Goal: Task Accomplishment & Management: Manage account settings

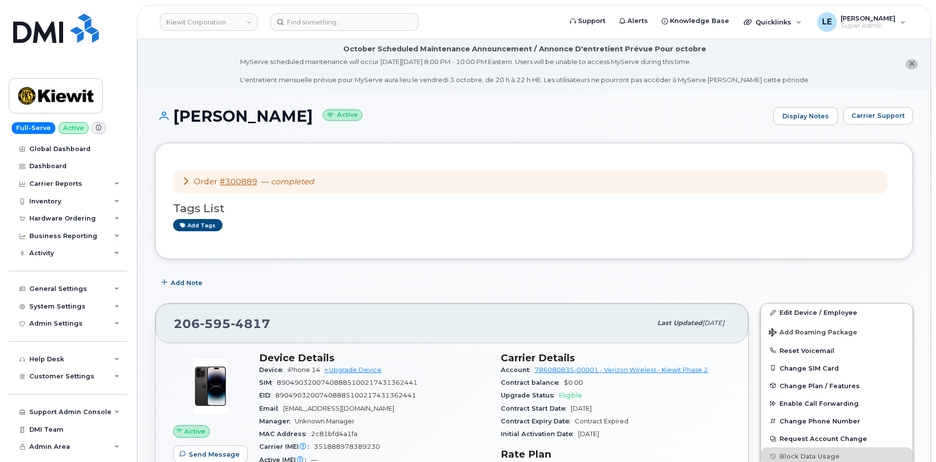
scroll to position [147, 0]
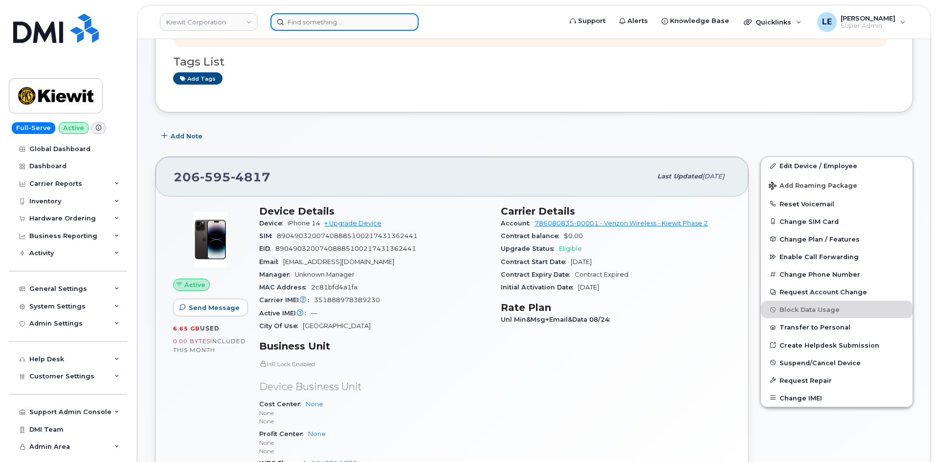
click at [337, 23] on input at bounding box center [344, 22] width 148 height 18
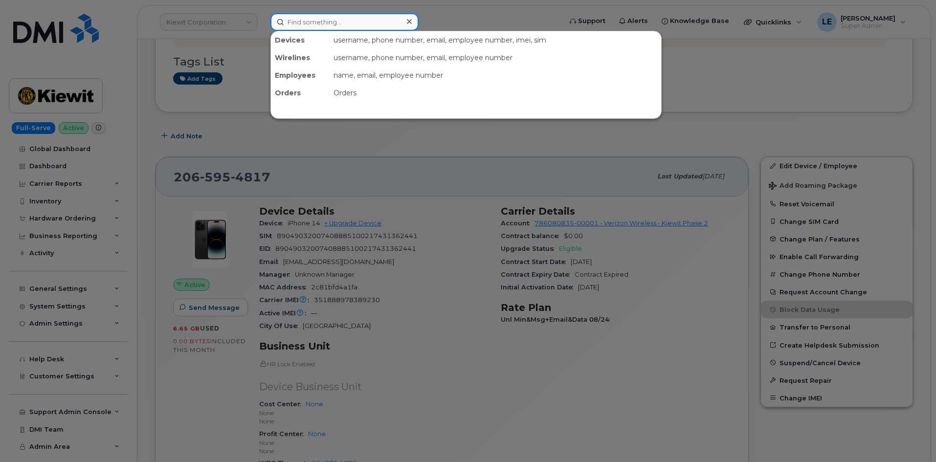
click at [323, 27] on input at bounding box center [344, 22] width 148 height 18
paste input "[PERSON_NAME]"
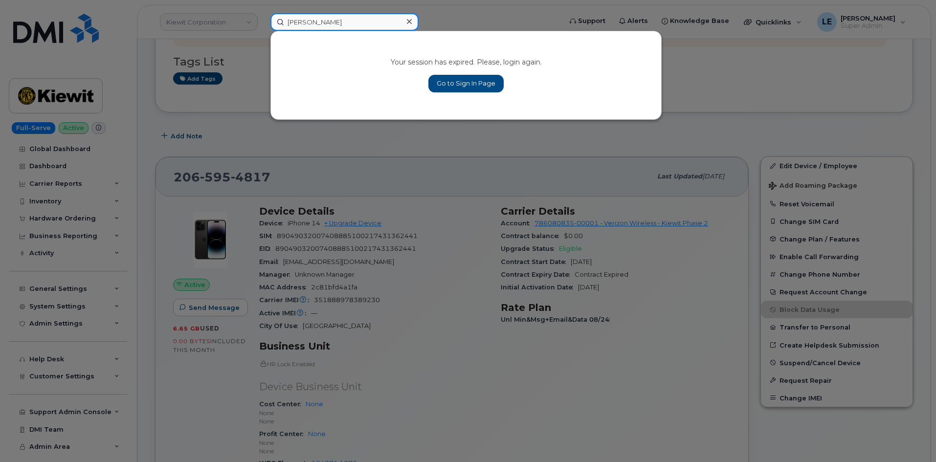
type input "Nicholas Hawkins"
click at [436, 83] on link "Go to Sign In Page" at bounding box center [465, 84] width 75 height 18
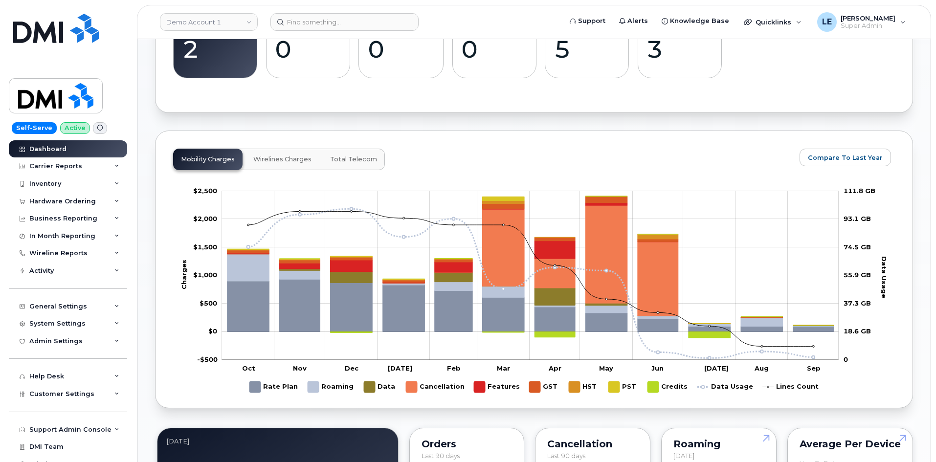
scroll to position [587, 0]
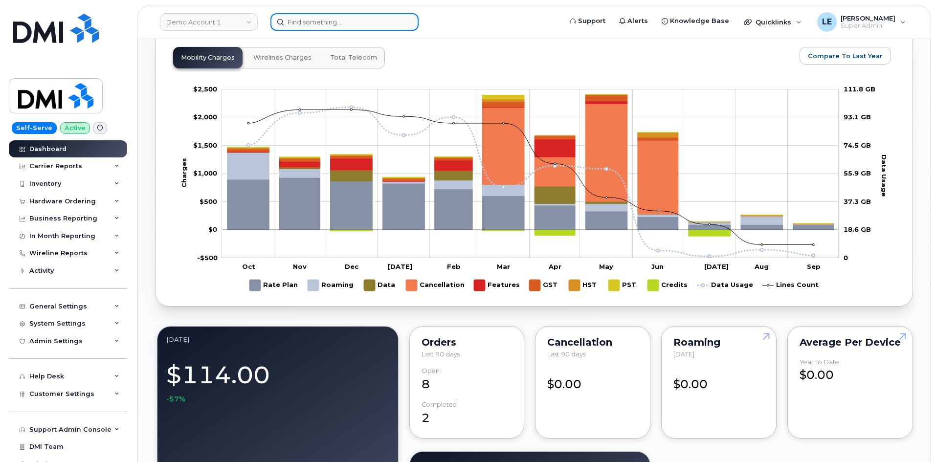
click at [335, 14] on input at bounding box center [344, 22] width 148 height 18
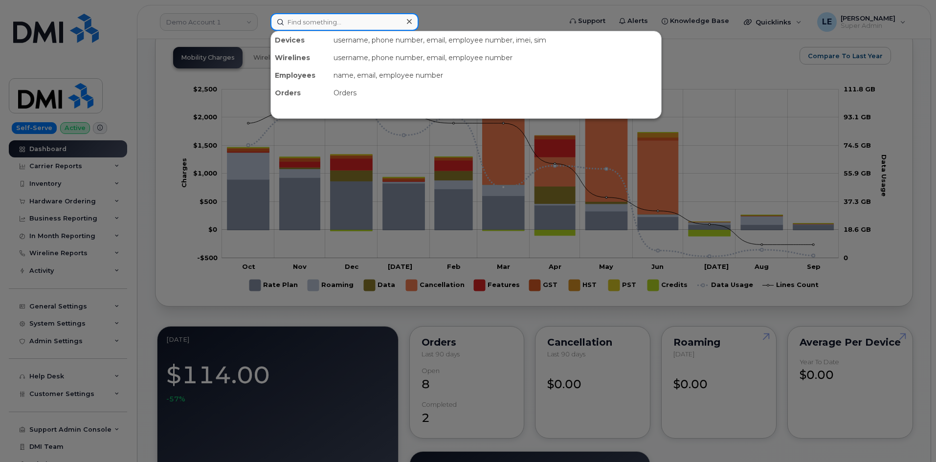
paste input "[PERSON_NAME]"
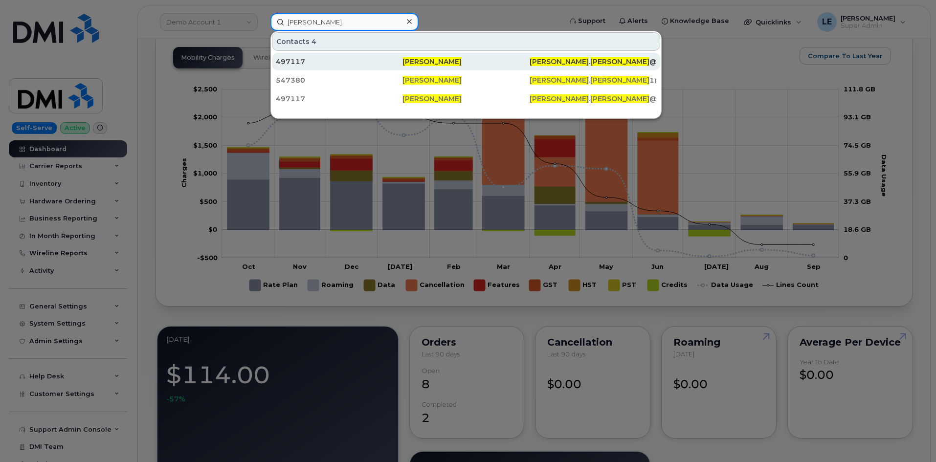
type input "[PERSON_NAME]"
click at [323, 63] on div "497117" at bounding box center [339, 62] width 127 height 10
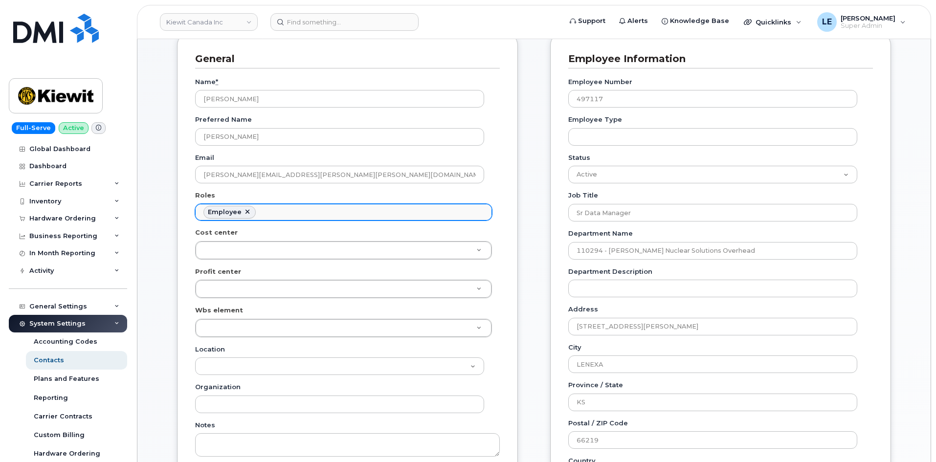
scroll to position [147, 0]
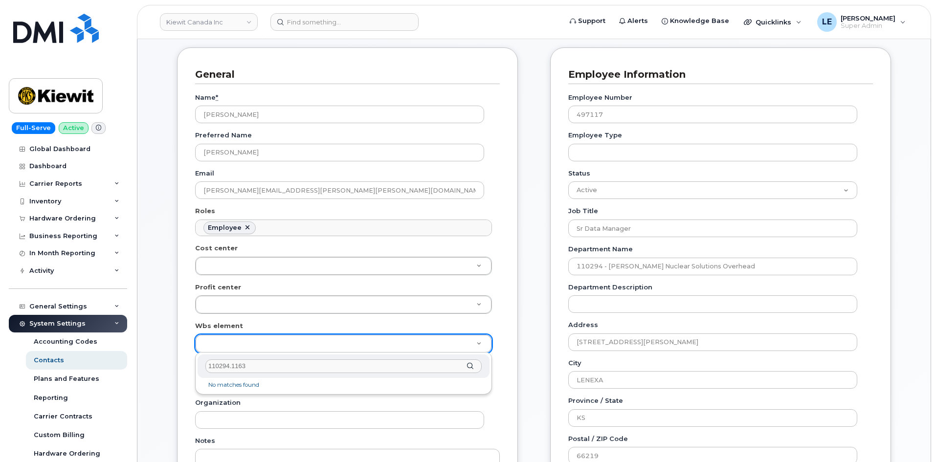
type input "110294.1163"
click at [243, 383] on li "No matches found" at bounding box center [343, 385] width 288 height 10
click at [242, 383] on li "No matches found" at bounding box center [343, 385] width 288 height 10
click at [241, 382] on li "No matches found" at bounding box center [343, 385] width 288 height 10
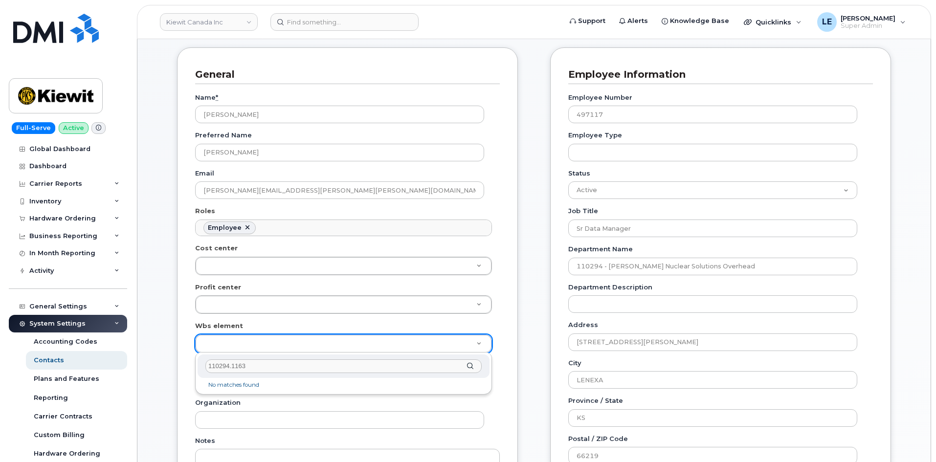
click at [259, 365] on input "110294.1163" at bounding box center [343, 366] width 276 height 14
click at [258, 365] on input "110294.1163" at bounding box center [343, 366] width 276 height 14
click at [256, 363] on input "110294.1163" at bounding box center [343, 366] width 276 height 14
click at [256, 363] on input "text" at bounding box center [343, 366] width 276 height 14
paste input "110294.1163"
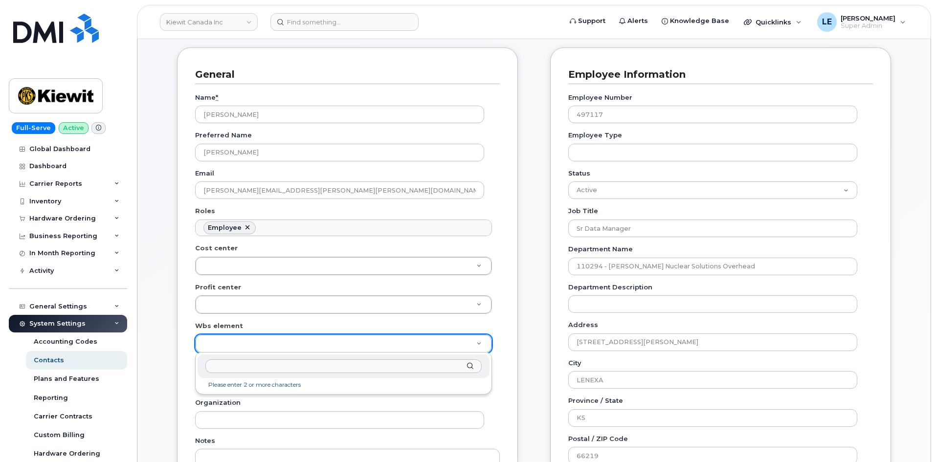
type input "110294.1163"
drag, startPoint x: 311, startPoint y: 30, endPoint x: 312, endPoint y: 24, distance: 5.6
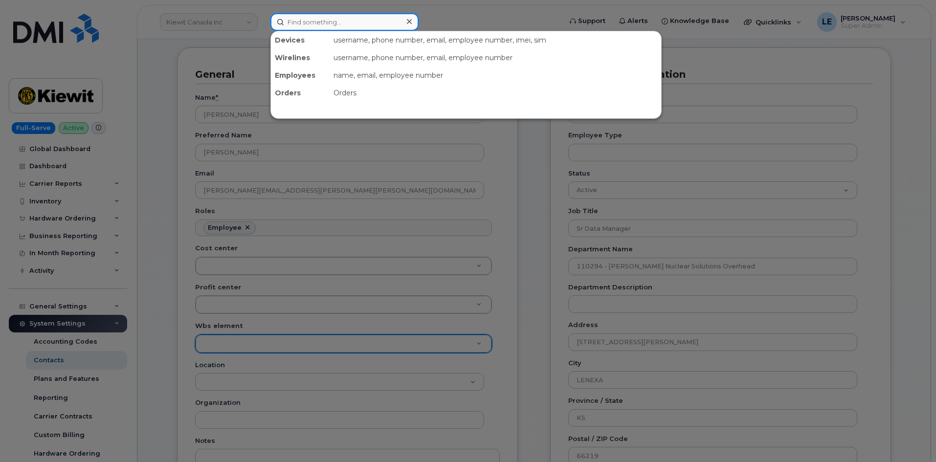
click at [312, 25] on input at bounding box center [344, 22] width 148 height 18
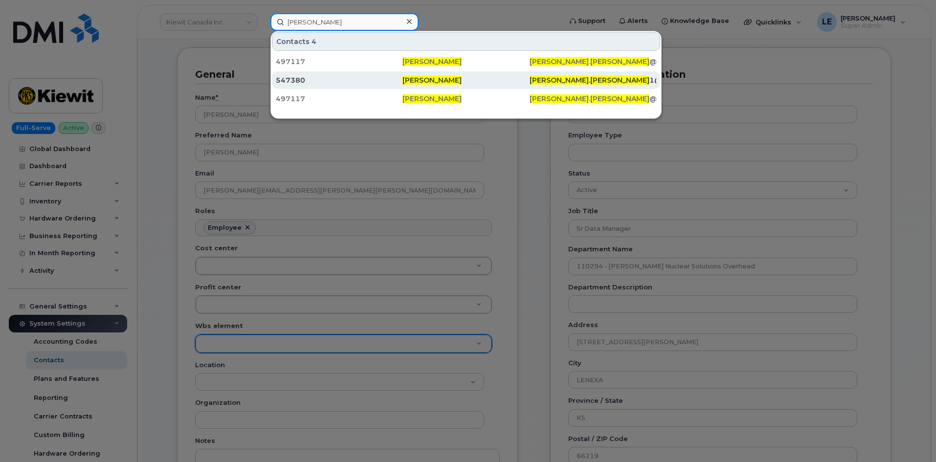
type input "nicholas hawkins"
click at [329, 79] on div "547380" at bounding box center [339, 80] width 127 height 10
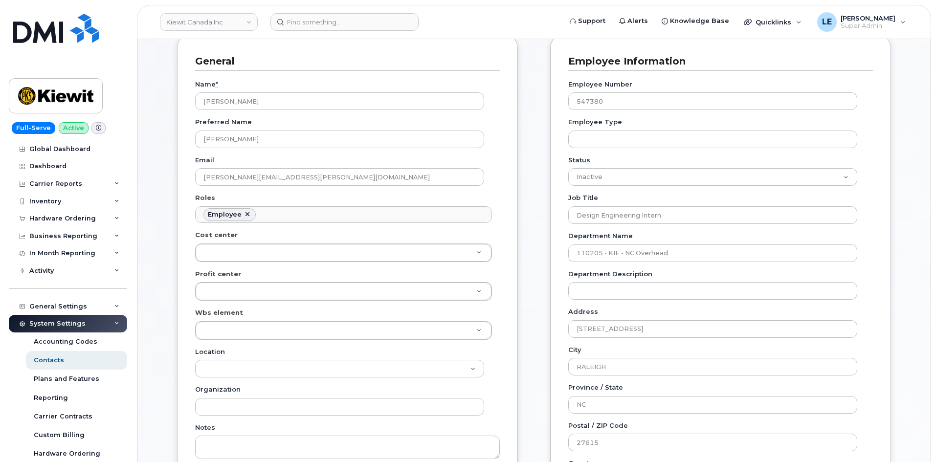
scroll to position [196, 0]
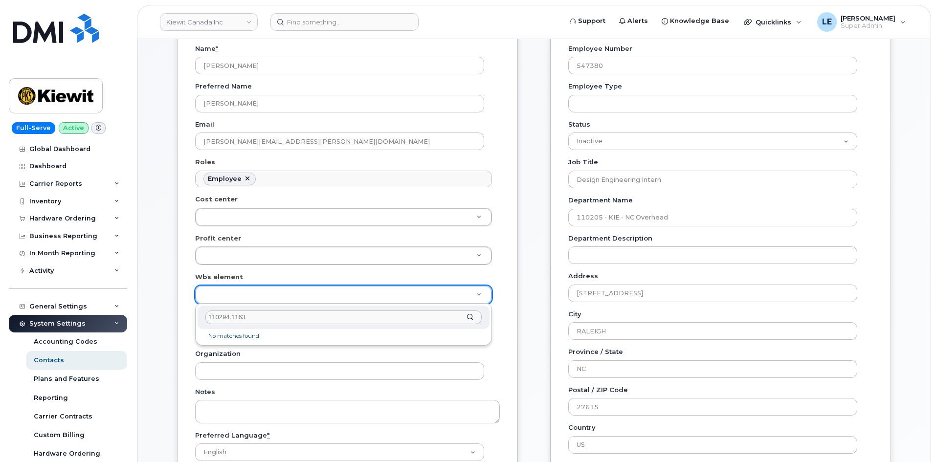
type input "110294.1163"
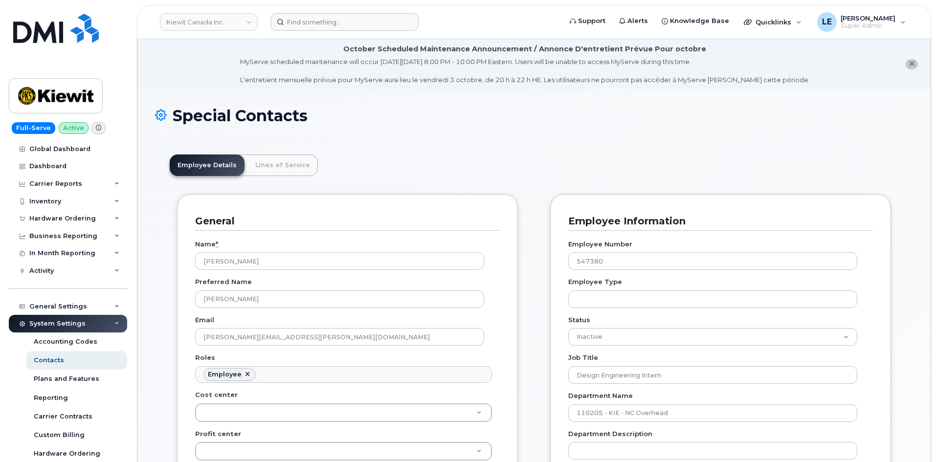
scroll to position [251, 0]
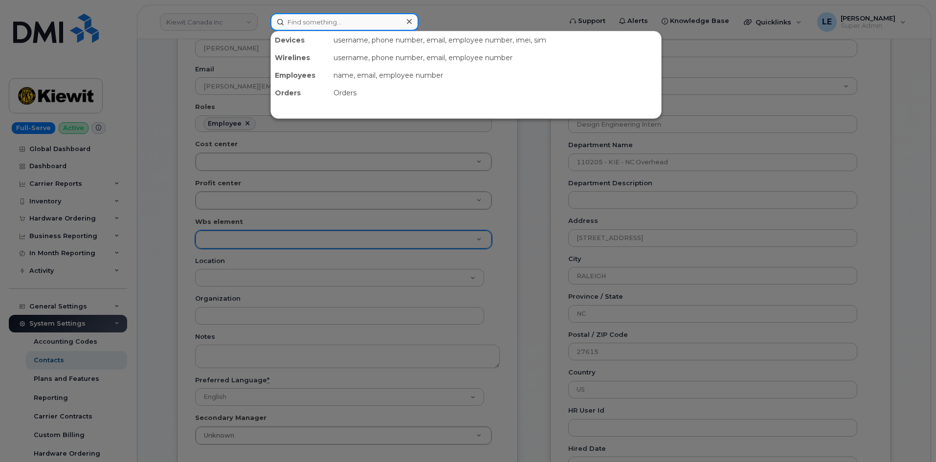
click at [305, 21] on input at bounding box center [344, 22] width 148 height 18
paste input "250.207.8539"
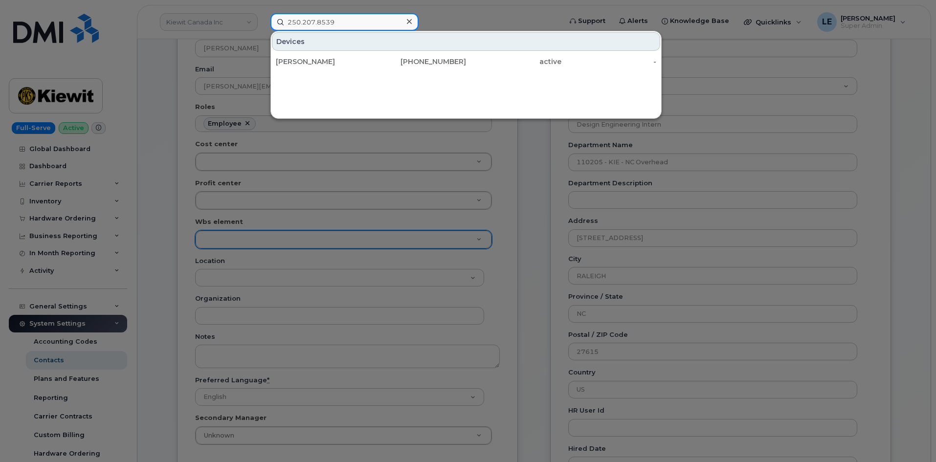
type input "250.207.8539"
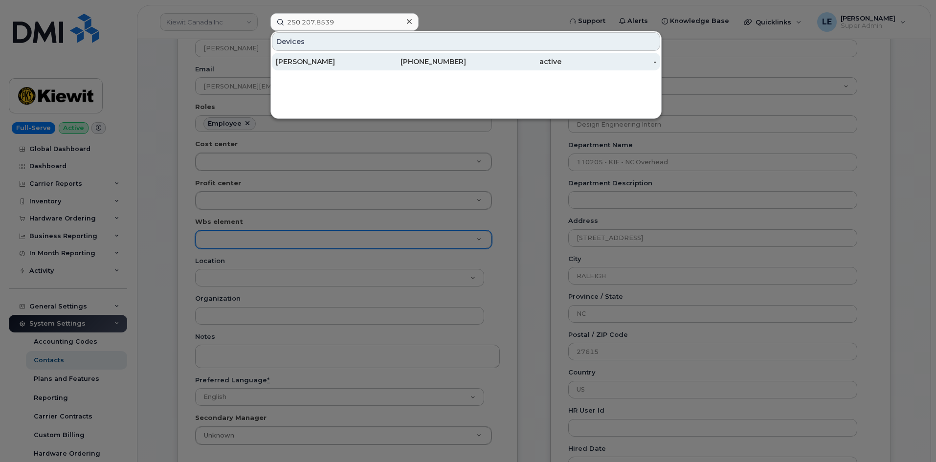
click at [346, 54] on div "Mike Norman" at bounding box center [323, 62] width 95 height 18
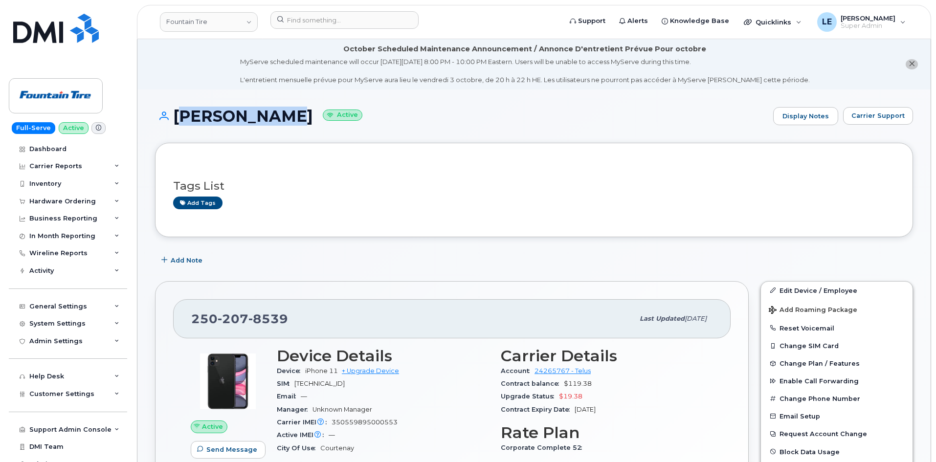
drag, startPoint x: 176, startPoint y: 121, endPoint x: 280, endPoint y: 124, distance: 104.2
click at [280, 124] on h1 "[PERSON_NAME] Active" at bounding box center [461, 116] width 613 height 17
copy h1 "[PERSON_NAME]"
click at [749, 262] on div "Add Note" at bounding box center [534, 261] width 758 height 18
click at [412, 269] on div "Add Note" at bounding box center [534, 261] width 758 height 18
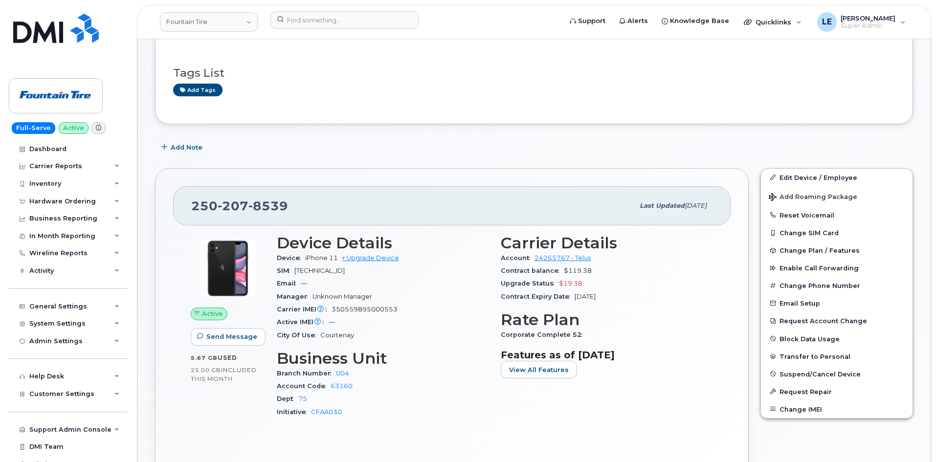
scroll to position [196, 0]
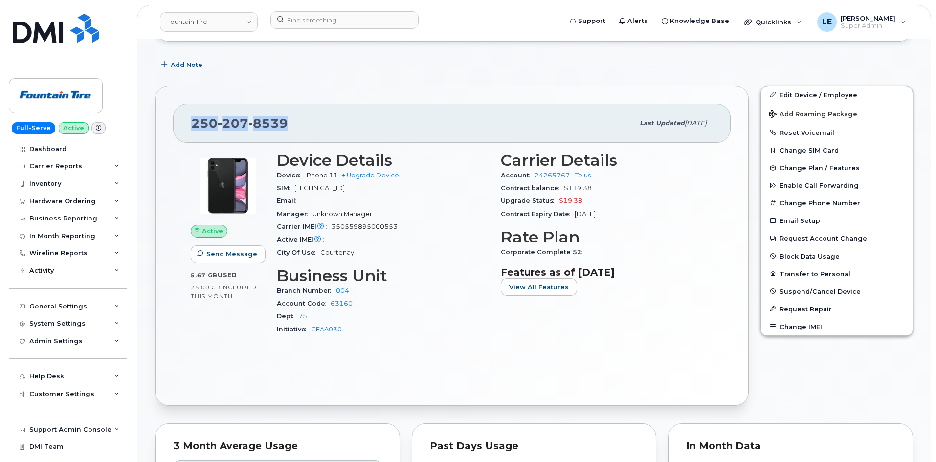
drag, startPoint x: 285, startPoint y: 124, endPoint x: 193, endPoint y: 127, distance: 91.9
click at [193, 127] on div "250 207 8539" at bounding box center [412, 123] width 442 height 21
copy span "250 207 8539"
click at [381, 177] on link "+ Upgrade Device" at bounding box center [370, 175] width 57 height 7
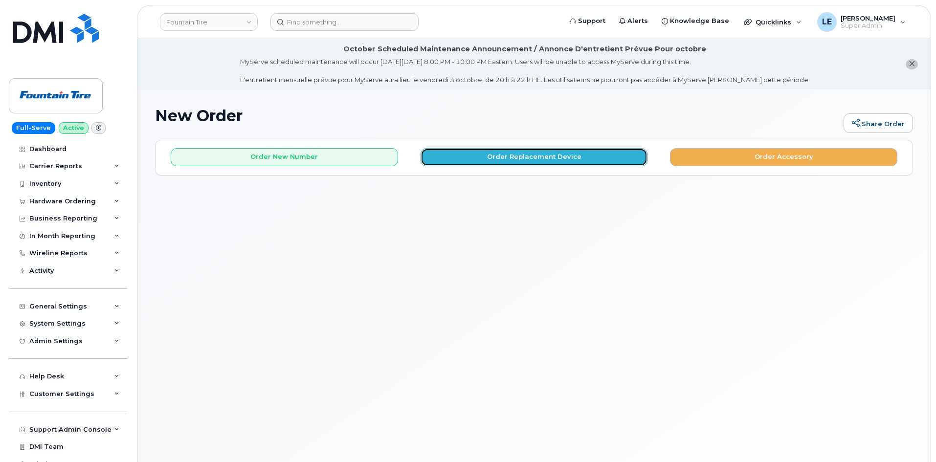
click at [501, 162] on button "Order Replacement Device" at bounding box center [533, 157] width 227 height 18
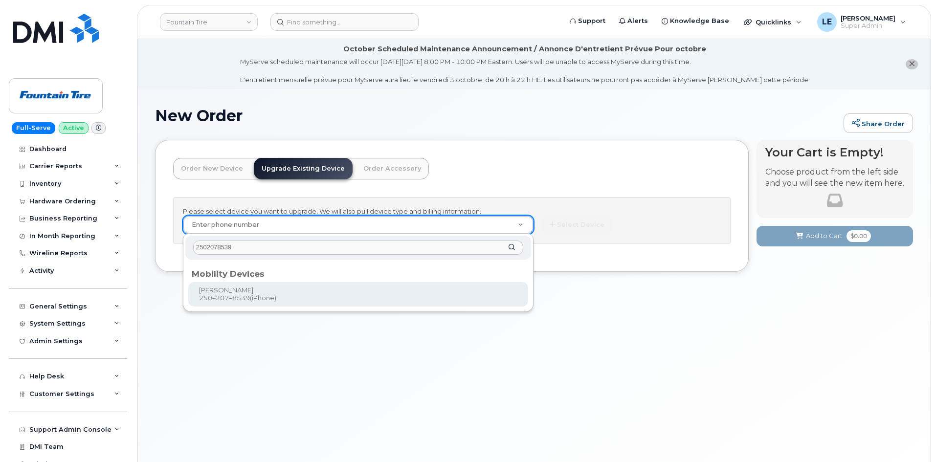
type input "2502078539"
type input "778005"
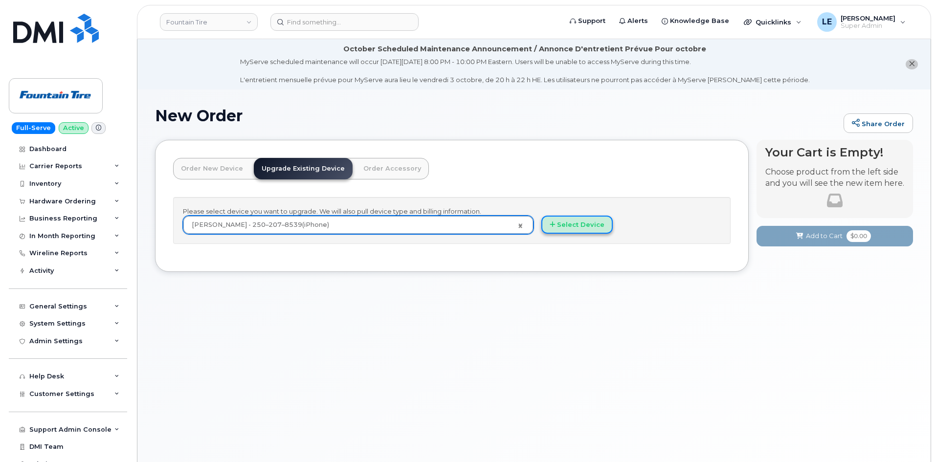
click at [583, 228] on button "Select Device" at bounding box center [576, 225] width 71 height 18
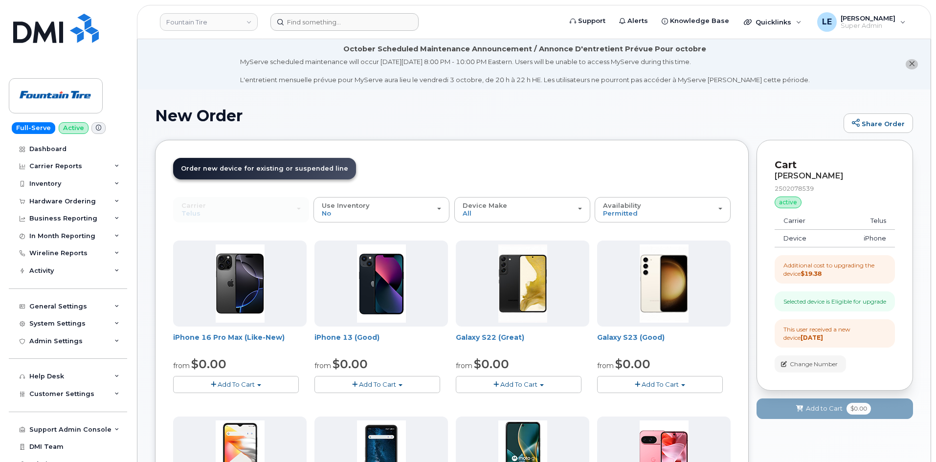
click at [428, 18] on form at bounding box center [412, 22] width 285 height 18
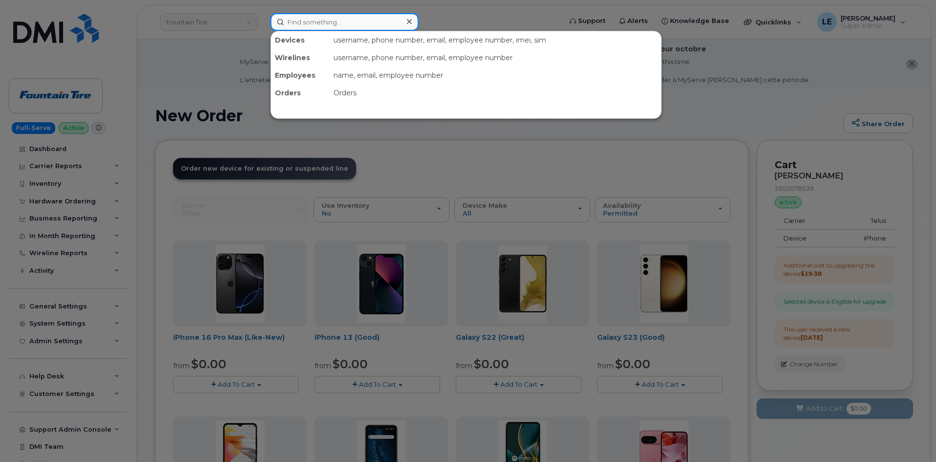
click at [401, 17] on input at bounding box center [344, 22] width 148 height 18
paste input "Ronald Mcdougal"
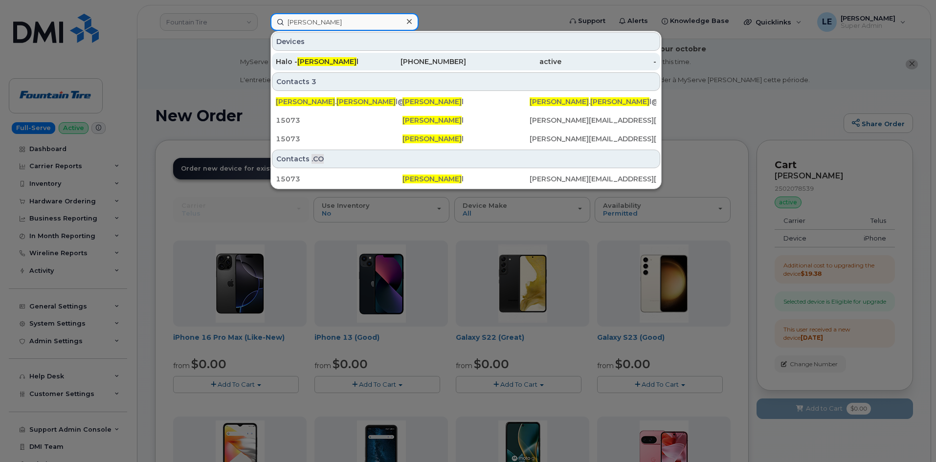
type input "Ronald Mcdougal"
click at [378, 64] on div "226-753-2885" at bounding box center [418, 62] width 95 height 10
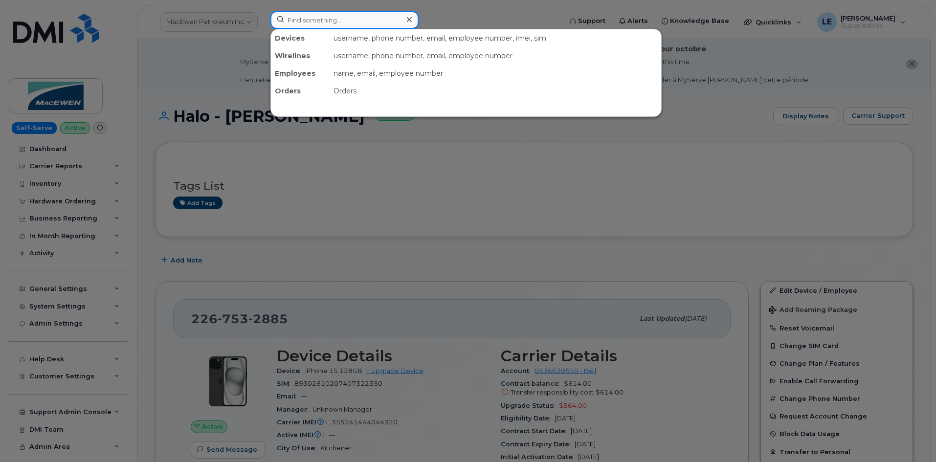
click at [318, 23] on input at bounding box center [344, 20] width 148 height 18
paste input "[PERSON_NAME]"
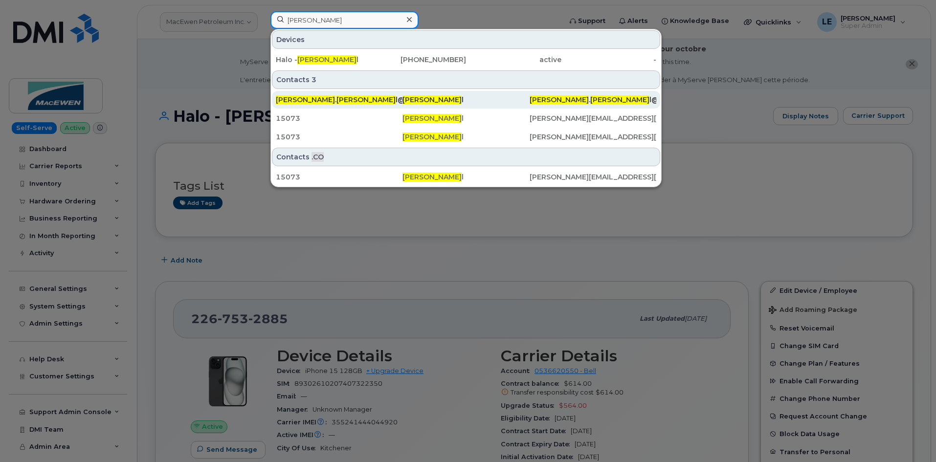
type input "[PERSON_NAME]"
click at [386, 100] on div "[PERSON_NAME] . [PERSON_NAME] l@[DOMAIN_NAME]" at bounding box center [339, 100] width 127 height 10
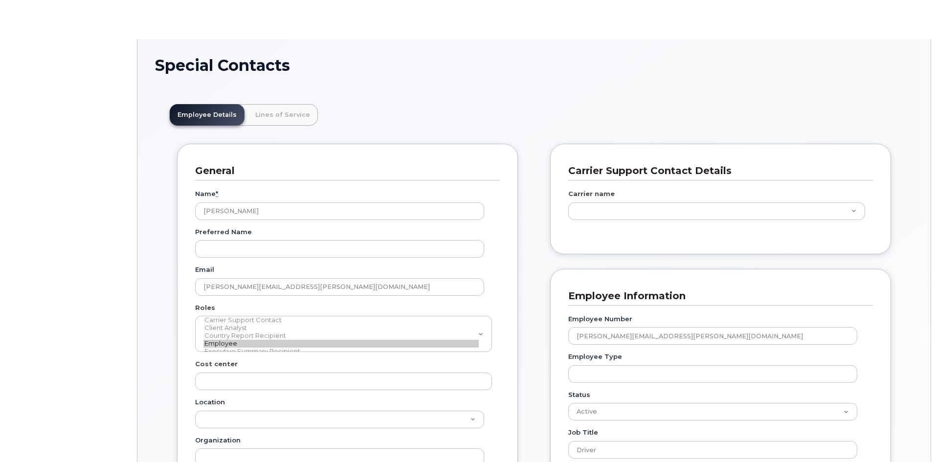
scroll to position [29, 0]
type input "618345"
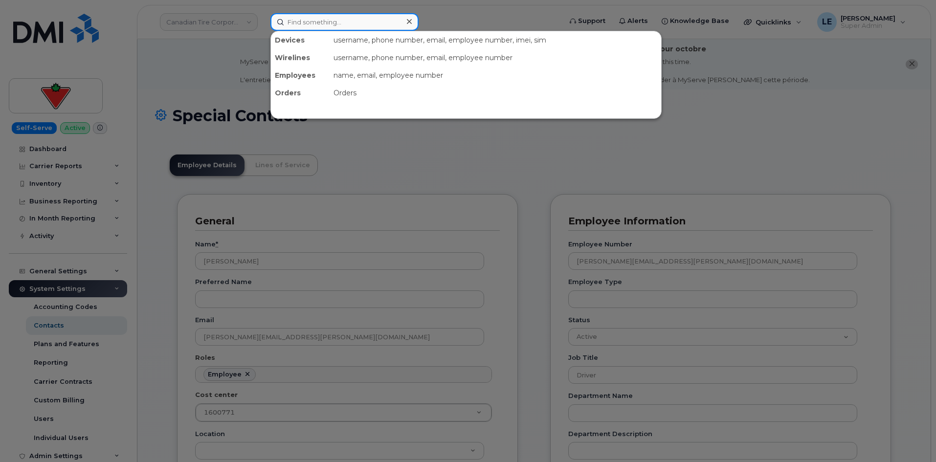
click at [345, 24] on input at bounding box center [344, 22] width 148 height 18
paste input "0015073"
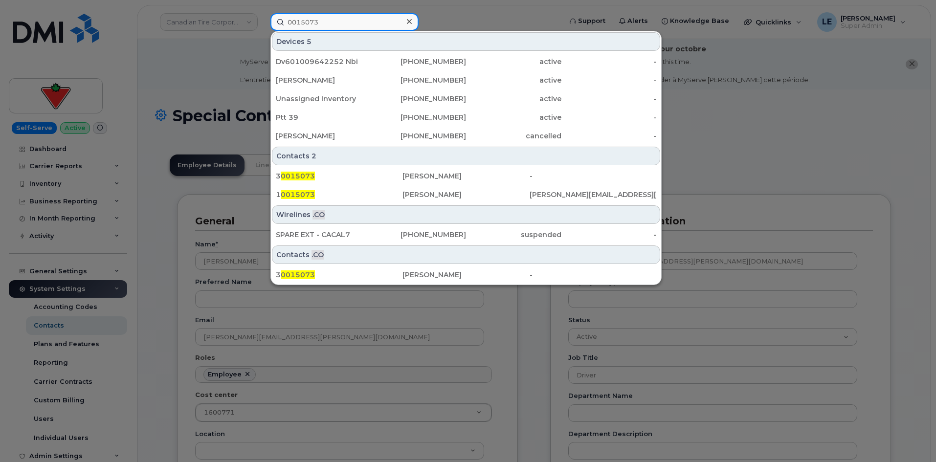
click at [333, 27] on input "0015073" at bounding box center [344, 22] width 148 height 18
click at [319, 23] on input "0015073" at bounding box center [344, 22] width 148 height 18
click at [318, 24] on input "0015073" at bounding box center [344, 22] width 148 height 18
click at [317, 24] on input "0015073" at bounding box center [344, 22] width 148 height 18
paste input "40908"
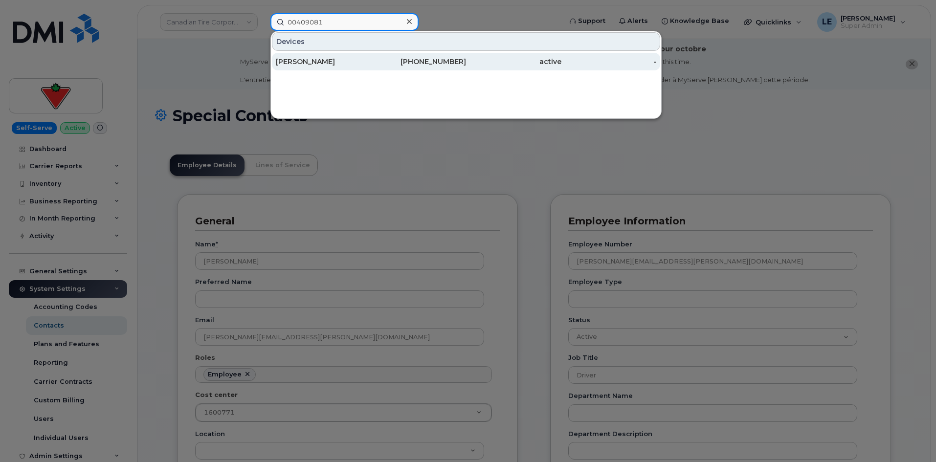
type input "00409081"
click at [331, 62] on div "Emily Eveleigh" at bounding box center [323, 62] width 95 height 10
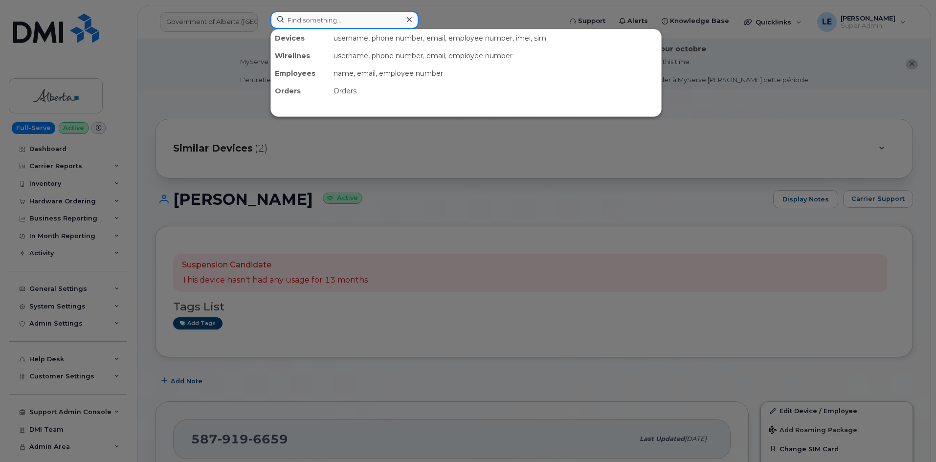
click at [319, 22] on input at bounding box center [344, 20] width 148 height 18
paste input "0015073"
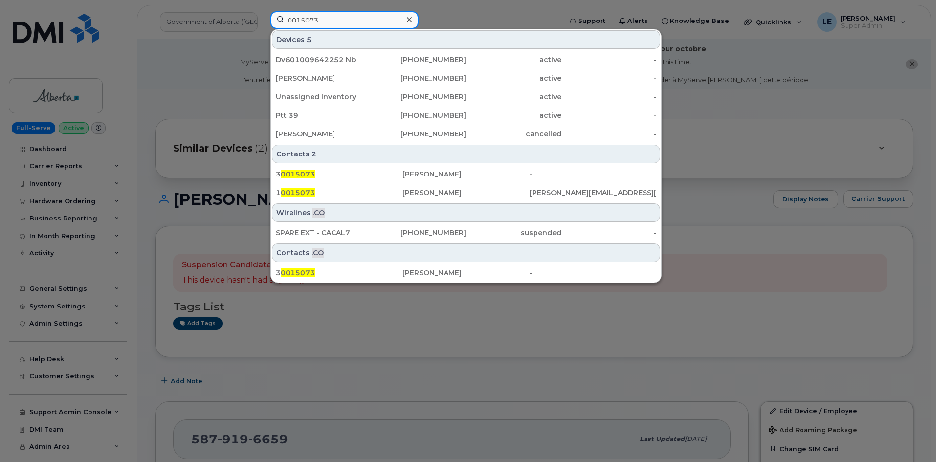
type input "0015073"
click at [214, 176] on div at bounding box center [468, 231] width 936 height 462
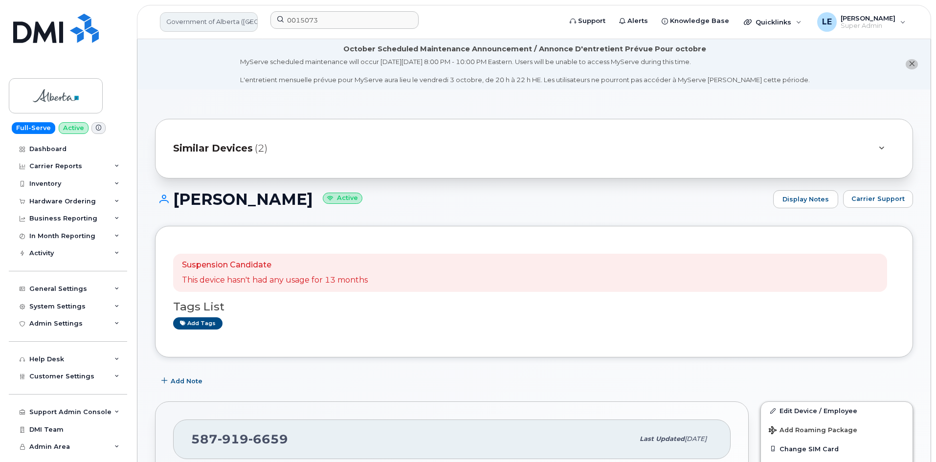
click at [218, 22] on link "Government of Alberta (GOA)" at bounding box center [209, 22] width 98 height 20
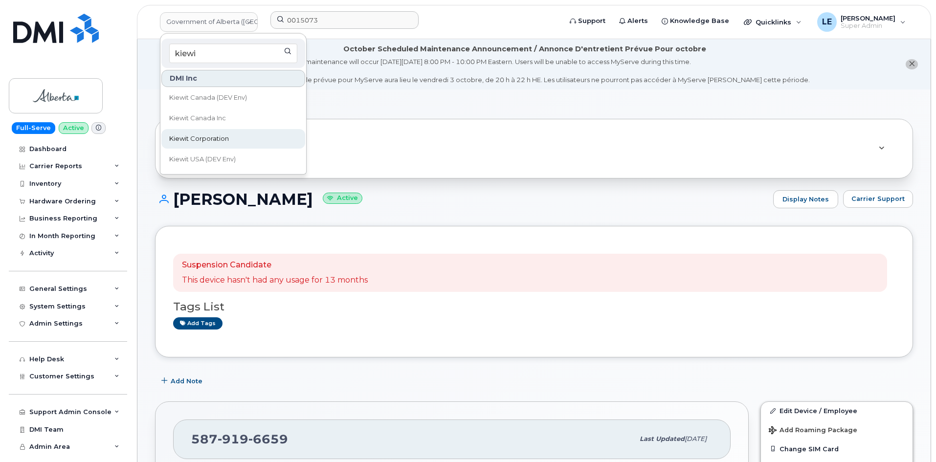
type input "kiewi"
click at [240, 138] on link "Kiewit Corporation" at bounding box center [233, 139] width 144 height 20
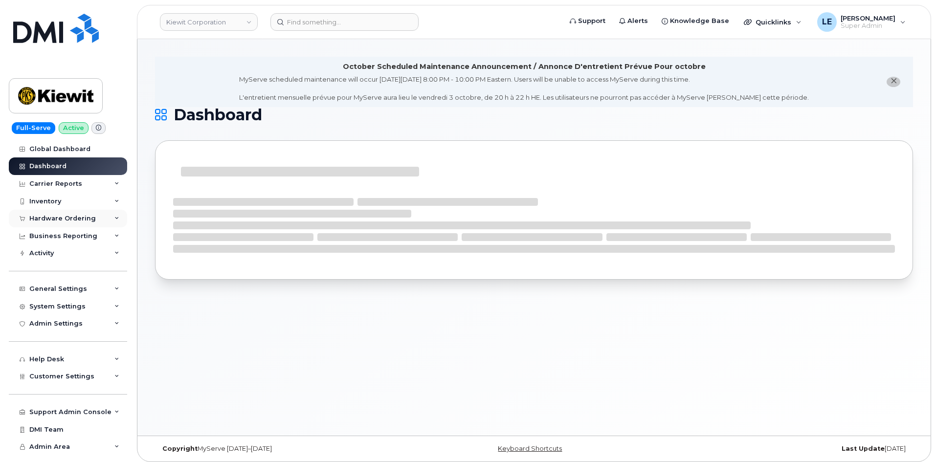
click at [85, 225] on div "Hardware Ordering" at bounding box center [68, 219] width 118 height 18
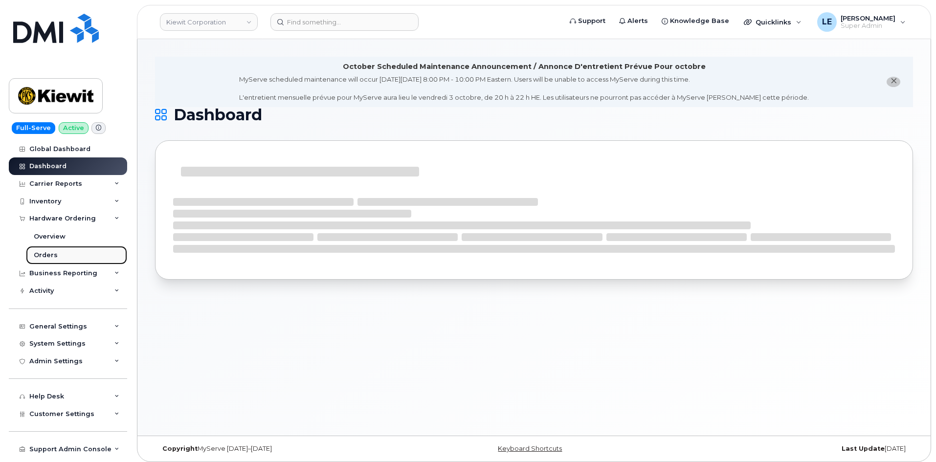
click at [75, 258] on link "Orders" at bounding box center [76, 255] width 101 height 19
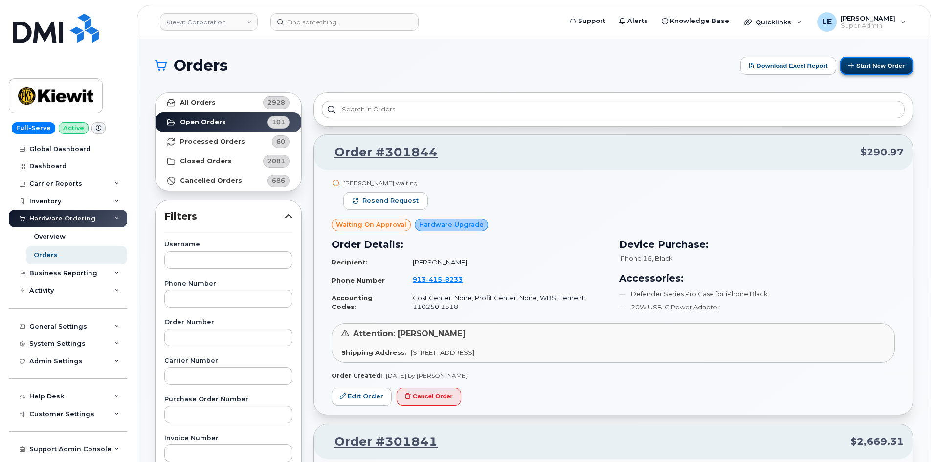
click at [863, 60] on button "Start New Order" at bounding box center [876, 66] width 73 height 18
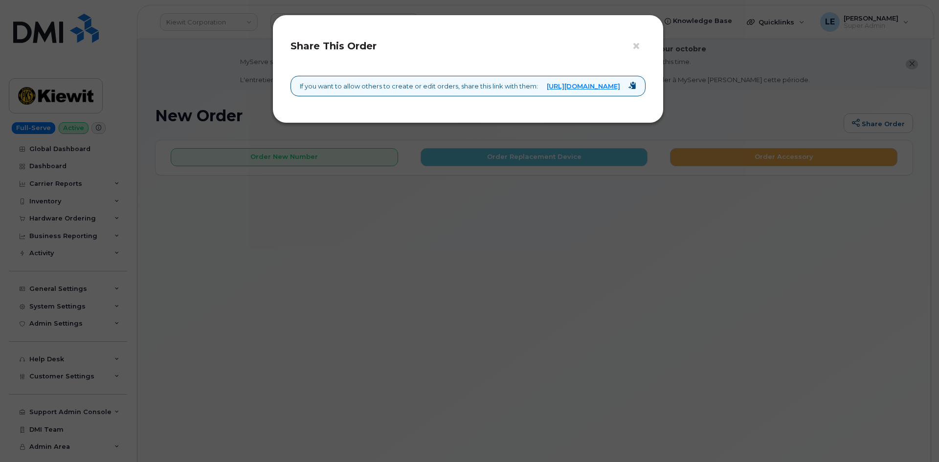
click at [846, 90] on div "× Share This Order If you want to allow others to create or edit orders, share …" at bounding box center [469, 231] width 939 height 462
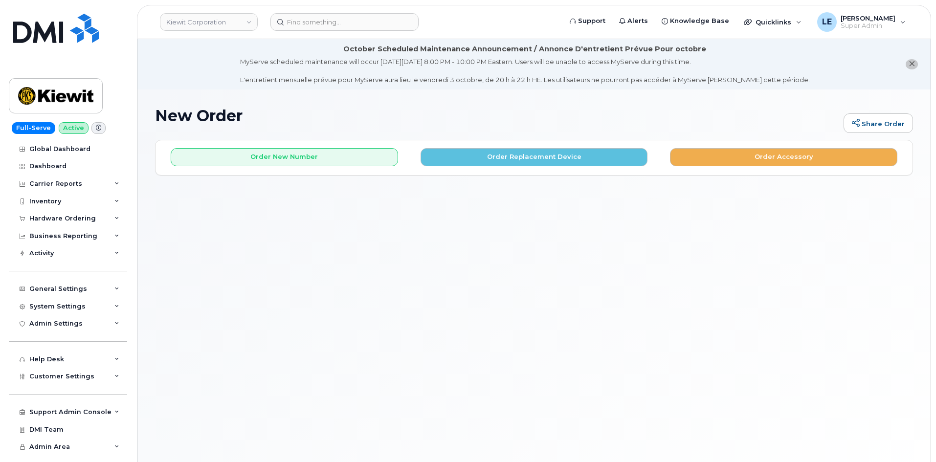
click at [349, 88] on li "October Scheduled Maintenance Announcement / Annonce D'entretient Prévue Pour o…" at bounding box center [533, 64] width 793 height 50
drag, startPoint x: 286, startPoint y: 131, endPoint x: 396, endPoint y: 128, distance: 109.5
click at [396, 128] on div "New Order Share Order" at bounding box center [534, 123] width 758 height 33
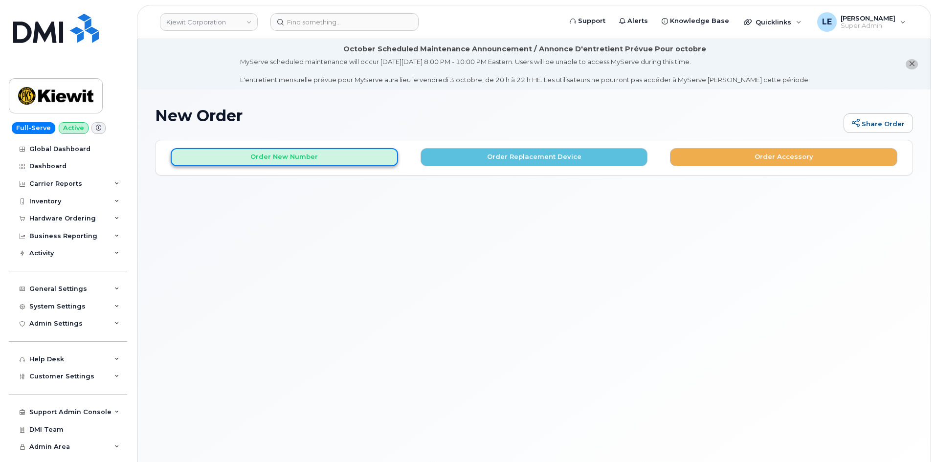
click at [344, 161] on button "Order New Number" at bounding box center [284, 157] width 227 height 18
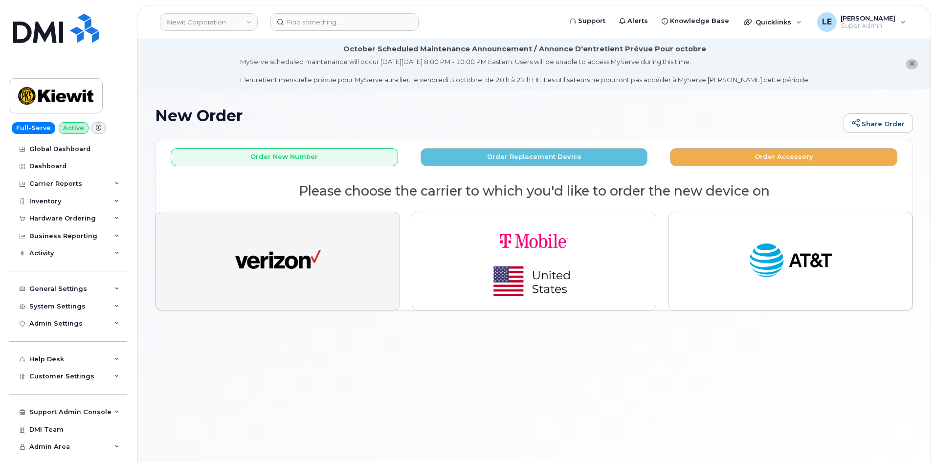
click at [322, 248] on button "button" at bounding box center [277, 261] width 244 height 99
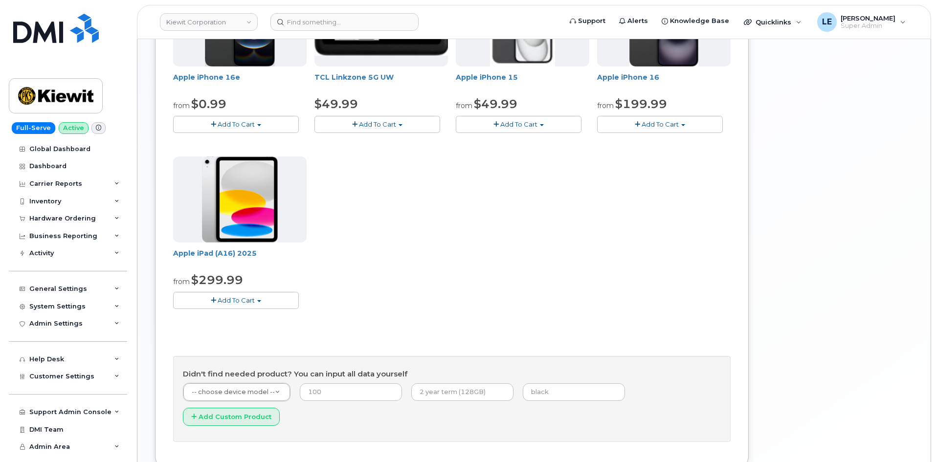
scroll to position [196, 0]
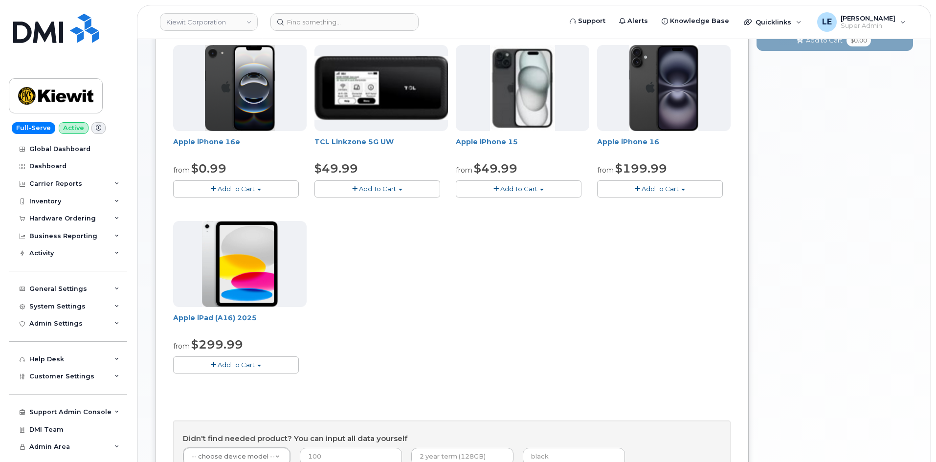
click at [267, 364] on button "Add To Cart" at bounding box center [236, 364] width 126 height 17
click at [250, 369] on span "Add To Cart" at bounding box center [236, 365] width 37 height 8
click at [242, 369] on span "Add To Cart" at bounding box center [236, 365] width 37 height 8
click at [228, 379] on link "$299.99 - 2 Year Activation (128GB)" at bounding box center [243, 383] width 135 height 12
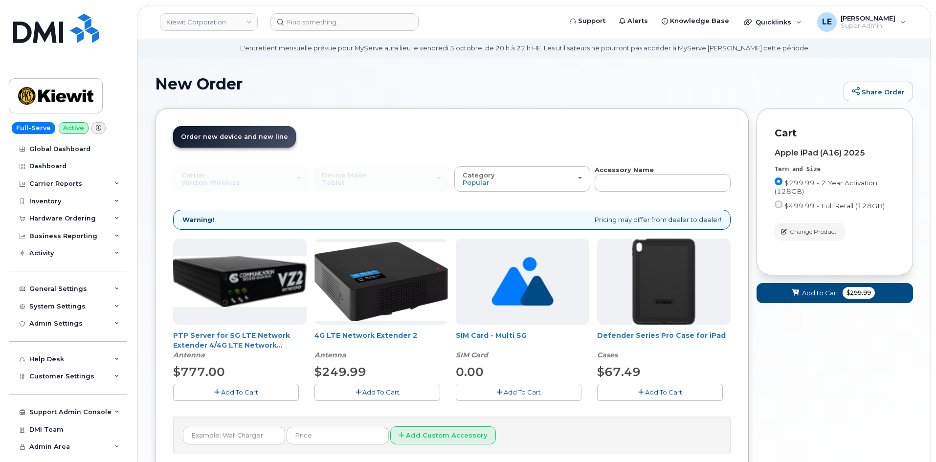
scroll to position [49, 0]
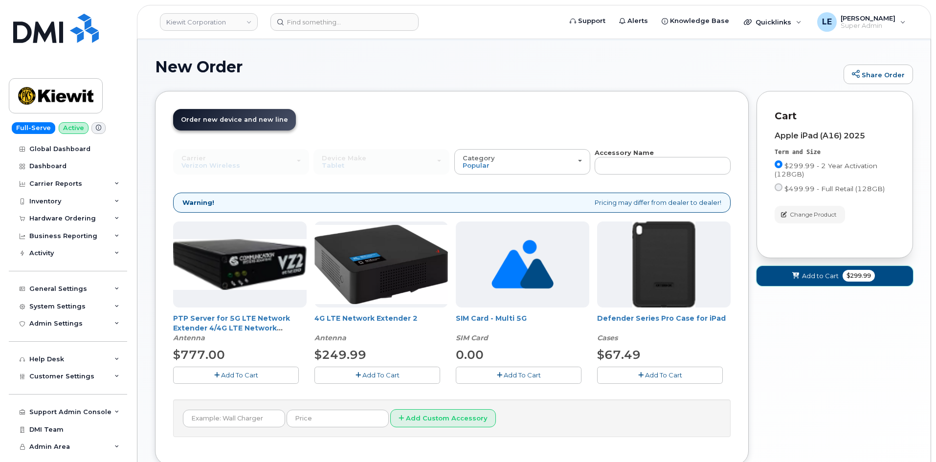
click at [798, 280] on span at bounding box center [795, 275] width 9 height 9
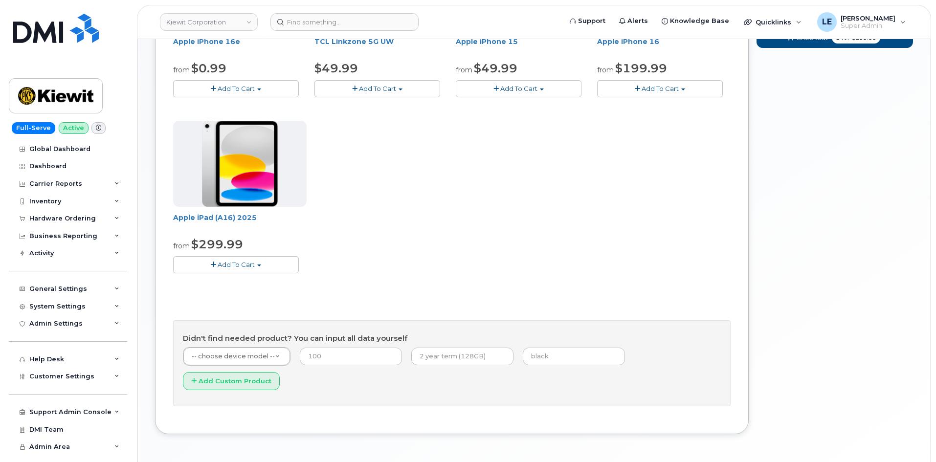
scroll to position [307, 0]
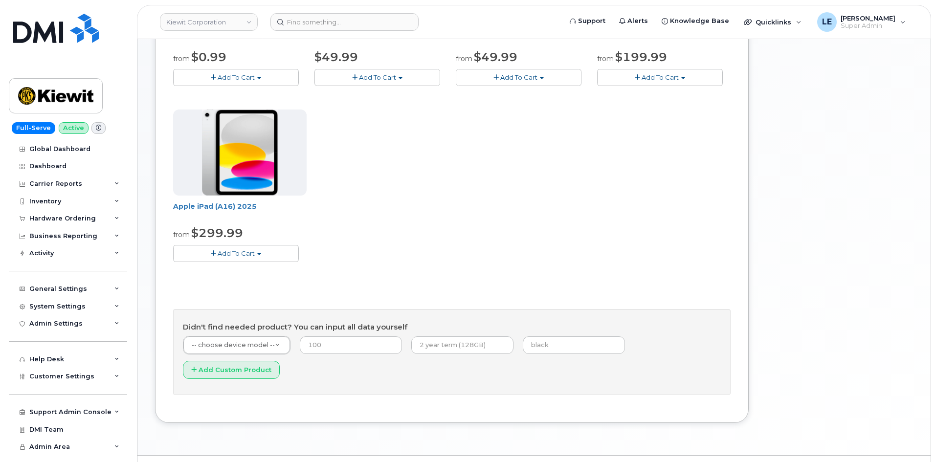
click at [233, 256] on span "Add To Cart" at bounding box center [236, 253] width 37 height 8
click at [232, 269] on link "$299.99 - 2 Year Activation (128GB)" at bounding box center [243, 271] width 135 height 12
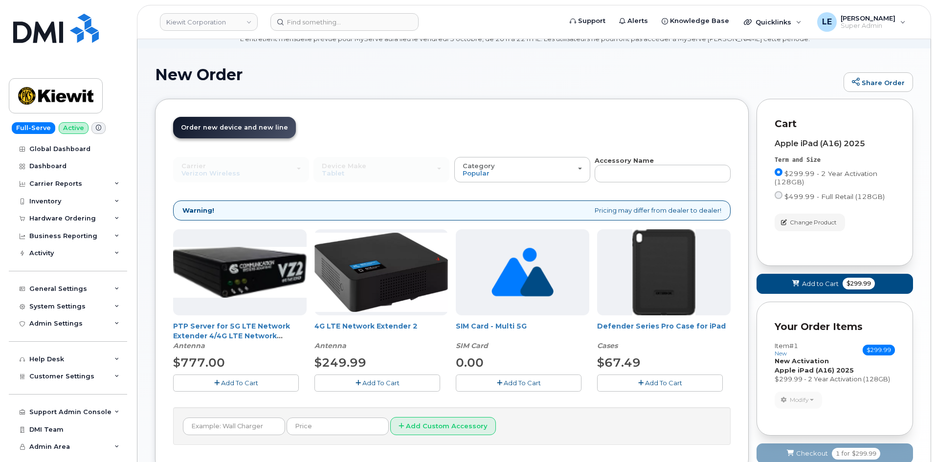
scroll to position [18, 0]
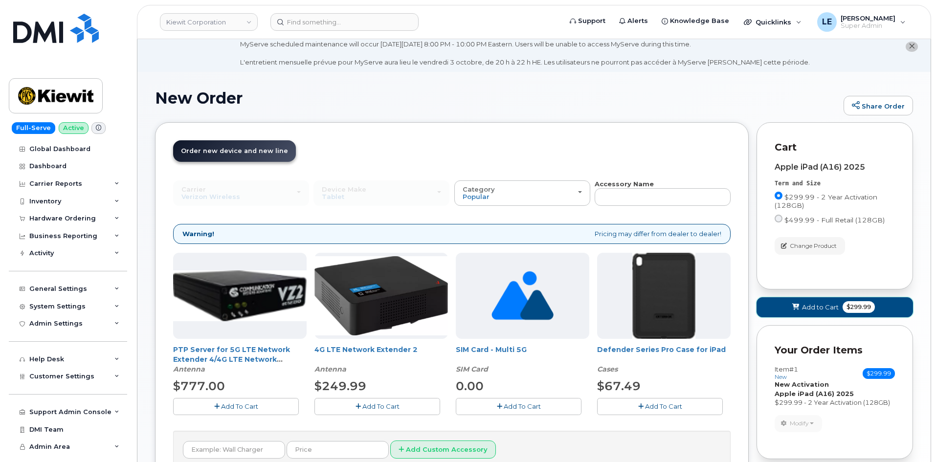
click at [802, 308] on span "Add to Cart" at bounding box center [820, 307] width 37 height 9
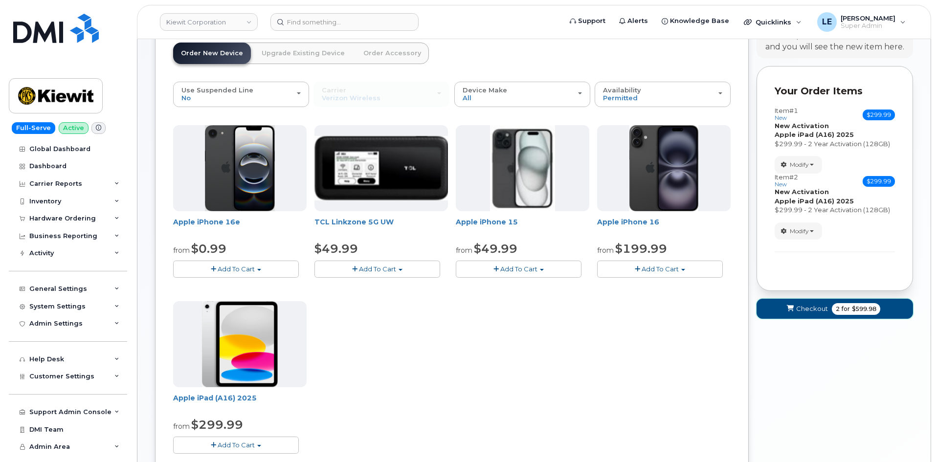
click at [782, 306] on button "Checkout 2 for $599.98" at bounding box center [834, 309] width 156 height 20
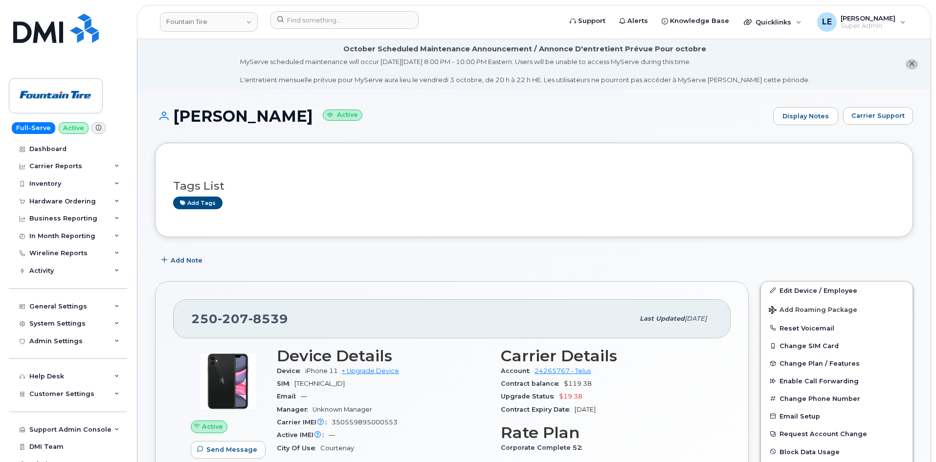
scroll to position [147, 0]
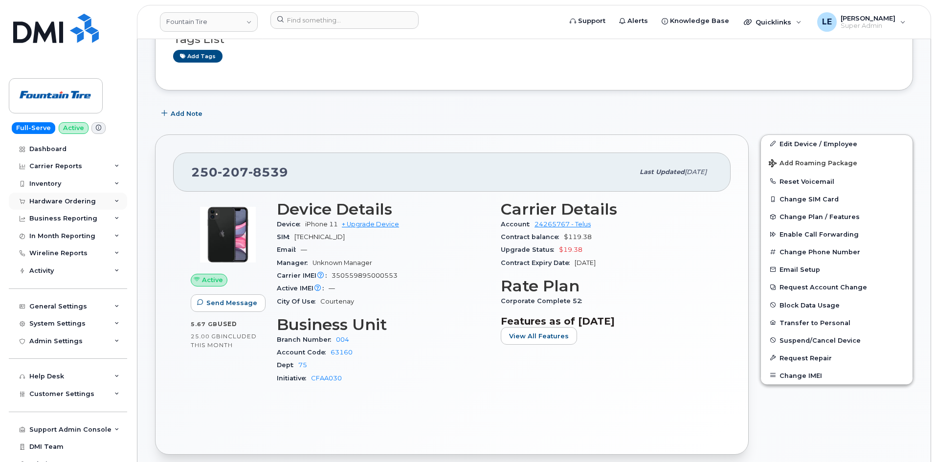
click at [91, 201] on div "Hardware Ordering" at bounding box center [62, 202] width 66 height 8
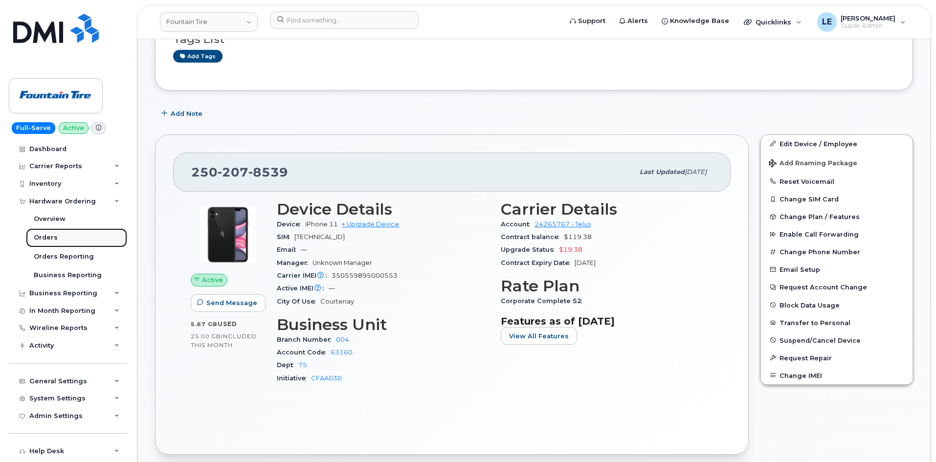
click at [80, 236] on link "Orders" at bounding box center [76, 237] width 101 height 19
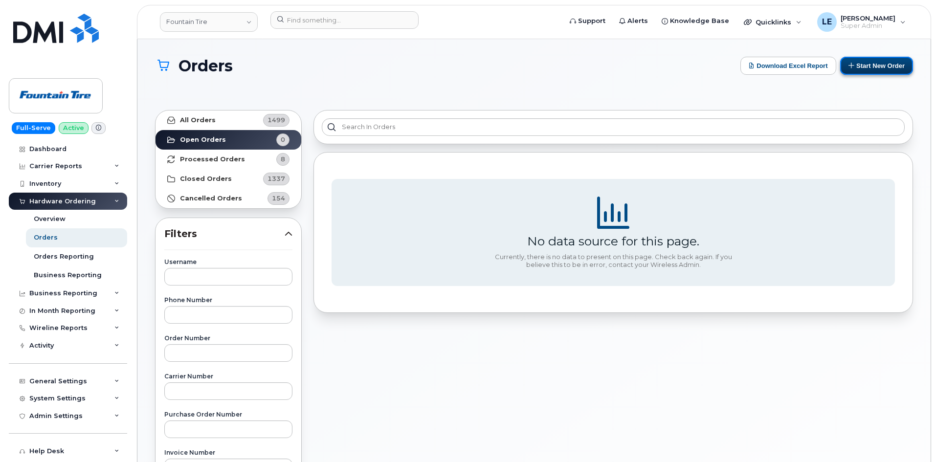
click at [867, 62] on button "Start New Order" at bounding box center [876, 66] width 73 height 18
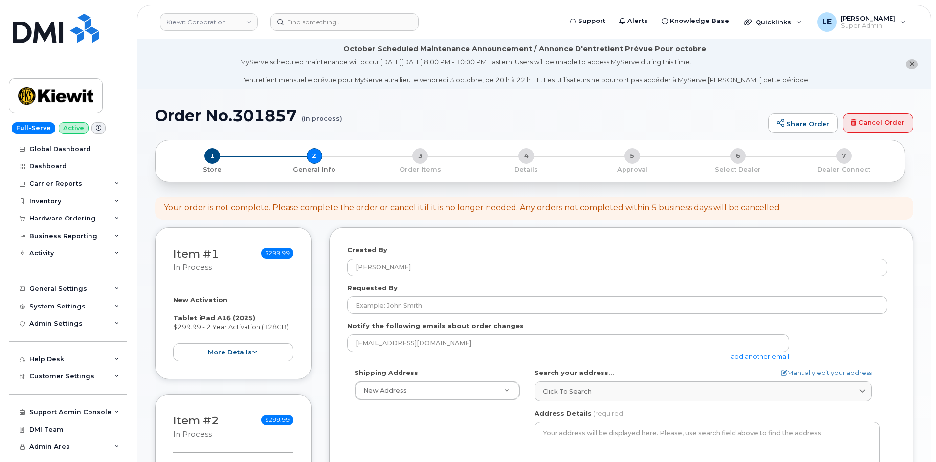
select select
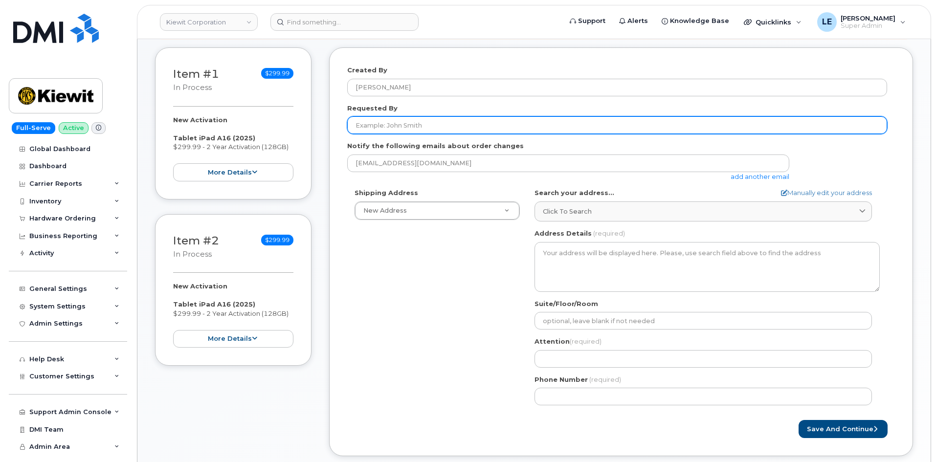
scroll to position [196, 0]
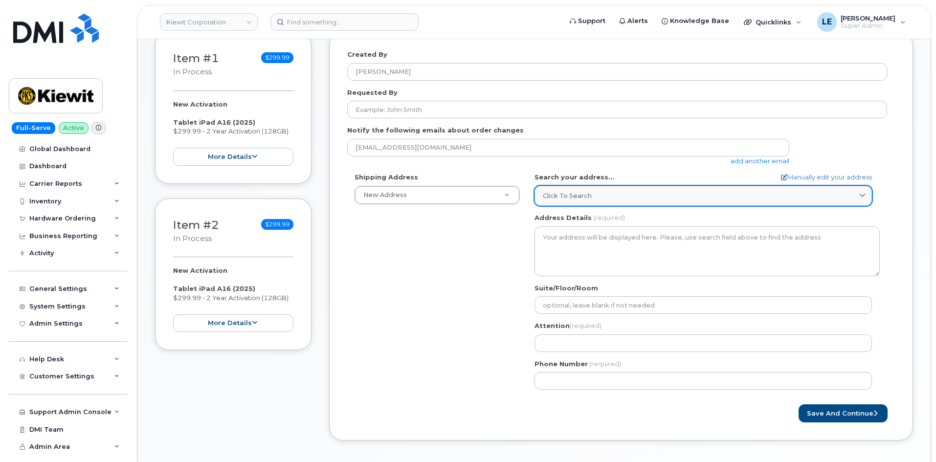
click at [551, 193] on span "Click to search" at bounding box center [567, 195] width 49 height 9
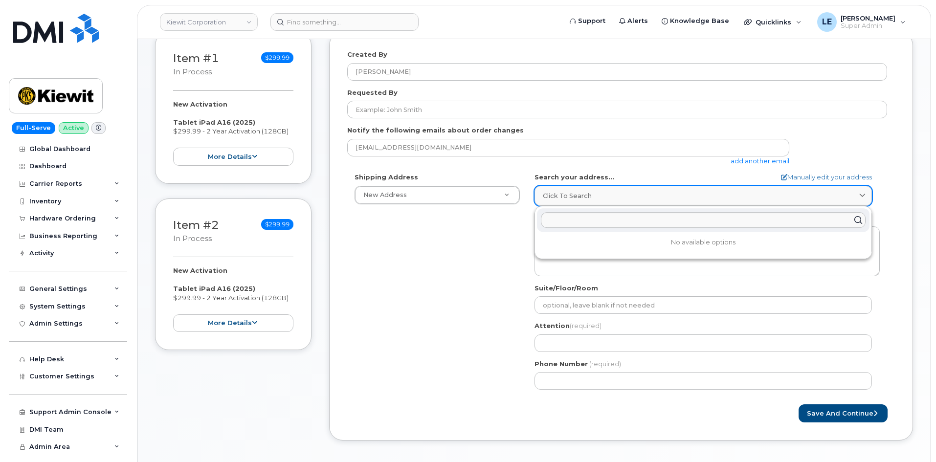
click at [552, 193] on span "Click to search" at bounding box center [567, 195] width 49 height 9
click at [561, 225] on input "text" at bounding box center [703, 220] width 325 height 16
paste input "6967 Old Hwy 99 North Road Burlington, WA 98233."
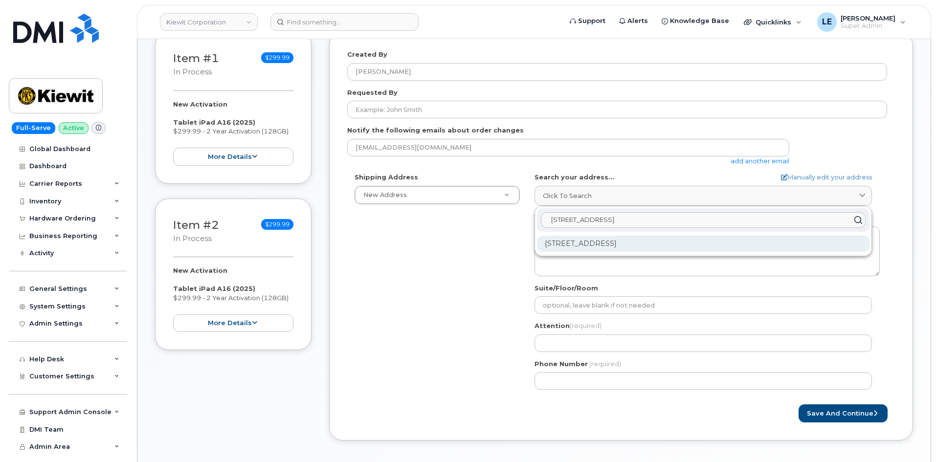
type input "6967 Old Hwy 99 North Road Burlington, WA 98233"
click at [604, 241] on div "6967 Old Highway 99 North Rd Burlington WA 98233-5103" at bounding box center [703, 244] width 332 height 16
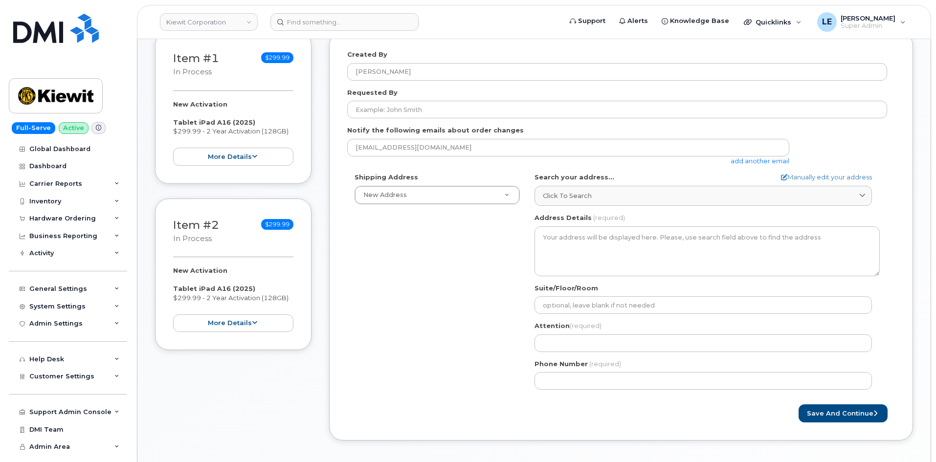
select select
type textarea "6967 Old Highway 99 North Rd BURLINGTON WA 98233-5103 UNITED STATES"
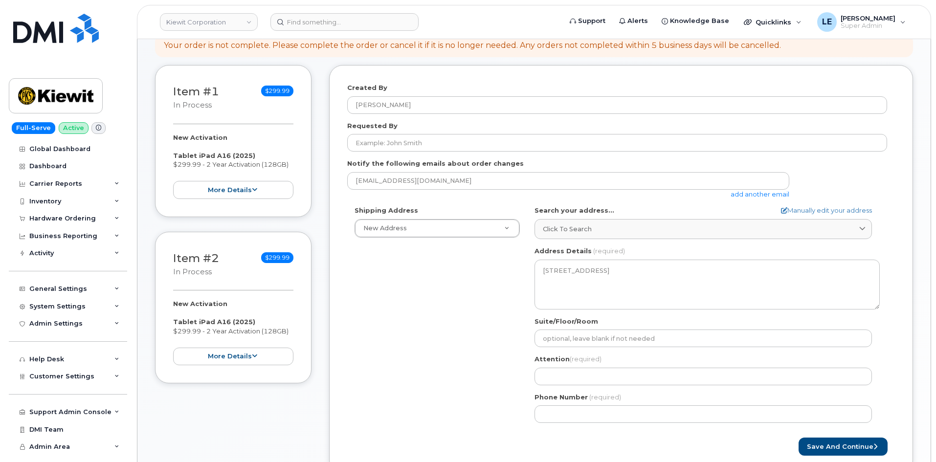
scroll to position [147, 0]
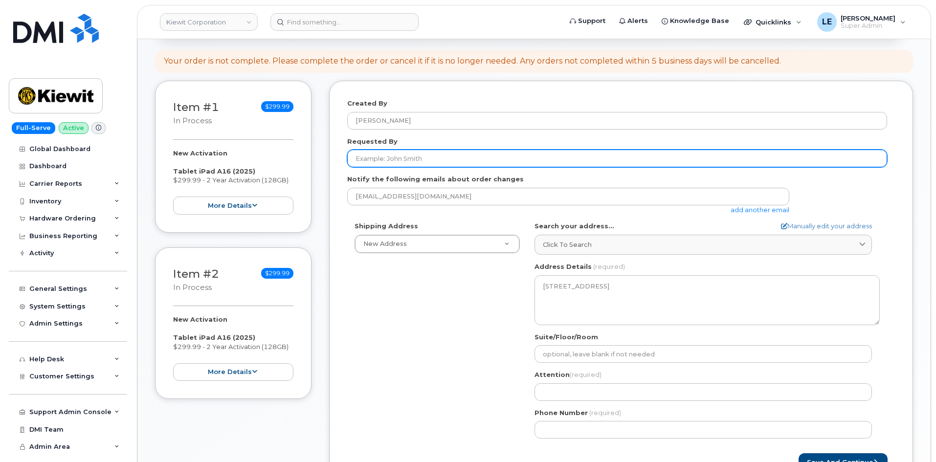
drag, startPoint x: 484, startPoint y: 156, endPoint x: 476, endPoint y: 155, distance: 8.4
click at [477, 155] on input "Requested By" at bounding box center [617, 159] width 540 height 18
paste input "[PERSON_NAME]"
type input "[PERSON_NAME]"
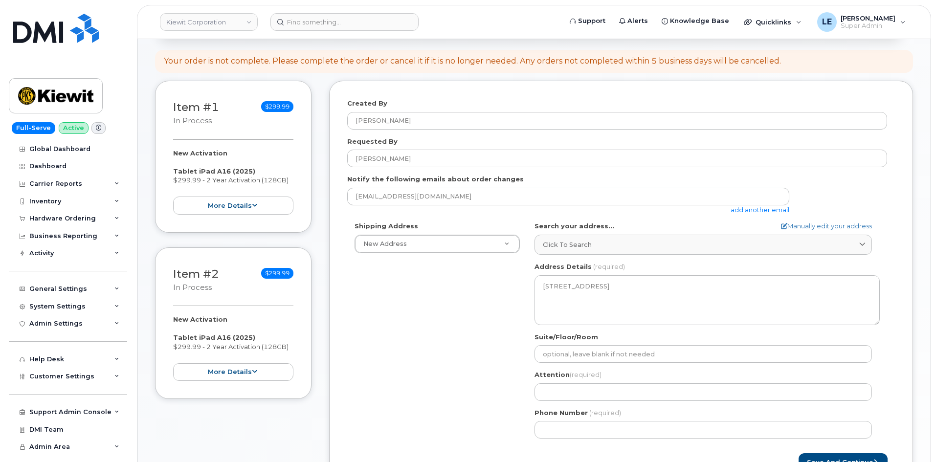
click at [473, 144] on div "Requested By Nathan Helgerson" at bounding box center [621, 152] width 548 height 31
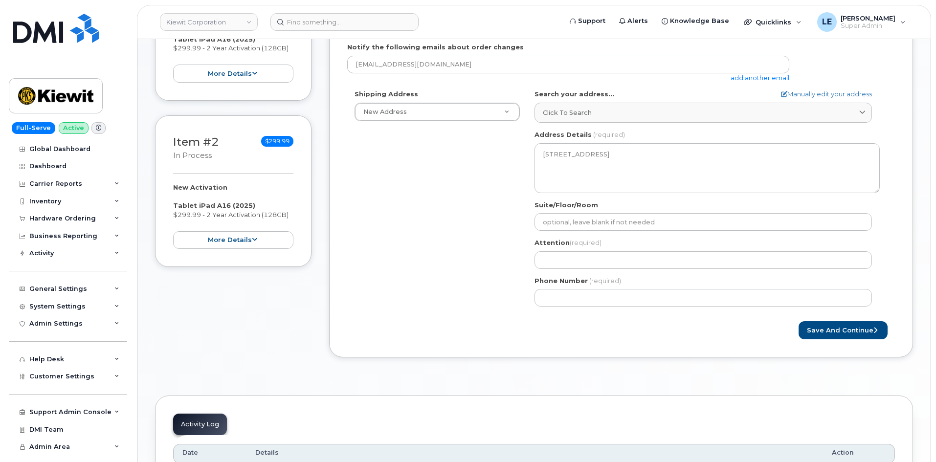
scroll to position [293, 0]
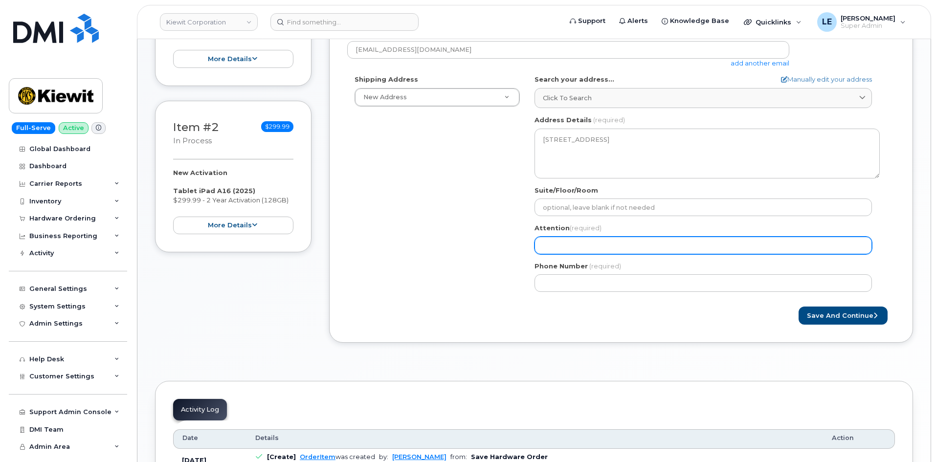
click at [558, 243] on input "Attention (required)" at bounding box center [702, 246] width 337 height 18
paste input "[PERSON_NAME]"
select select
type input "[PERSON_NAME]"
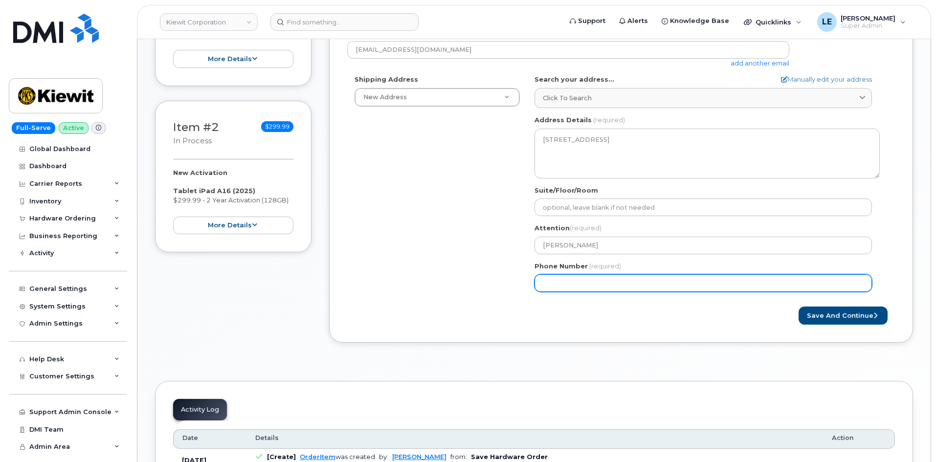
click at [400, 250] on div "Shipping Address New Address New Address 601 Cien Rd Ste B WA Burlington Search…" at bounding box center [617, 187] width 540 height 224
click at [561, 284] on input "Phone Number" at bounding box center [702, 283] width 337 height 18
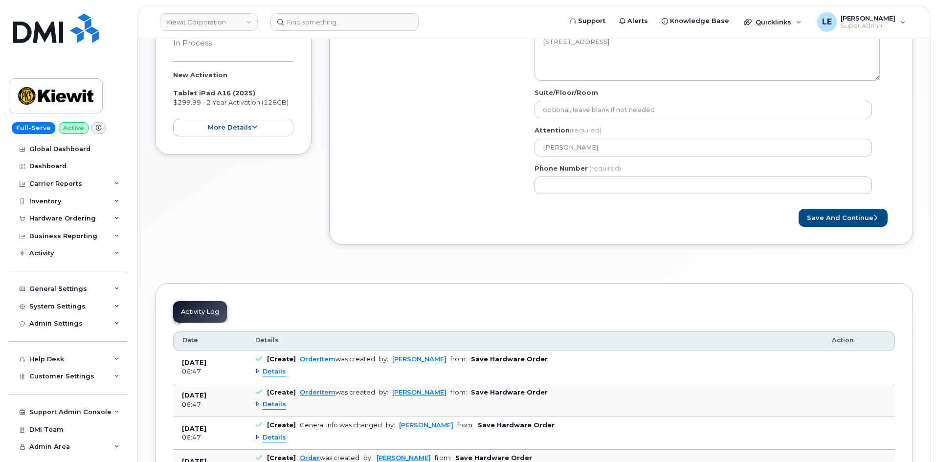
scroll to position [98, 0]
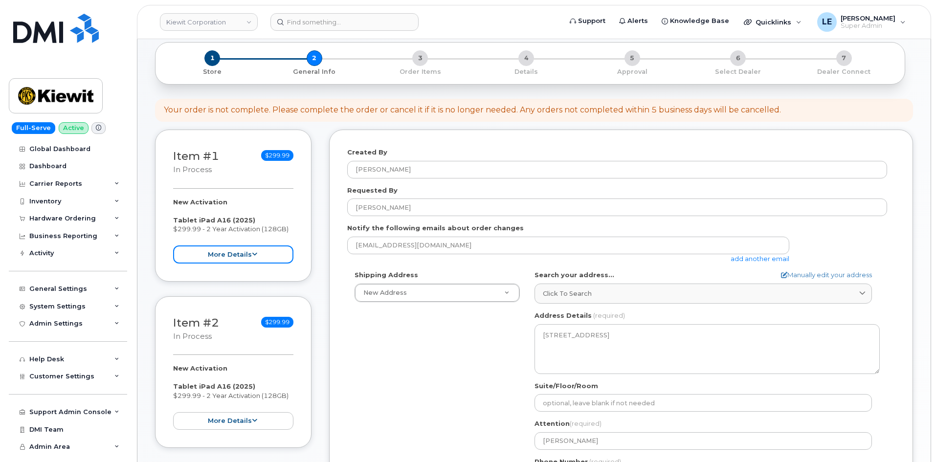
click at [268, 262] on button "more details" at bounding box center [233, 254] width 120 height 18
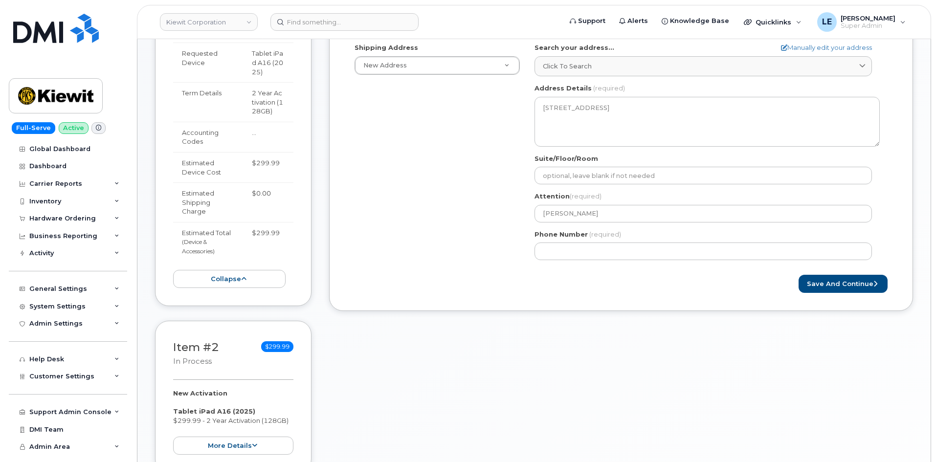
scroll to position [342, 0]
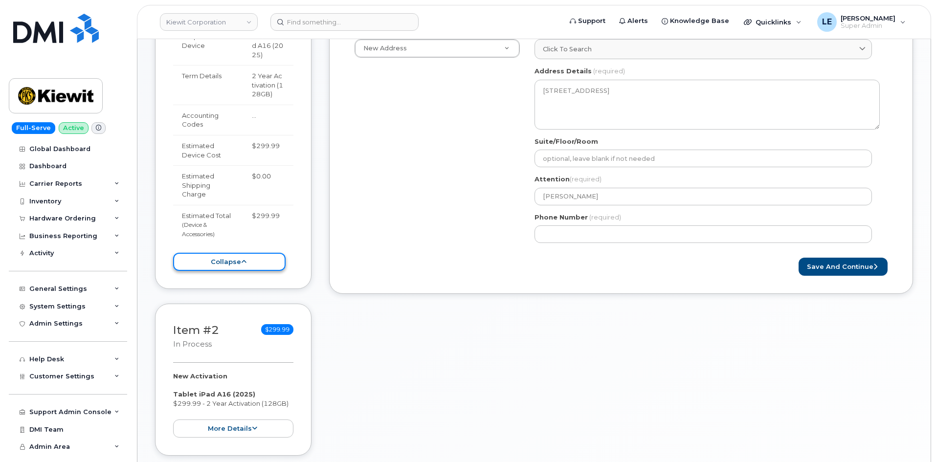
click at [264, 261] on button "collapse" at bounding box center [229, 262] width 112 height 18
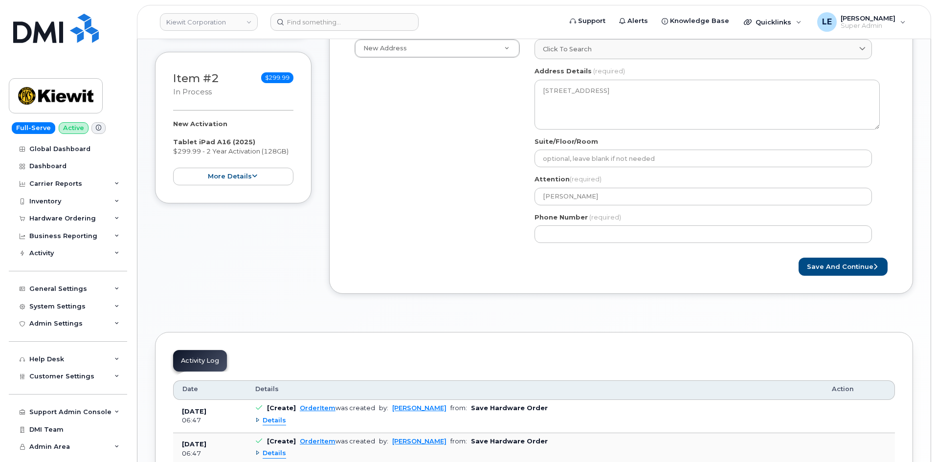
click at [216, 114] on div "New Activation Tablet iPad A16 (2025) $299.99 - 2 Year Activation (128GB) more …" at bounding box center [233, 147] width 120 height 75
click at [233, 90] on div "Item #2 in process $299.99" at bounding box center [233, 86] width 120 height 32
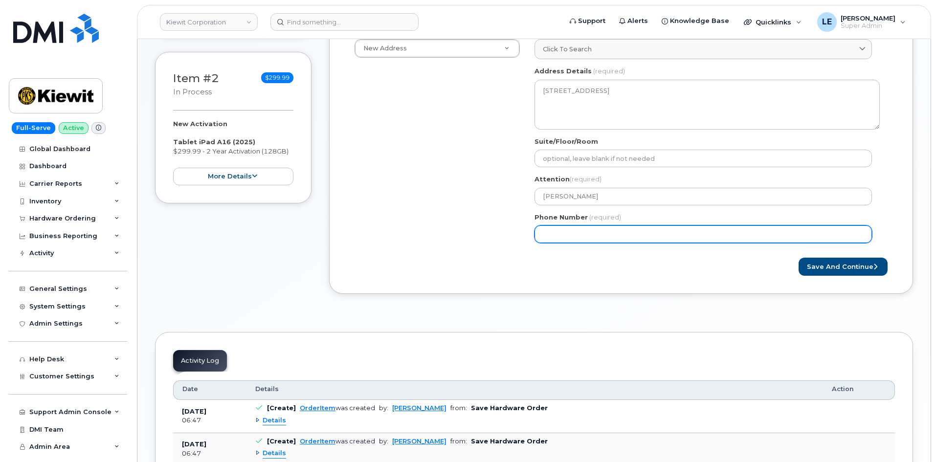
click at [612, 235] on input "Phone Number" at bounding box center [702, 234] width 337 height 18
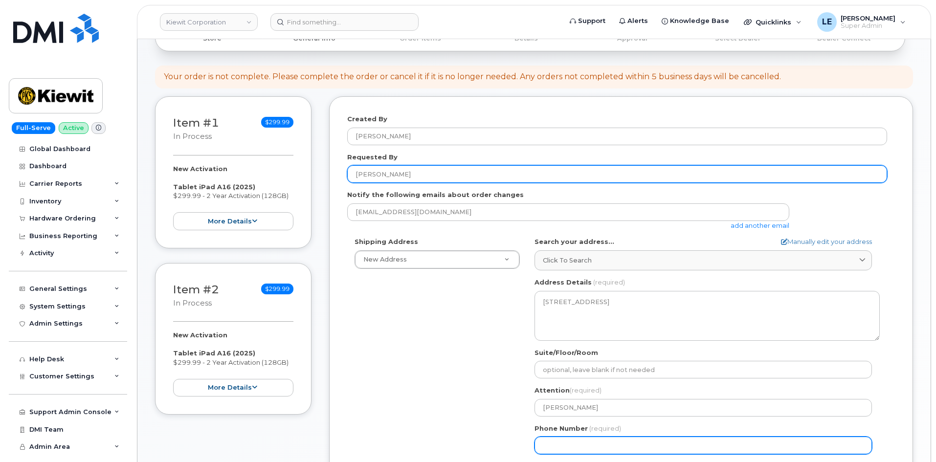
scroll to position [98, 0]
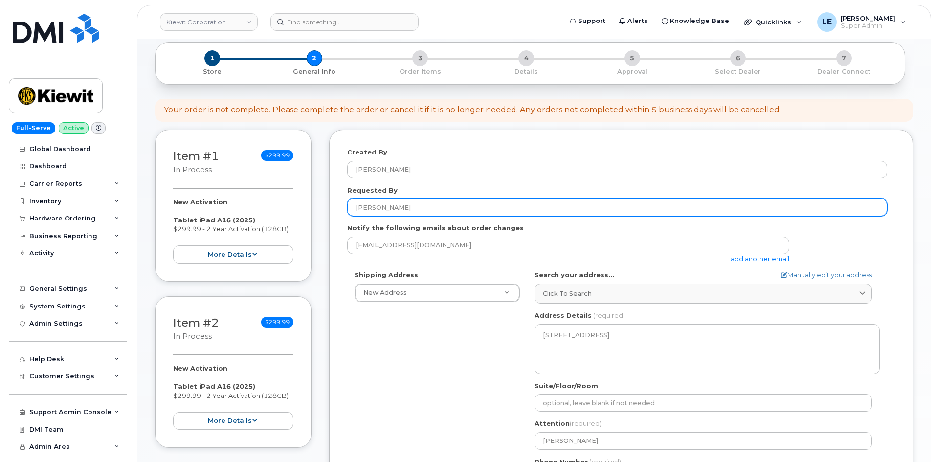
drag, startPoint x: 452, startPoint y: 201, endPoint x: 337, endPoint y: 207, distance: 115.0
click at [337, 207] on div "Created By Logan Ellison Requested By Nathan Helgerson Notify the following ema…" at bounding box center [621, 334] width 584 height 409
click at [422, 207] on input "Requested By" at bounding box center [617, 207] width 540 height 18
paste input "Ty Anderson"
type input "Ty Anderson"
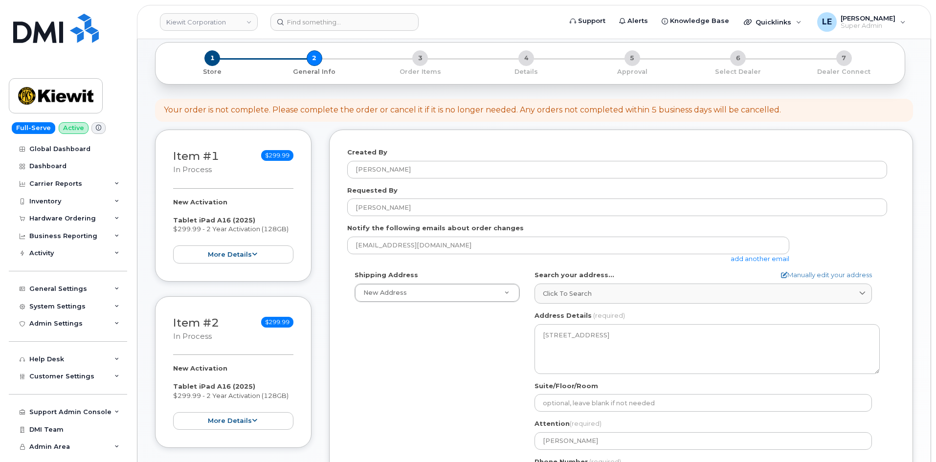
click at [473, 328] on div "Shipping Address New Address New Address 601 Cien Rd Ste B WA Burlington Search…" at bounding box center [617, 382] width 540 height 224
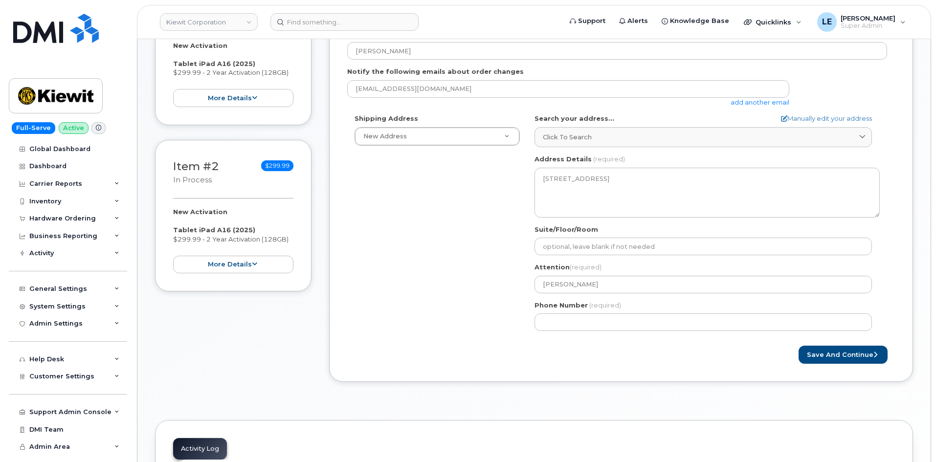
scroll to position [293, 0]
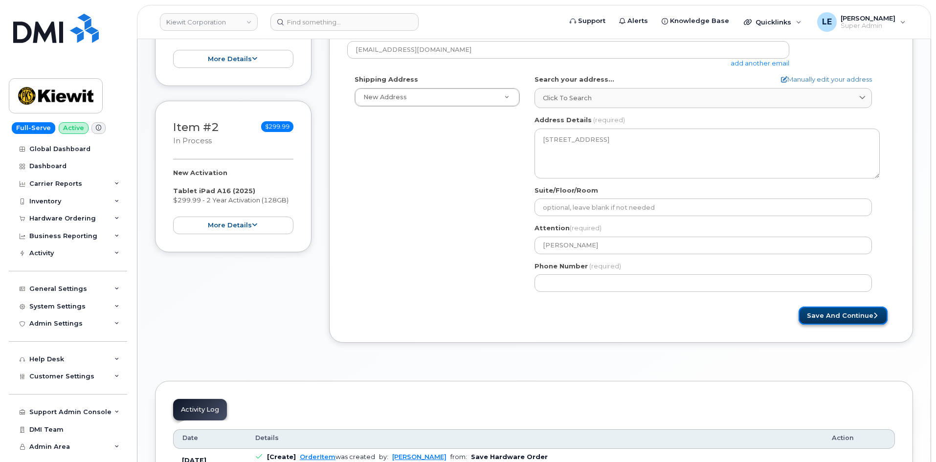
click at [855, 314] on button "Save and Continue" at bounding box center [842, 316] width 89 height 18
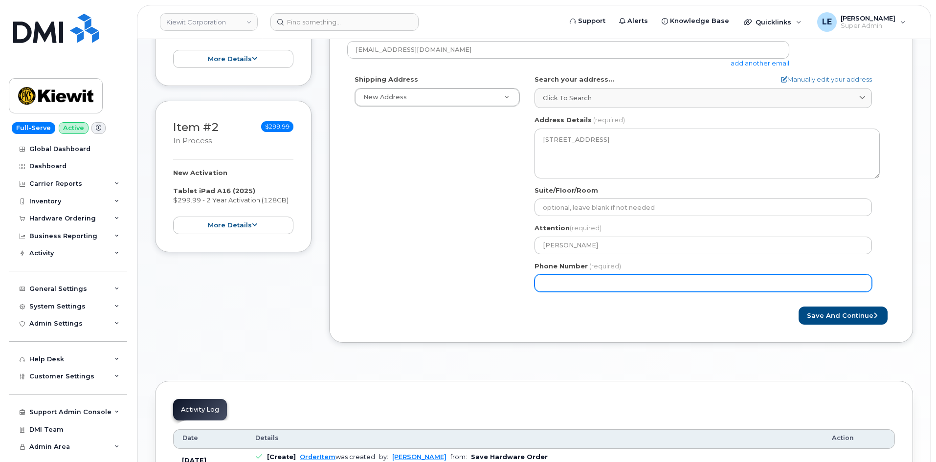
click at [647, 281] on input "Phone Number" at bounding box center [702, 283] width 337 height 18
click at [577, 283] on input "Phone Number" at bounding box center [702, 283] width 337 height 18
click at [575, 284] on input "Phone Number" at bounding box center [702, 283] width 337 height 18
click at [559, 287] on input "Phone Number" at bounding box center [702, 283] width 337 height 18
select select
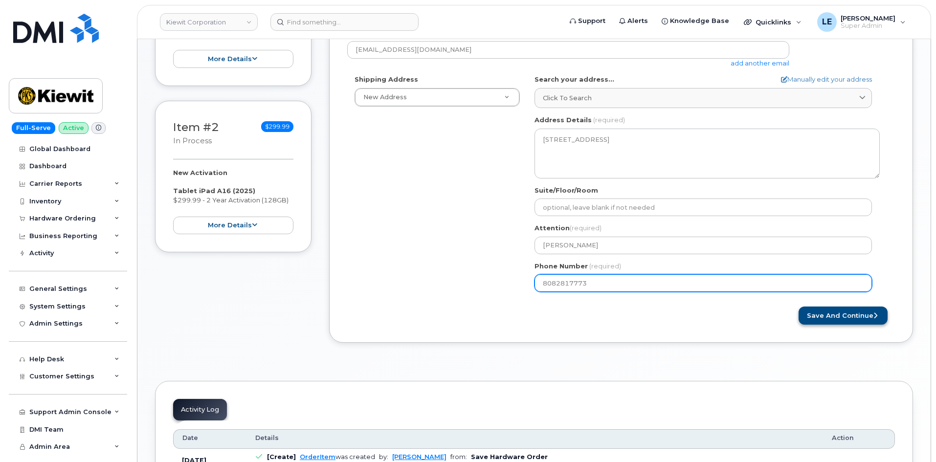
type input "8082817773"
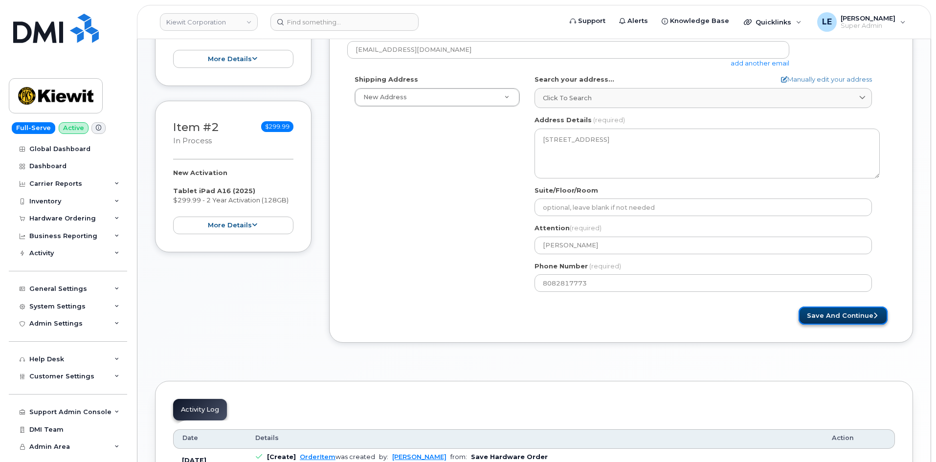
click at [823, 319] on button "Save and Continue" at bounding box center [842, 316] width 89 height 18
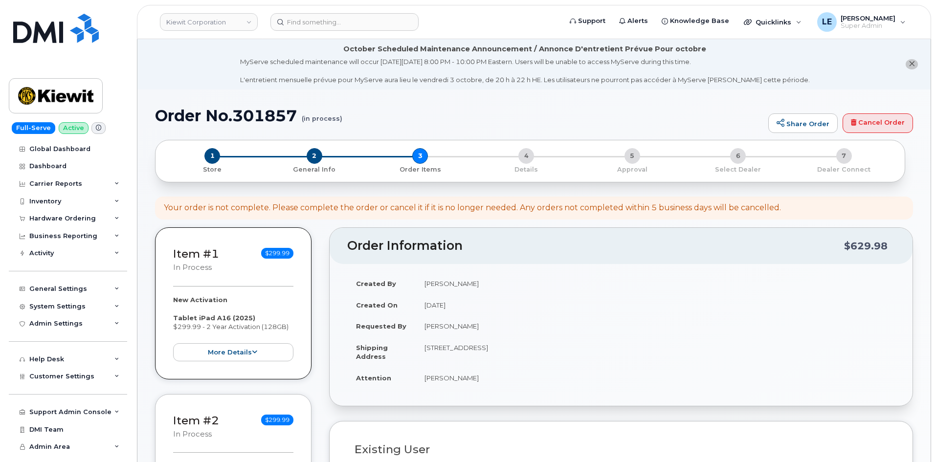
select select
click at [493, 239] on header "Order Information $629.98" at bounding box center [620, 246] width 583 height 36
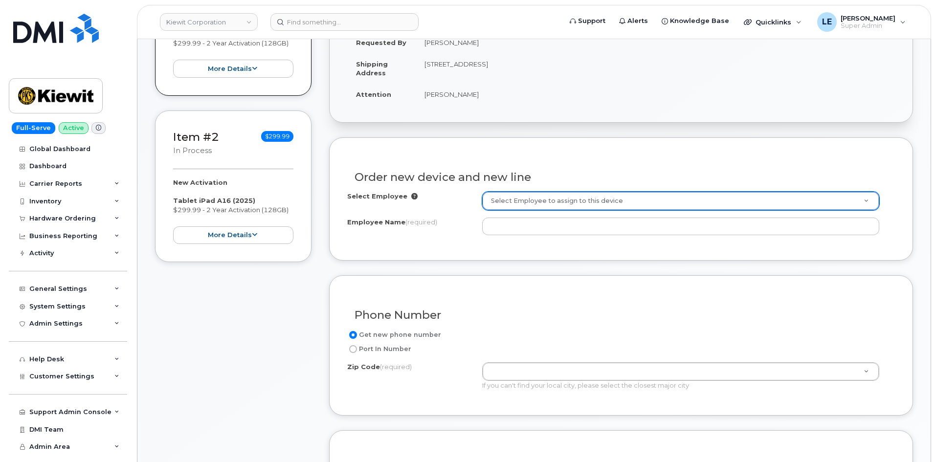
scroll to position [293, 0]
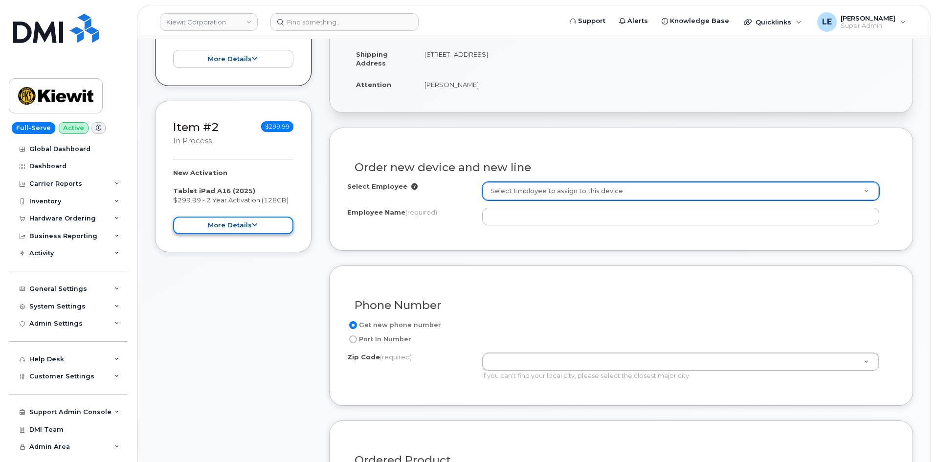
click at [221, 230] on button "more details" at bounding box center [233, 226] width 120 height 18
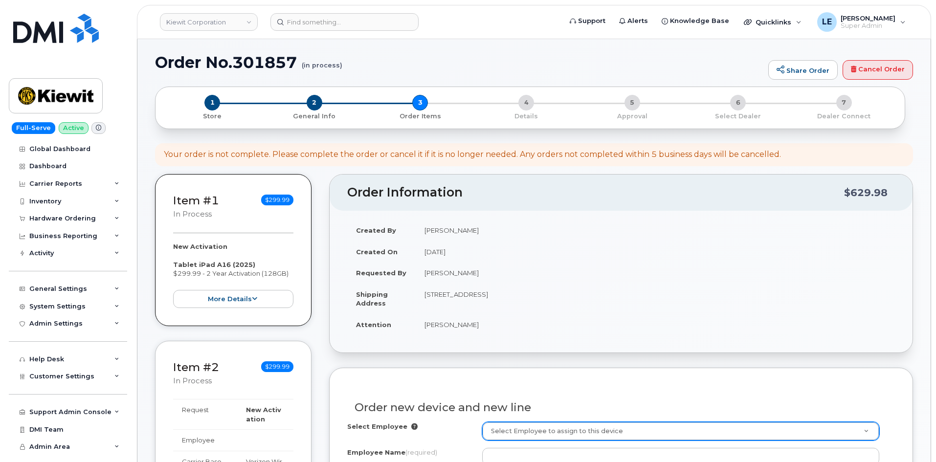
scroll to position [49, 0]
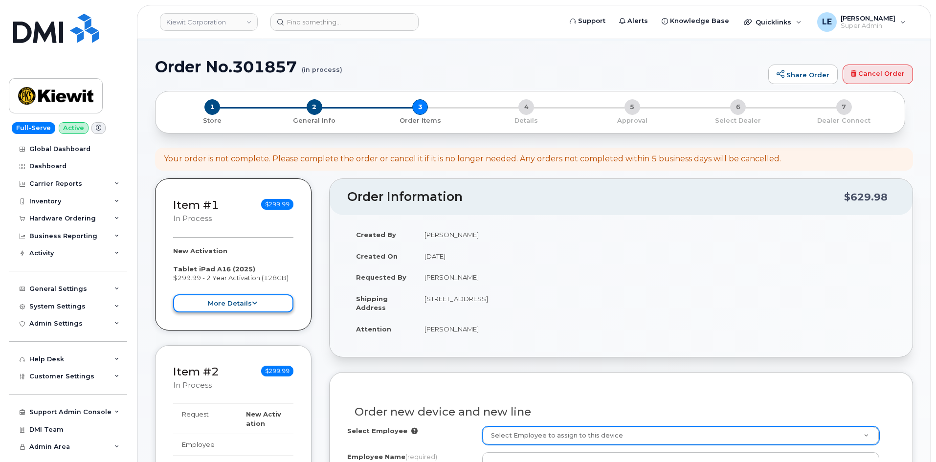
click at [243, 299] on button "more details" at bounding box center [233, 303] width 120 height 18
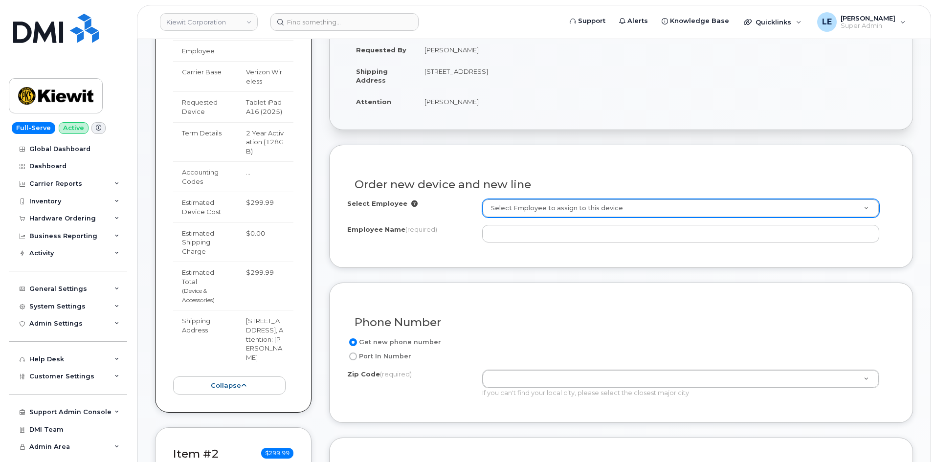
scroll to position [293, 0]
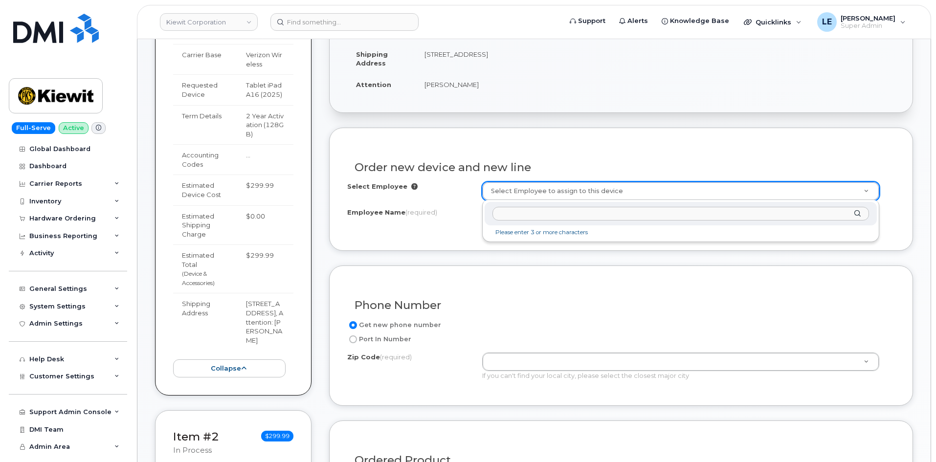
paste input "Nathan Helgerson"
click at [498, 215] on input "Nathan Helgerson" at bounding box center [680, 214] width 376 height 14
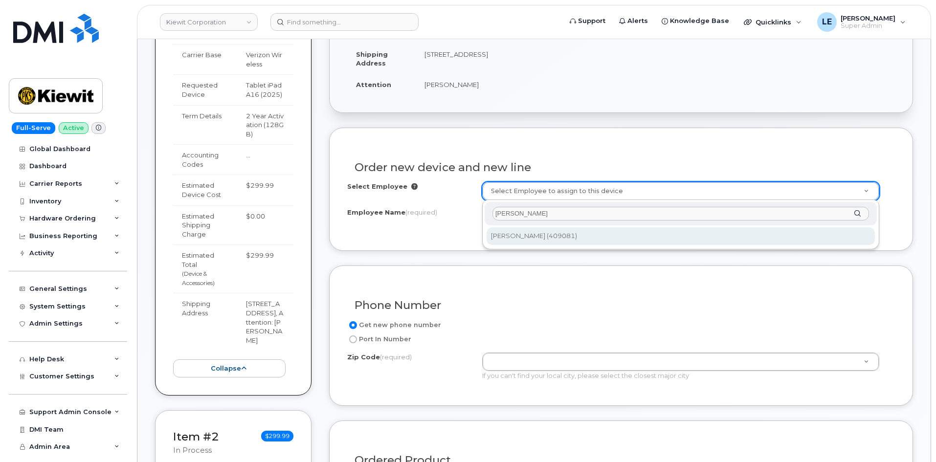
type input "Nathan Helgerson"
type input "2154517"
type input "Nathan Helgerson"
type input "24235 Interstate 5"
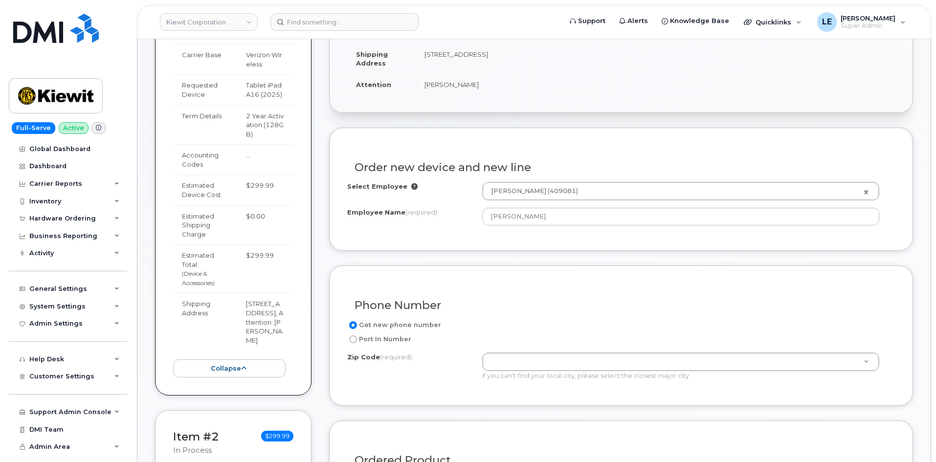
click at [539, 232] on div "Select Employee Nathan Helgerson (409081) 2154517 Employee Name (required) Nath…" at bounding box center [621, 207] width 548 height 51
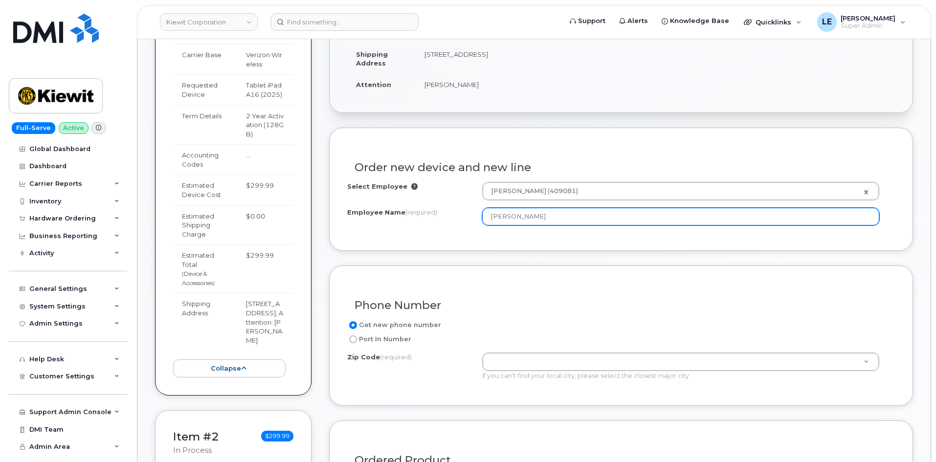
click at [569, 217] on input "Nathan Helgerson" at bounding box center [680, 217] width 397 height 18
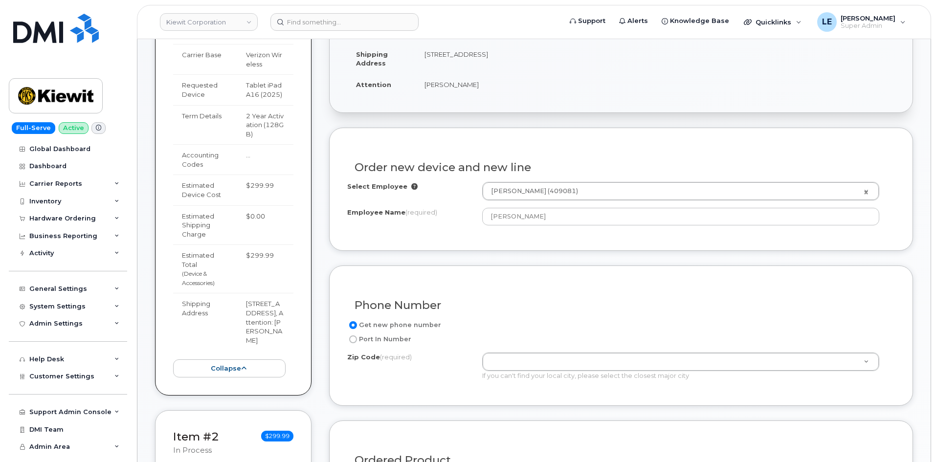
click at [439, 222] on div "Employee Name (required) Nathan Helgerson" at bounding box center [621, 217] width 548 height 18
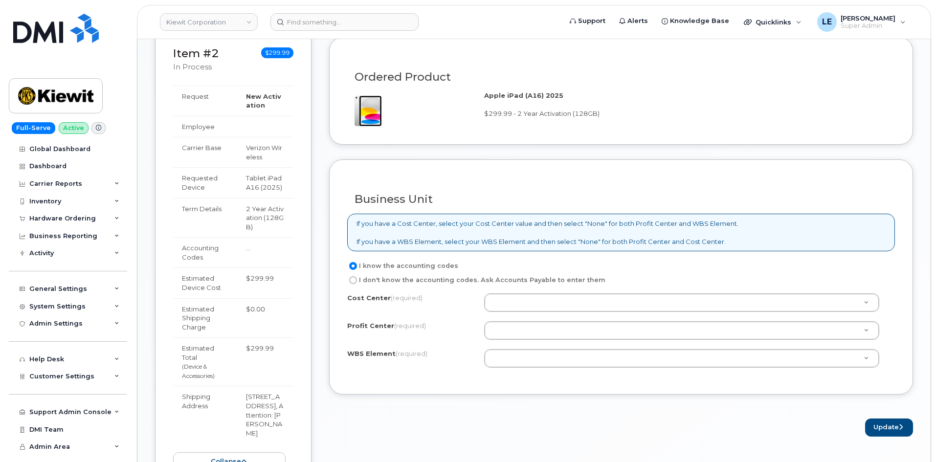
scroll to position [684, 0]
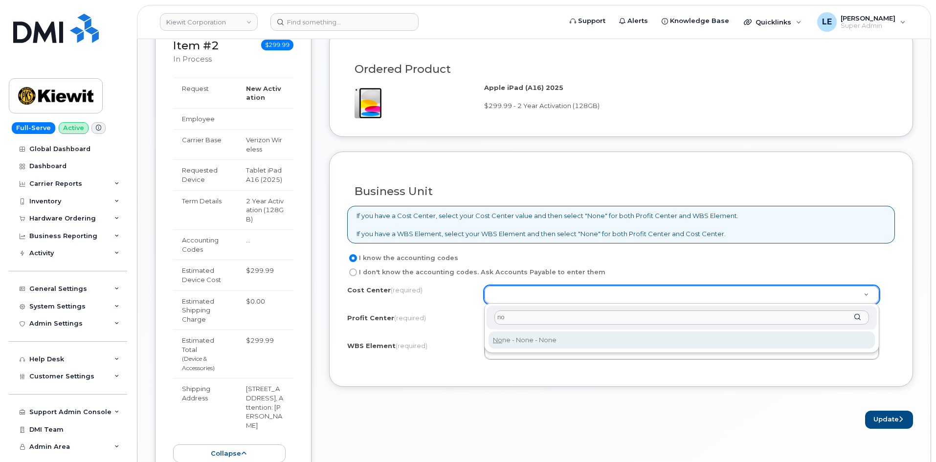
type input "no"
type input "None"
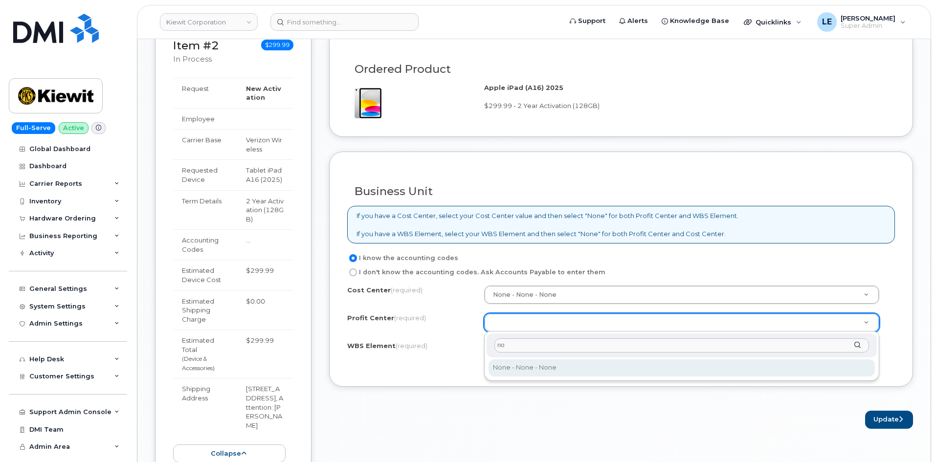
type input "no"
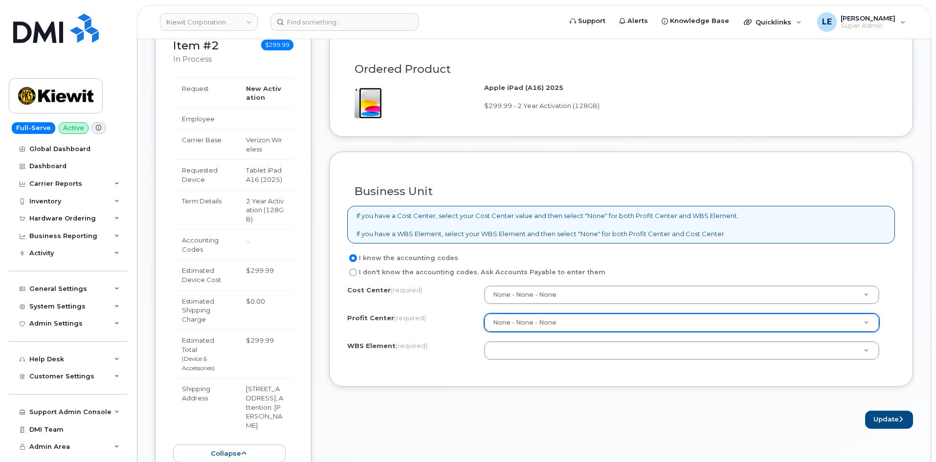
select select "None"
click at [519, 364] on div "Cost Center (required) None - None - None None Profit Center (required) None - …" at bounding box center [621, 326] width 548 height 83
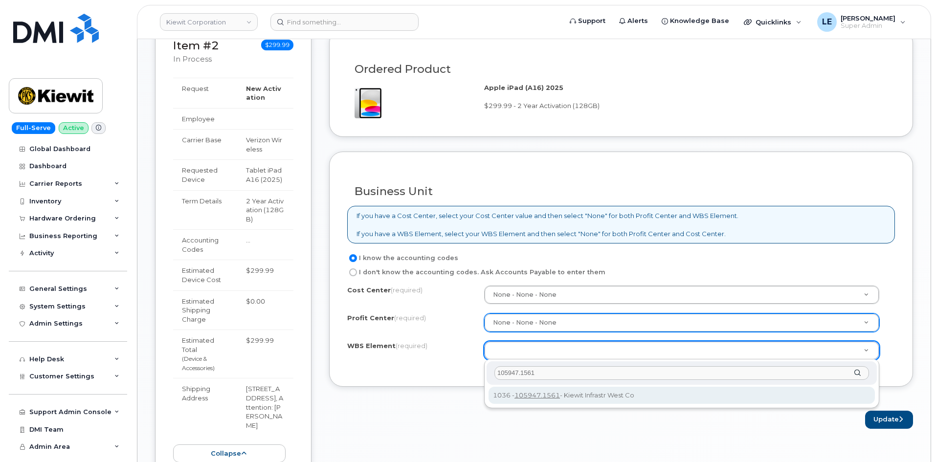
type input "105947.1561"
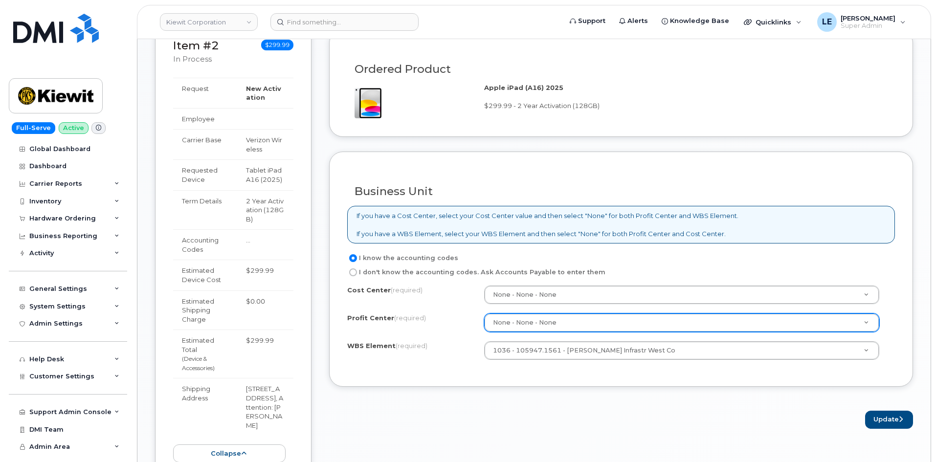
click at [451, 376] on div "Business Unit If you have a Cost Center, select your Cost Center value and then…" at bounding box center [621, 269] width 584 height 235
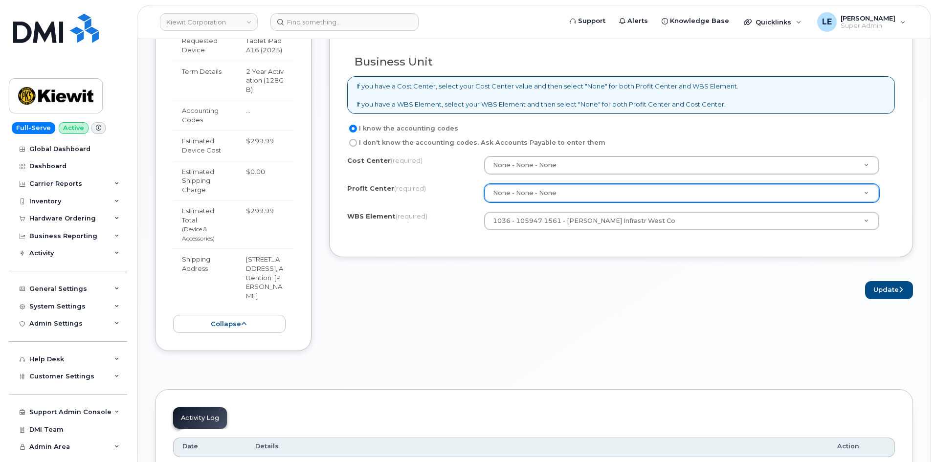
scroll to position [831, 0]
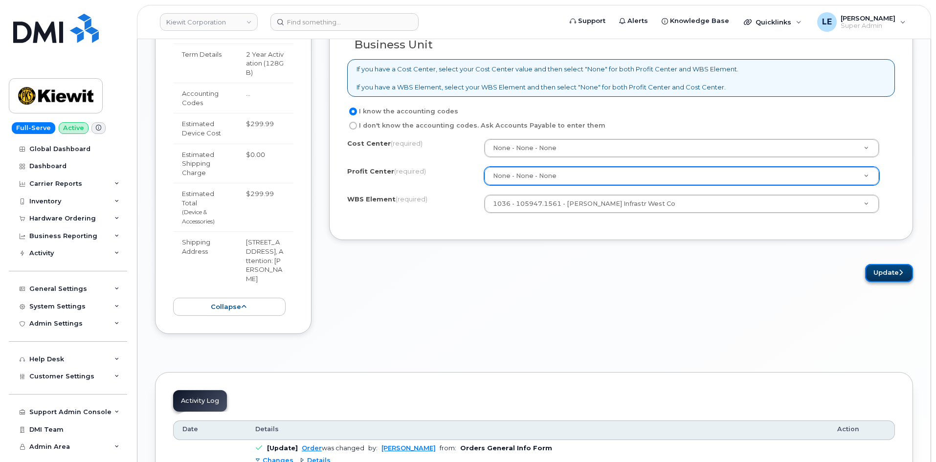
click at [884, 274] on button "Update" at bounding box center [889, 273] width 48 height 18
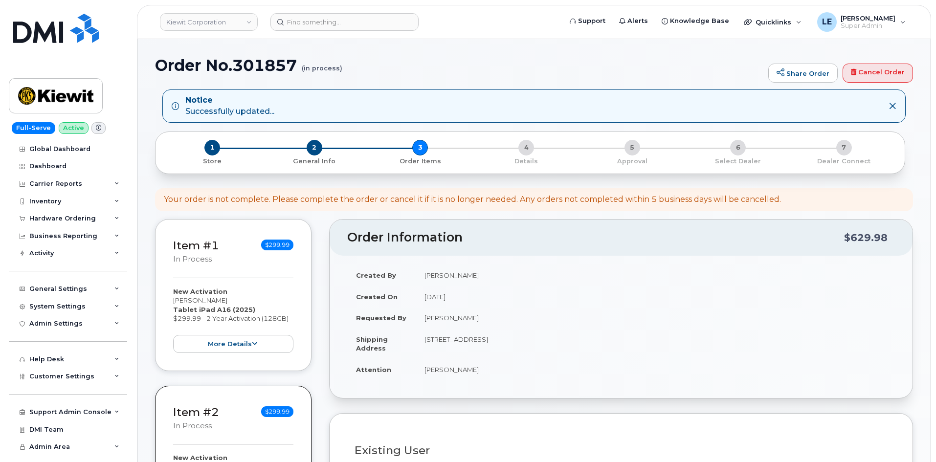
select select
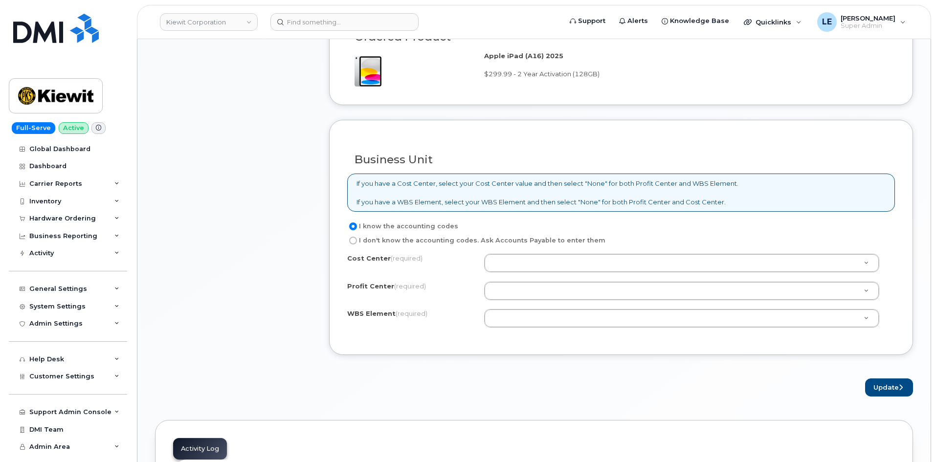
scroll to position [782, 0]
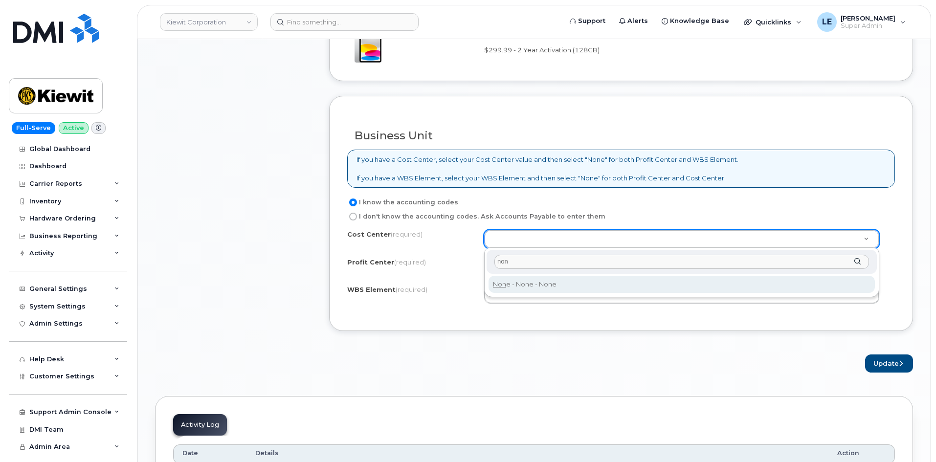
type input "non"
type input "None"
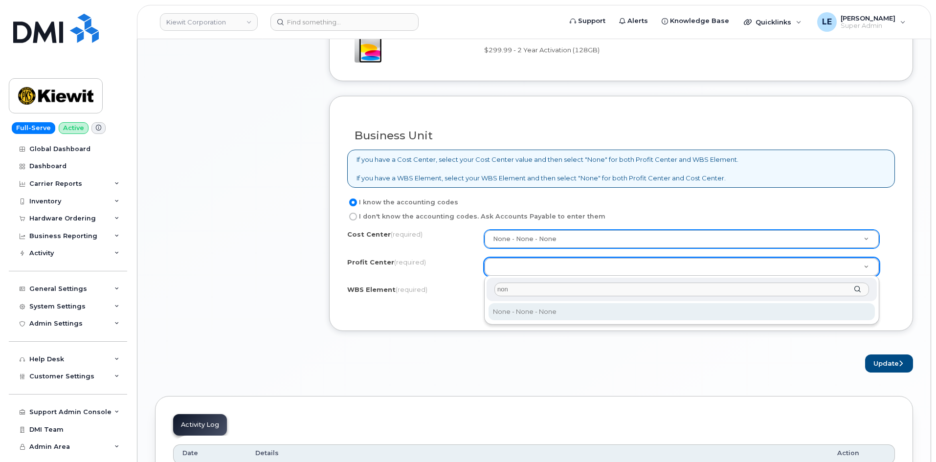
type input "non"
select select "None"
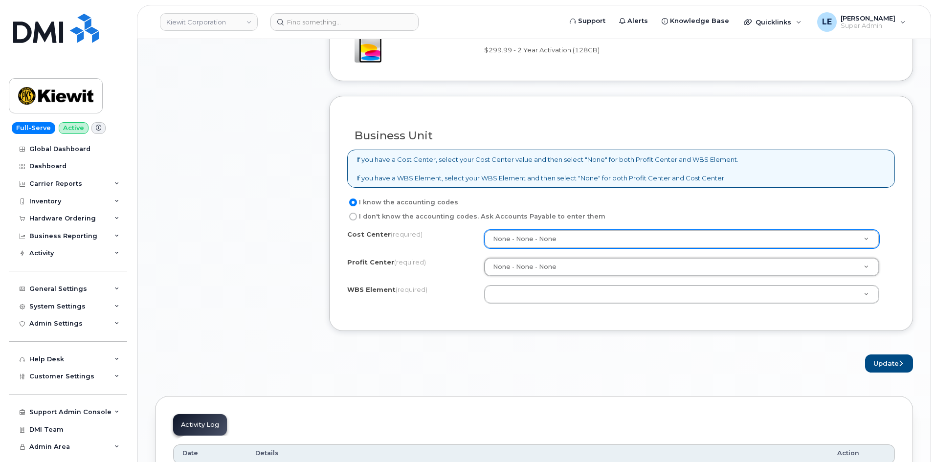
click at [527, 307] on div "Cost Center (required) None - None - None None Profit Center (required) None - …" at bounding box center [621, 271] width 548 height 83
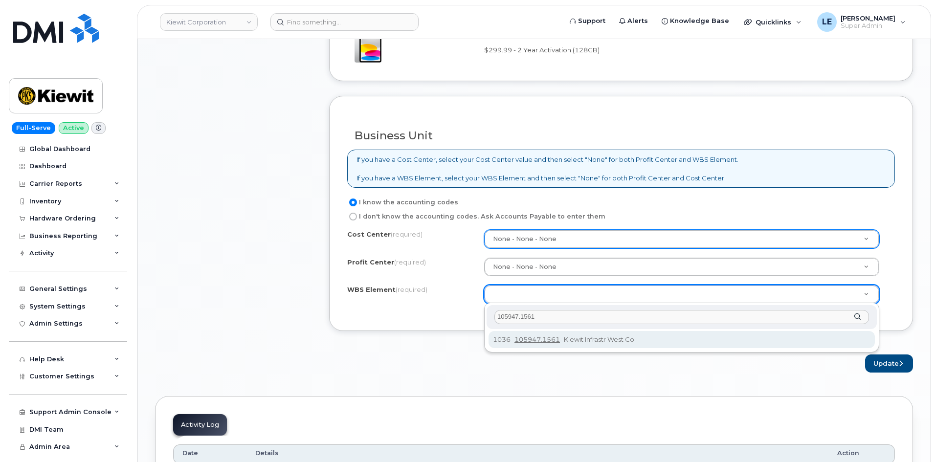
type input "105947.1561"
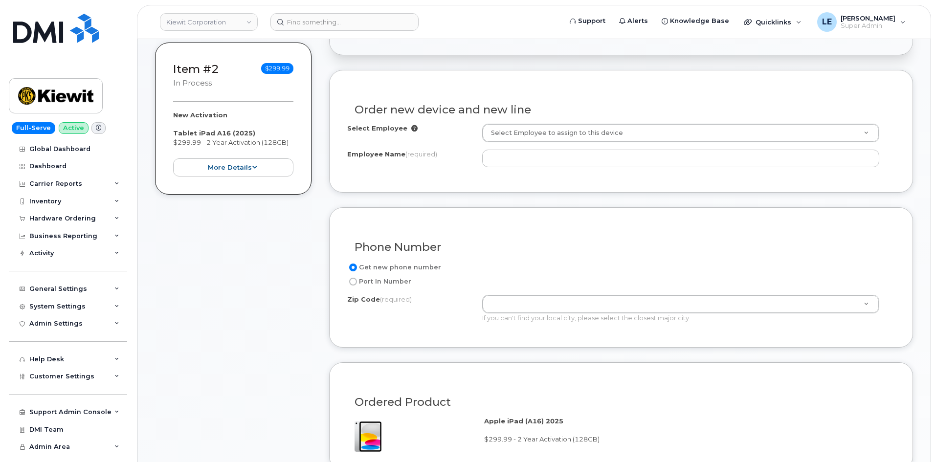
scroll to position [391, 0]
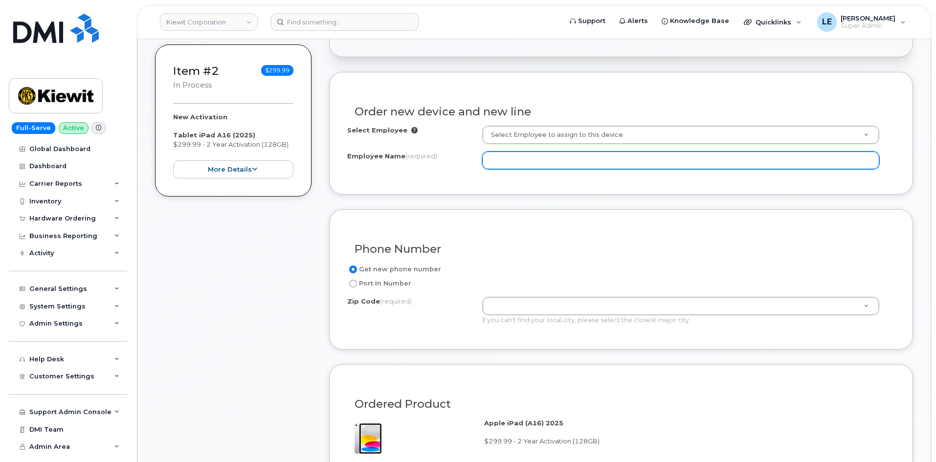
click at [500, 161] on input "Employee Name (required)" at bounding box center [680, 161] width 397 height 18
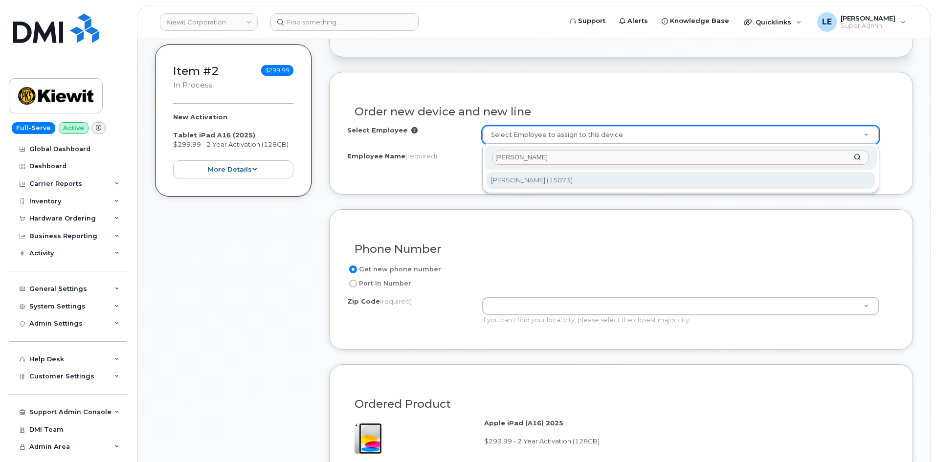
type input "[PERSON_NAME]"
type input "2144414"
type input "Ronald Mcdougall"
type input "24235 Interstate 5"
select select
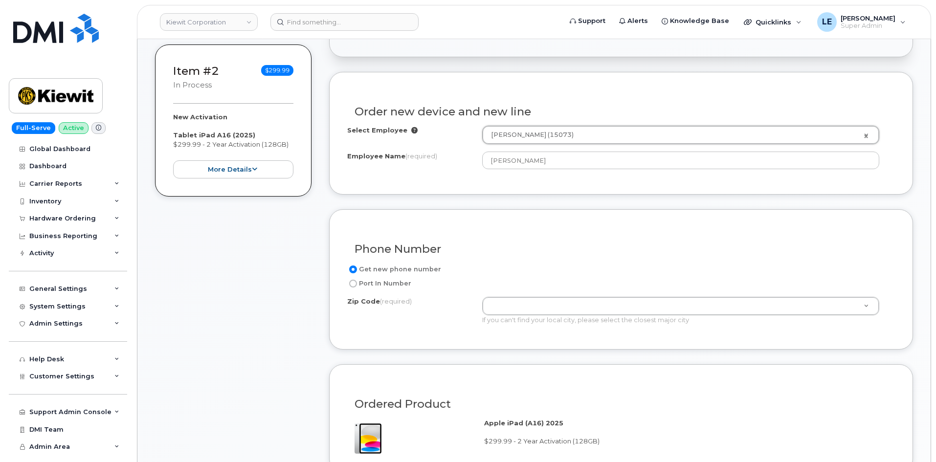
click at [542, 180] on div "Order new device and new line Select Employee Ronald Mcdougall (15073) 2144414 …" at bounding box center [621, 133] width 584 height 123
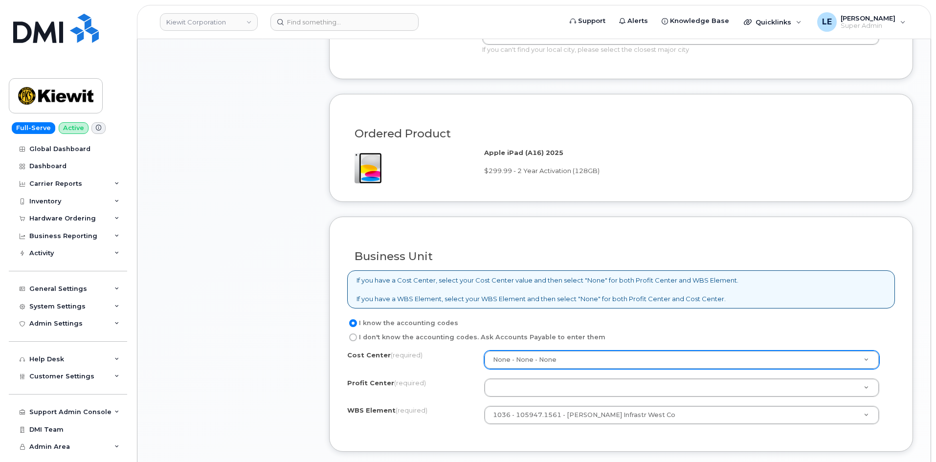
scroll to position [733, 0]
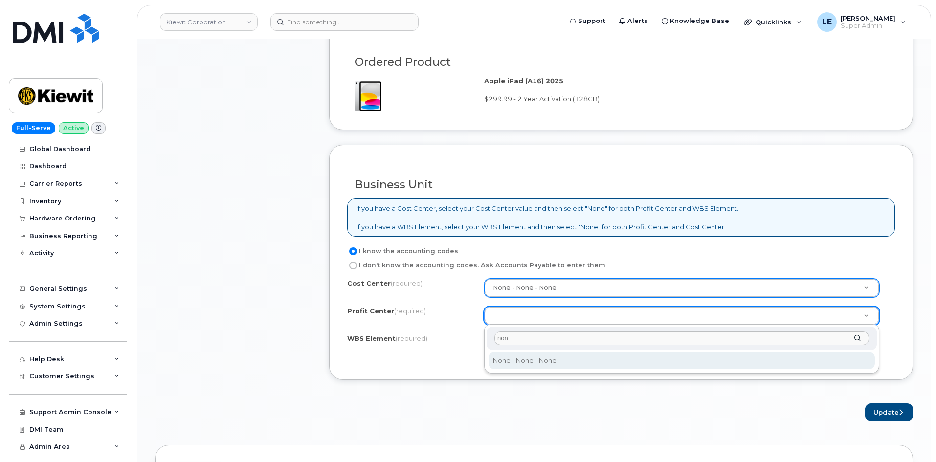
type input "non"
click at [525, 370] on div "non None - None - None" at bounding box center [681, 349] width 395 height 49
select select "None"
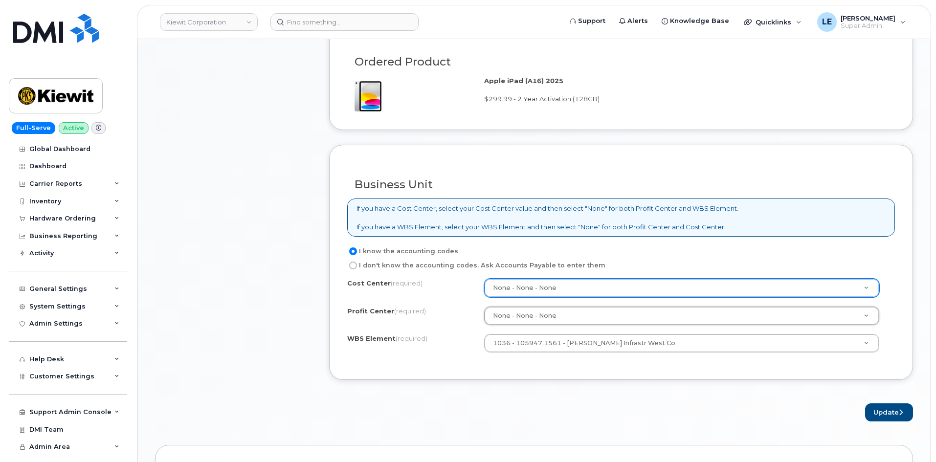
click at [522, 373] on div "Business Unit If you have a Cost Center, select your Cost Center value and then…" at bounding box center [621, 262] width 584 height 235
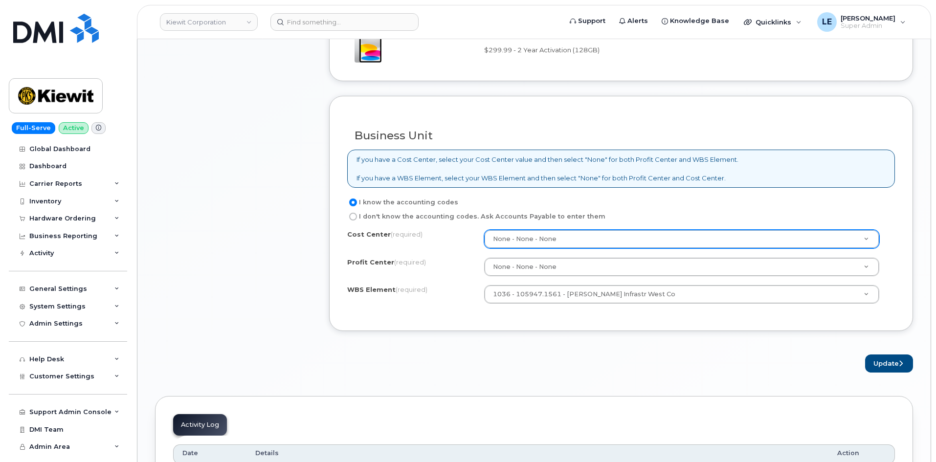
scroll to position [831, 0]
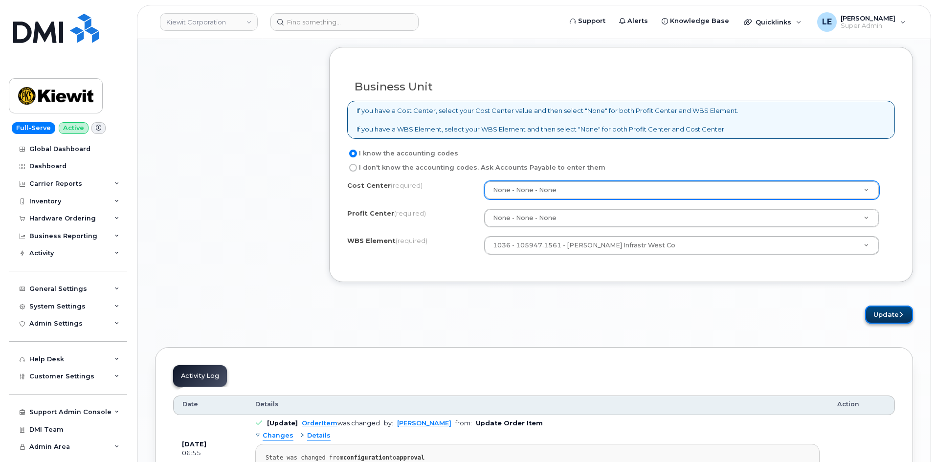
click at [889, 321] on button "Update" at bounding box center [889, 315] width 48 height 18
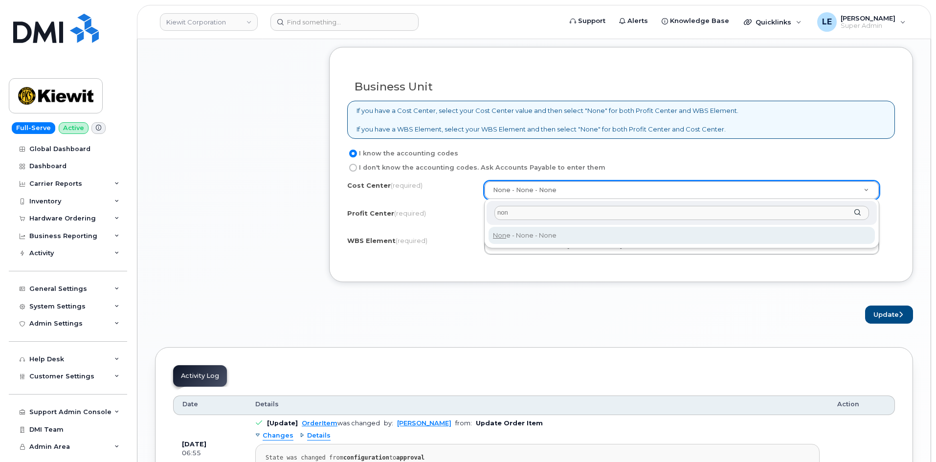
scroll to position [782, 0]
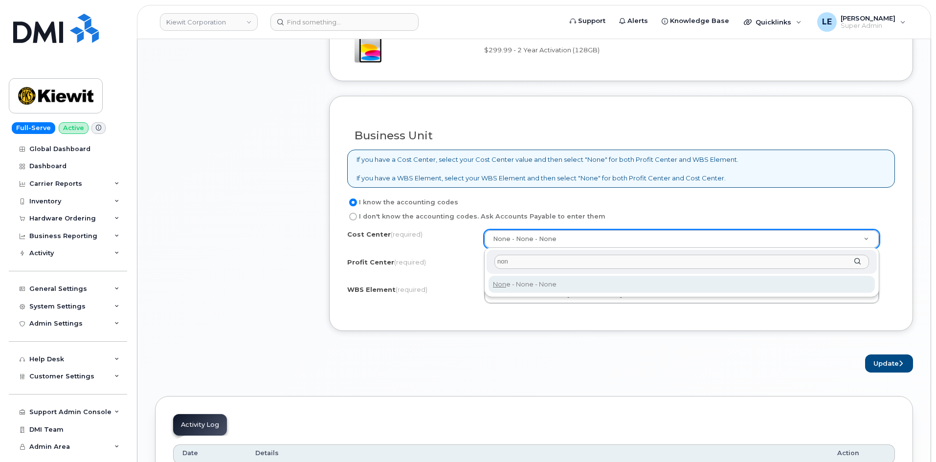
type input "non"
type input "None"
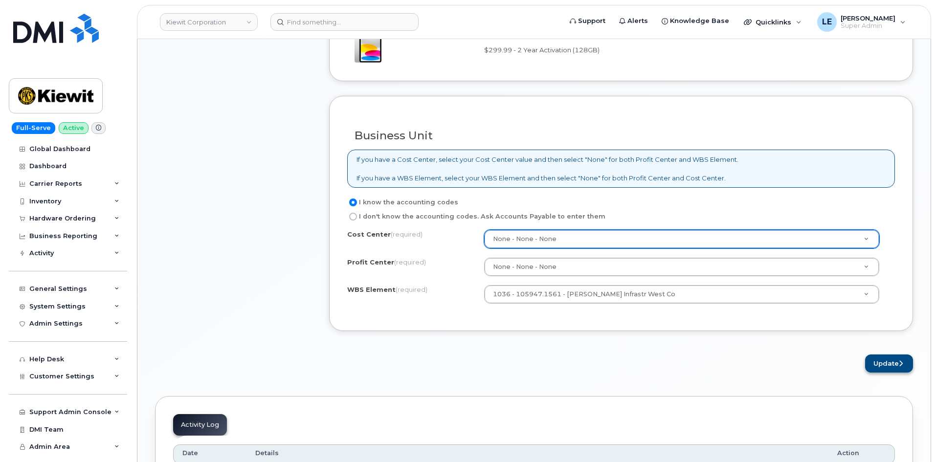
click at [893, 369] on div "Notice Successfully updated... × Share This Order If you want to allow others t…" at bounding box center [534, 168] width 758 height 1621
click at [893, 369] on button "Update" at bounding box center [889, 363] width 48 height 18
click at [531, 252] on div "Cost Center (required) None - None - None None Profit Center (required) None - …" at bounding box center [621, 271] width 548 height 83
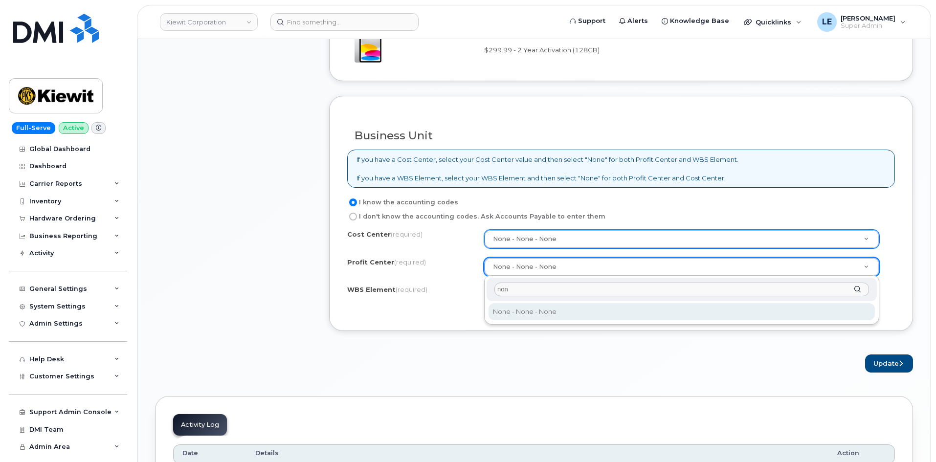
type input "non"
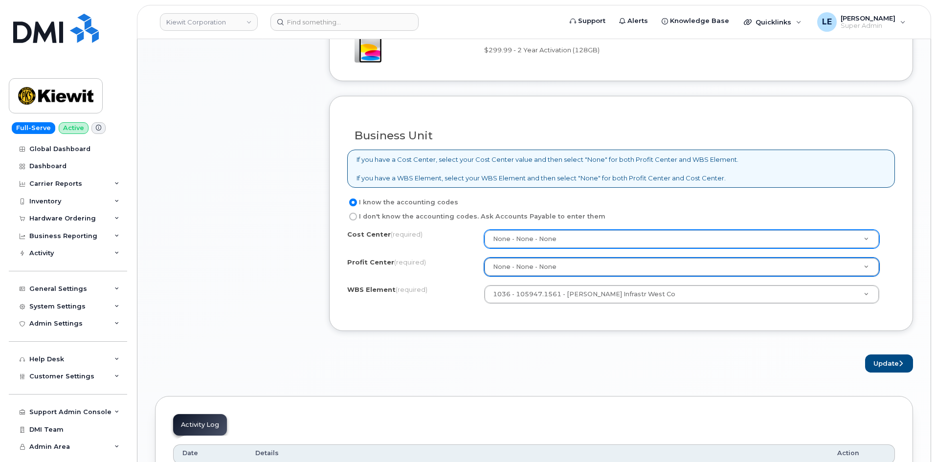
click at [877, 353] on form "Existing User Additional cost to upgrading the device Selected device is Eligib…" at bounding box center [621, 27] width 584 height 692
click at [877, 354] on form "Existing User Additional cost to upgrading the device Selected device is Eligib…" at bounding box center [621, 27] width 584 height 692
click at [878, 358] on button "Update" at bounding box center [889, 363] width 48 height 18
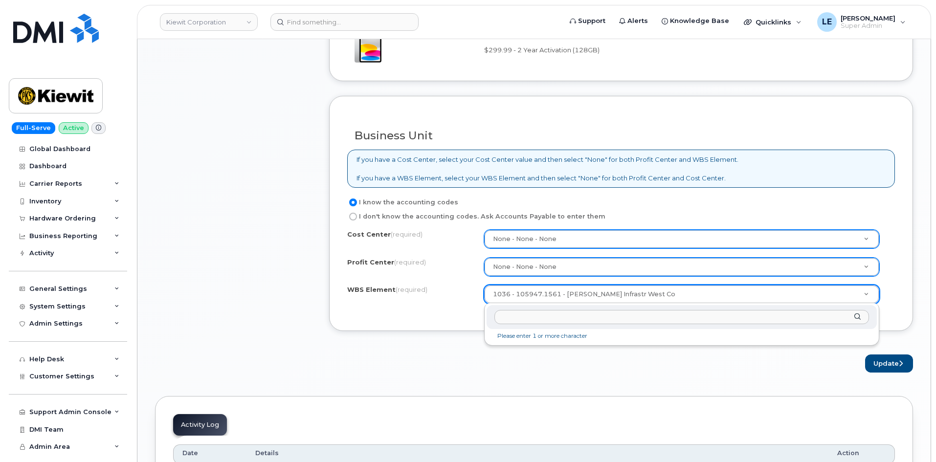
type input "Ronald Mcdougall"
click at [550, 319] on input "text" at bounding box center [681, 317] width 374 height 14
paste input "105947.1561"
type input "105947.1561"
drag, startPoint x: 557, startPoint y: 341, endPoint x: 557, endPoint y: 346, distance: 5.4
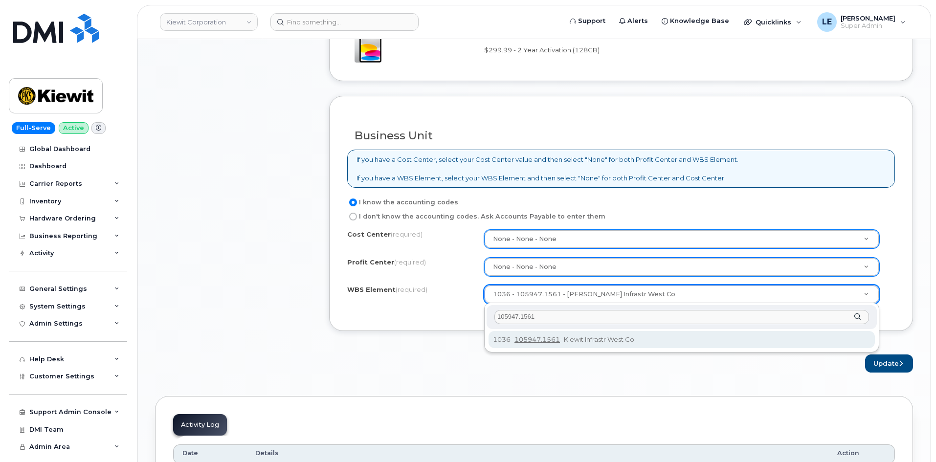
type input "105947.1561"
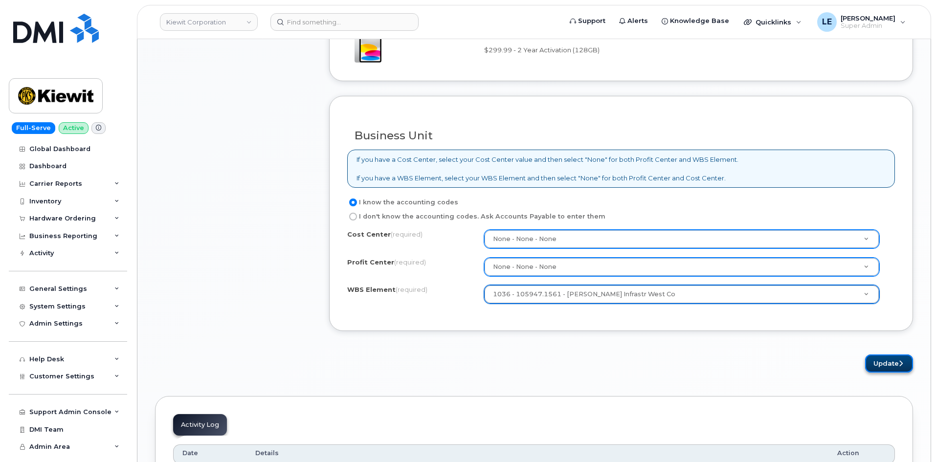
click at [883, 361] on button "Update" at bounding box center [889, 363] width 48 height 18
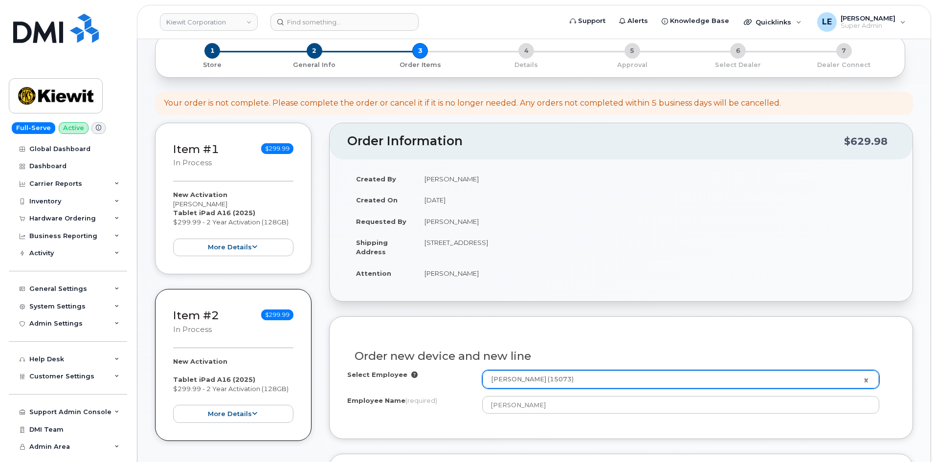
scroll to position [98, 0]
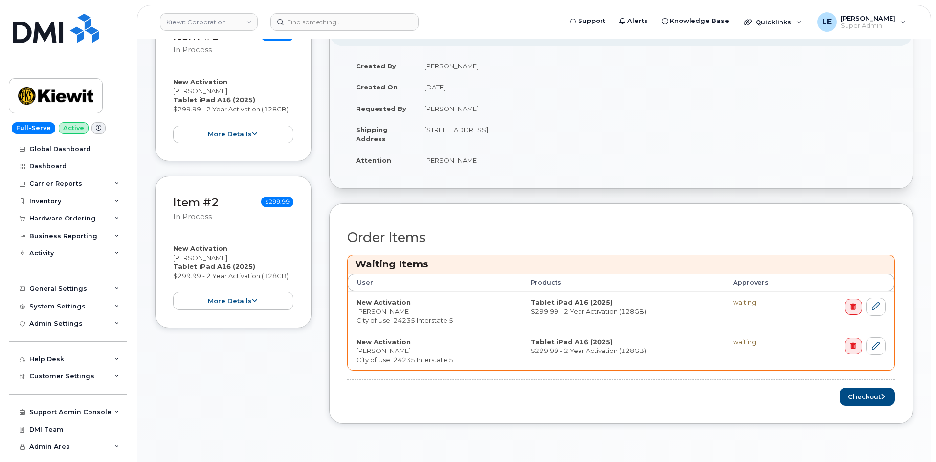
scroll to position [491, 0]
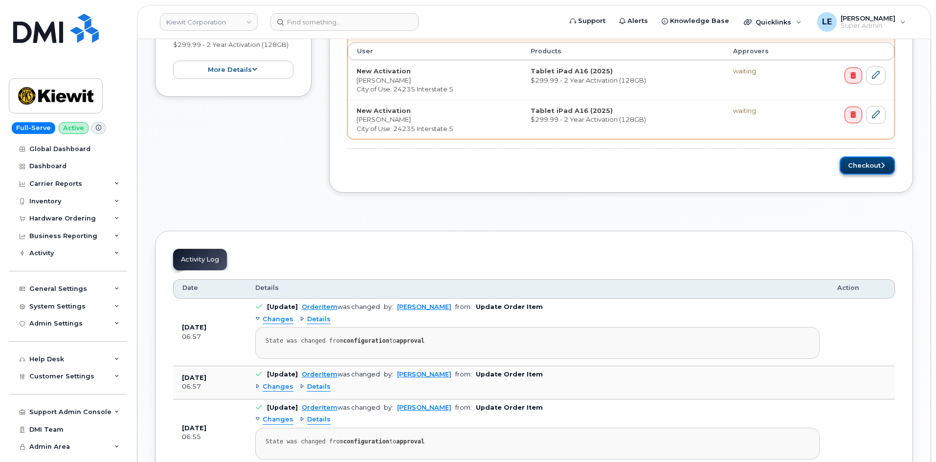
click at [859, 171] on button "Checkout" at bounding box center [866, 165] width 55 height 18
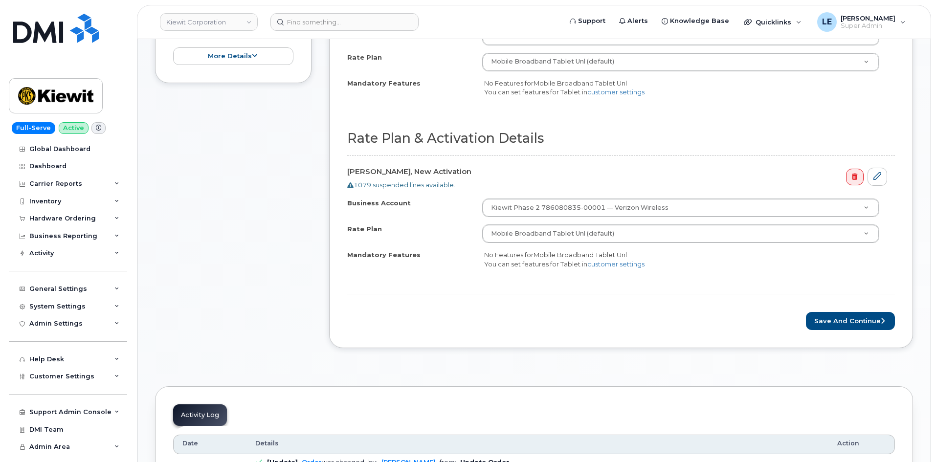
scroll to position [489, 0]
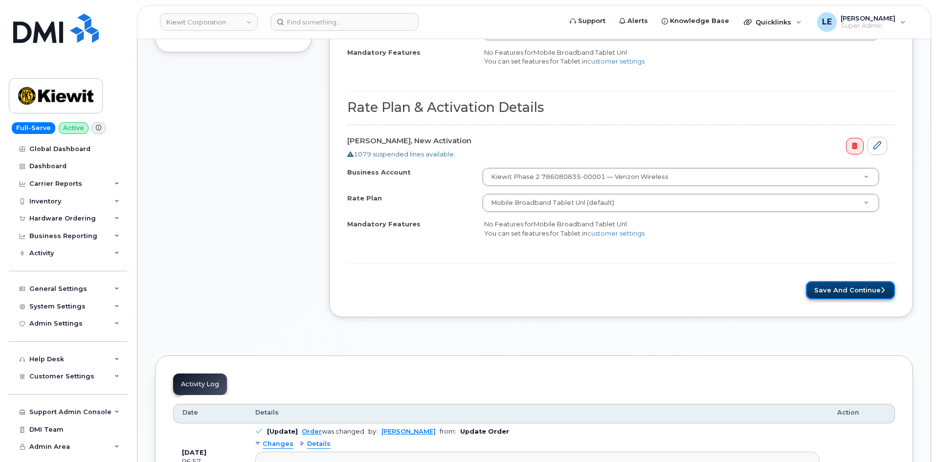
click at [827, 291] on button "Save and Continue" at bounding box center [850, 290] width 89 height 18
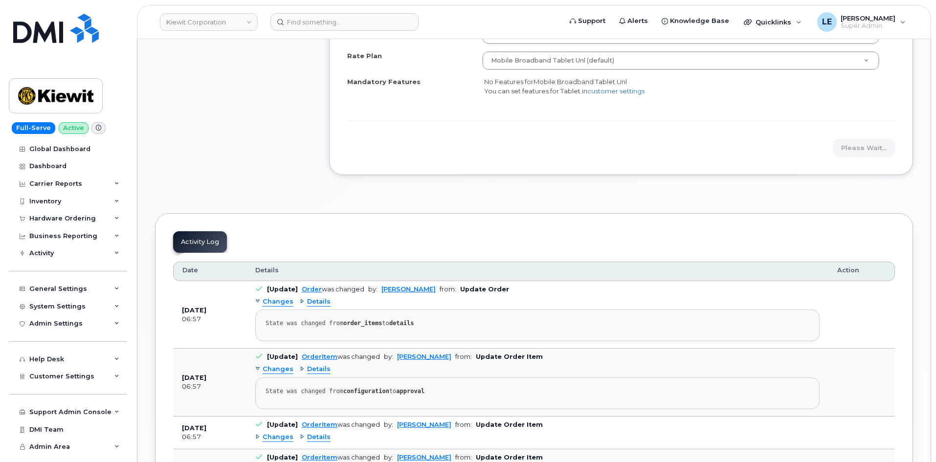
scroll to position [636, 0]
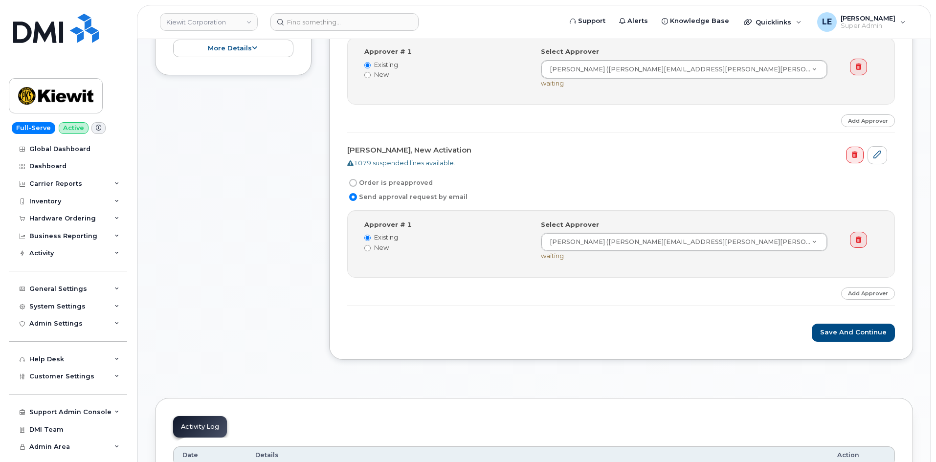
scroll to position [440, 0]
click at [821, 332] on button "Save and Continue" at bounding box center [853, 332] width 83 height 18
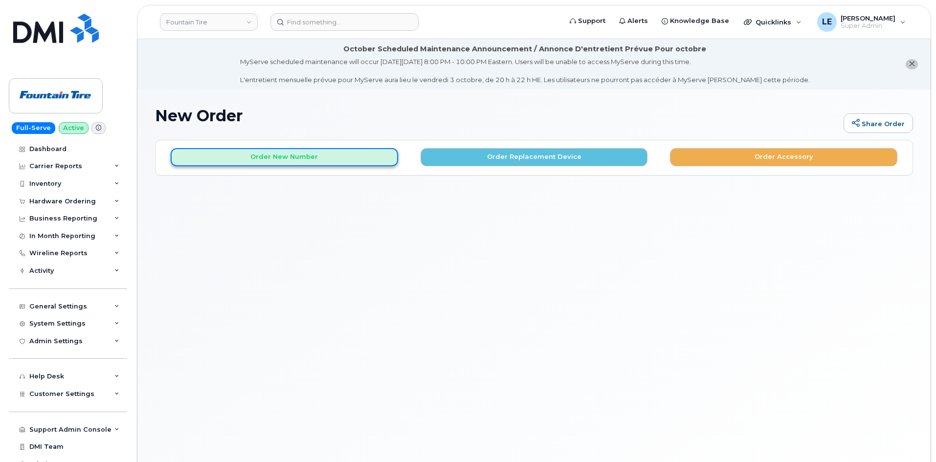
click at [265, 159] on button "Order New Number" at bounding box center [284, 157] width 227 height 18
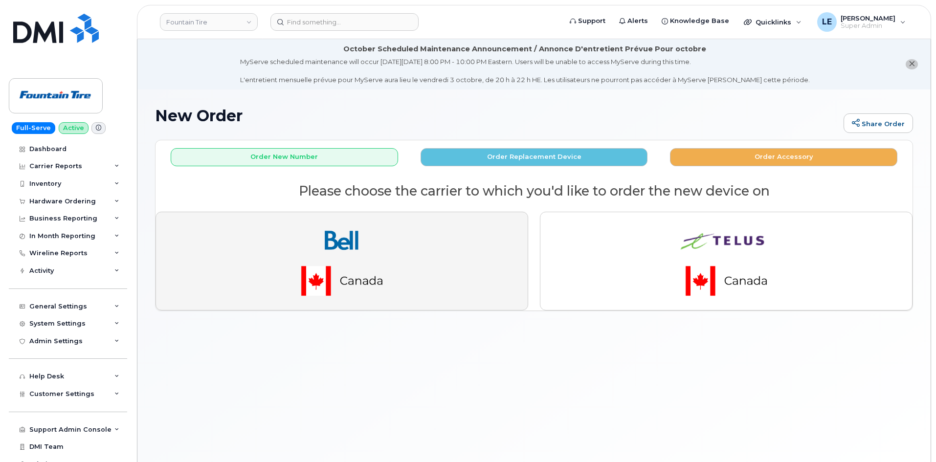
click at [294, 252] on img "button" at bounding box center [341, 261] width 137 height 82
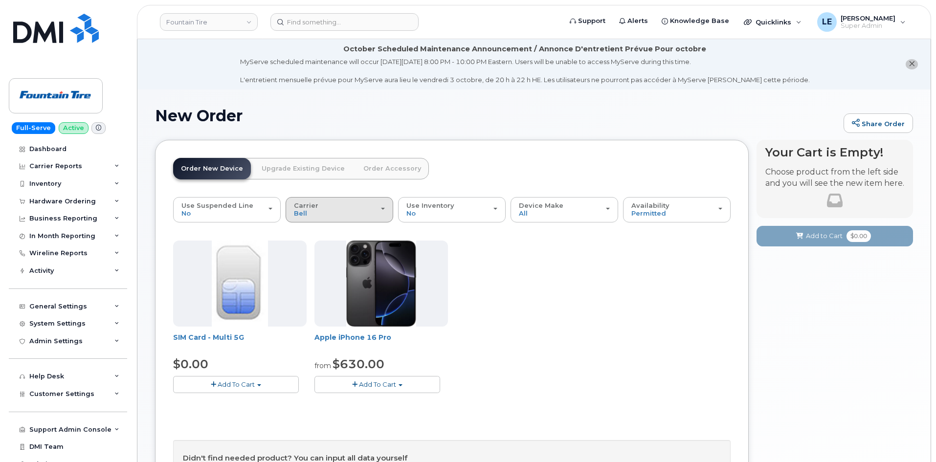
click at [380, 207] on div "Carrier Bell Telus" at bounding box center [339, 209] width 91 height 15
click at [316, 254] on label "Telus" at bounding box center [303, 248] width 31 height 12
click at [0, 0] on input "Telus" at bounding box center [0, 0] width 0 height 0
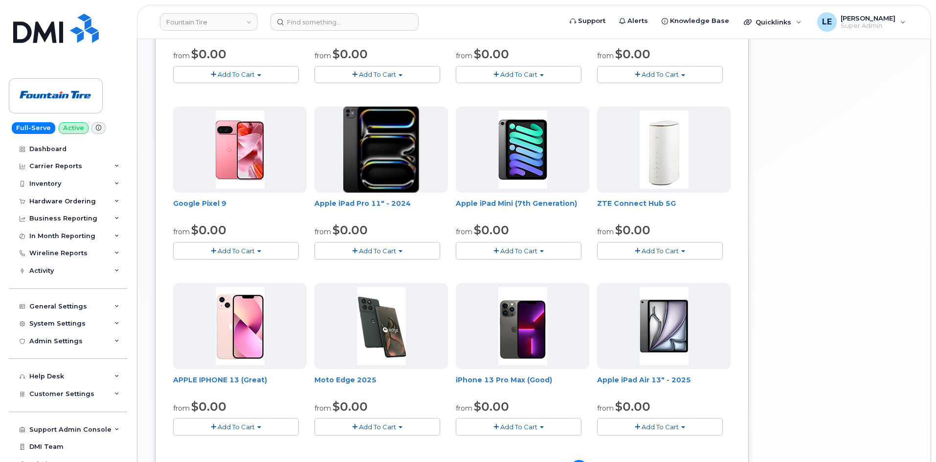
scroll to position [489, 0]
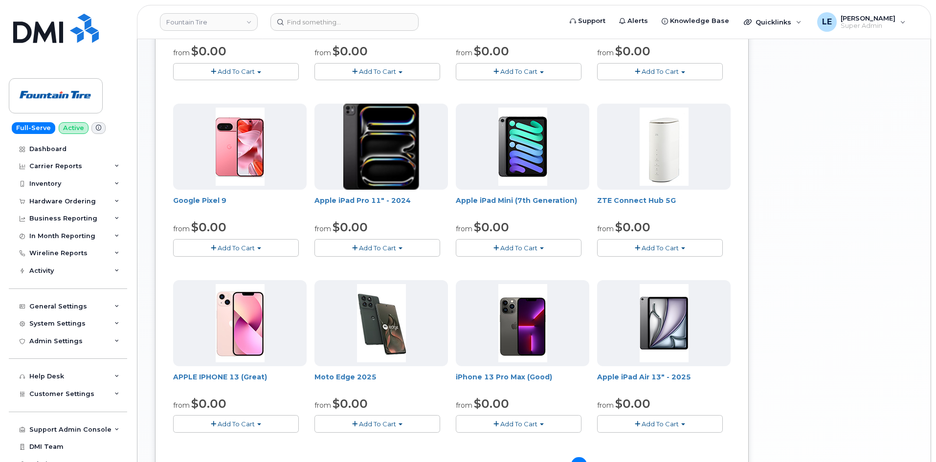
click at [326, 261] on div "SIM Card - Multi 5G $0.00 Add To Cart $0.00 - New Activation iPhone 16 Pro Max …" at bounding box center [451, 100] width 557 height 696
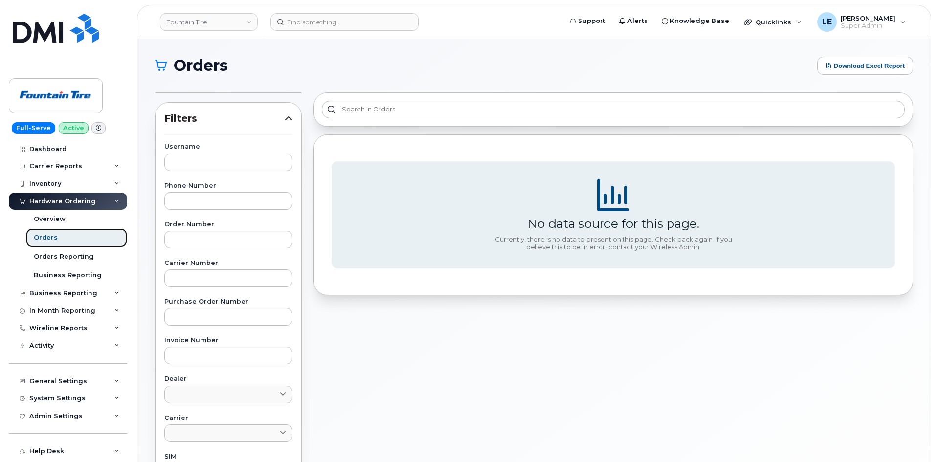
click at [63, 242] on link "Orders" at bounding box center [76, 237] width 101 height 19
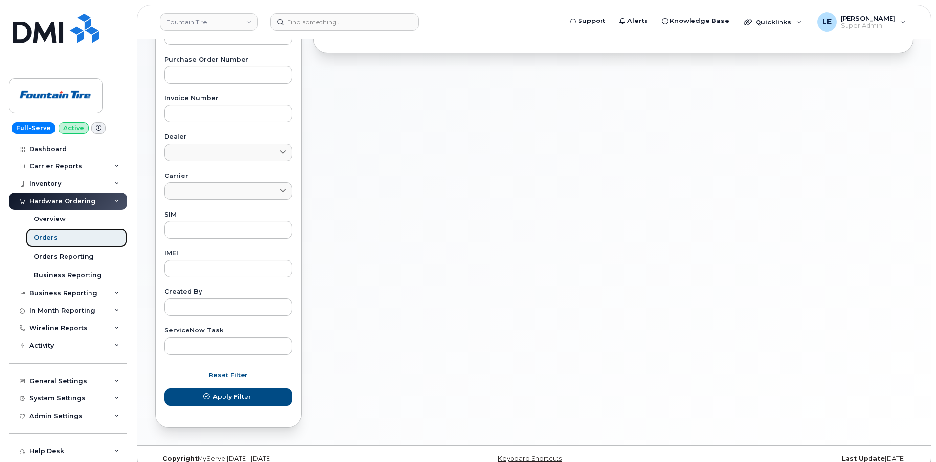
scroll to position [244, 0]
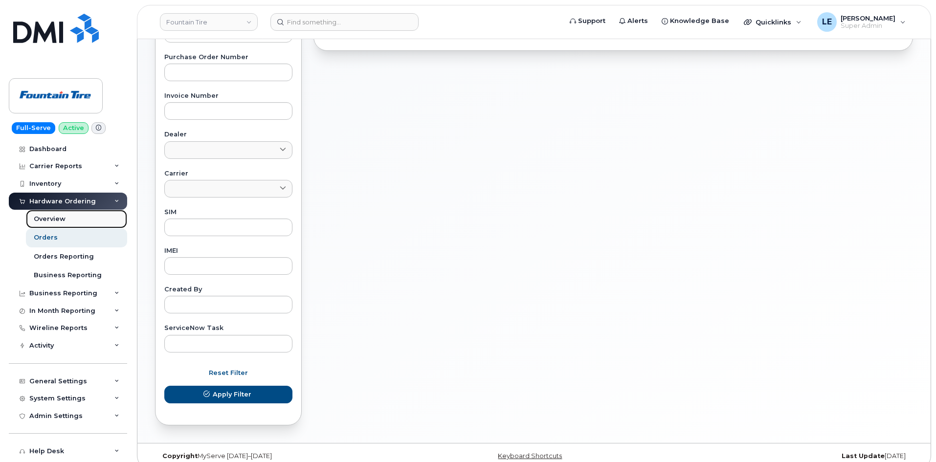
click at [66, 220] on link "Overview" at bounding box center [76, 219] width 101 height 19
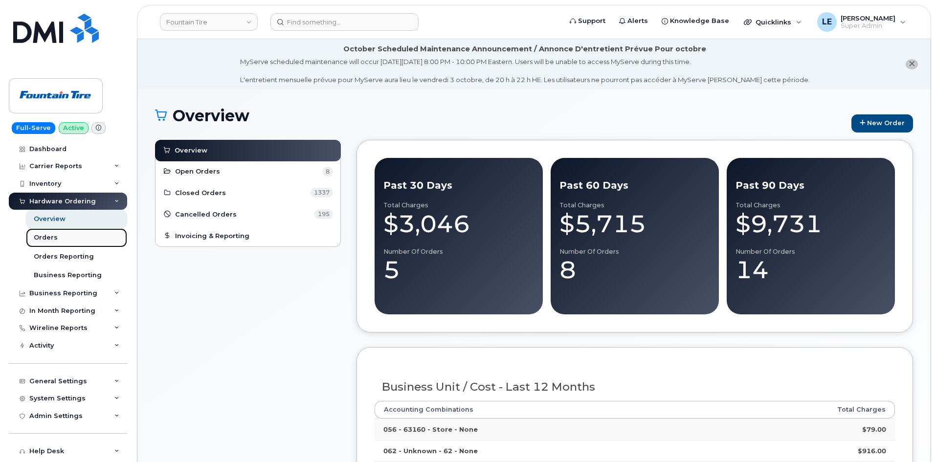
click at [56, 242] on link "Orders" at bounding box center [76, 237] width 101 height 19
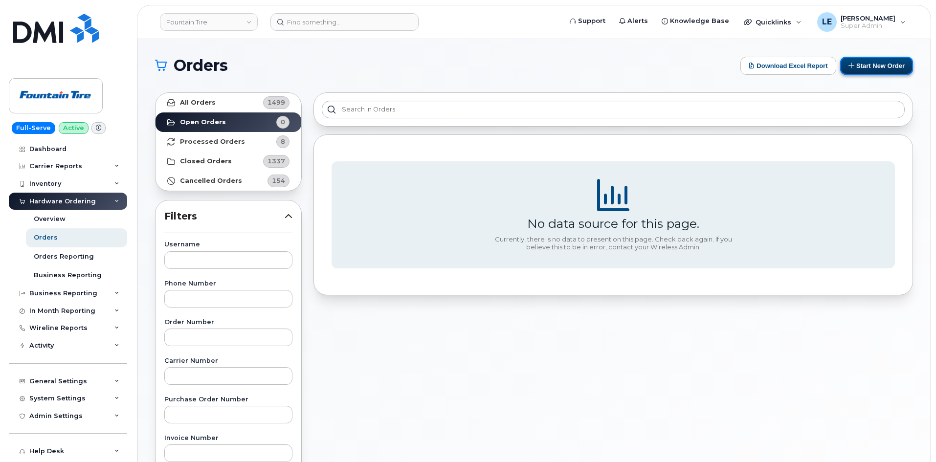
click at [895, 61] on button "Start New Order" at bounding box center [876, 66] width 73 height 18
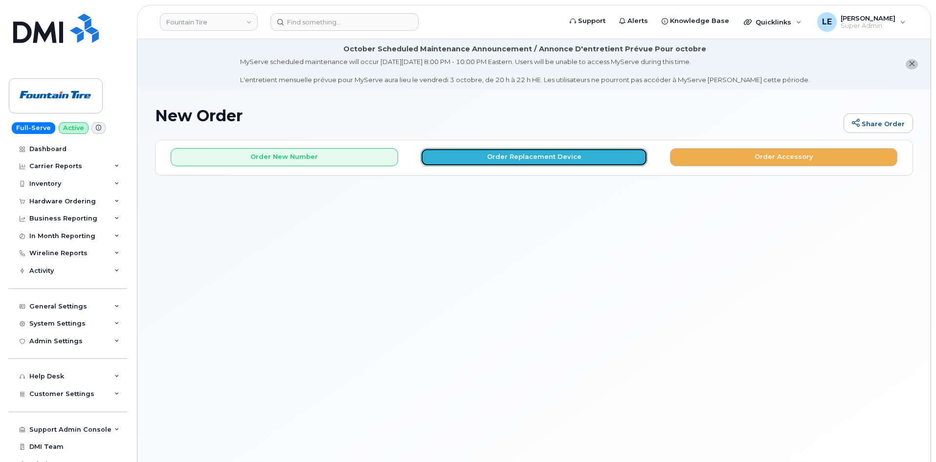
click at [567, 155] on button "Order Replacement Device" at bounding box center [533, 157] width 227 height 18
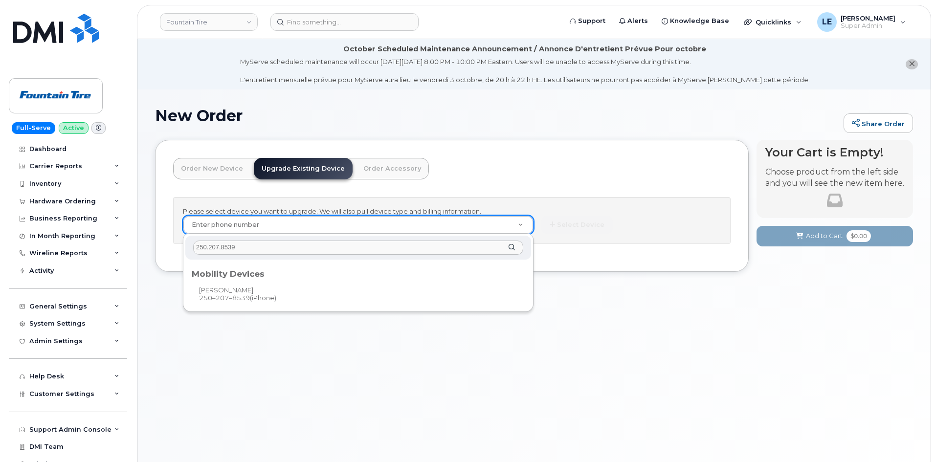
type input "250.207.8539"
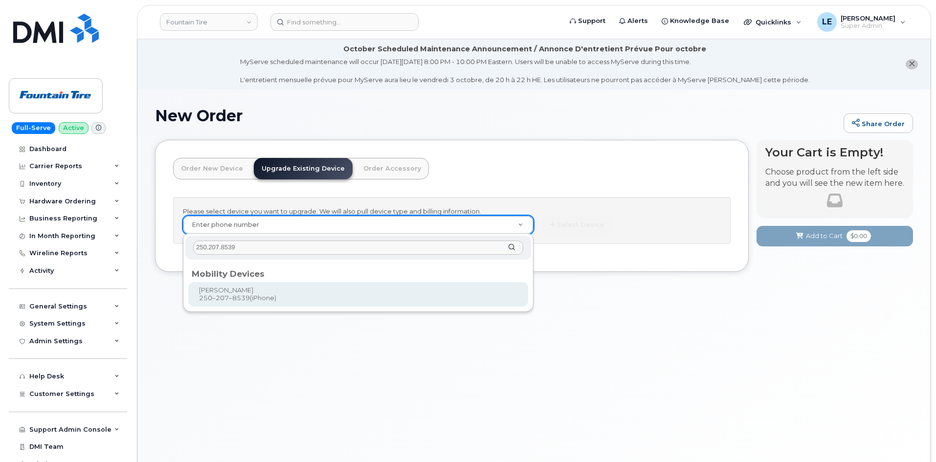
type input "778005"
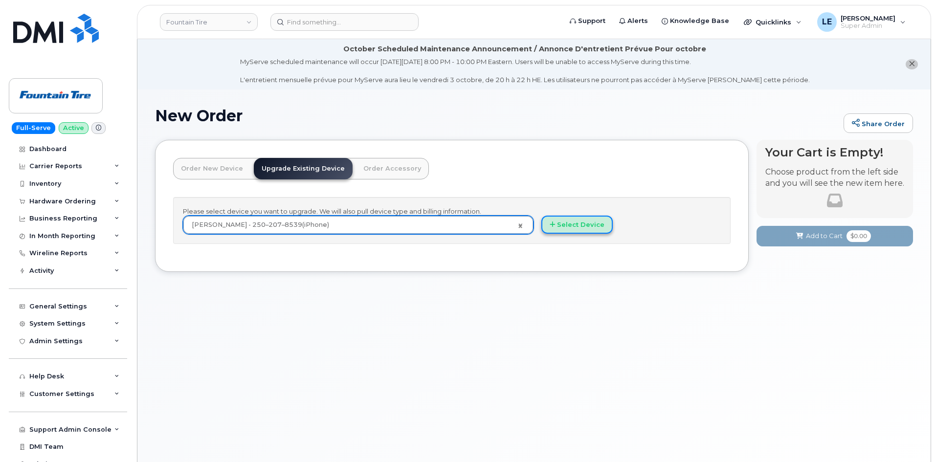
click at [576, 228] on button "Select Device" at bounding box center [576, 225] width 71 height 18
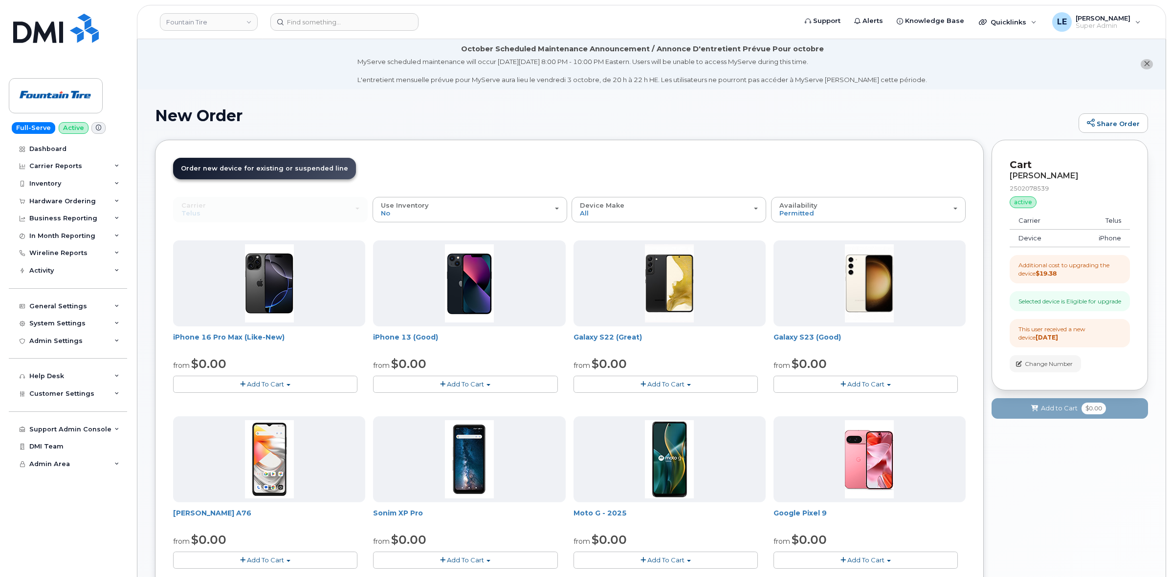
drag, startPoint x: 160, startPoint y: 333, endPoint x: 165, endPoint y: 333, distance: 5.4
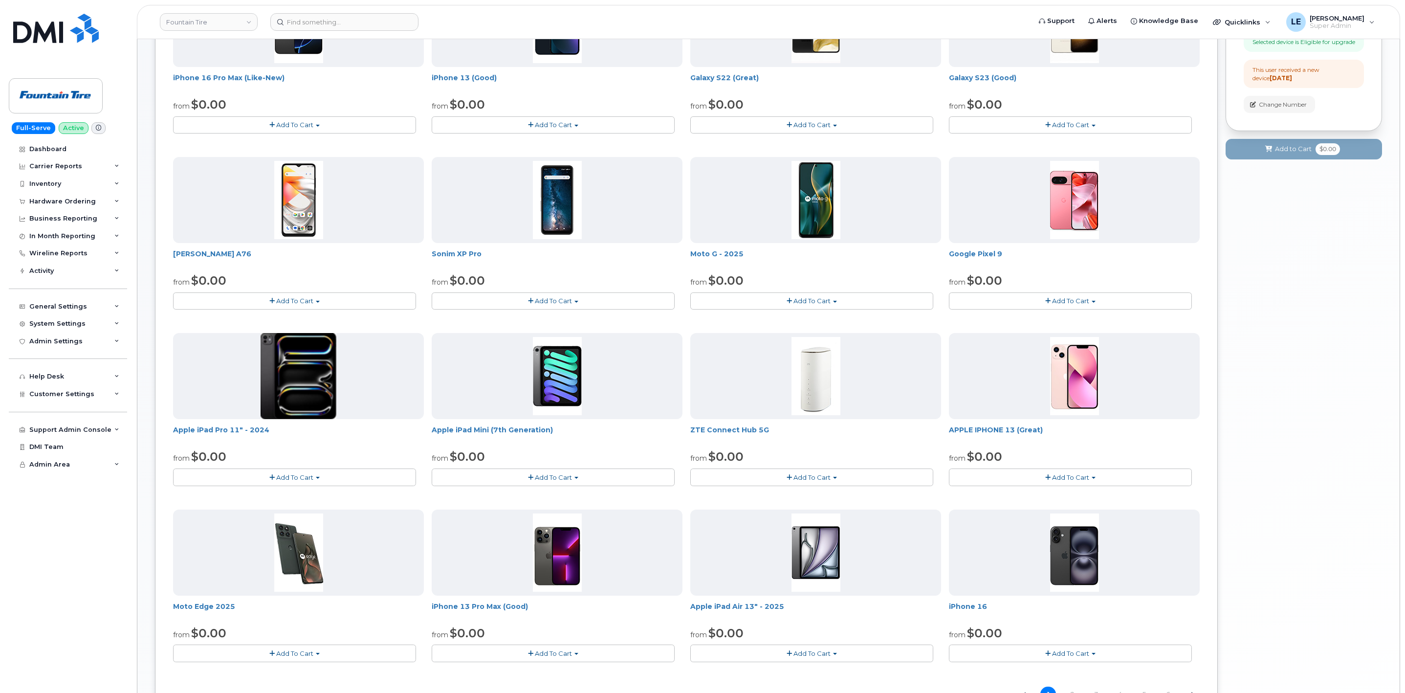
scroll to position [293, 0]
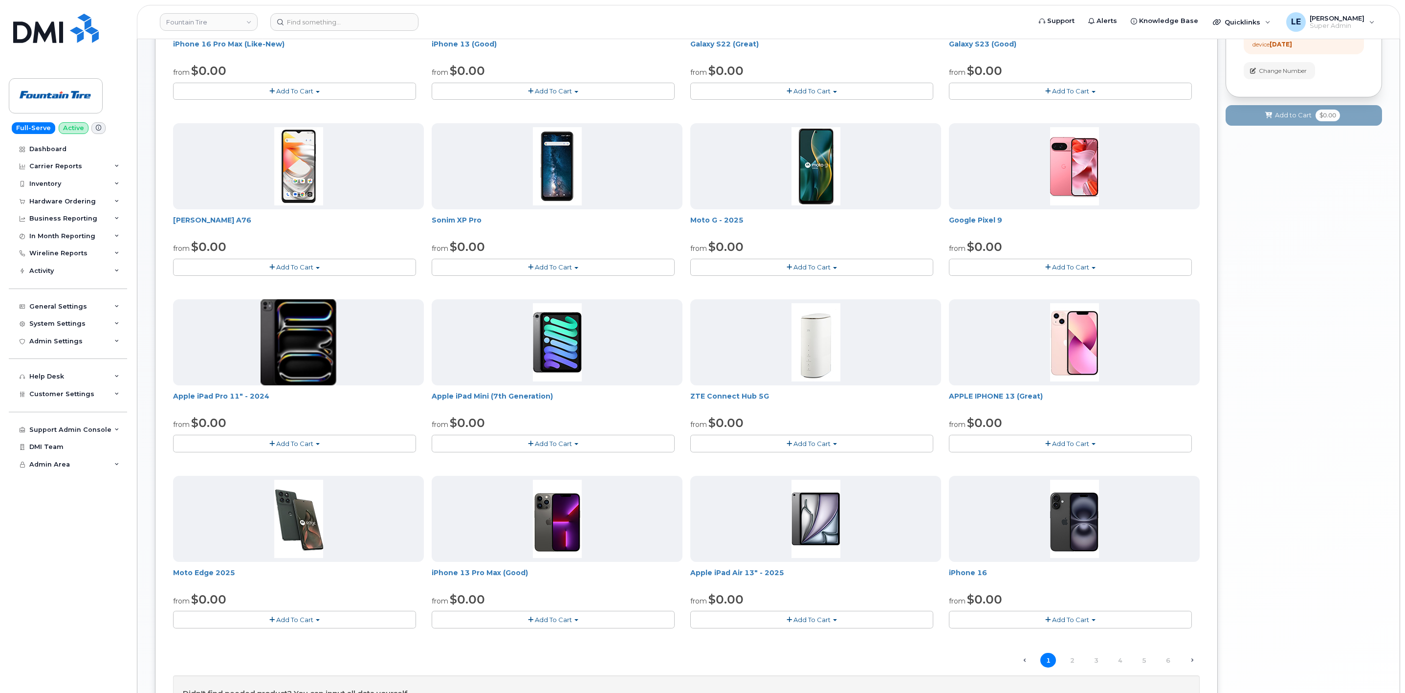
drag, startPoint x: 1404, startPoint y: 427, endPoint x: 1405, endPoint y: 414, distance: 13.2
click at [935, 414] on html "Fountain Tire Support Alerts Knowledge Base Quicklinks Suspend / Cancel Device …" at bounding box center [702, 267] width 1405 height 1121
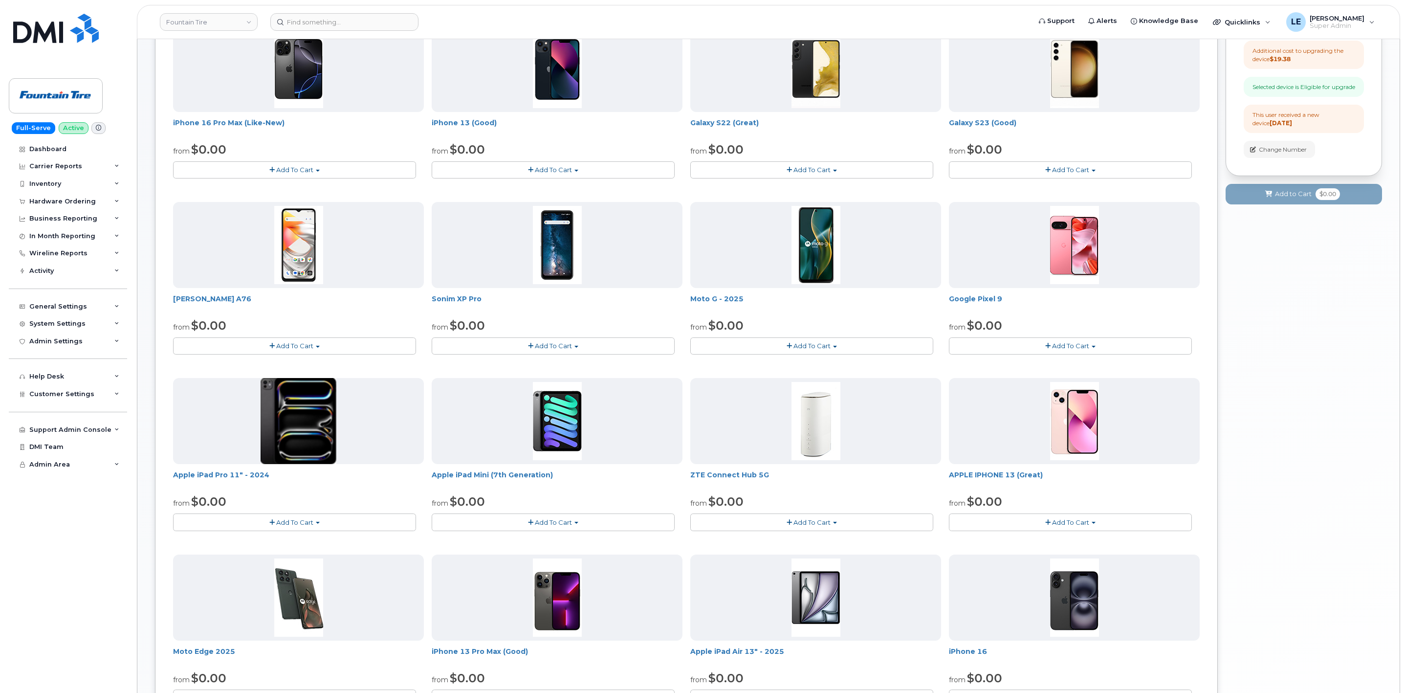
scroll to position [216, 0]
click at [142, 149] on div "New Order Share Order × Share This Order If you want to allow others to create …" at bounding box center [768, 374] width 1262 height 1001
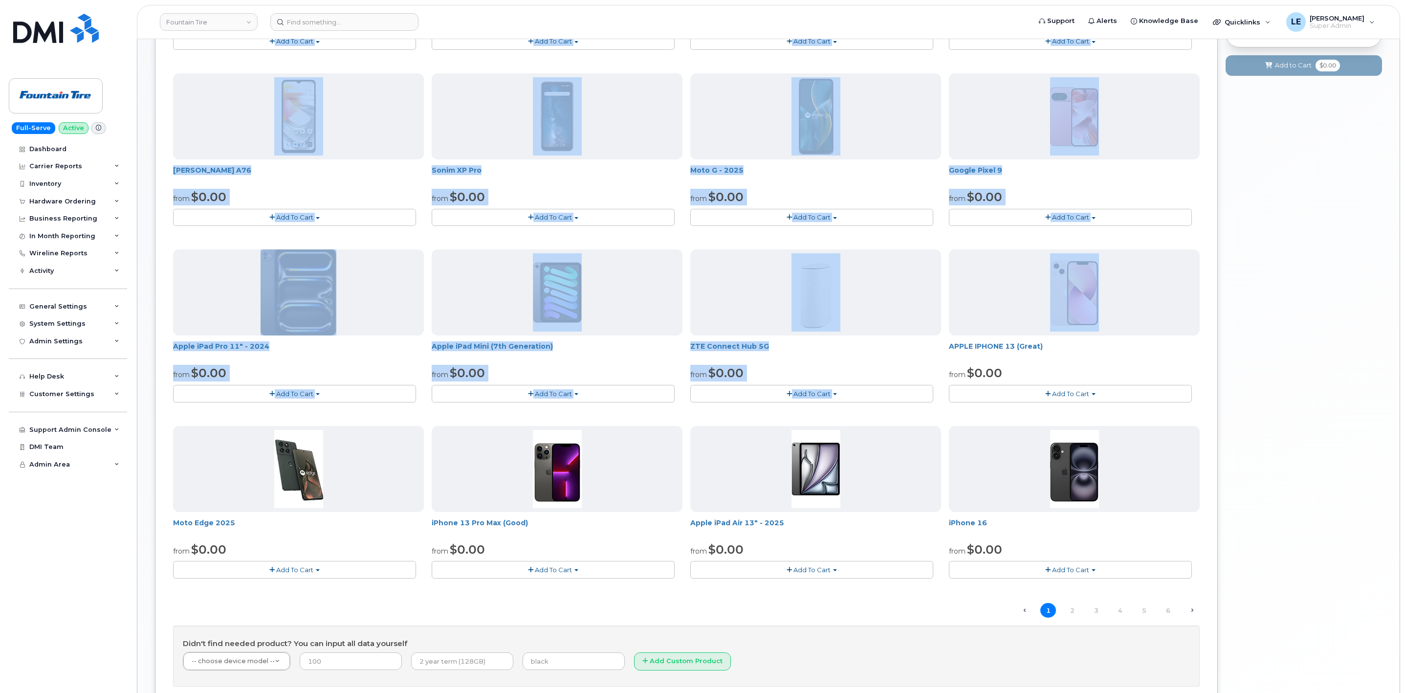
scroll to position [433, 0]
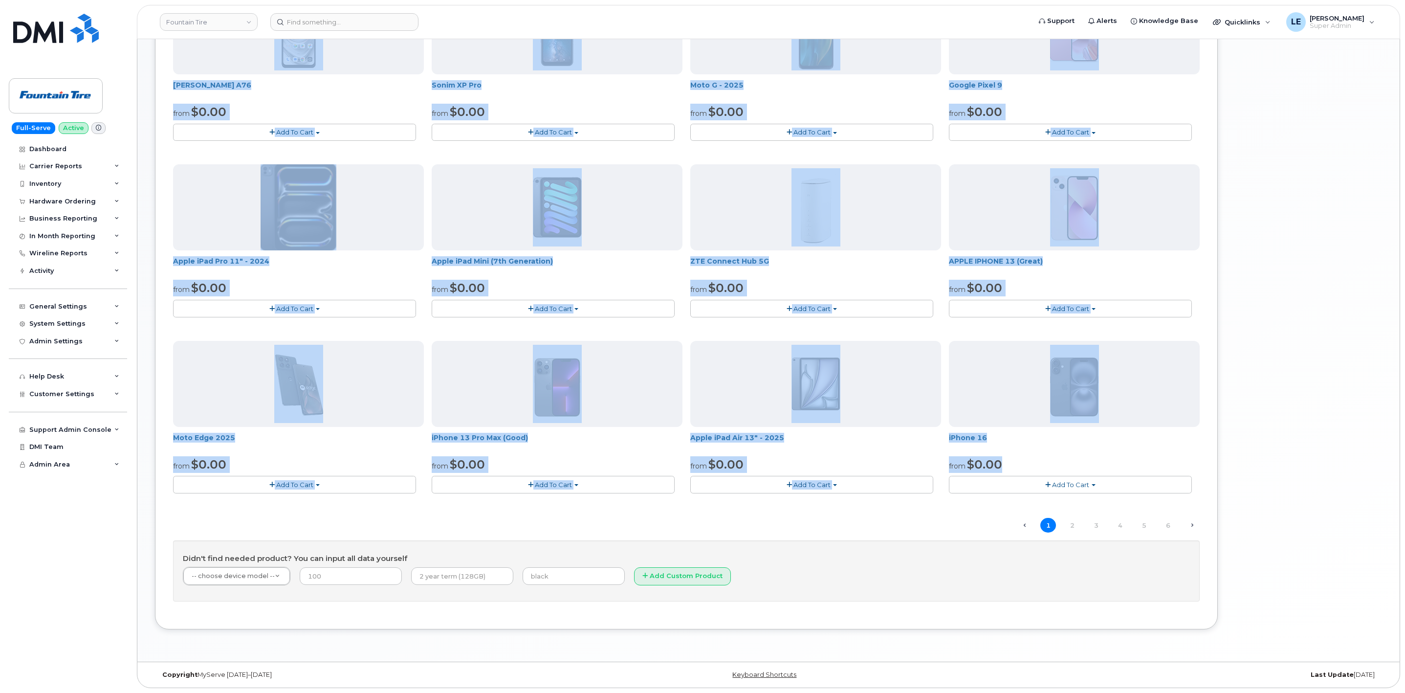
copy div "iPhone 16 Pro Max (Like-New) from $0.00 Add To Cart $229.00 - 3 year term (256G…"
drag, startPoint x: 166, startPoint y: 264, endPoint x: 1360, endPoint y: 457, distance: 1209.2
click at [935, 457] on div "Order New Device Upgrade Existing Device Order Accessory Order new device and n…" at bounding box center [768, 178] width 1227 height 932
click at [935, 454] on div "Your Cart is Empty! Choose product from the left side and you will see the new …" at bounding box center [1304, 178] width 156 height 932
click at [935, 461] on div "Your Cart is Empty! Choose product from the left side and you will see the new …" at bounding box center [1304, 178] width 156 height 932
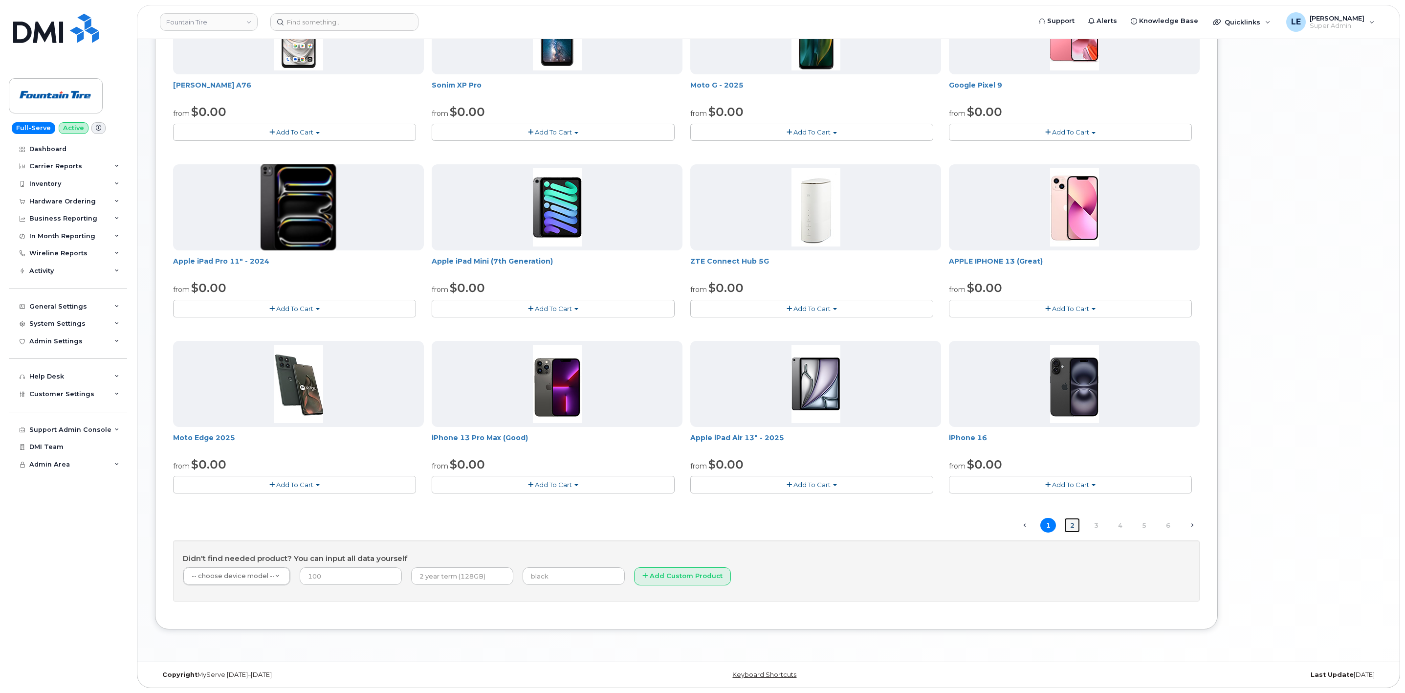
click at [935, 461] on link "2" at bounding box center [1072, 525] width 16 height 15
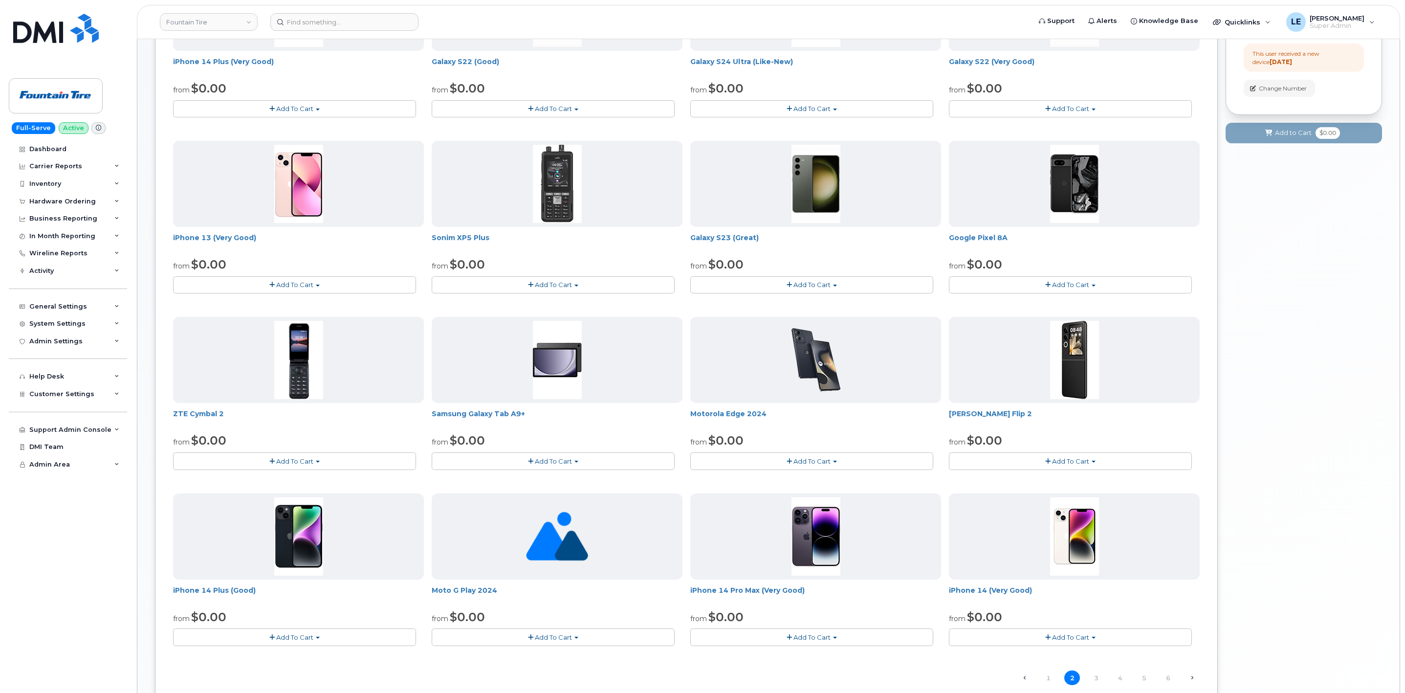
scroll to position [0, 0]
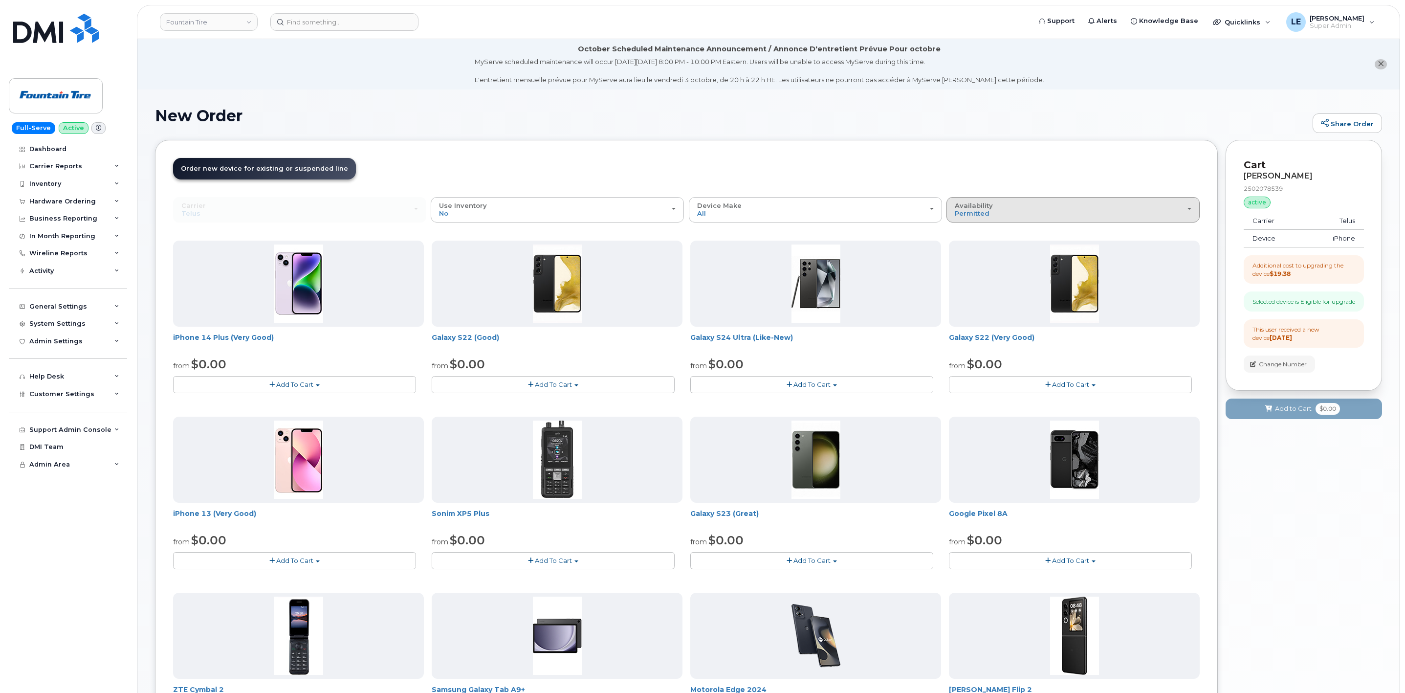
click at [935, 209] on span "Availability" at bounding box center [974, 205] width 38 height 8
click at [935, 203] on div "Availability Permitted All" at bounding box center [1073, 209] width 237 height 15
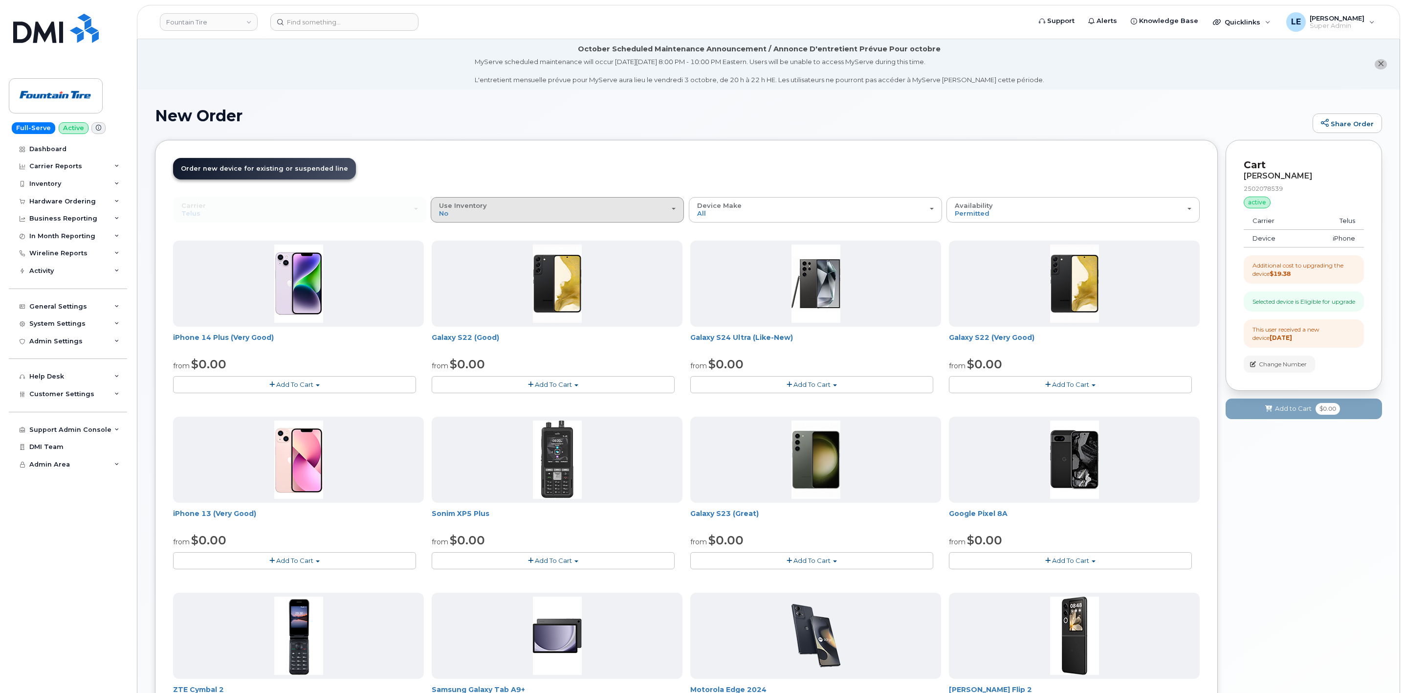
click at [615, 211] on div "Use Inventory No" at bounding box center [557, 209] width 237 height 15
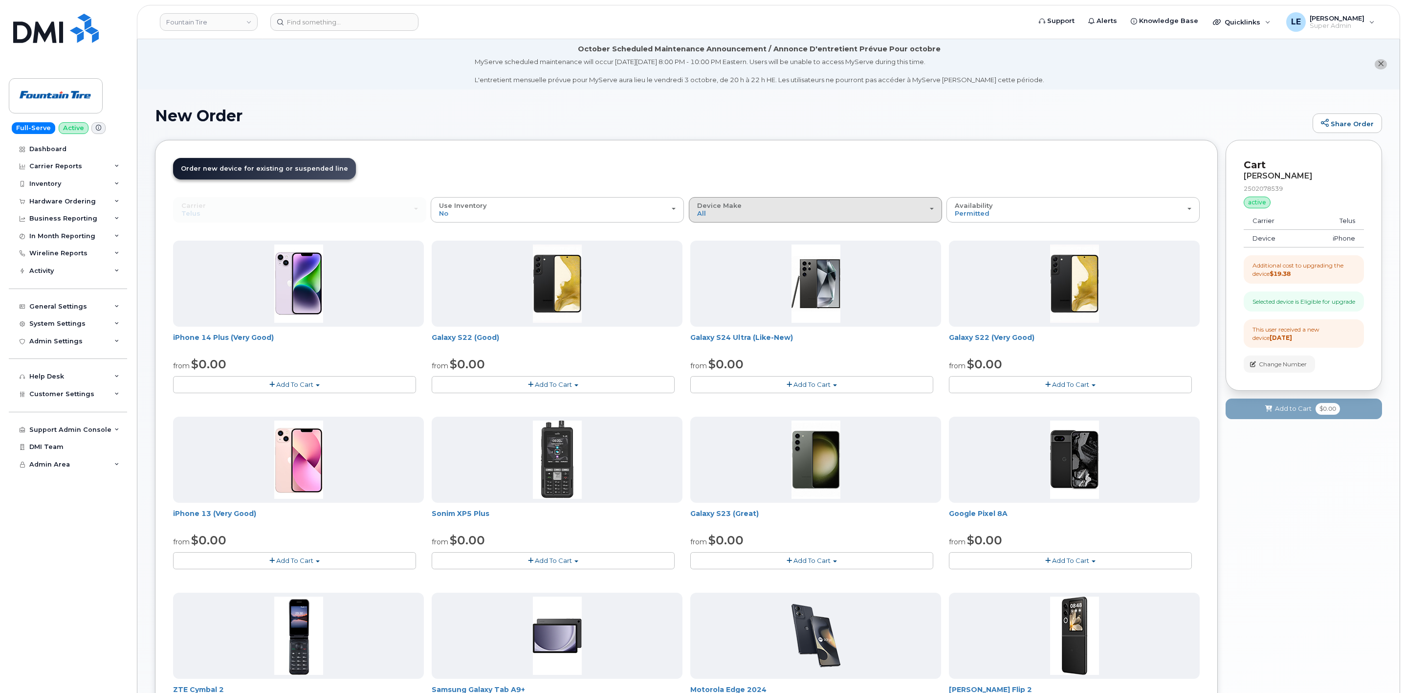
click at [739, 210] on div "Device Make All Aircard Android Cell Phone HUB iPhone Tablet" at bounding box center [815, 209] width 237 height 15
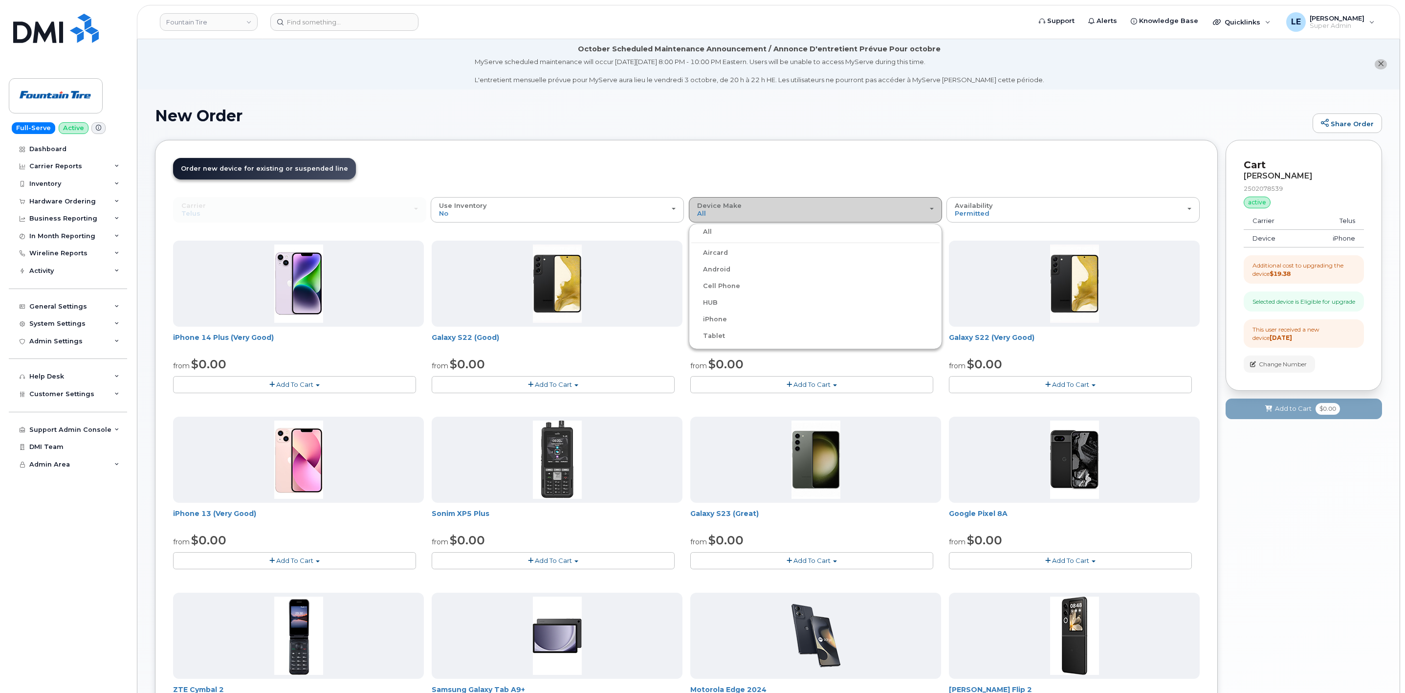
click at [739, 210] on div "Device Make All Aircard Android Cell Phone HUB iPhone Tablet" at bounding box center [815, 209] width 237 height 15
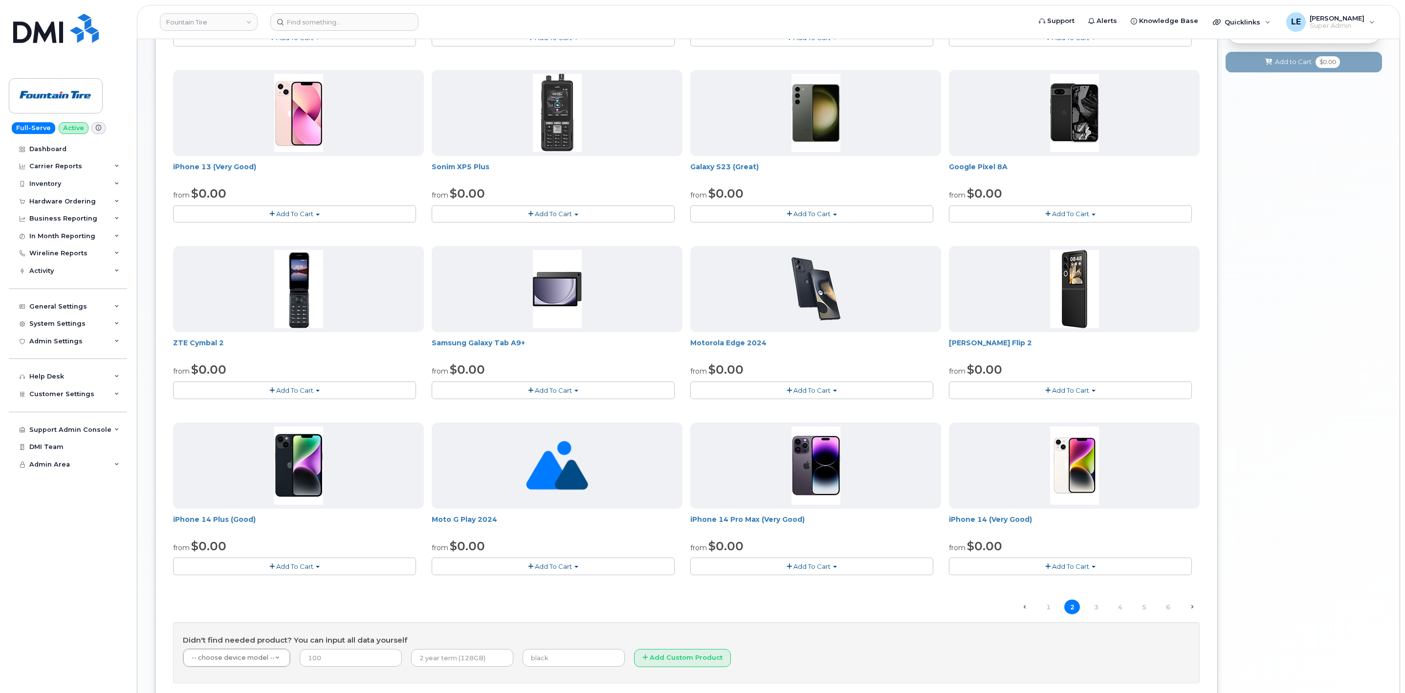
scroll to position [367, 0]
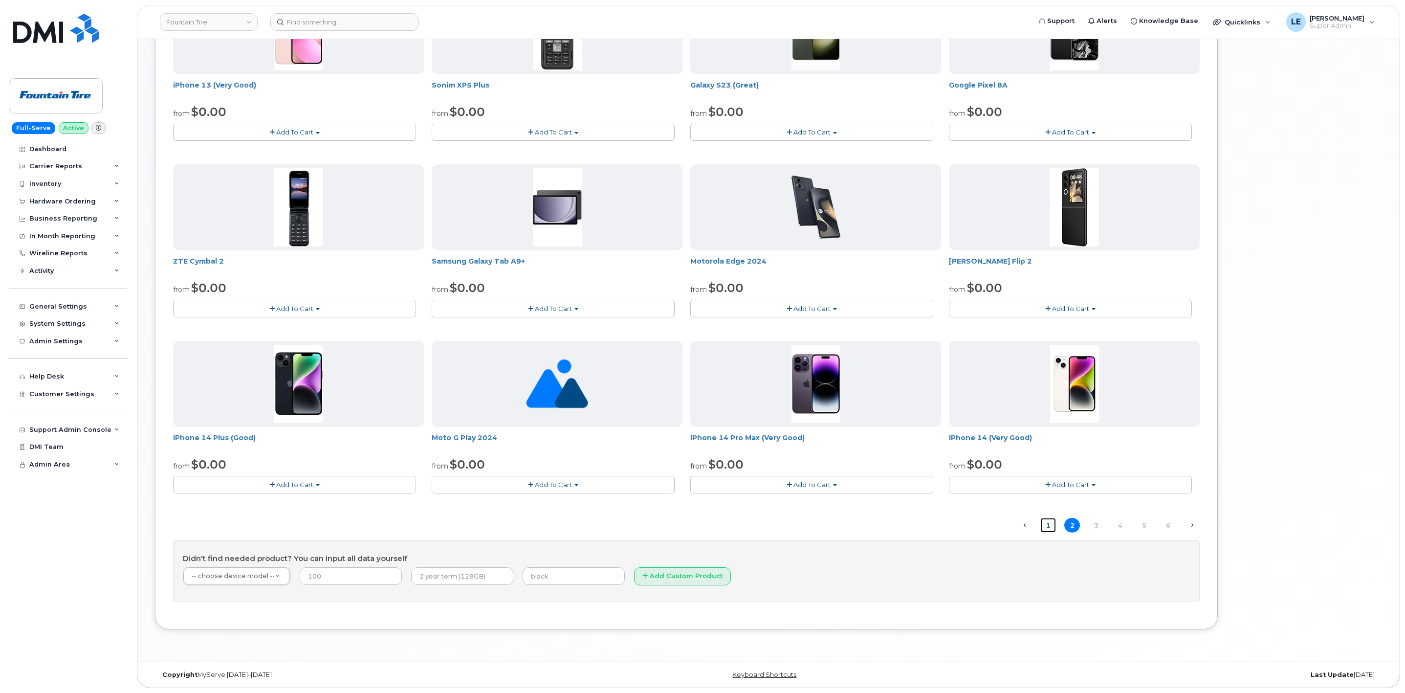
click at [935, 461] on link "1" at bounding box center [1048, 525] width 16 height 15
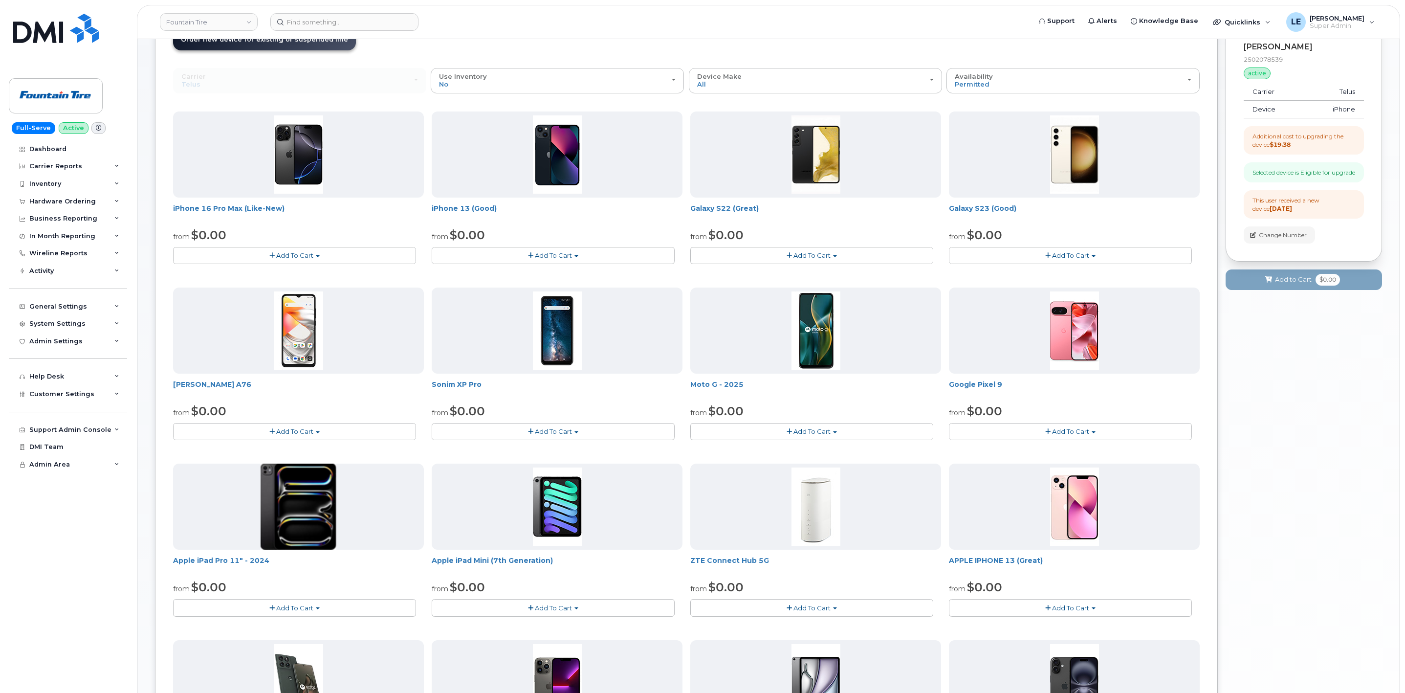
scroll to position [202, 0]
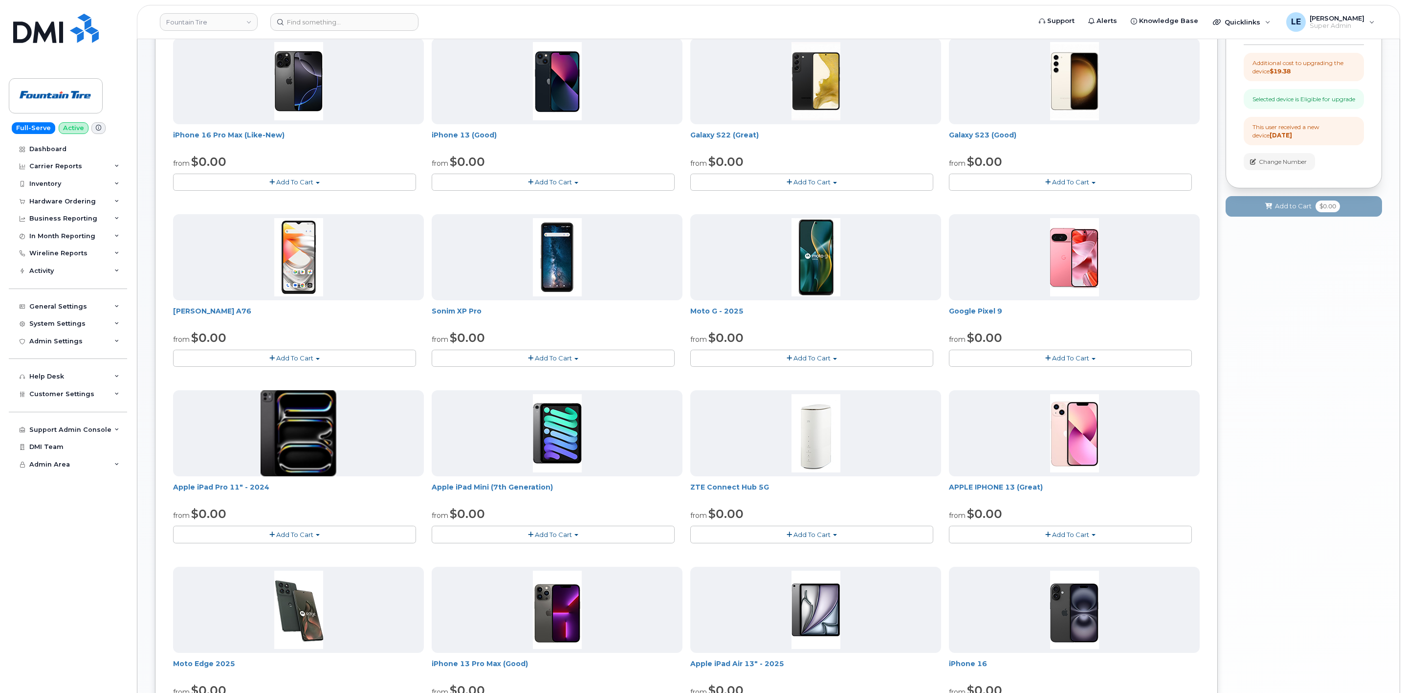
click at [427, 356] on div "iPhone 16 Pro Max (Like-New) from $0.00 Add To Cart $229.00 - 3 year term (256G…" at bounding box center [686, 386] width 1027 height 696
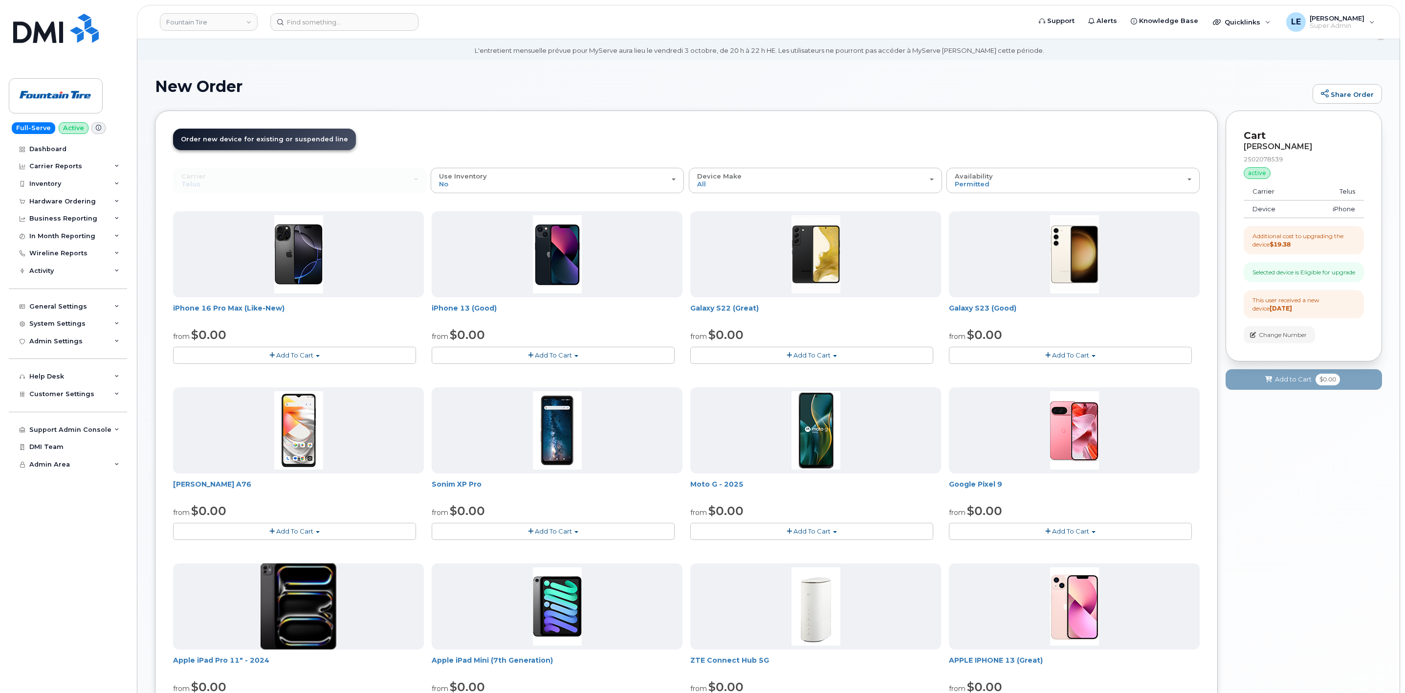
scroll to position [0, 0]
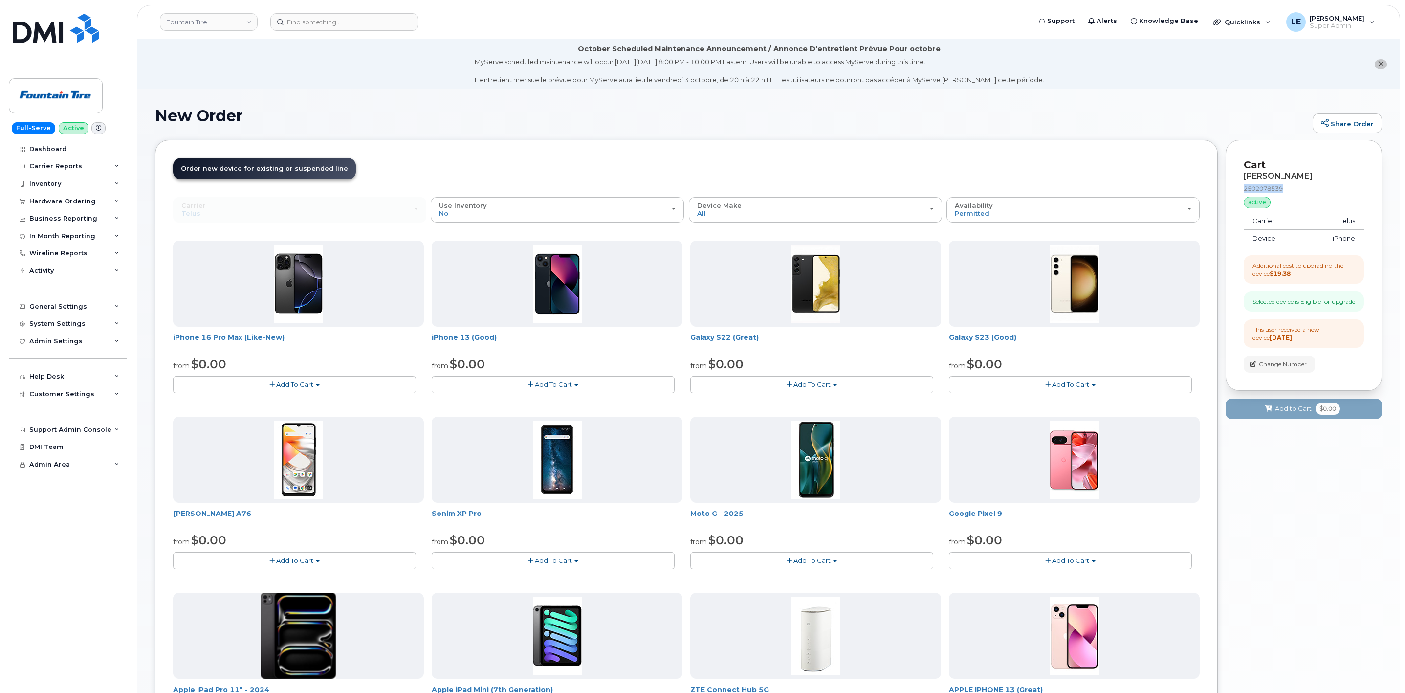
drag, startPoint x: 1241, startPoint y: 189, endPoint x: 1283, endPoint y: 191, distance: 42.1
click at [935, 191] on div "Cart [PERSON_NAME] 2502078539 active suspended Carrier Telus Device iPhone Addi…" at bounding box center [1304, 265] width 156 height 251
copy div "2502078539"
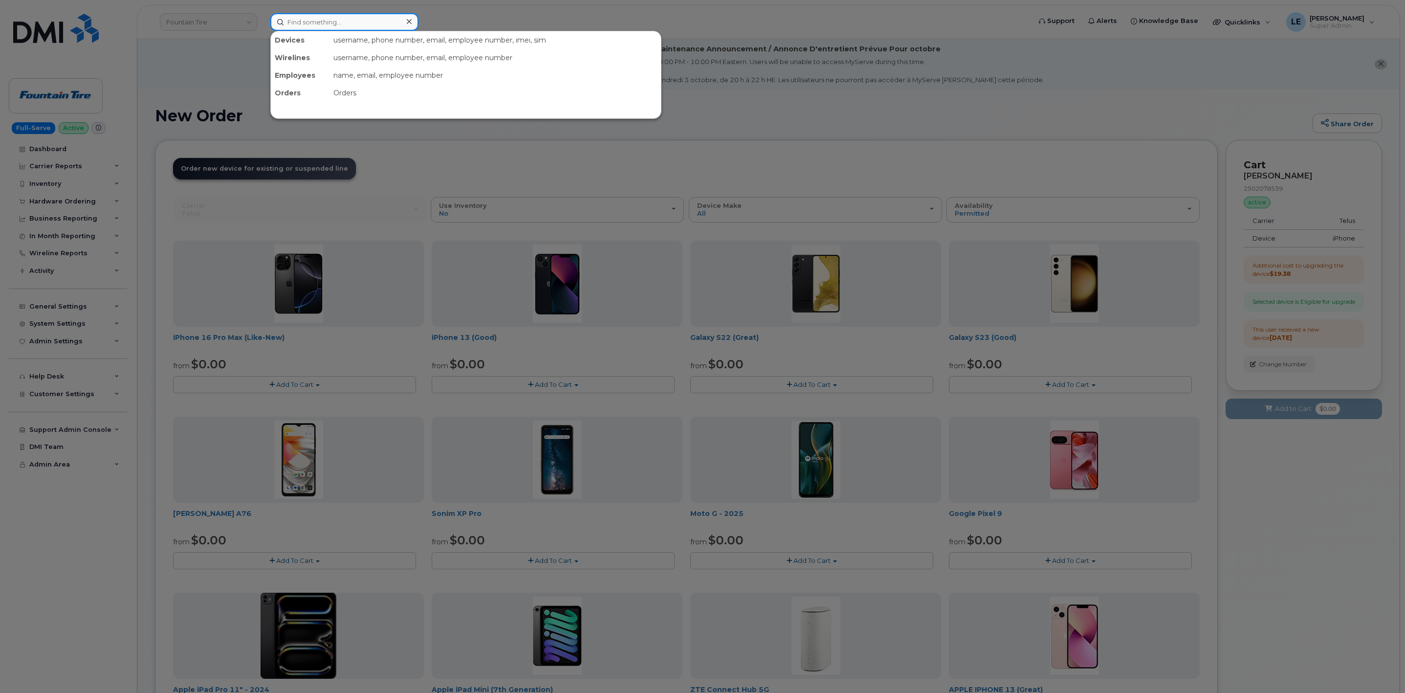
drag, startPoint x: 336, startPoint y: 23, endPoint x: 331, endPoint y: 28, distance: 6.6
click at [331, 28] on input at bounding box center [344, 22] width 148 height 18
paste input "2502078539"
type input "2502078539"
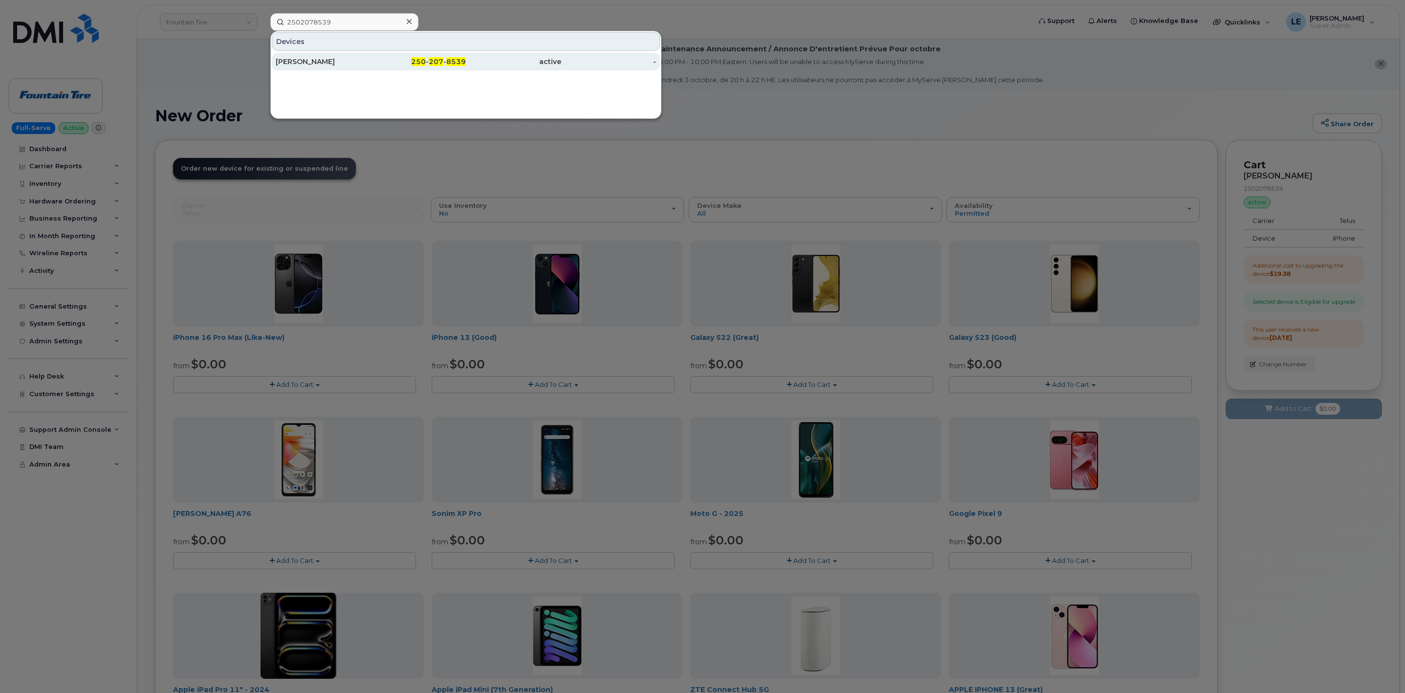
click at [520, 61] on div "active" at bounding box center [513, 62] width 95 height 10
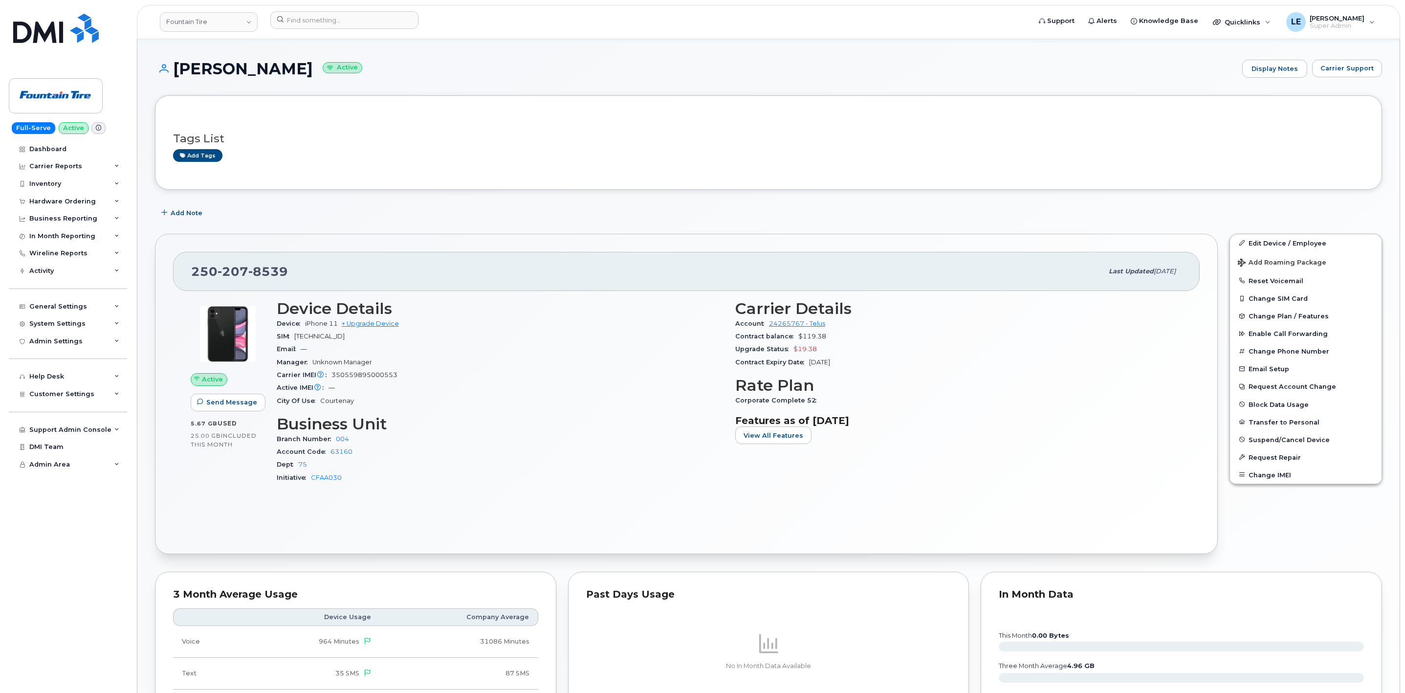
scroll to position [73, 0]
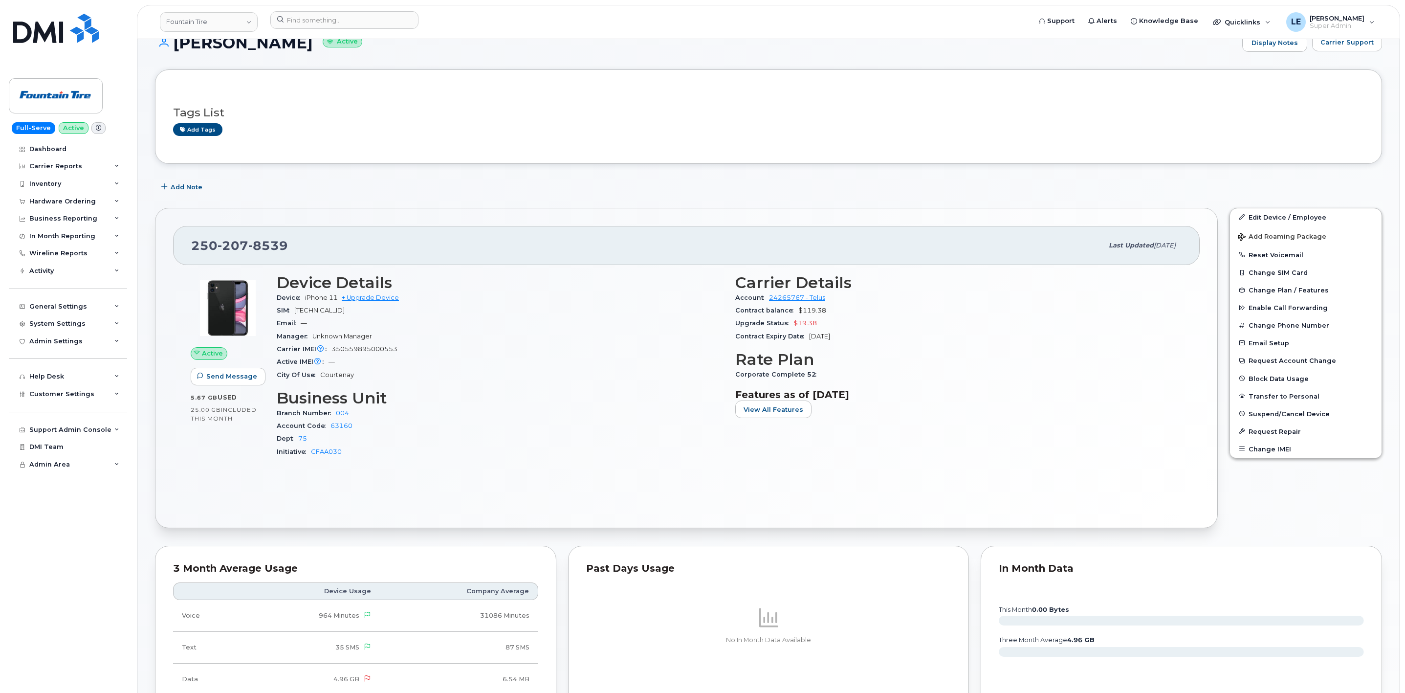
drag, startPoint x: 861, startPoint y: 335, endPoint x: 729, endPoint y: 290, distance: 138.8
click at [729, 290] on div "Carrier Details Account 24265767 - Telus Contract balance $119.38 Upgrade Statu…" at bounding box center [958, 370] width 459 height 204
click at [746, 286] on h3 "Carrier Details" at bounding box center [958, 283] width 447 height 18
drag, startPoint x: 756, startPoint y: 286, endPoint x: 856, endPoint y: 336, distance: 111.7
click at [856, 336] on section "Carrier Details Account 24265767 - Telus Contract balance $119.38 Upgrade Statu…" at bounding box center [958, 308] width 447 height 69
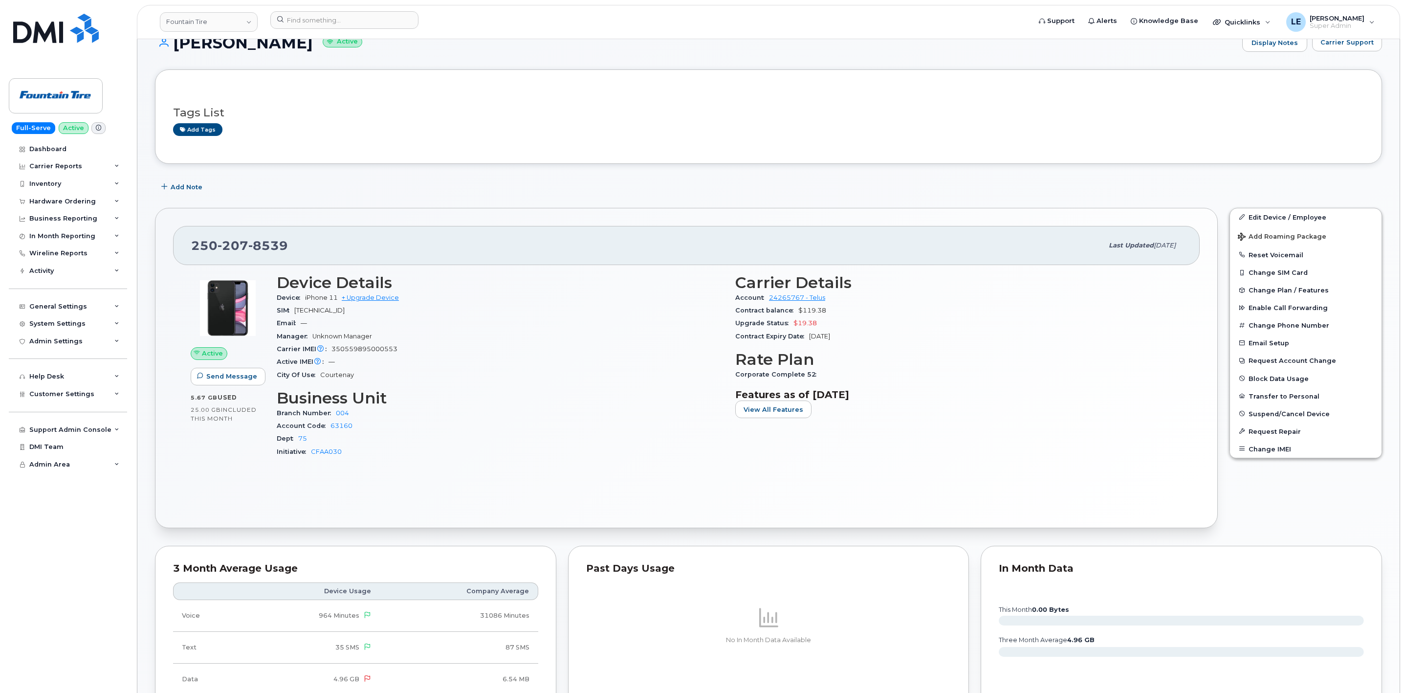
copy section "Carrier Details Account 24265767 - Telus Contract balance $119.38 Upgrade Statu…"
drag, startPoint x: 328, startPoint y: 261, endPoint x: 193, endPoint y: 255, distance: 135.1
click at [193, 256] on div "[PHONE_NUMBER] Last updated [DATE]" at bounding box center [686, 245] width 1027 height 39
copy span "[PHONE_NUMBER]"
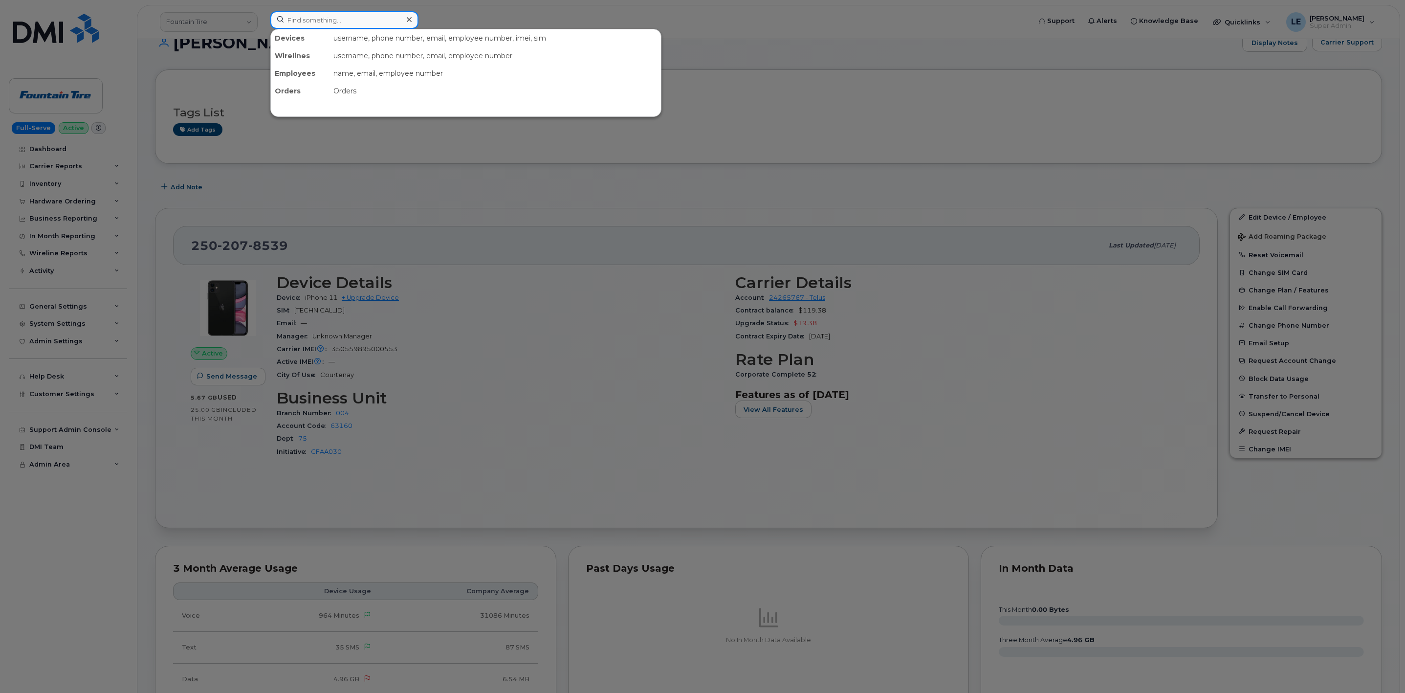
click at [322, 20] on input at bounding box center [344, 20] width 148 height 18
paste input "[PERSON_NAME][EMAIL_ADDRESS][PERSON_NAME][PERSON_NAME][DOMAIN_NAME]"
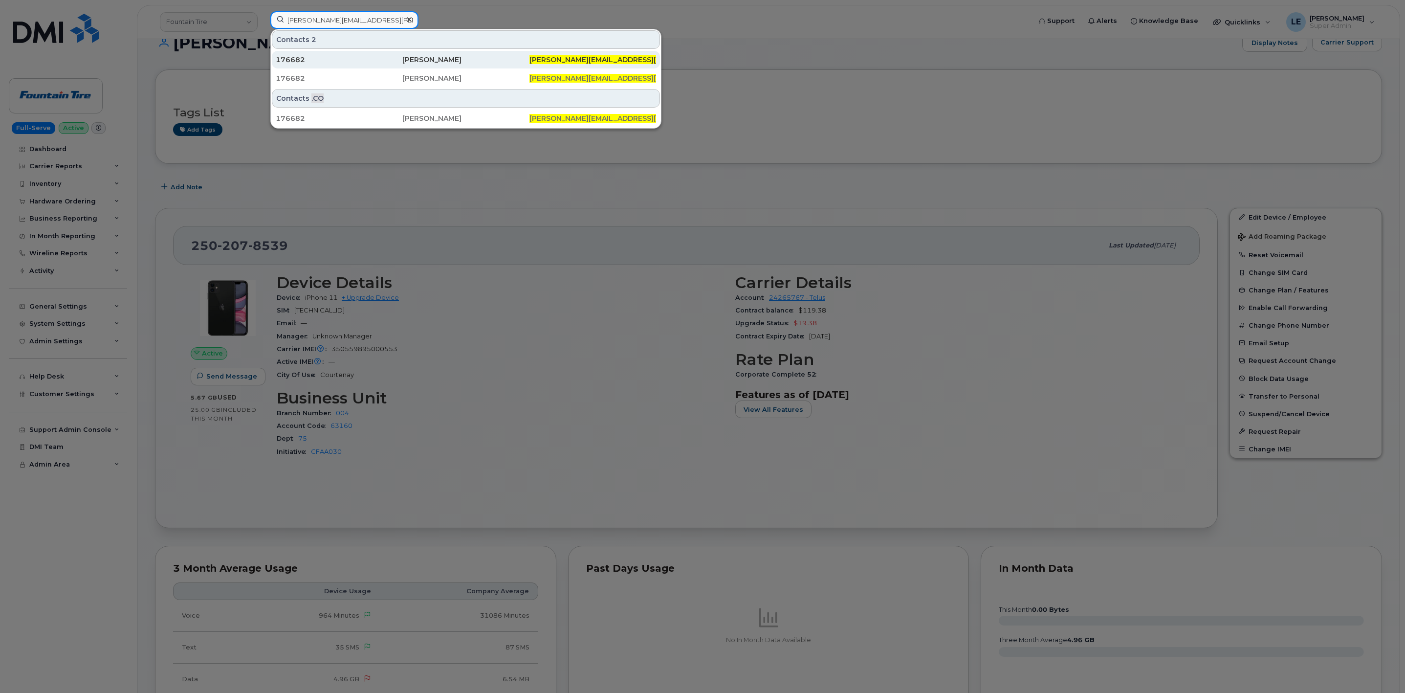
type input "[PERSON_NAME][EMAIL_ADDRESS][PERSON_NAME][PERSON_NAME][DOMAIN_NAME]"
click at [336, 62] on div "176682" at bounding box center [339, 60] width 127 height 10
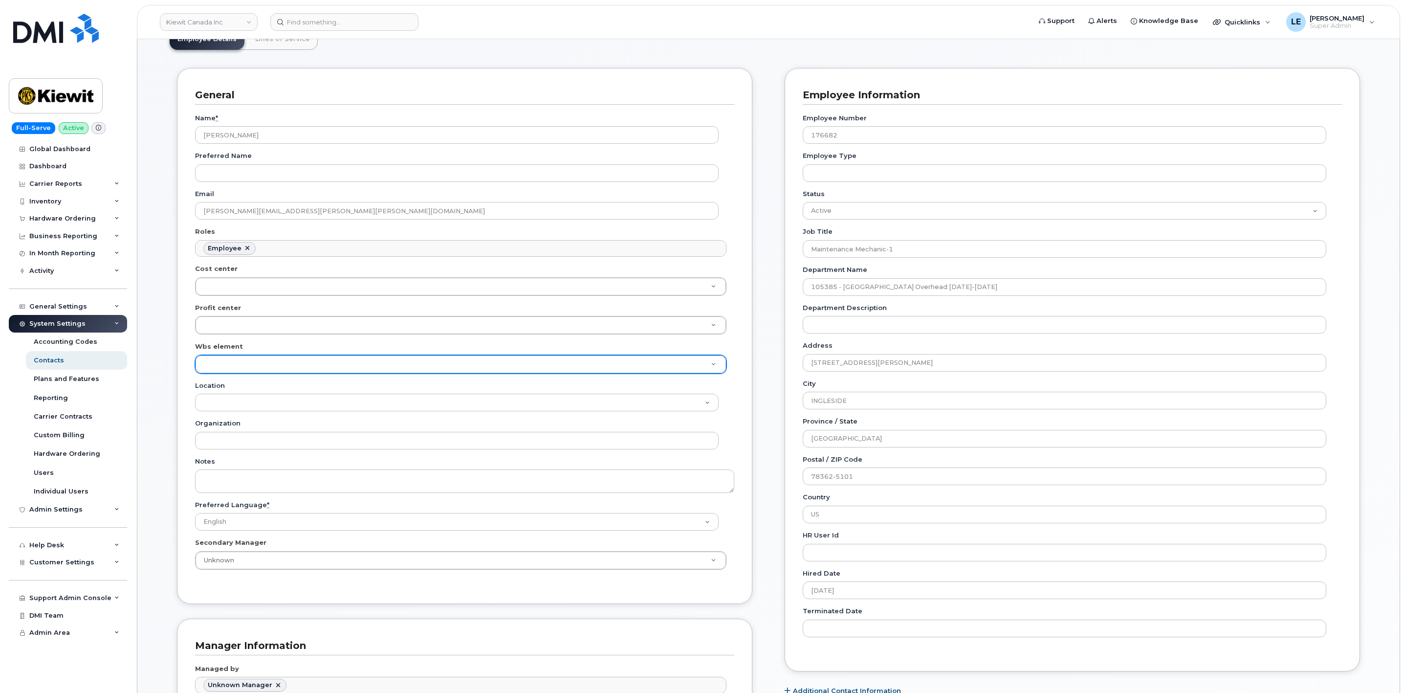
scroll to position [147, 0]
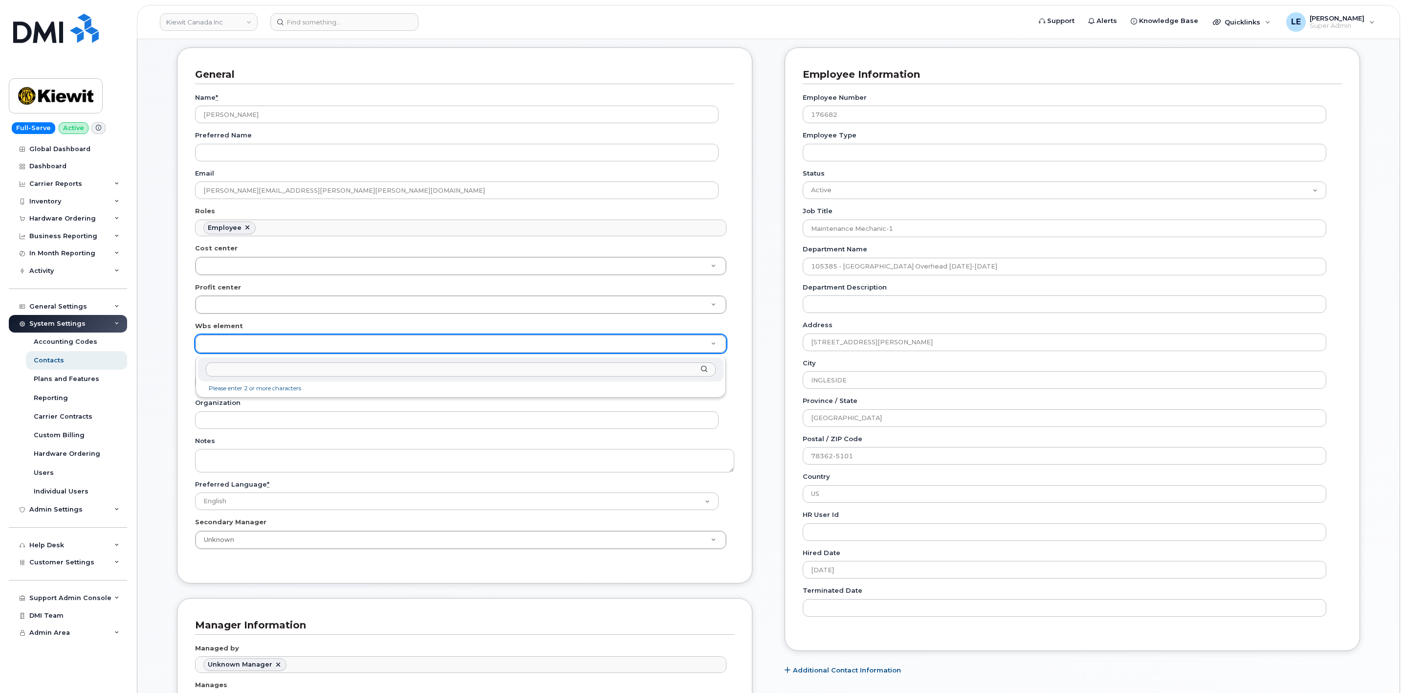
paste input "106056.1841"
type input "106056.1841"
type input "29642182"
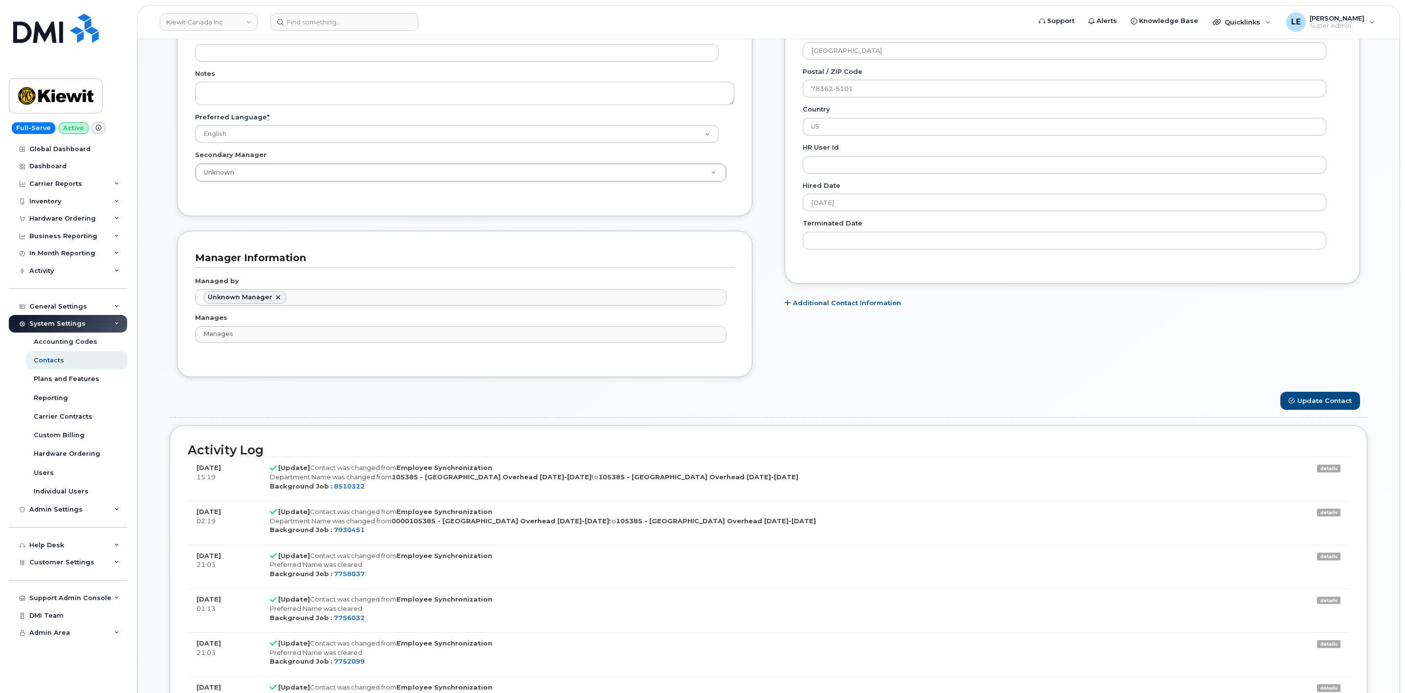
scroll to position [513, 0]
click at [1339, 409] on button "Update Contact" at bounding box center [1320, 401] width 80 height 18
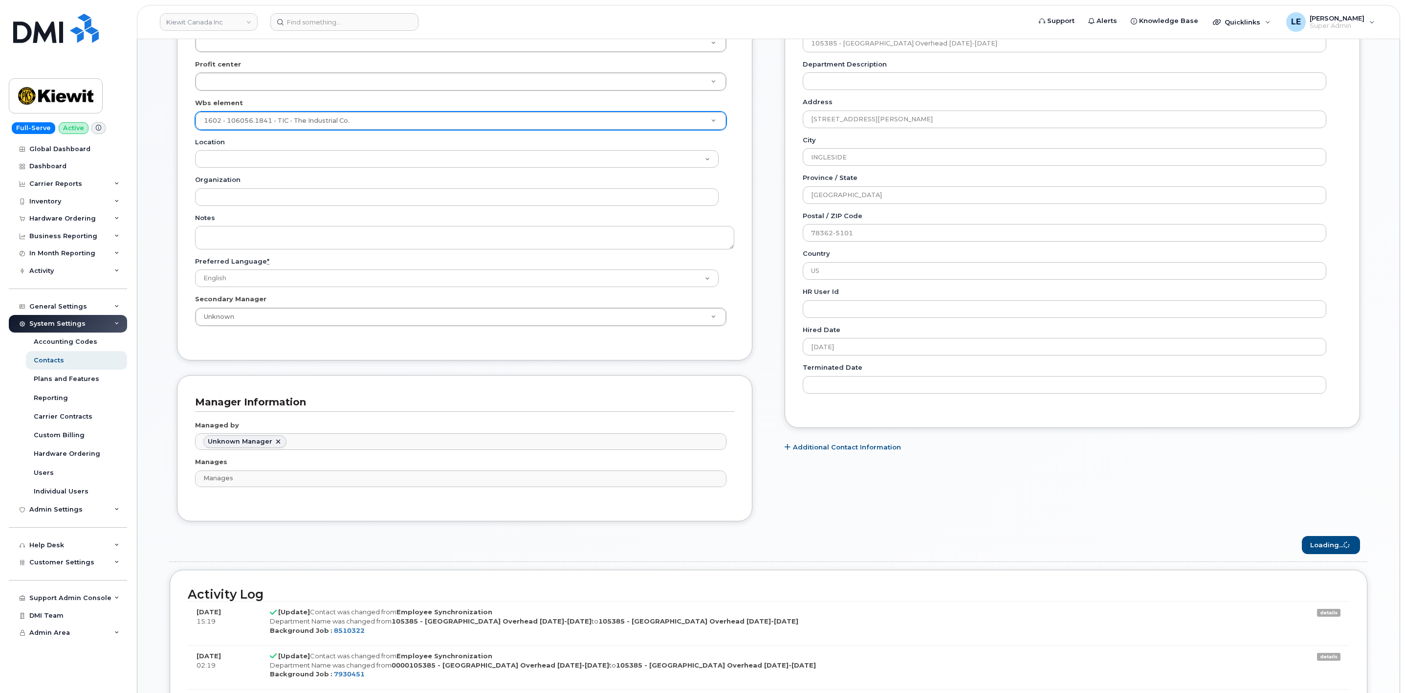
scroll to position [367, 0]
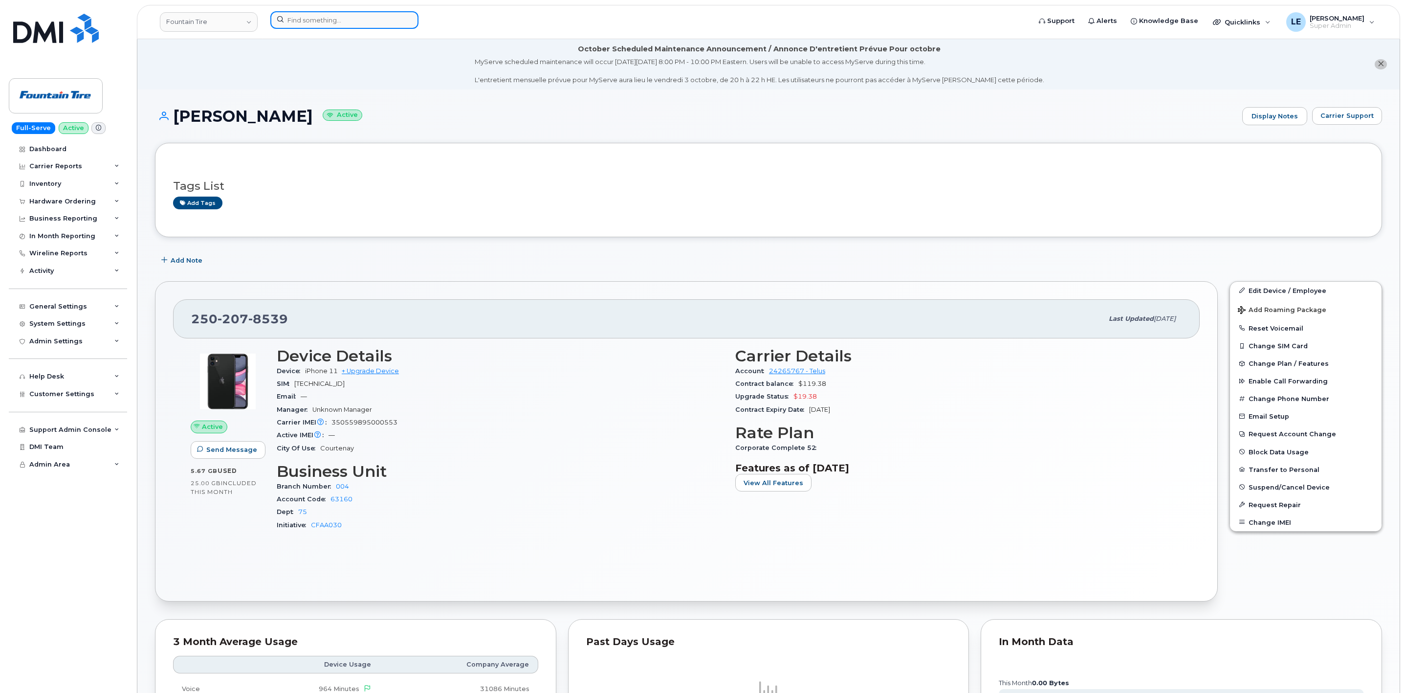
click at [355, 15] on input at bounding box center [344, 20] width 148 height 18
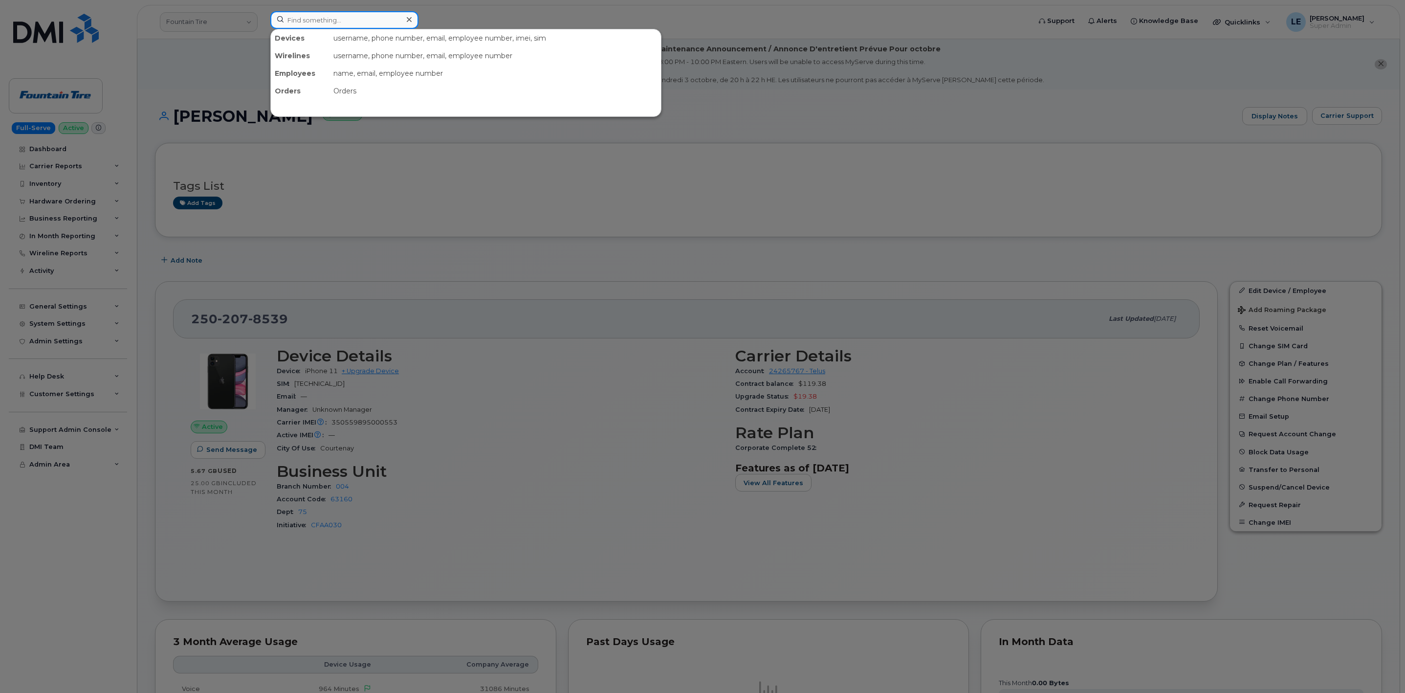
paste input "106056.1841"
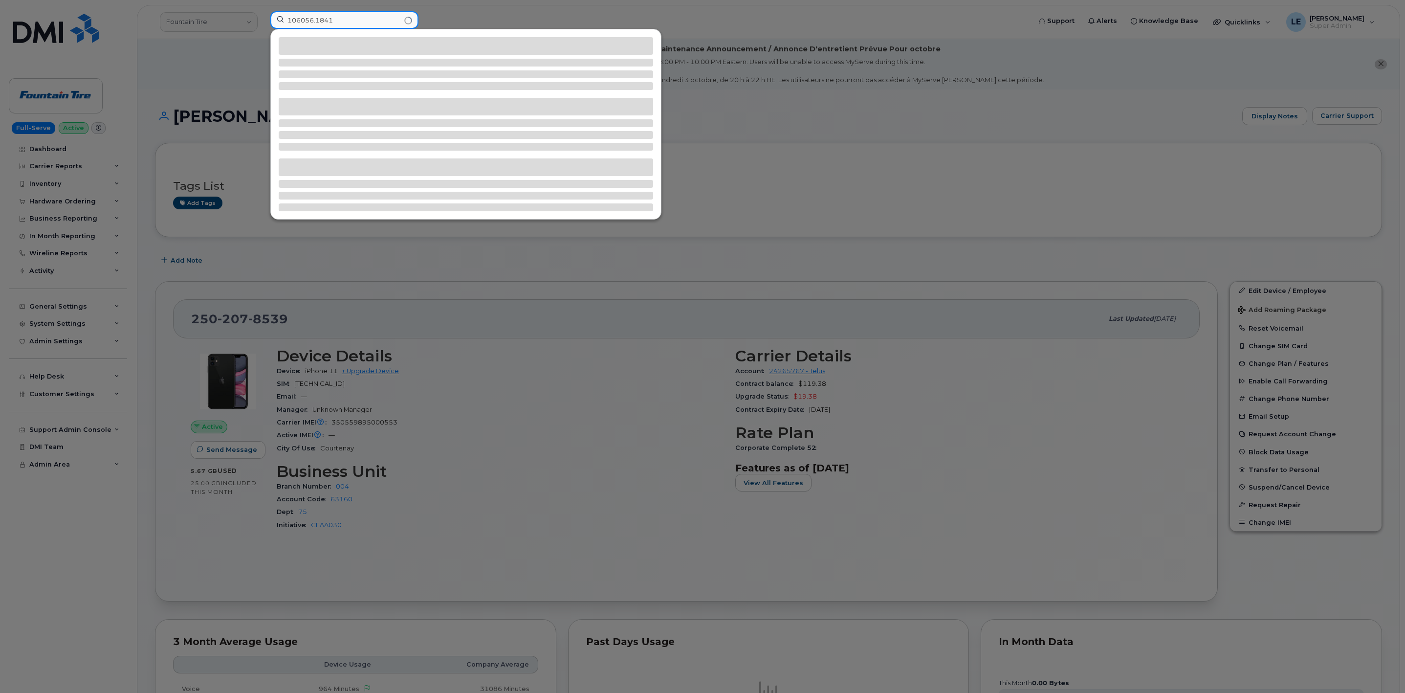
type input "106056.1841"
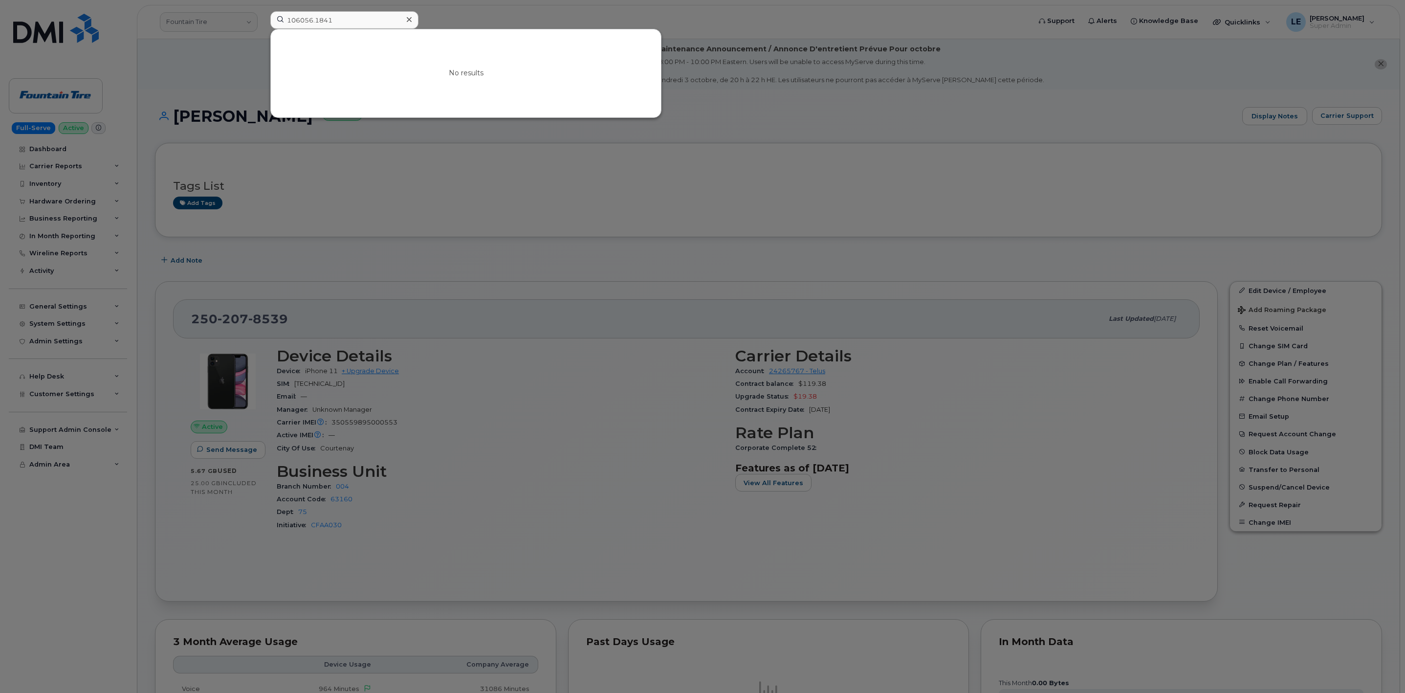
click at [410, 18] on icon at bounding box center [409, 20] width 5 height 8
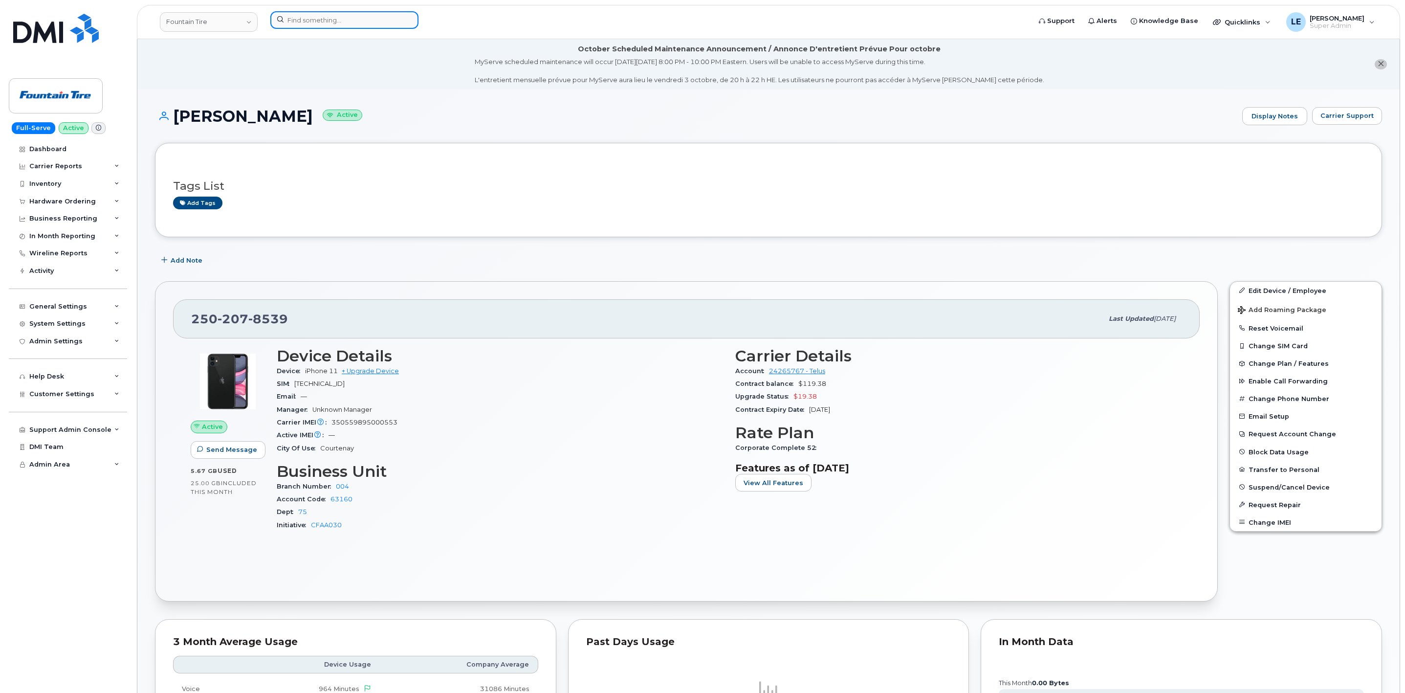
click at [375, 22] on input at bounding box center [344, 20] width 148 height 18
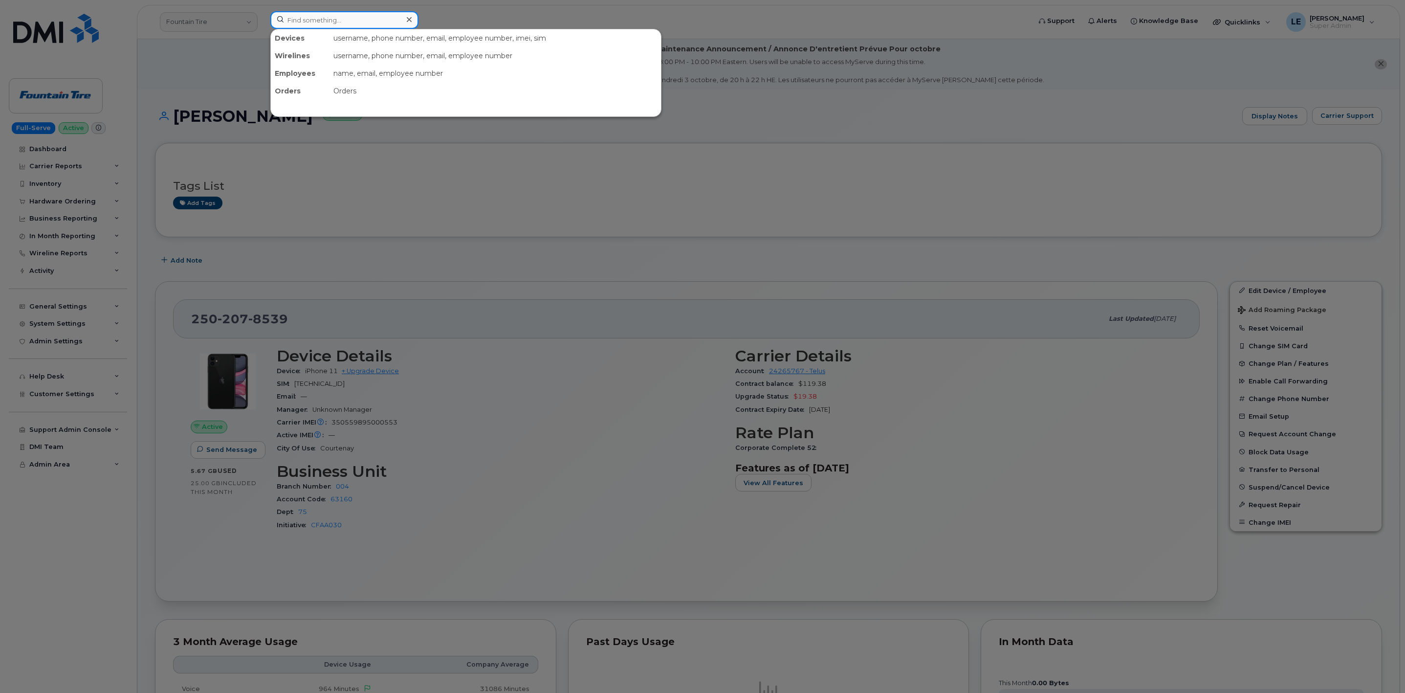
paste input "[PERSON_NAME][EMAIL_ADDRESS][PERSON_NAME][PERSON_NAME][DOMAIN_NAME]"
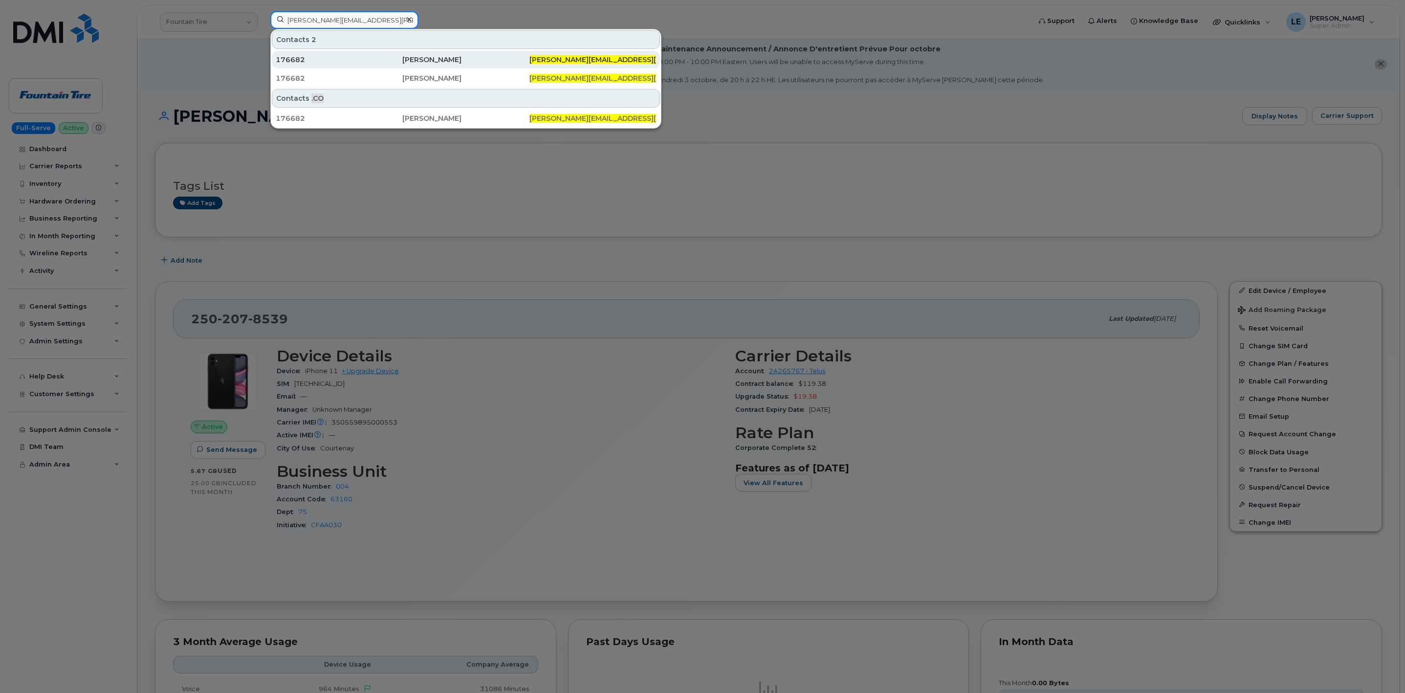
type input "[PERSON_NAME][EMAIL_ADDRESS][PERSON_NAME][PERSON_NAME][DOMAIN_NAME]"
click at [380, 62] on div "176682" at bounding box center [339, 60] width 127 height 10
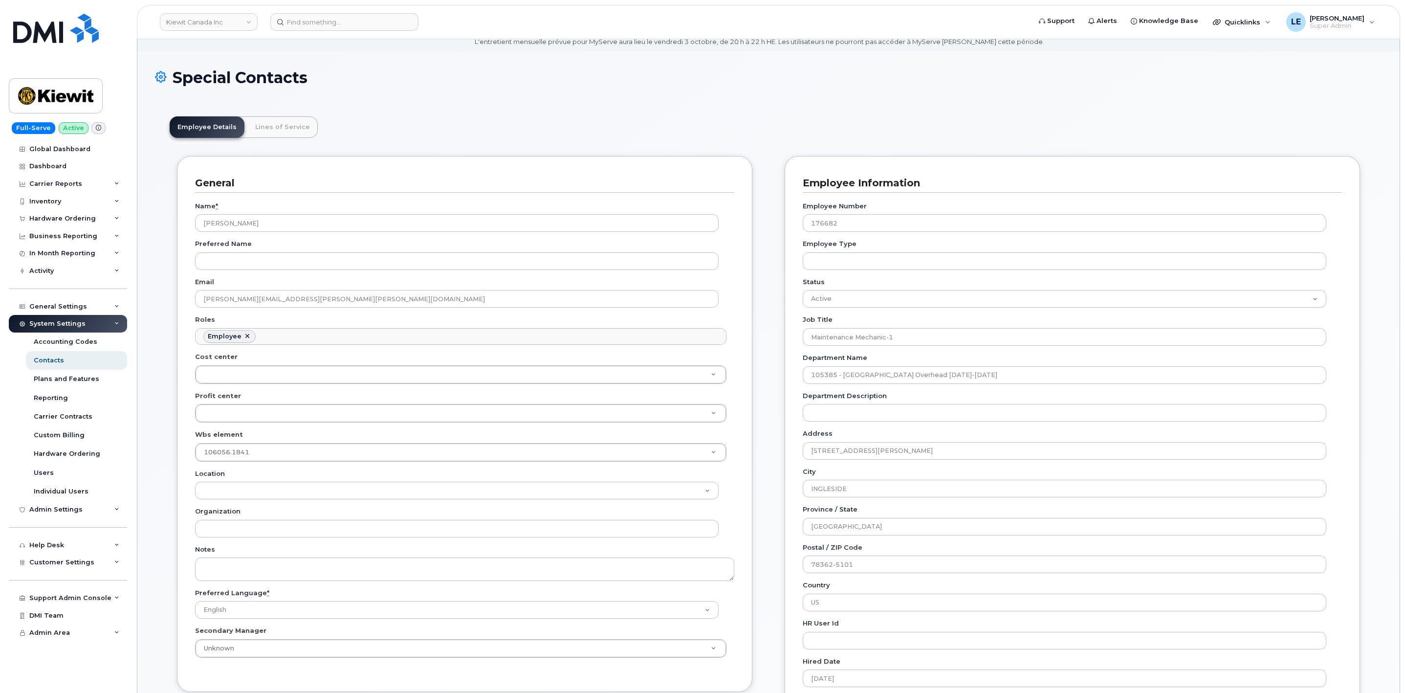
scroll to position [73, 0]
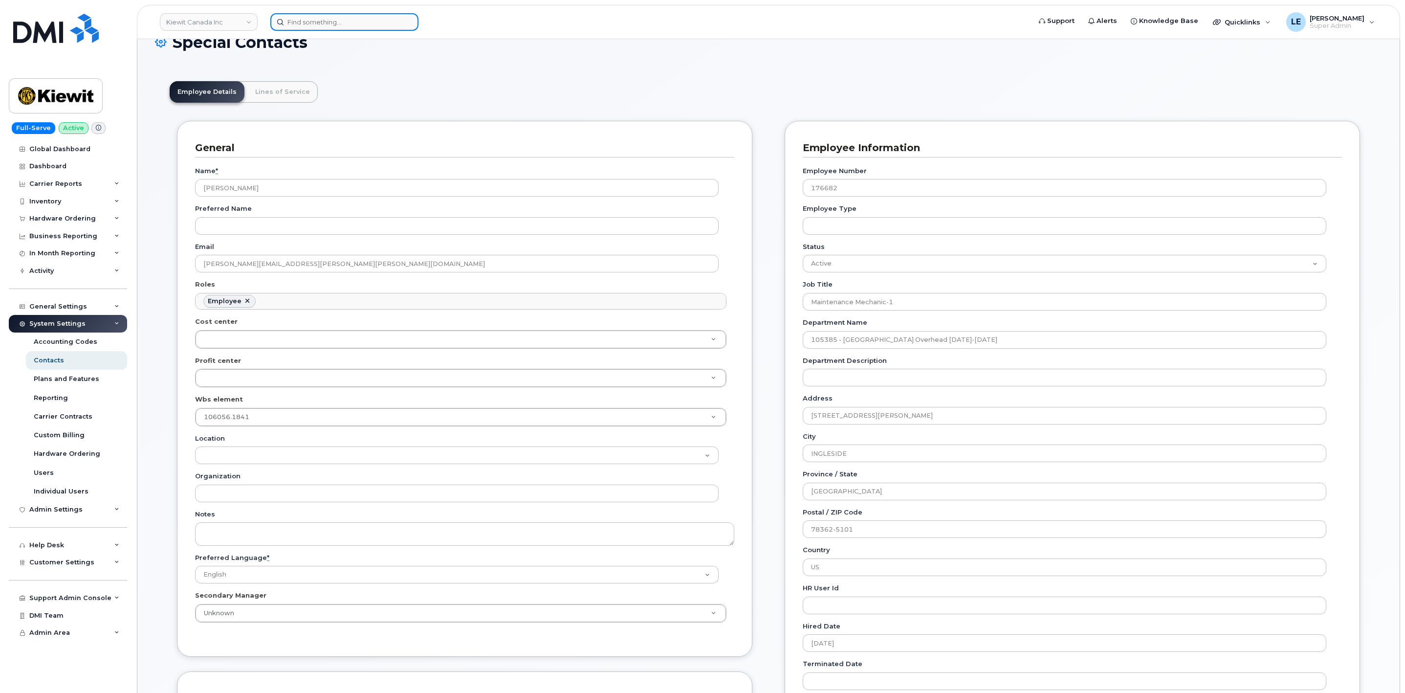
click at [369, 18] on input at bounding box center [344, 22] width 148 height 18
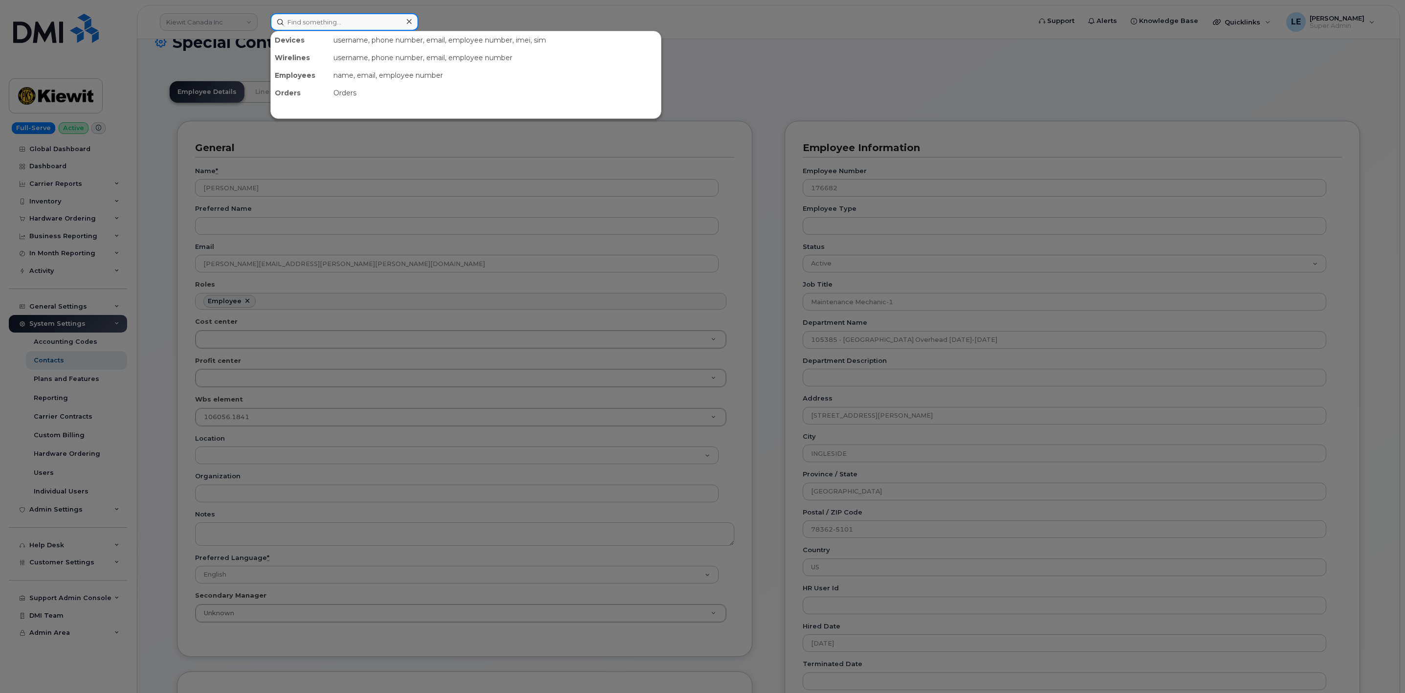
paste input "[PERSON_NAME][EMAIL_ADDRESS][PERSON_NAME][DOMAIN_NAME]"
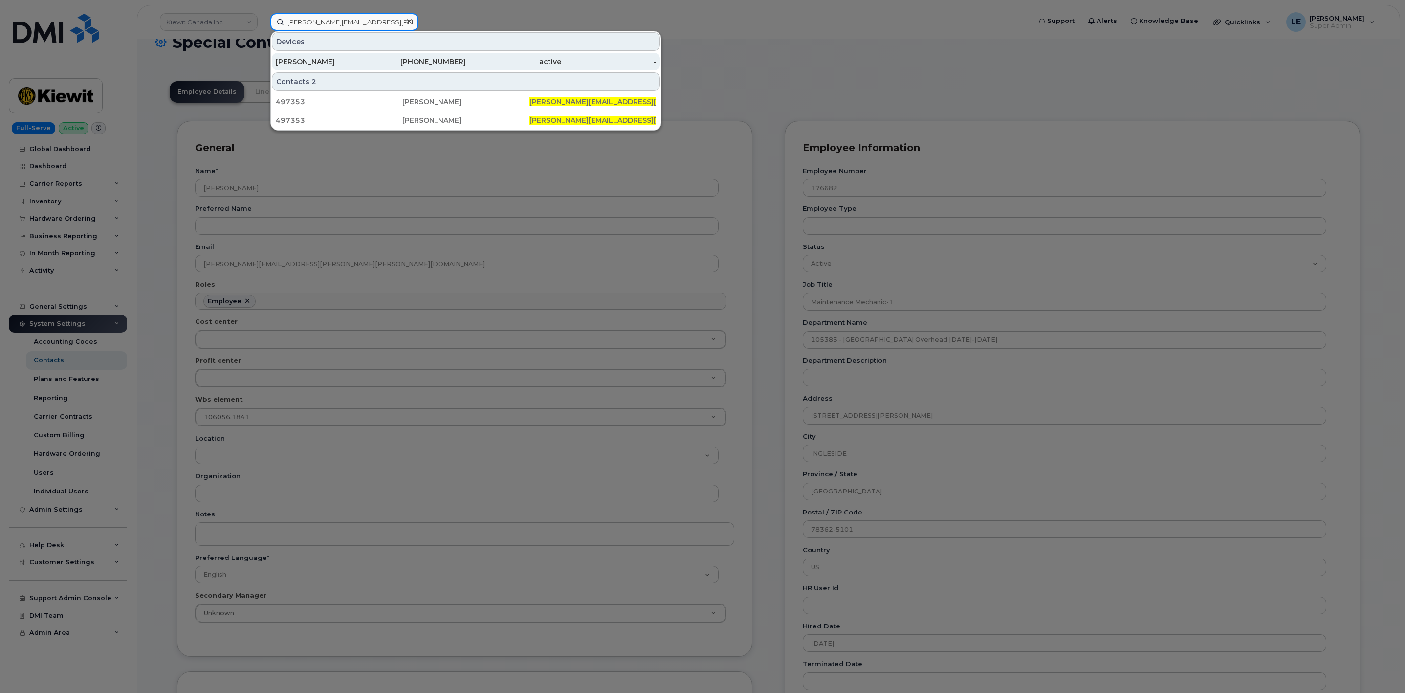
type input "[PERSON_NAME][EMAIL_ADDRESS][PERSON_NAME][DOMAIN_NAME]"
click at [362, 59] on div "[PERSON_NAME]" at bounding box center [323, 62] width 95 height 10
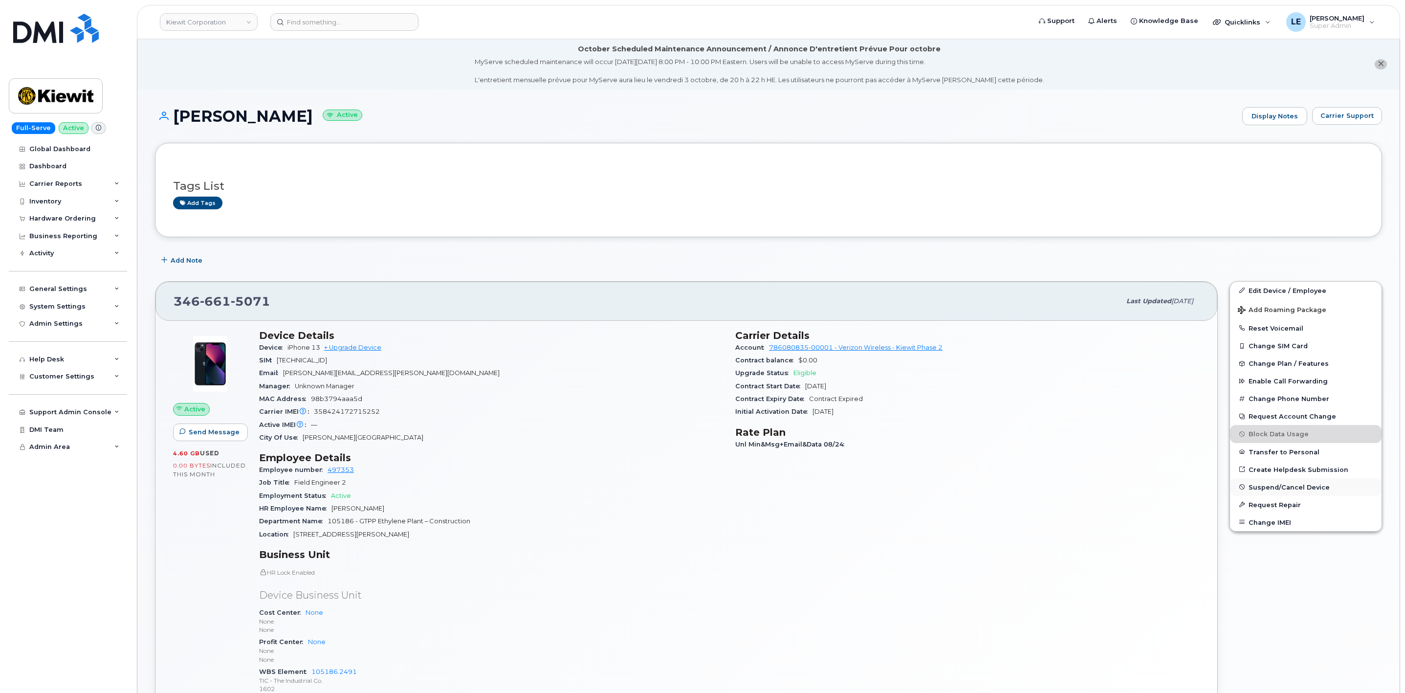
click at [1298, 490] on span "Suspend/Cancel Device" at bounding box center [1289, 486] width 81 height 7
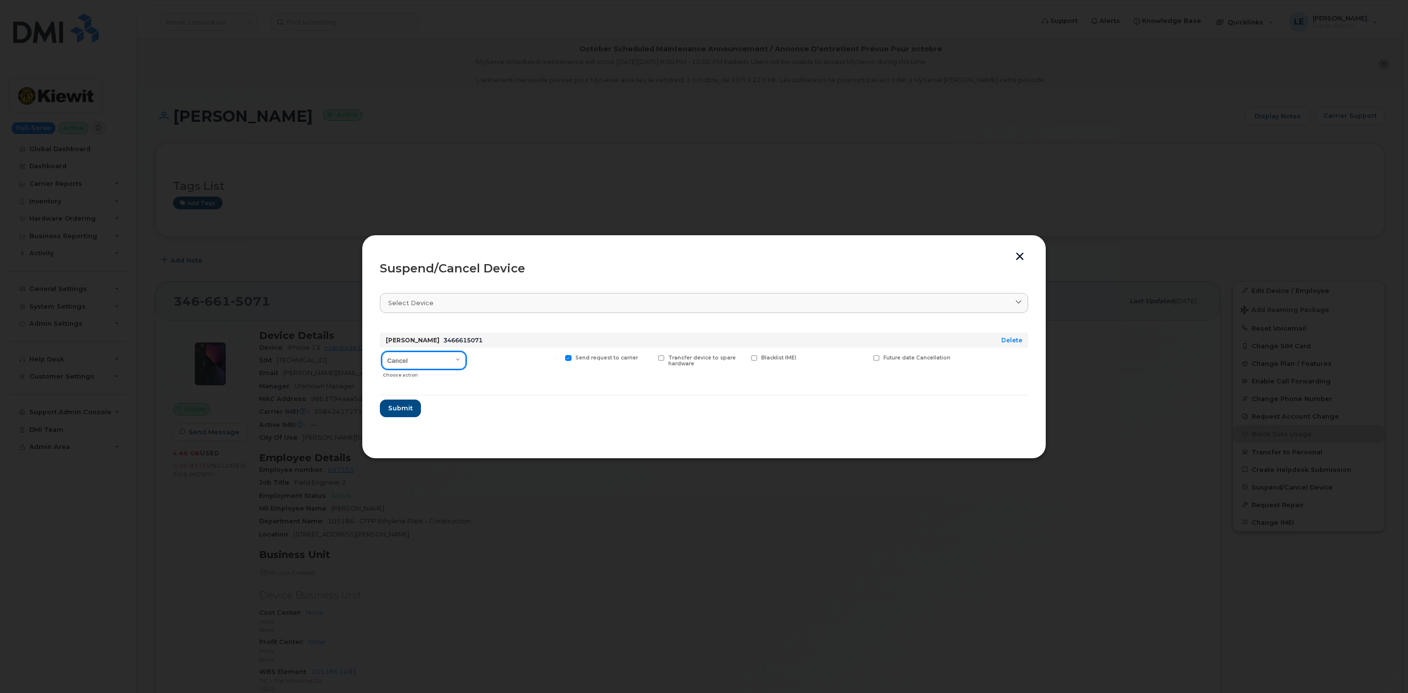
click at [423, 364] on select "Cancel Suspend - Reduced Rate Suspend - Full Rate Suspend - Lost Device/Stolen …" at bounding box center [424, 360] width 84 height 18
select select "[object Object]"
click at [382, 352] on select "Cancel Suspend - Reduced Rate Suspend - Full Rate Suspend - Lost Device/Stolen …" at bounding box center [424, 360] width 84 height 18
click at [397, 405] on span "Submit" at bounding box center [400, 407] width 24 height 9
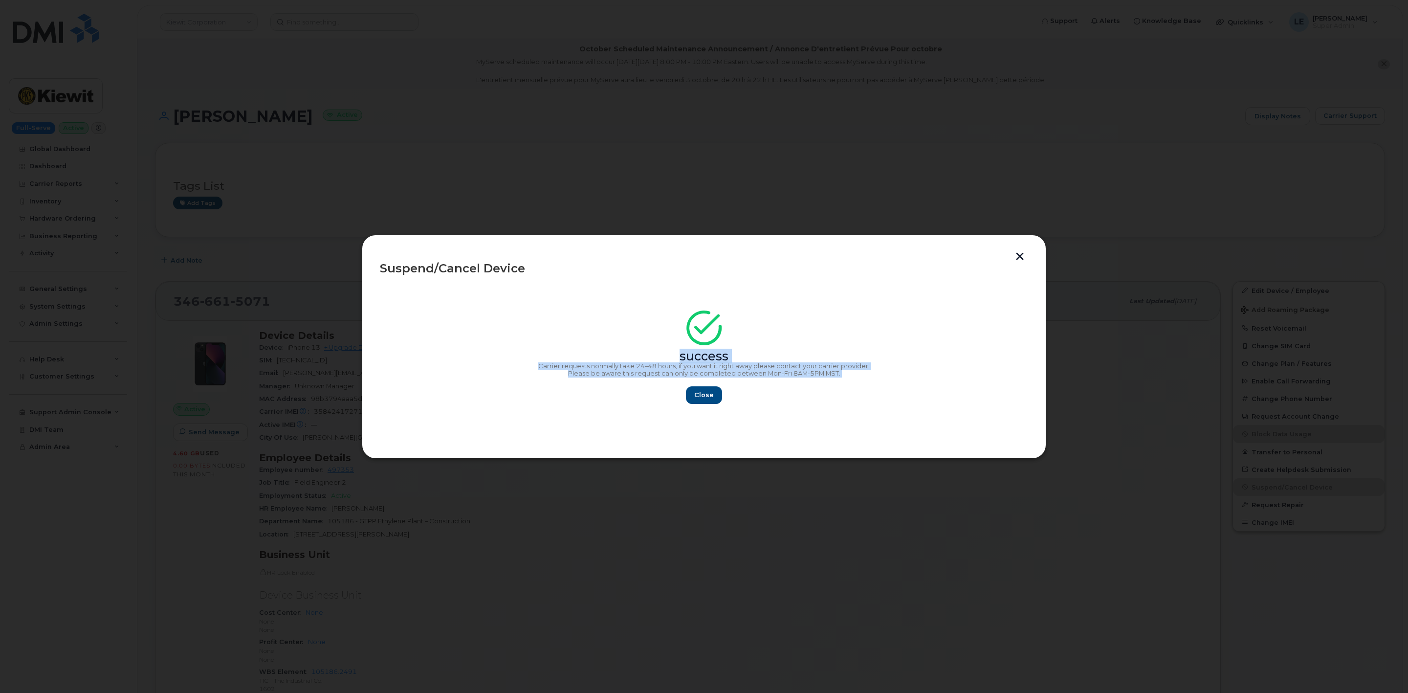
drag, startPoint x: 852, startPoint y: 380, endPoint x: 630, endPoint y: 342, distance: 225.7
click at [630, 342] on div "success Carrier requests normally take 24–48 hours, if you want it right away p…" at bounding box center [704, 360] width 648 height 88
copy div "success Carrier requests normally take 24–48 hours, if you want it right away p…"
click at [705, 395] on span "Close" at bounding box center [704, 394] width 20 height 9
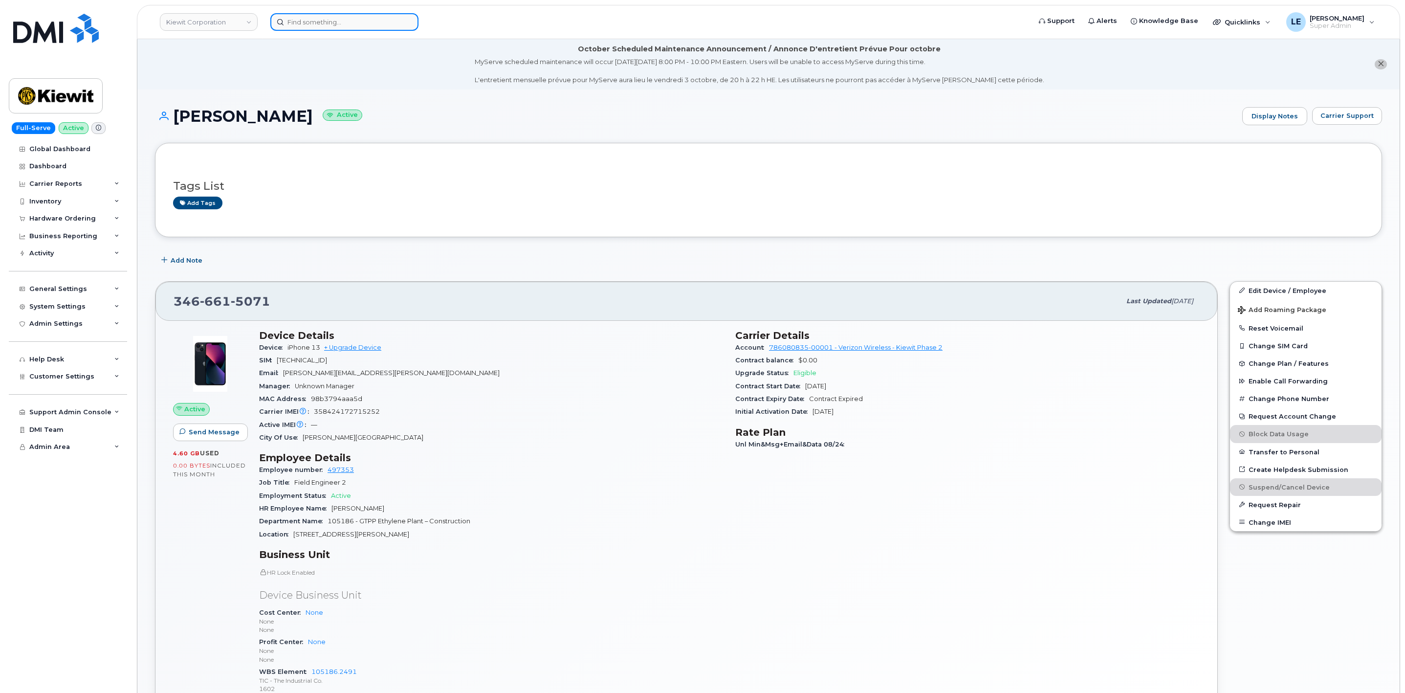
click at [349, 25] on input at bounding box center [344, 22] width 148 height 18
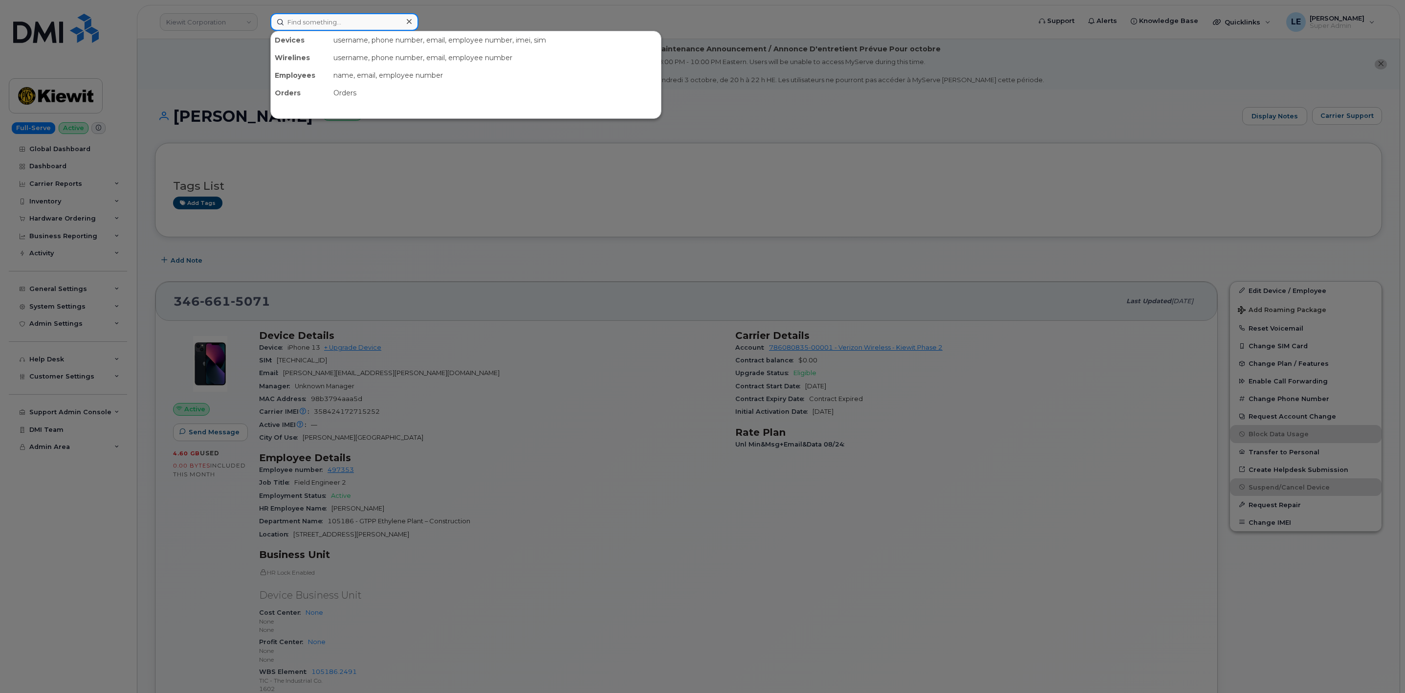
paste input "[PERSON_NAME]"
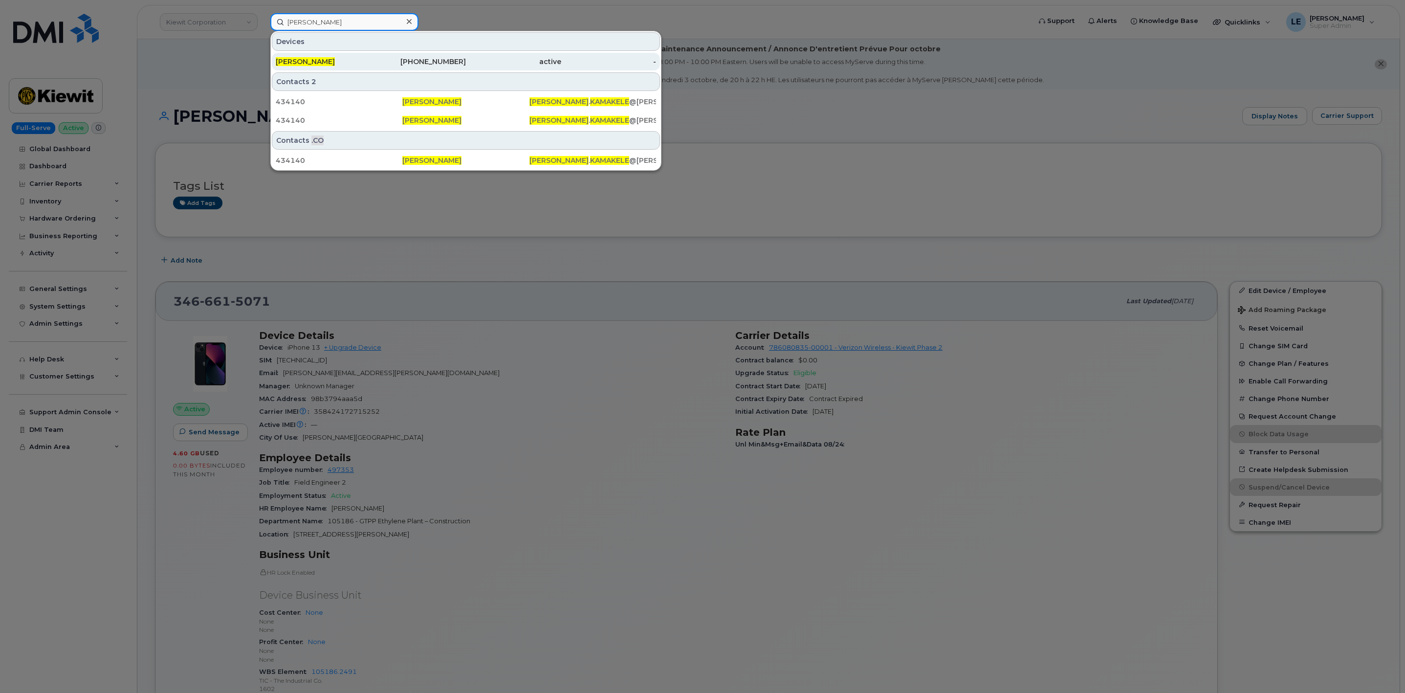
type input "[PERSON_NAME]"
click at [367, 56] on div "[PERSON_NAME]" at bounding box center [323, 62] width 95 height 18
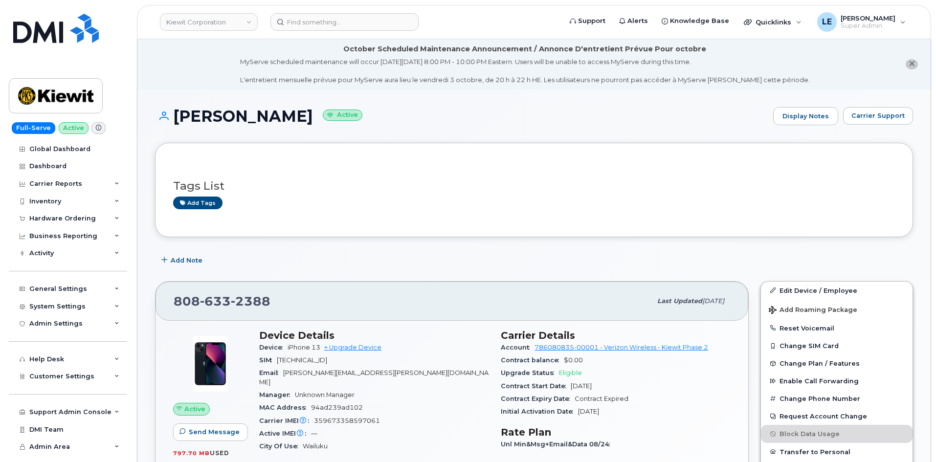
click at [403, 132] on div "[PERSON_NAME] Active Display Notes Carrier Support" at bounding box center [534, 125] width 758 height 36
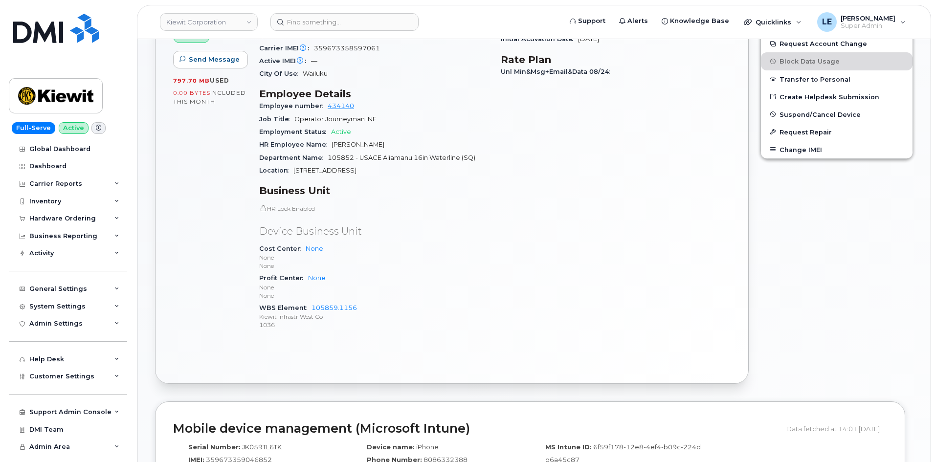
scroll to position [391, 0]
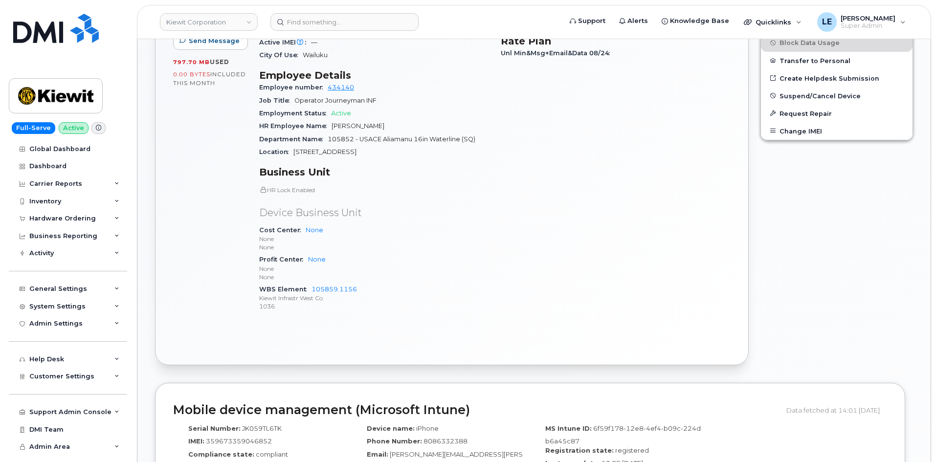
click at [181, 228] on div "Active Send Message 797.70 MB  used 0.00 Bytes  included this month" at bounding box center [210, 130] width 86 height 394
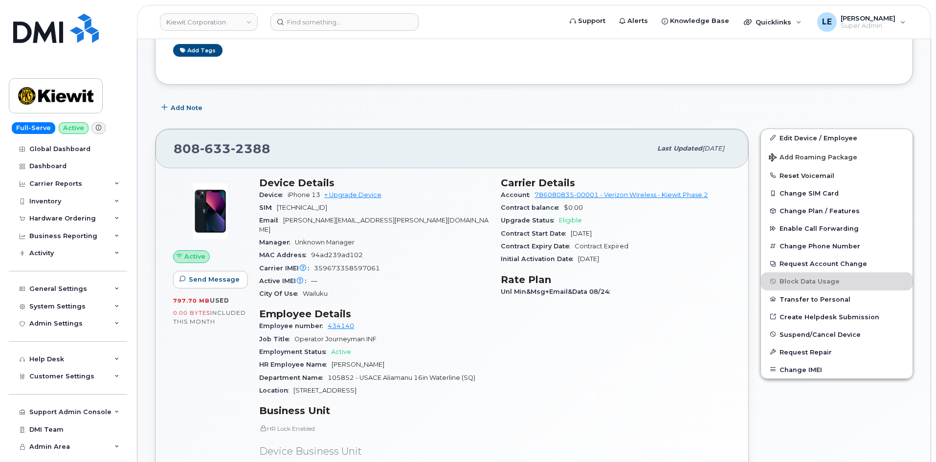
scroll to position [147, 0]
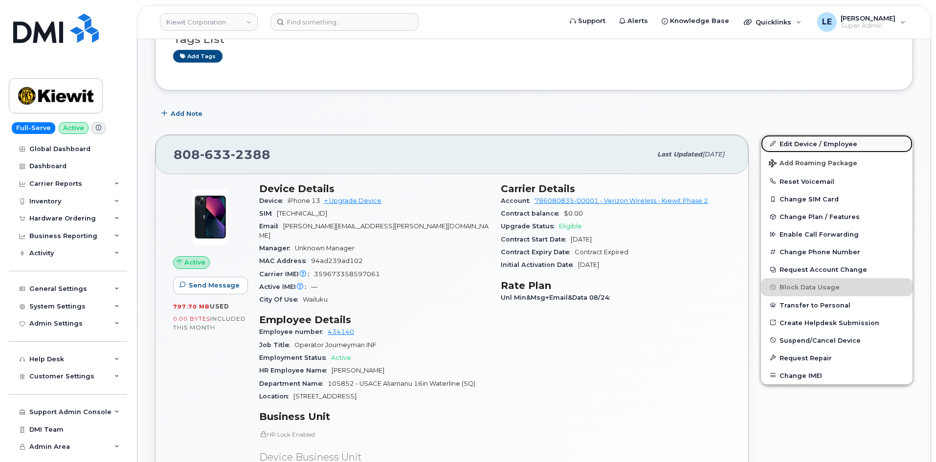
click at [787, 142] on link "Edit Device / Employee" at bounding box center [837, 144] width 152 height 18
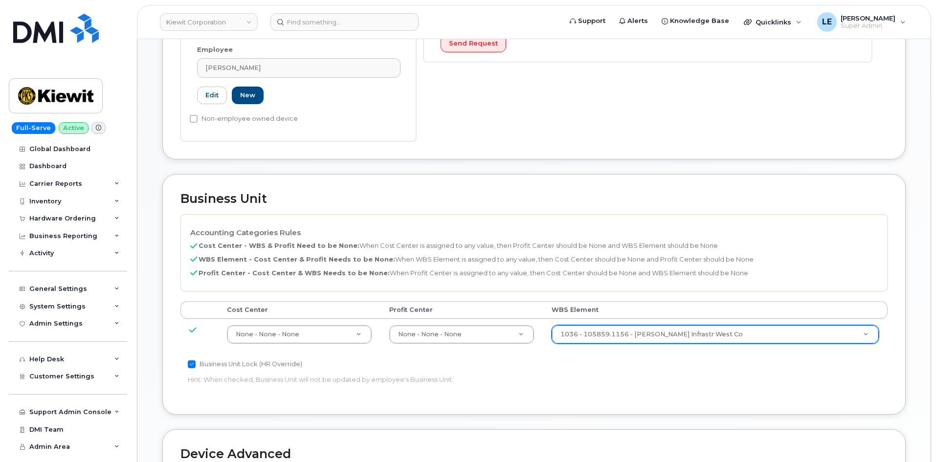
scroll to position [391, 0]
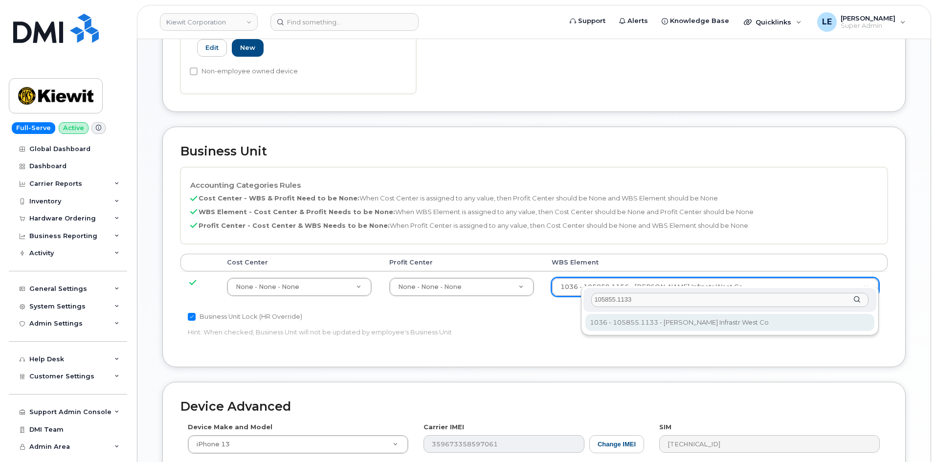
type input "105855.1133"
type input "29918973"
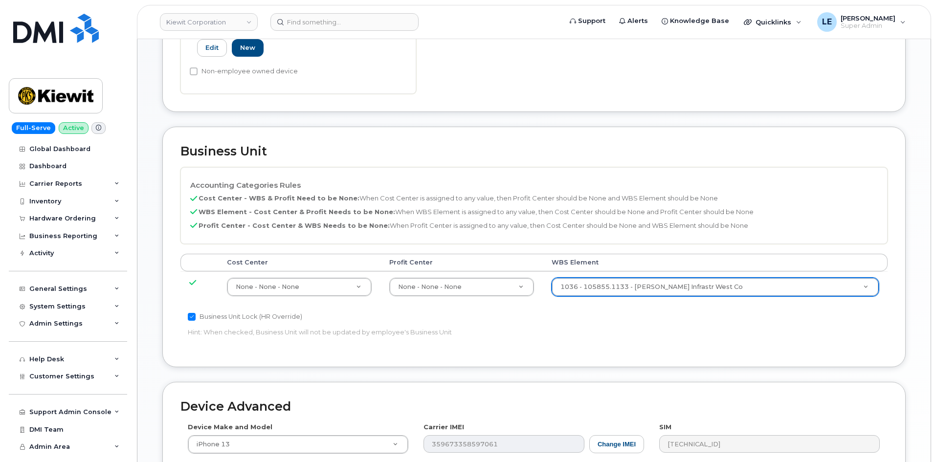
click at [626, 328] on p "Hint: When checked, Business Unit will not be updated by employee's Business Un…" at bounding box center [416, 332] width 456 height 9
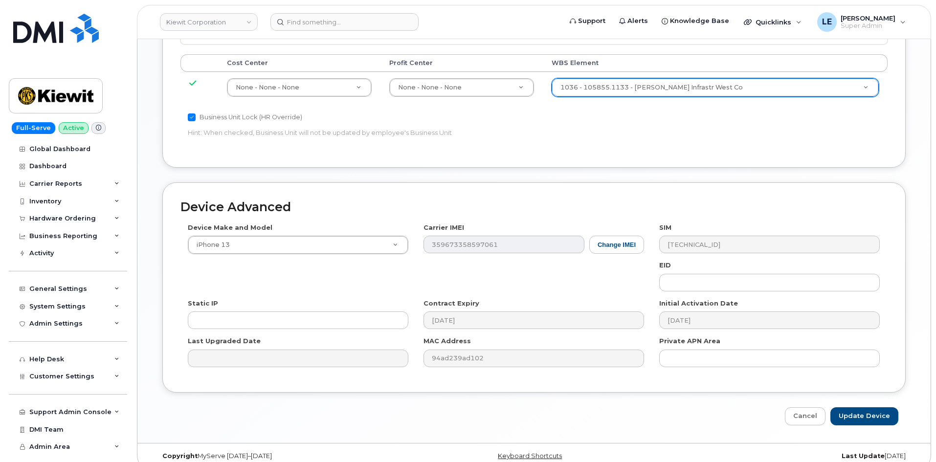
scroll to position [593, 0]
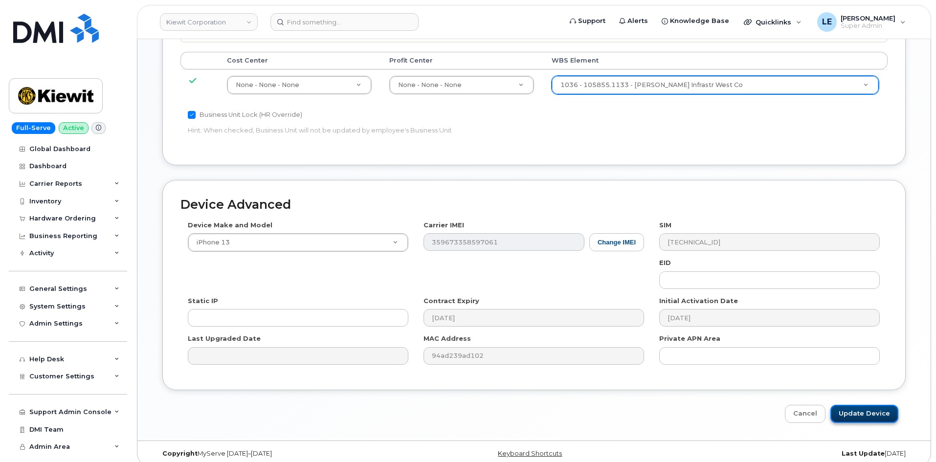
click at [864, 405] on input "Update Device" at bounding box center [864, 414] width 68 height 18
type input "Saving..."
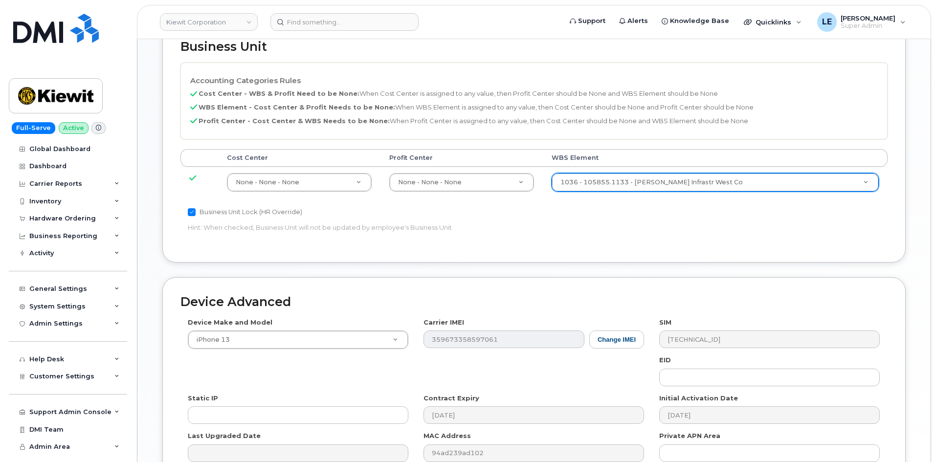
scroll to position [495, 0]
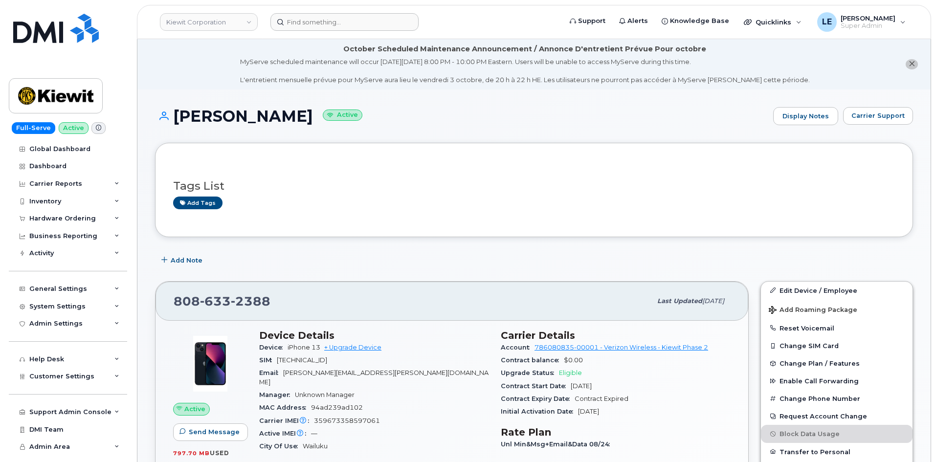
drag, startPoint x: 321, startPoint y: 11, endPoint x: 321, endPoint y: 18, distance: 6.8
click at [321, 14] on header "[PERSON_NAME] Corporation Support Alerts Knowledge Base Quicklinks Suspend / Ca…" at bounding box center [534, 22] width 794 height 34
click at [322, 20] on input at bounding box center [344, 22] width 148 height 18
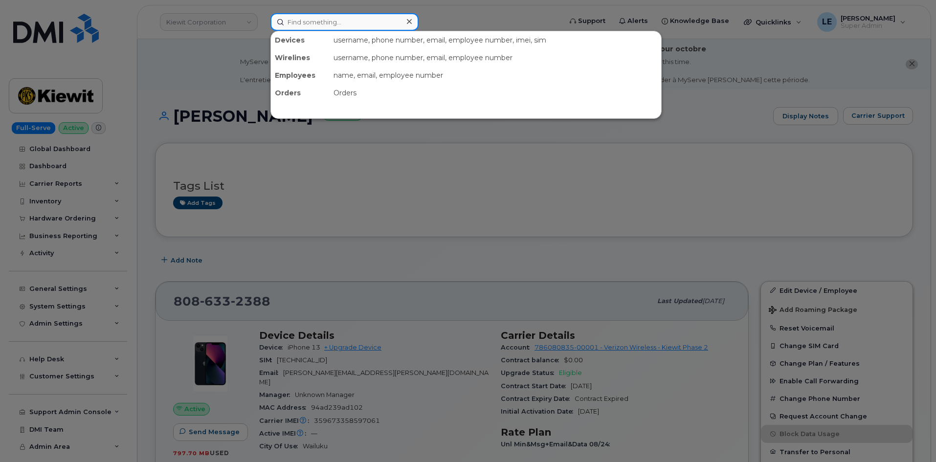
paste input "[PHONE_NUMBER]"
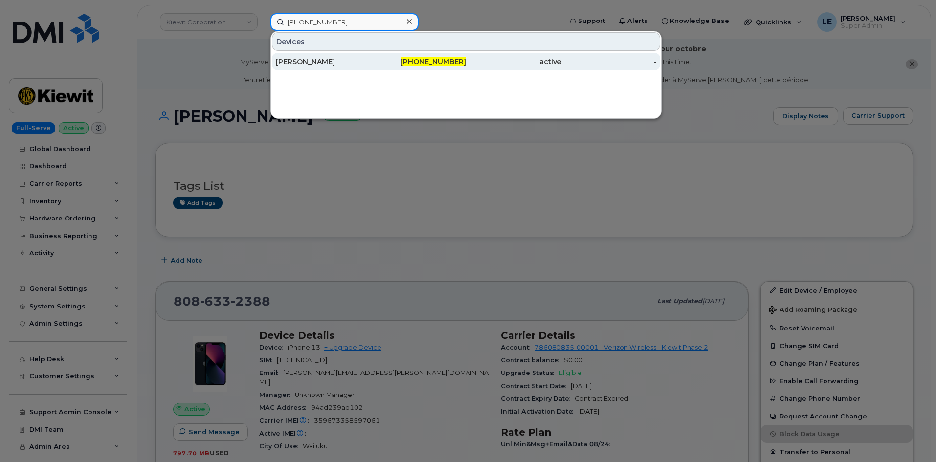
type input "[PHONE_NUMBER]"
click at [318, 62] on div "[PERSON_NAME]" at bounding box center [323, 62] width 95 height 10
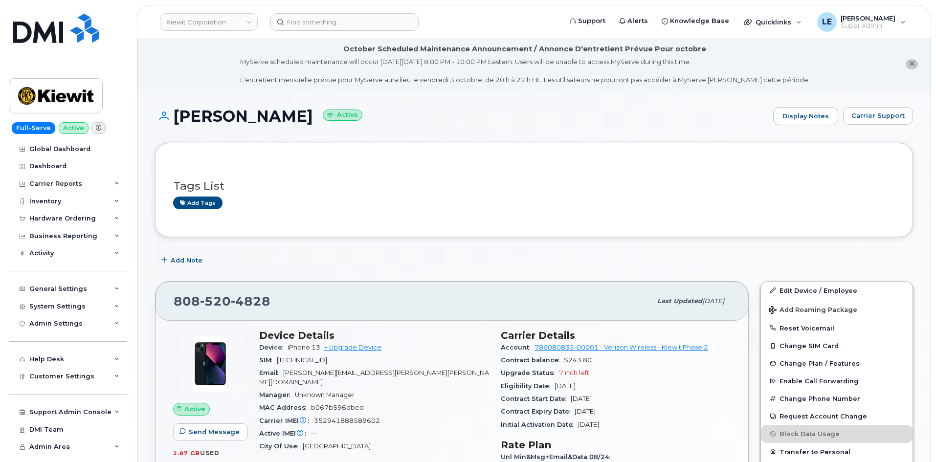
click at [811, 288] on link "Edit Device / Employee" at bounding box center [837, 291] width 152 height 18
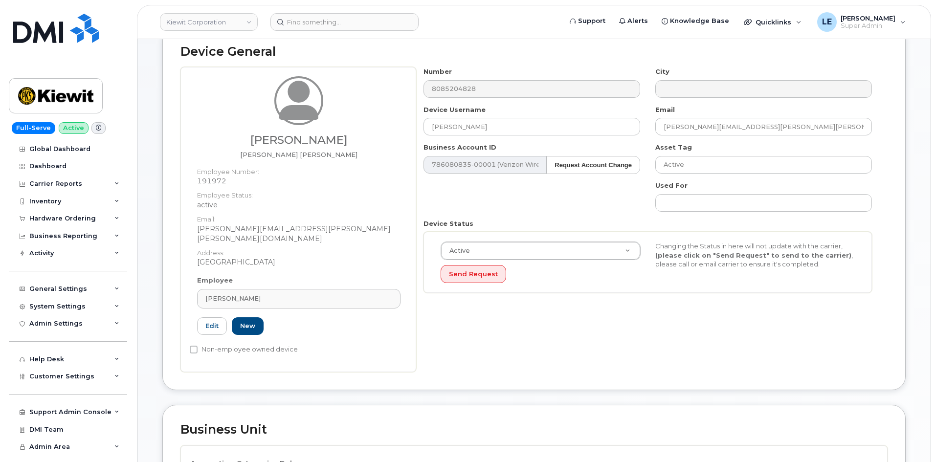
scroll to position [342, 0]
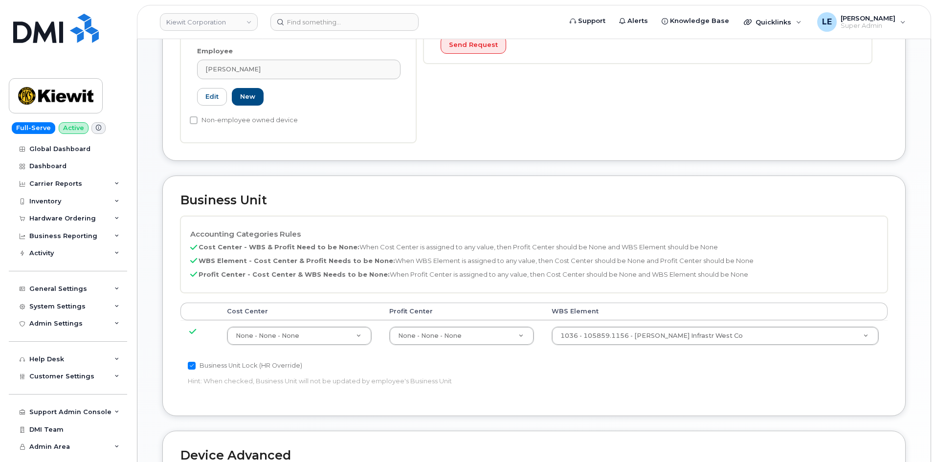
click at [645, 320] on td "1036 - 105859.1156 - [PERSON_NAME] Infrastr West Co 29866833" at bounding box center [715, 335] width 345 height 31
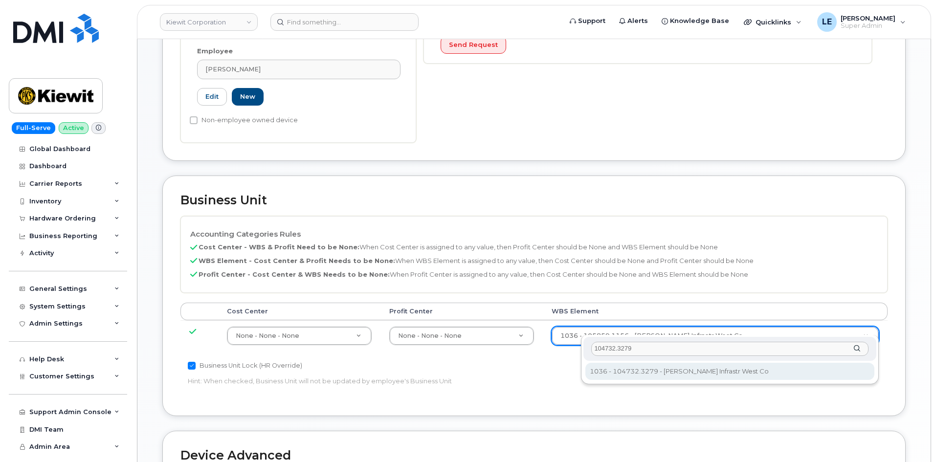
type input "104732.3279"
type input "29840550"
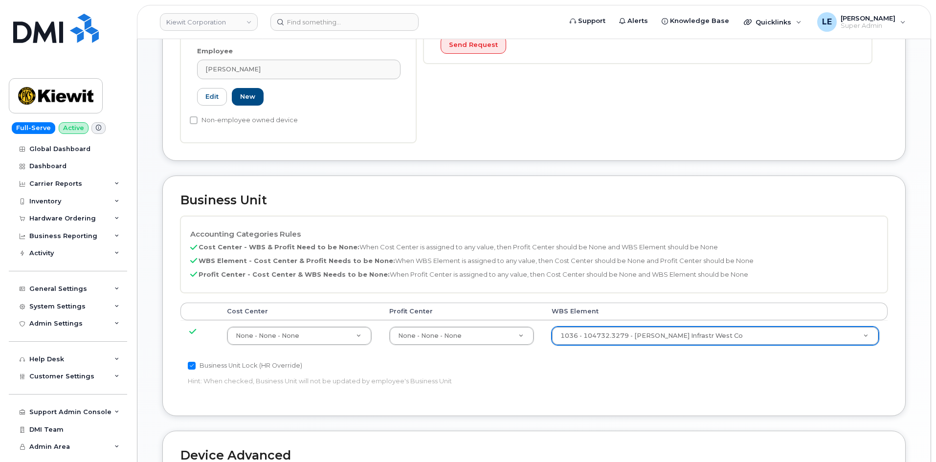
click at [578, 348] on div "Cost Center [GEOGRAPHIC_DATA] WBS Element None - None - None 29629358 None - No…" at bounding box center [533, 331] width 707 height 57
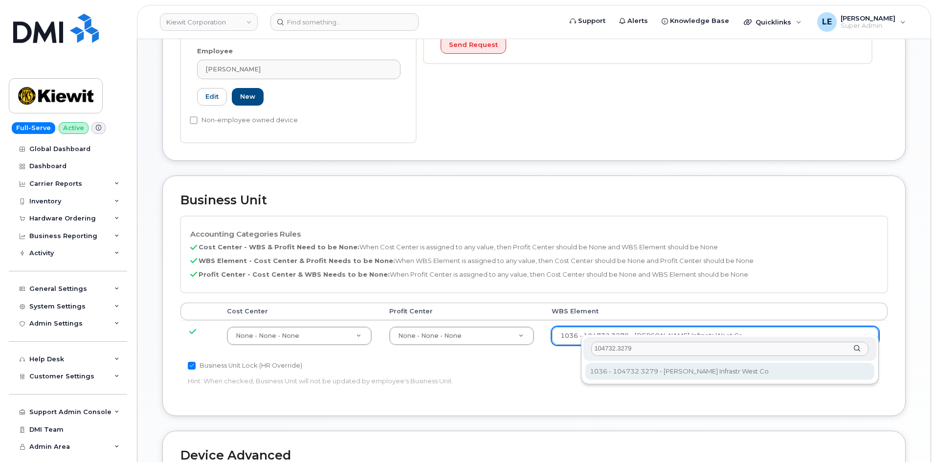
type input "104732.3279"
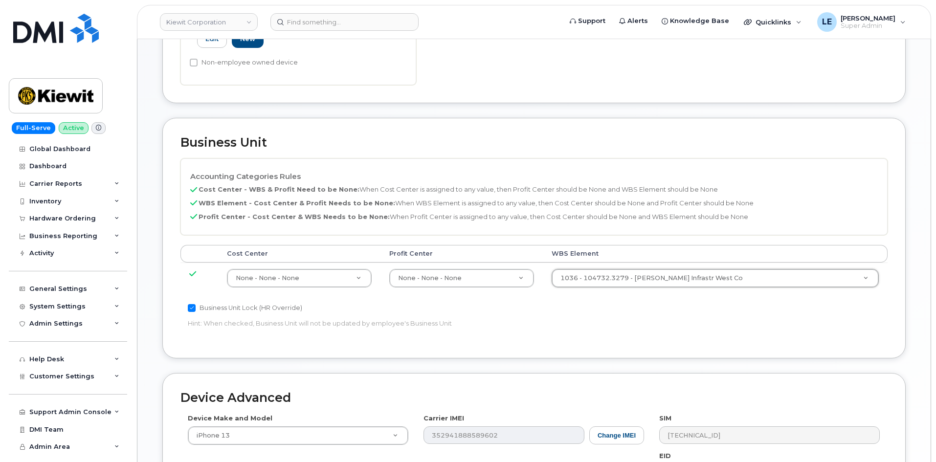
scroll to position [587, 0]
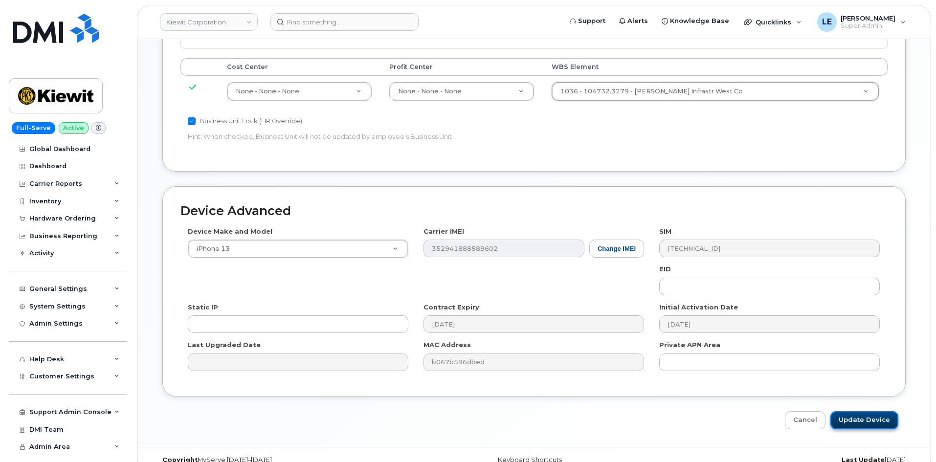
click at [857, 413] on input "Update Device" at bounding box center [864, 420] width 68 height 18
type input "Saving..."
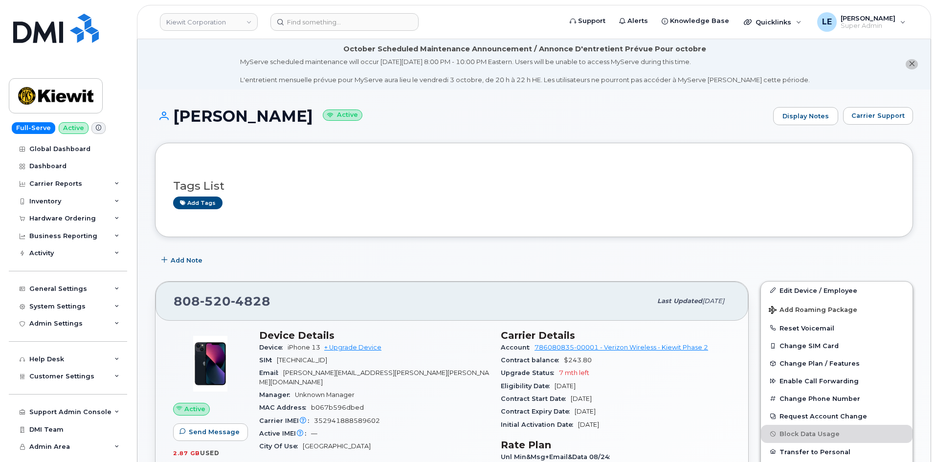
click at [309, 35] on header "[PERSON_NAME] Corporation Support Alerts Knowledge Base Quicklinks Suspend / Ca…" at bounding box center [534, 22] width 794 height 34
click at [311, 28] on input at bounding box center [344, 22] width 148 height 18
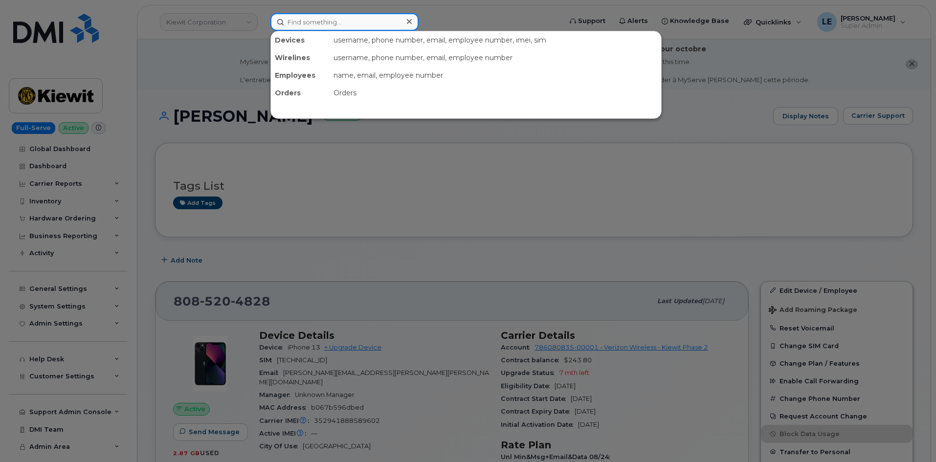
paste input "727.647.3126"
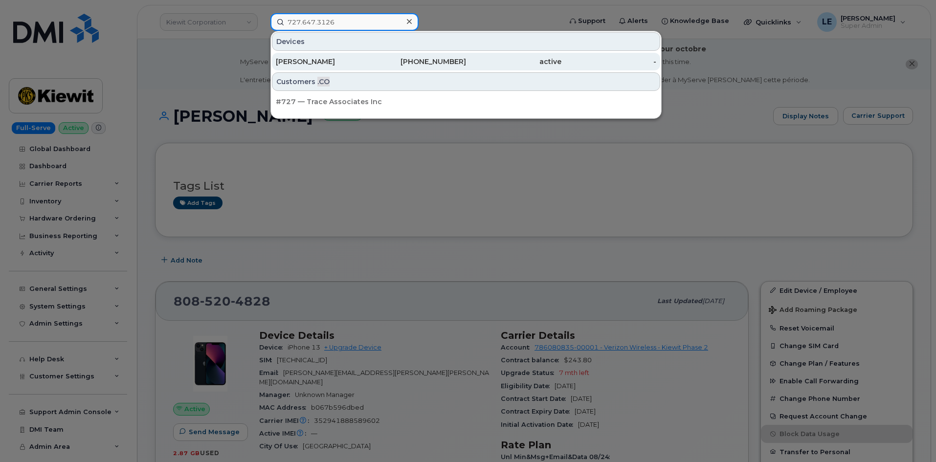
type input "727.647.3126"
click at [356, 56] on div "[PERSON_NAME]" at bounding box center [323, 62] width 95 height 18
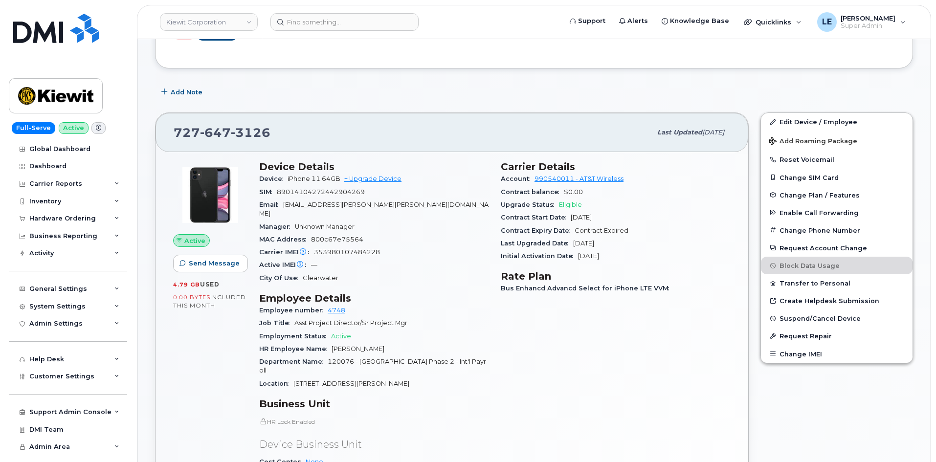
scroll to position [196, 0]
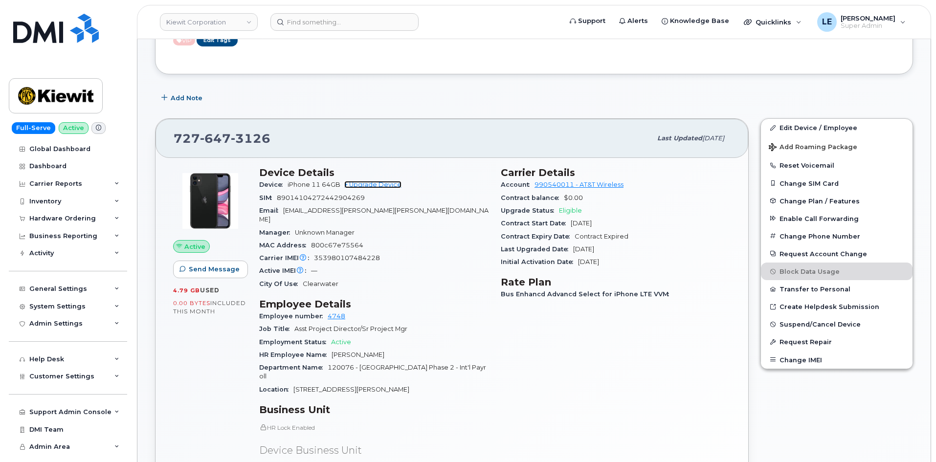
click at [383, 183] on link "+ Upgrade Device" at bounding box center [372, 184] width 57 height 7
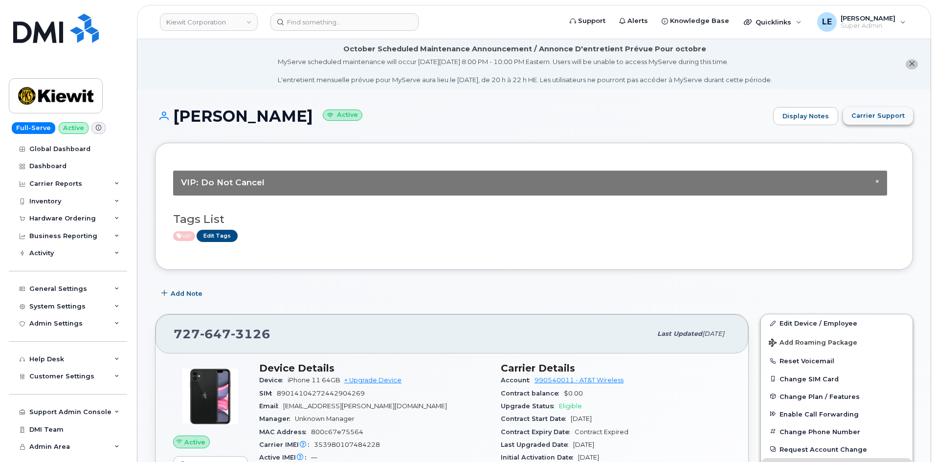
click at [866, 111] on span "Carrier Support" at bounding box center [877, 115] width 53 height 9
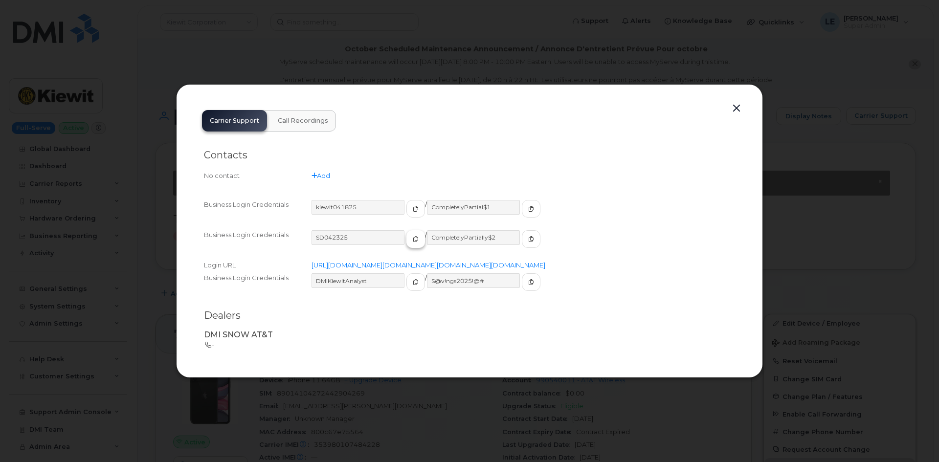
click at [411, 235] on span "button" at bounding box center [415, 239] width 9 height 9
click at [528, 236] on icon "button" at bounding box center [531, 239] width 6 height 6
click at [740, 102] on button "button" at bounding box center [736, 109] width 15 height 14
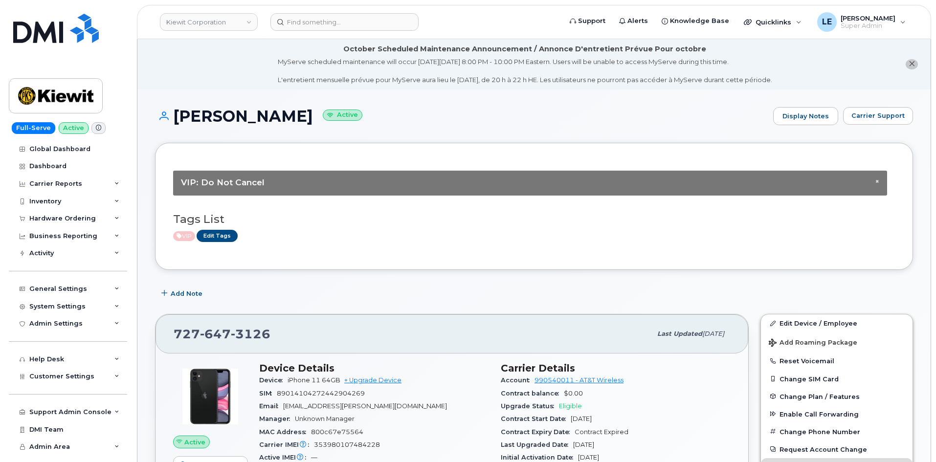
click at [239, 122] on h1 "GYWON NELSON Active" at bounding box center [461, 116] width 613 height 17
click at [239, 121] on h1 "GYWON NELSON Active" at bounding box center [461, 116] width 613 height 17
copy h1 "[PERSON_NAME]"
click at [222, 328] on span "647" at bounding box center [215, 334] width 31 height 15
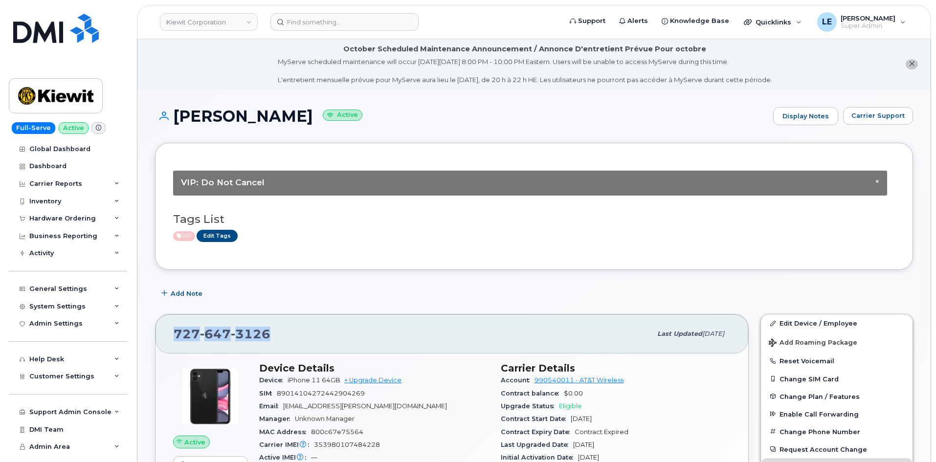
click at [222, 328] on span "647" at bounding box center [215, 334] width 31 height 15
copy span "727 647 3126"
click at [314, 12] on header "Kiewit Corporation Support Alerts Knowledge Base Quicklinks Suspend / Cancel De…" at bounding box center [534, 22] width 794 height 34
click at [315, 23] on input at bounding box center [344, 22] width 148 height 18
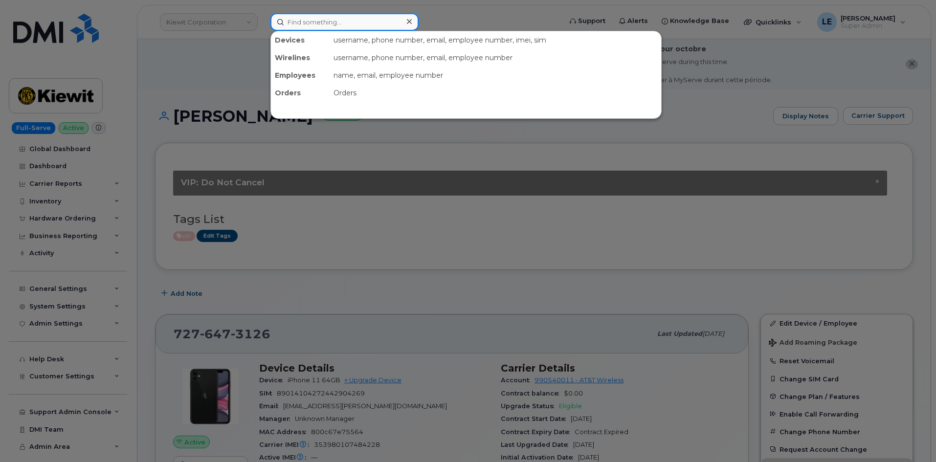
paste input "KENDALL.HUMWONG@KIEWIT.COM"
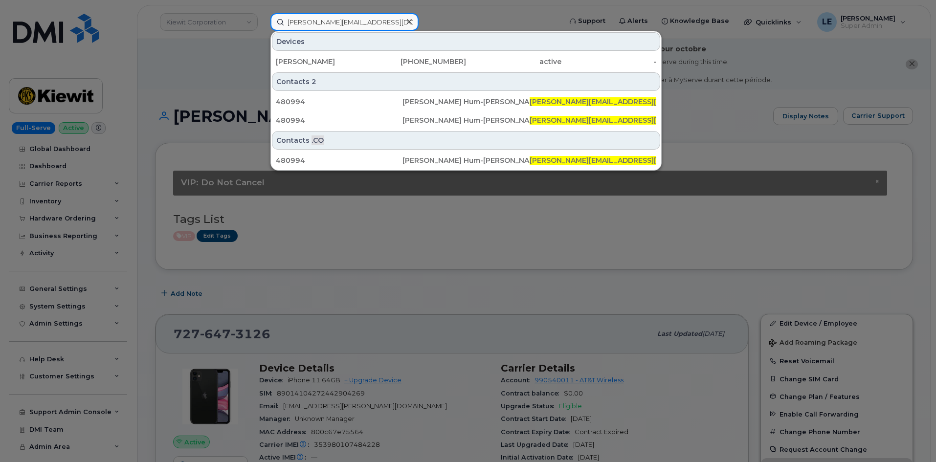
type input "KENDALL.HUMWONG@KIEWIT.COM"
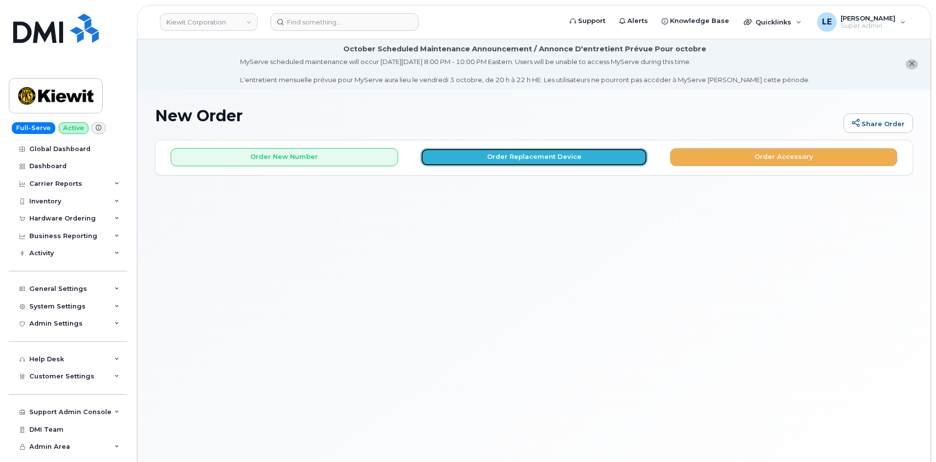
click at [517, 161] on button "Order Replacement Device" at bounding box center [533, 157] width 227 height 18
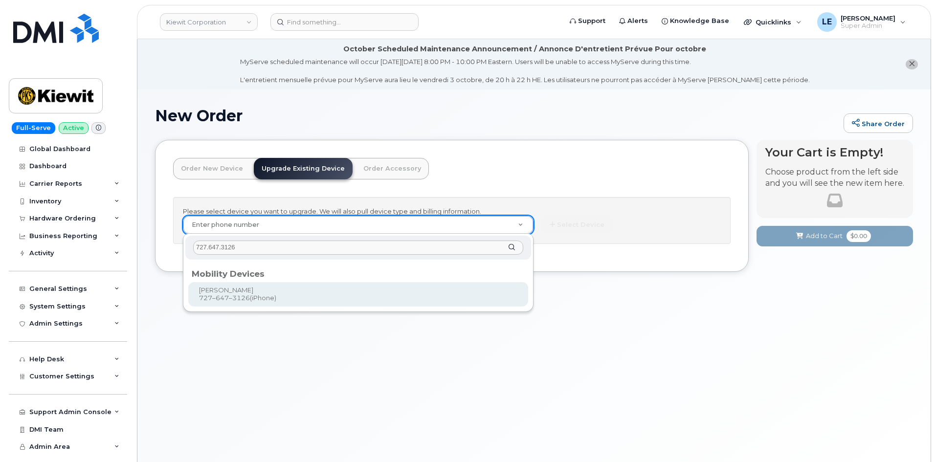
type input "727.647.3126"
type input "1120599"
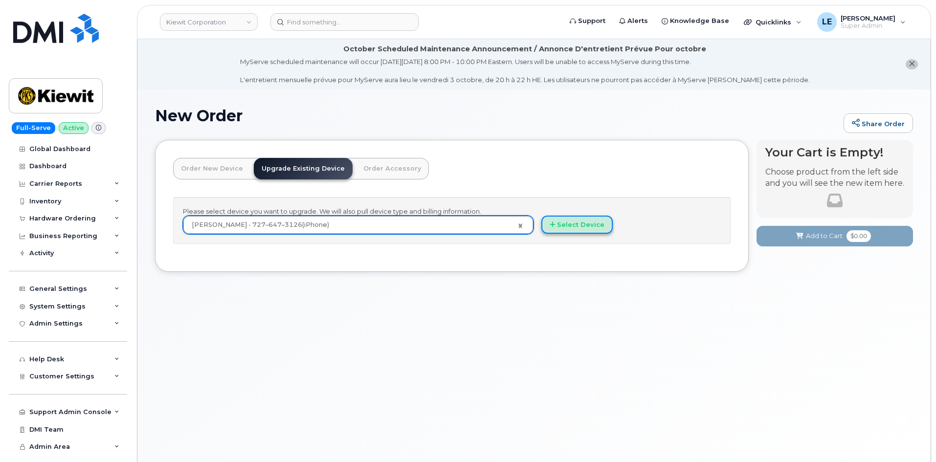
click at [576, 221] on button "Select Device" at bounding box center [576, 225] width 71 height 18
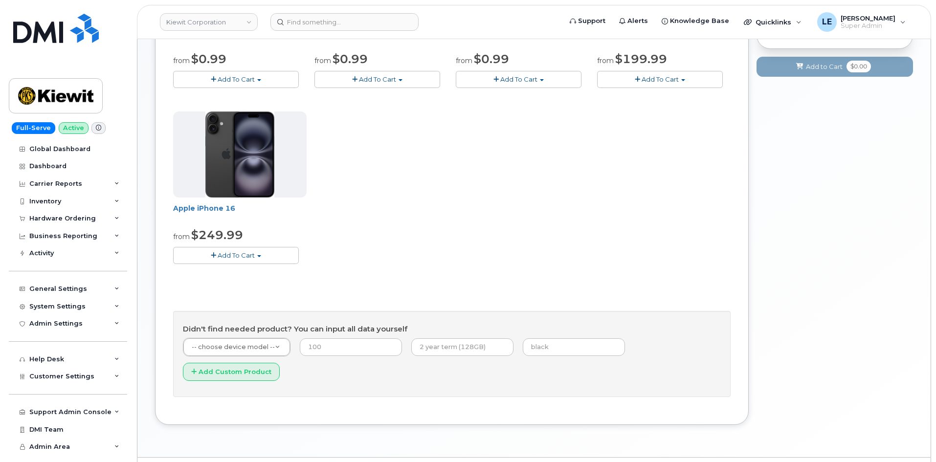
scroll to position [307, 0]
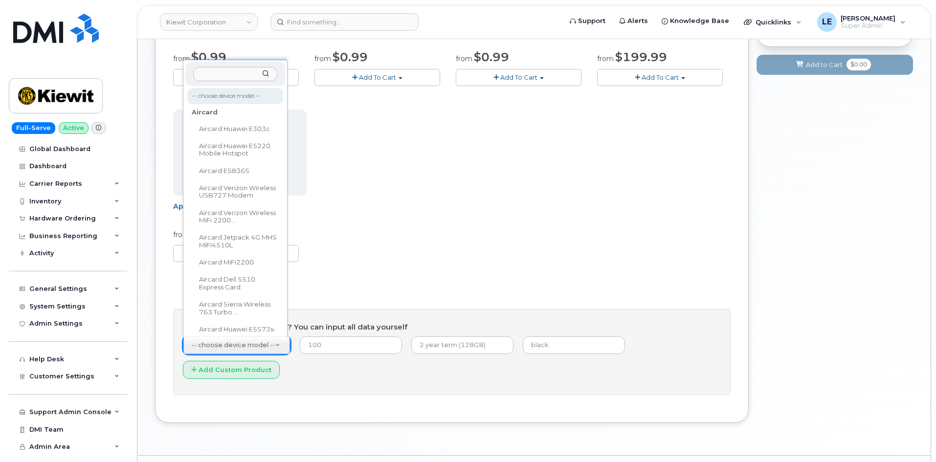
click at [240, 80] on input "text" at bounding box center [235, 74] width 84 height 14
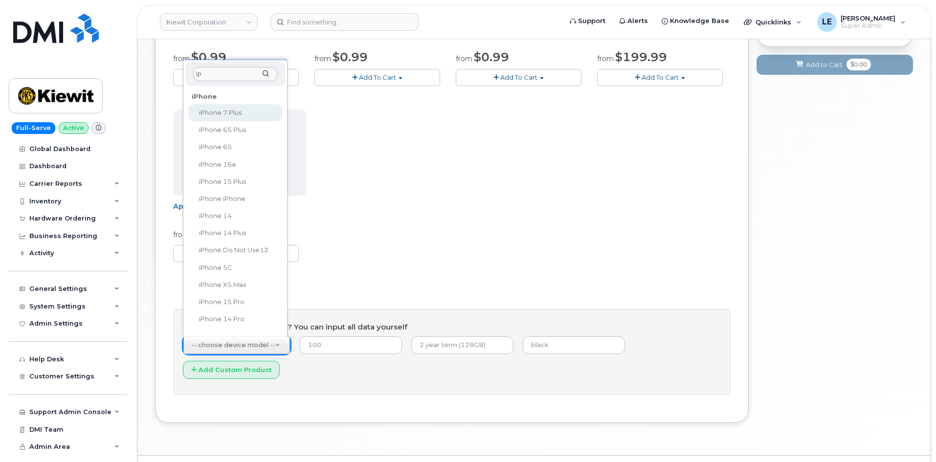
type input "i"
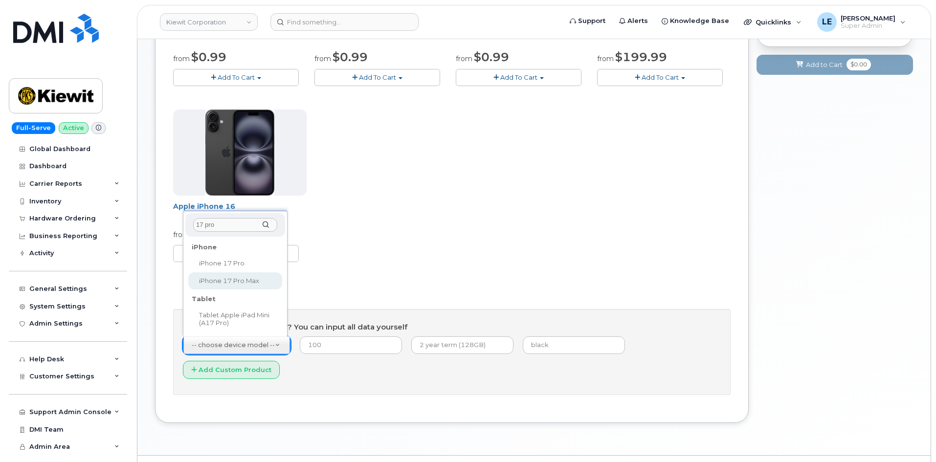
type input "17 pro"
select select "3441"
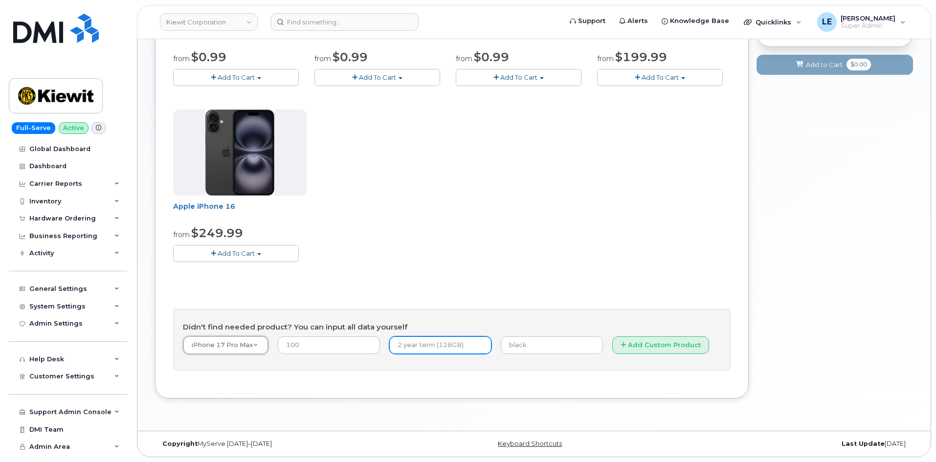
click at [402, 343] on input "text" at bounding box center [440, 345] width 102 height 18
click at [411, 310] on div "Didn't find needed product? You can input all data yourself iPhone 17 Pro Max -…" at bounding box center [451, 340] width 557 height 62
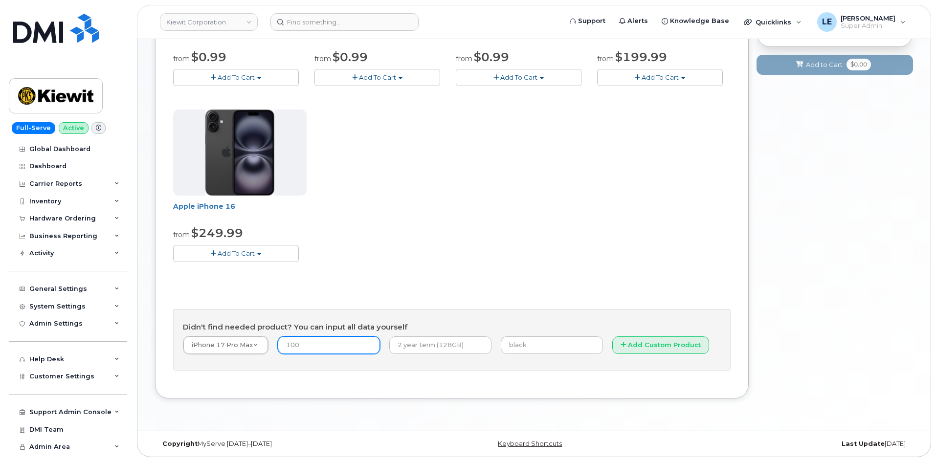
click at [305, 351] on input "number" at bounding box center [329, 345] width 102 height 18
type input "600.99"
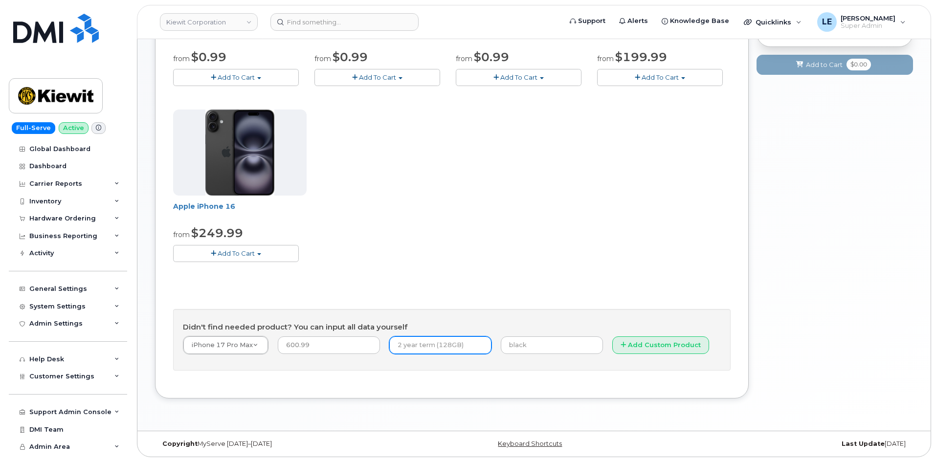
drag, startPoint x: 411, startPoint y: 347, endPoint x: 410, endPoint y: 341, distance: 5.9
click at [410, 341] on input "text" at bounding box center [440, 345] width 102 height 18
type input "2 Year term (512GB)"
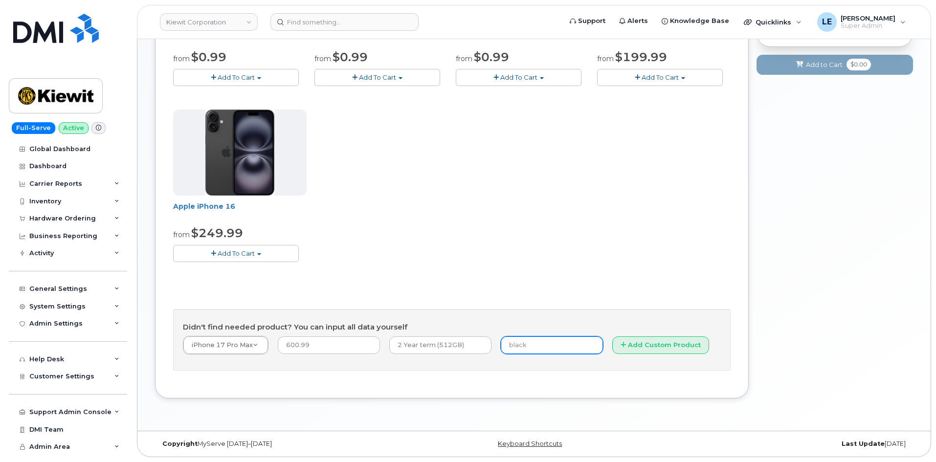
click at [534, 344] on input "text" at bounding box center [552, 345] width 102 height 18
type input "Deep Blue"
click at [545, 313] on div "Didn't find needed product? You can input all data yourself iPhone 17 Pro Max -…" at bounding box center [451, 340] width 557 height 62
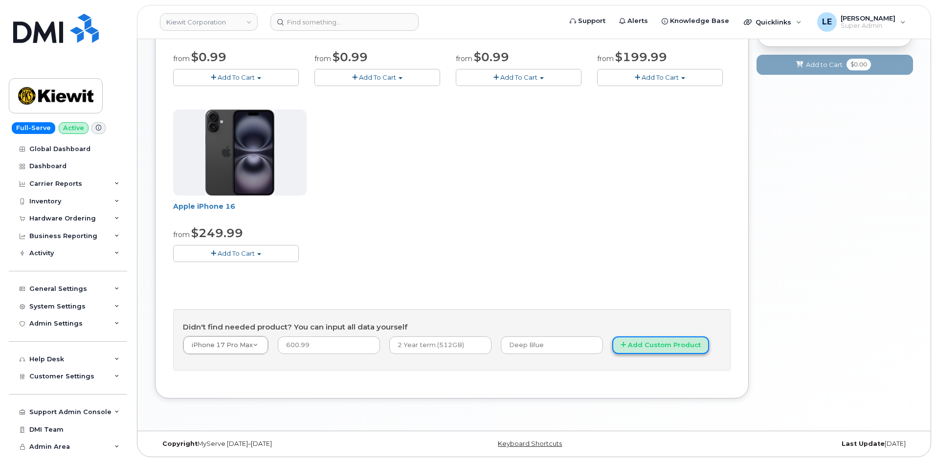
click at [657, 346] on button "Add Custom Product" at bounding box center [660, 345] width 97 height 18
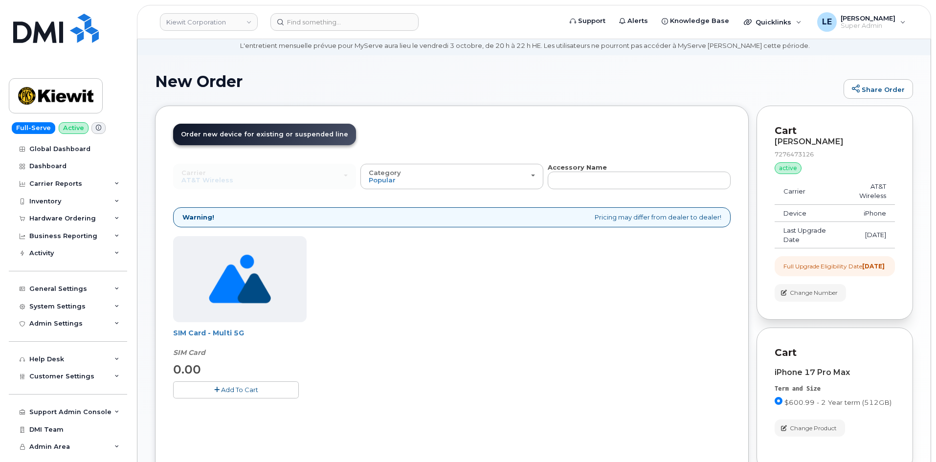
scroll to position [98, 0]
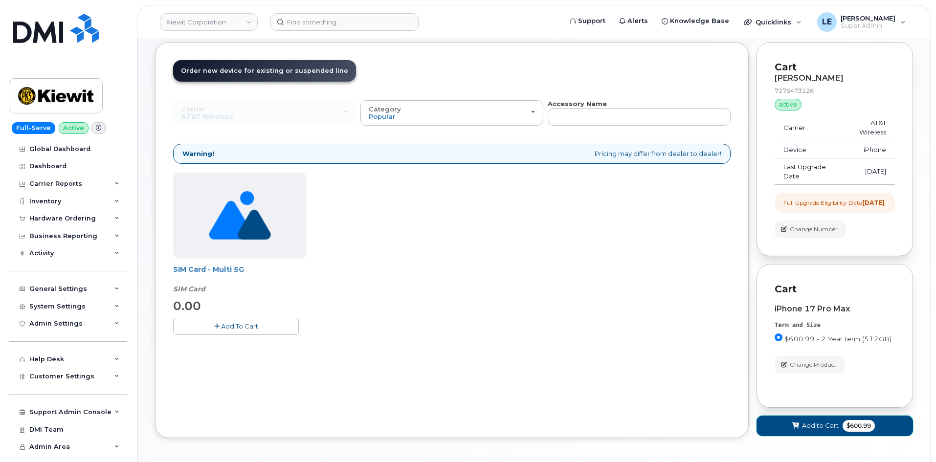
click at [789, 435] on button "Add to Cart $600.99" at bounding box center [834, 426] width 156 height 20
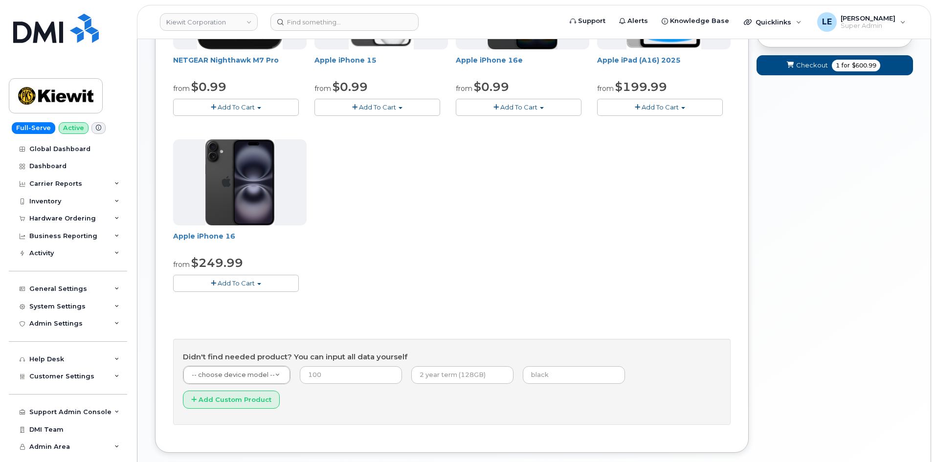
scroll to position [307, 0]
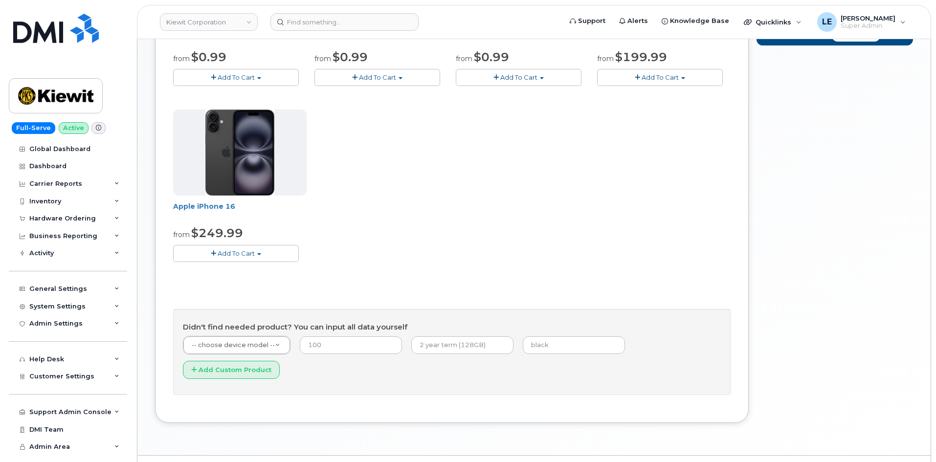
click at [427, 311] on div "Didn't find needed product? You can input all data yourself -- choose device mo…" at bounding box center [451, 352] width 557 height 86
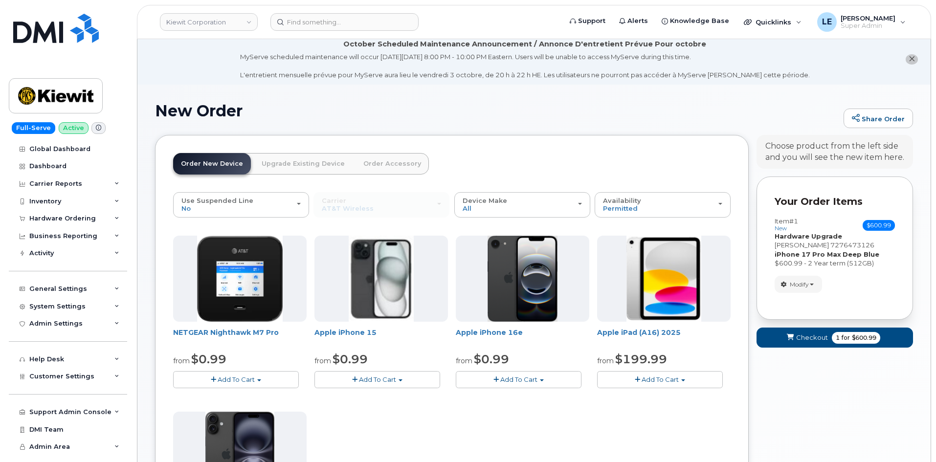
scroll to position [0, 0]
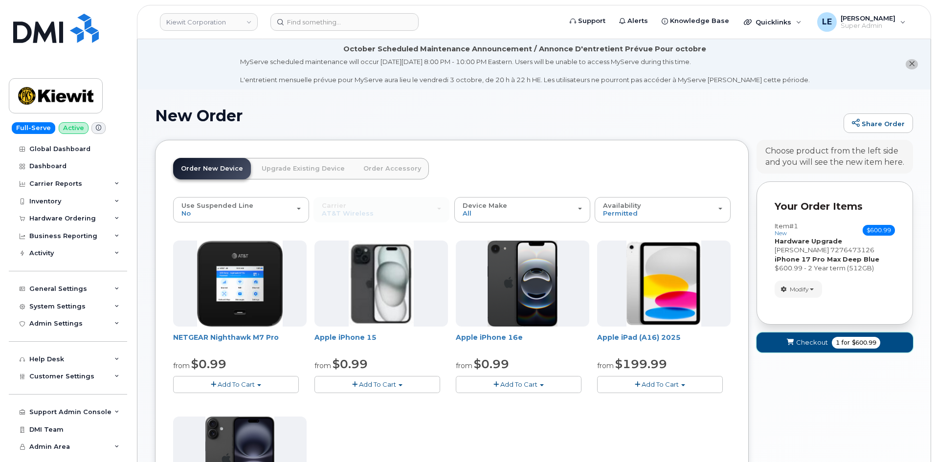
click at [846, 344] on span "for" at bounding box center [845, 342] width 12 height 9
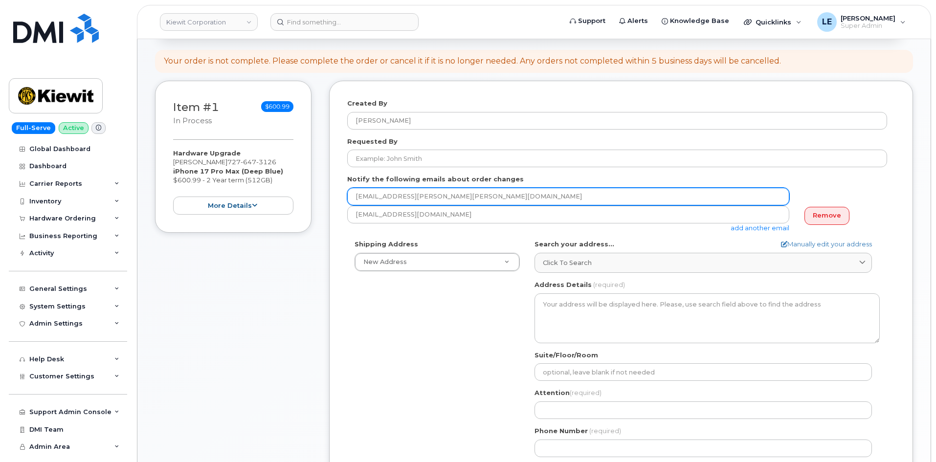
scroll to position [196, 0]
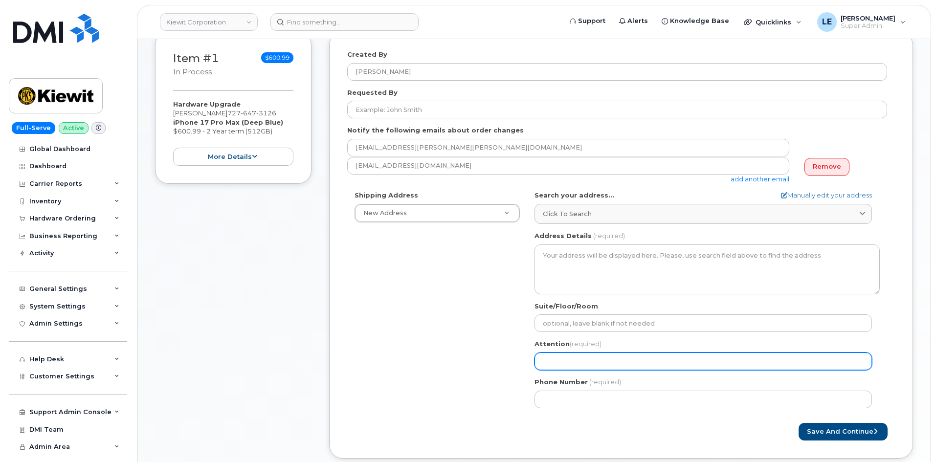
click at [558, 363] on input "Attention (required)" at bounding box center [702, 361] width 337 height 18
paste input "[PERSON_NAME]"
select select
type input "[PERSON_NAME]"
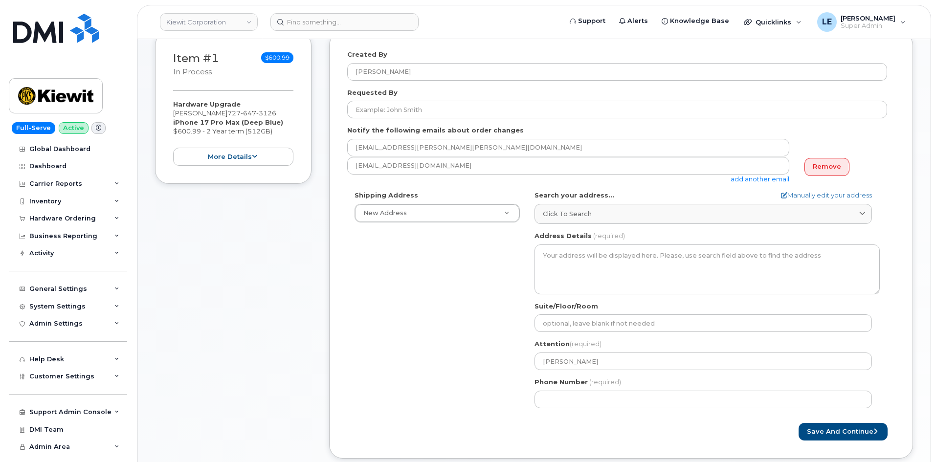
click at [481, 362] on div "Shipping Address New Address New Address [STREET_ADDRESS] AB Search your addres…" at bounding box center [617, 303] width 540 height 224
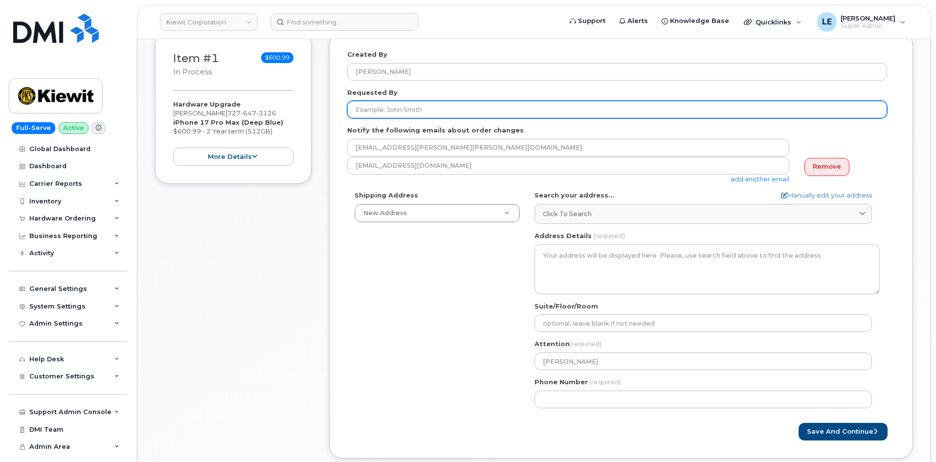
click at [370, 112] on input "Requested By" at bounding box center [617, 110] width 540 height 18
paste input "[PERSON_NAME]"
click at [361, 113] on input "[PERSON_NAME]" at bounding box center [617, 110] width 540 height 18
type input "[PERSON_NAME]"
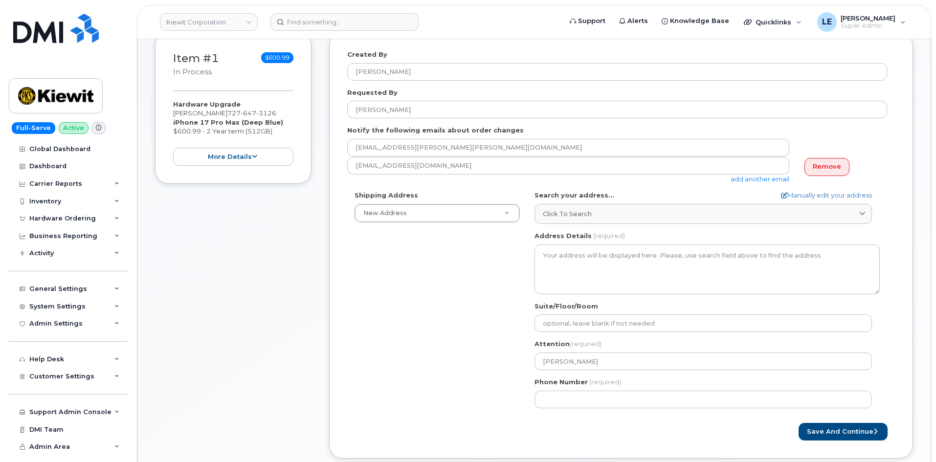
click at [306, 271] on div "Item #1 in process $600.99 Hardware Upgrade GYWON [PERSON_NAME] [PHONE_NUMBER] …" at bounding box center [233, 252] width 156 height 441
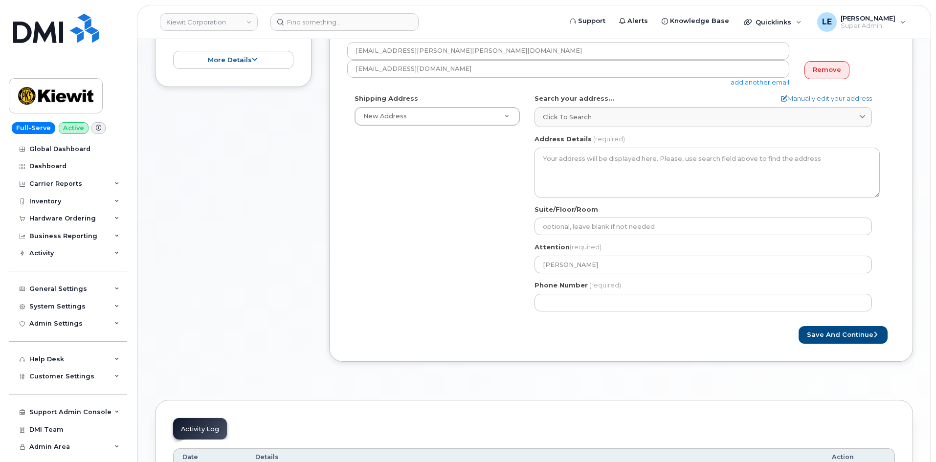
scroll to position [293, 0]
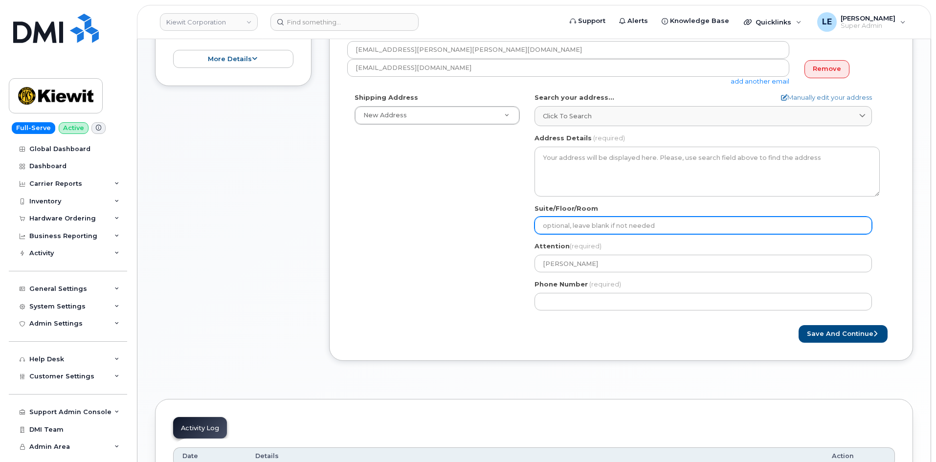
click at [602, 223] on input "Suite/Floor/Room" at bounding box center [702, 226] width 337 height 18
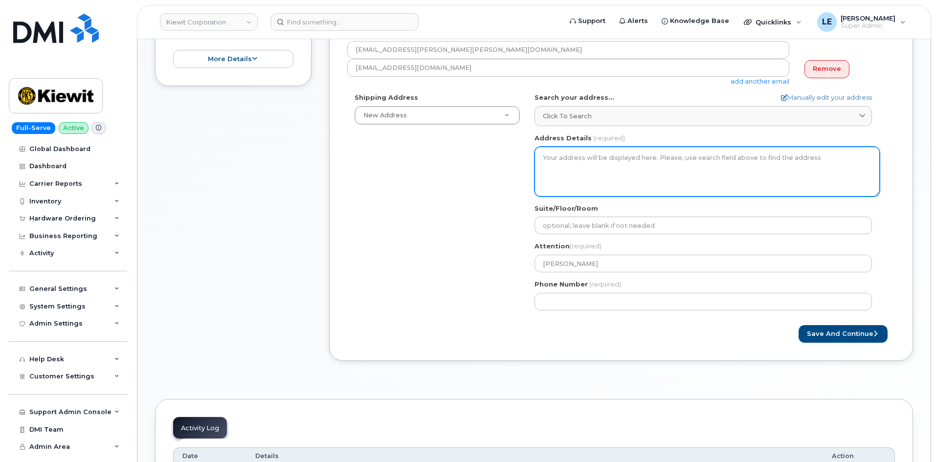
click at [581, 171] on textarea "Address Details" at bounding box center [706, 172] width 345 height 50
click at [576, 163] on textarea "Address Details" at bounding box center [706, 172] width 345 height 50
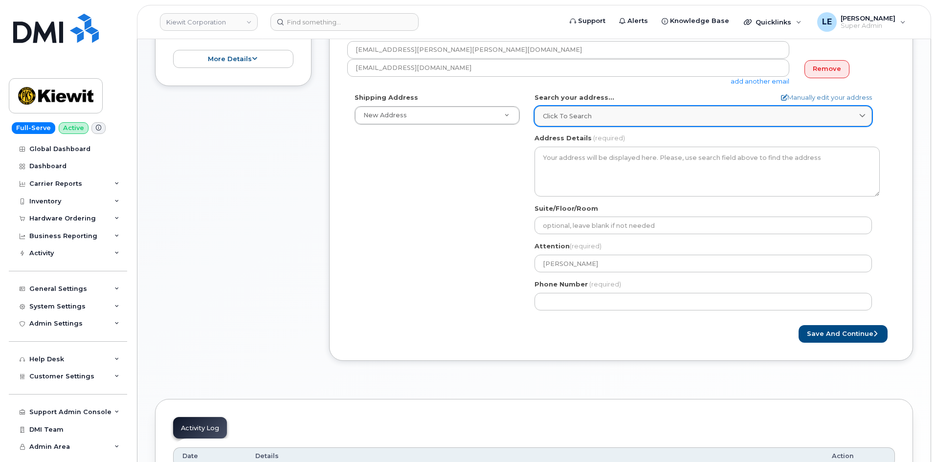
click at [572, 121] on span "Click to search" at bounding box center [567, 115] width 49 height 9
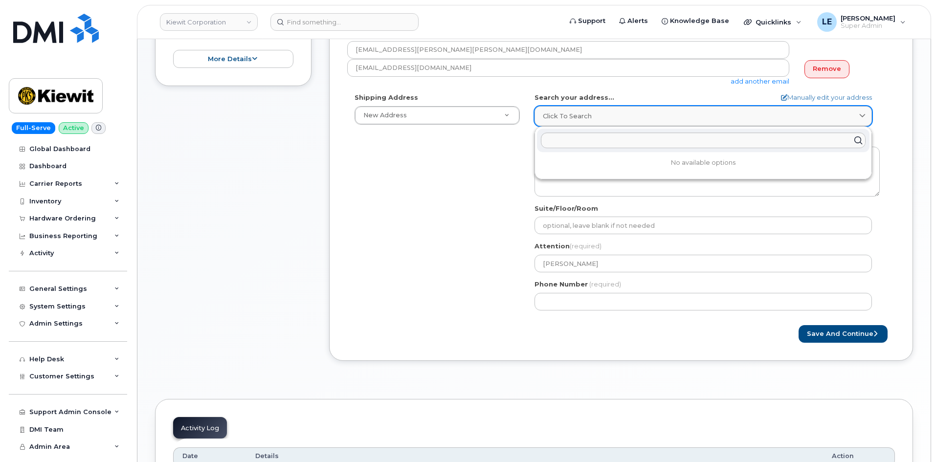
click at [575, 119] on span "Click to search" at bounding box center [567, 115] width 49 height 9
paste input "2440 Don Reid Dr. Ottawa, ON, K1H 1E1 Canada"
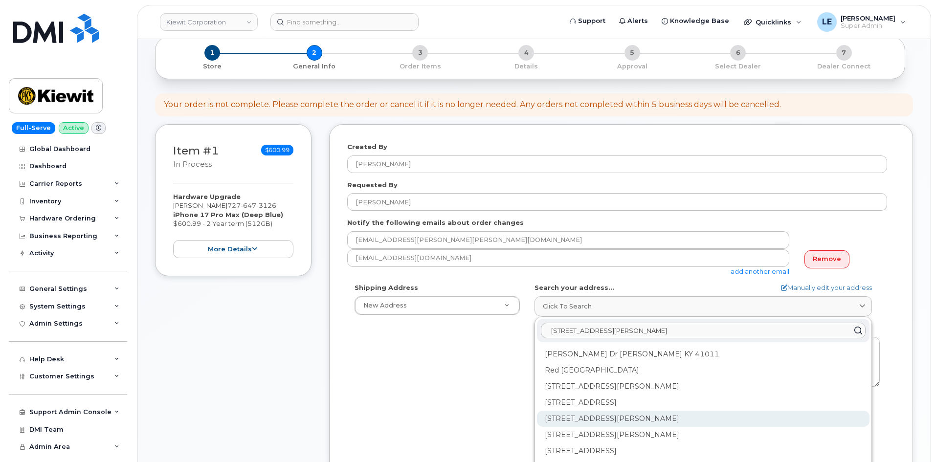
scroll to position [98, 0]
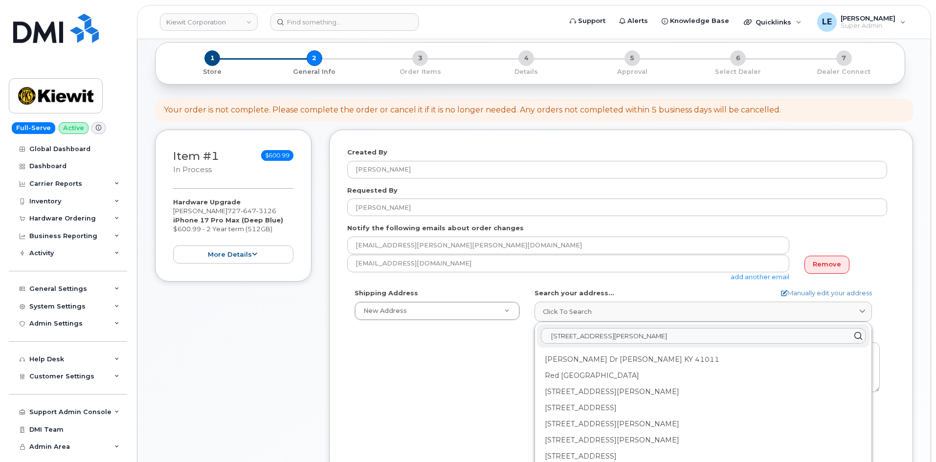
drag, startPoint x: 716, startPoint y: 335, endPoint x: 681, endPoint y: 340, distance: 35.1
click at [681, 340] on input "2440 Don Reid Dr. Ottawa, ON, K1H 1E1 Canada" at bounding box center [703, 336] width 325 height 16
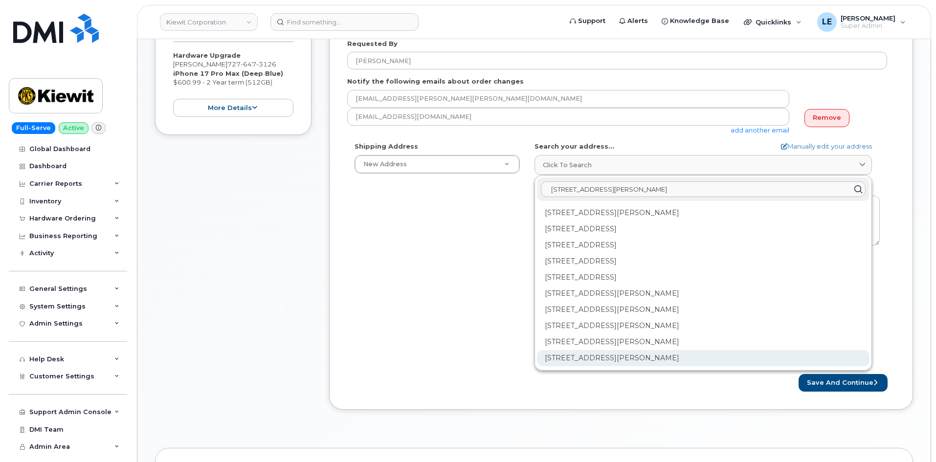
scroll to position [0, 0]
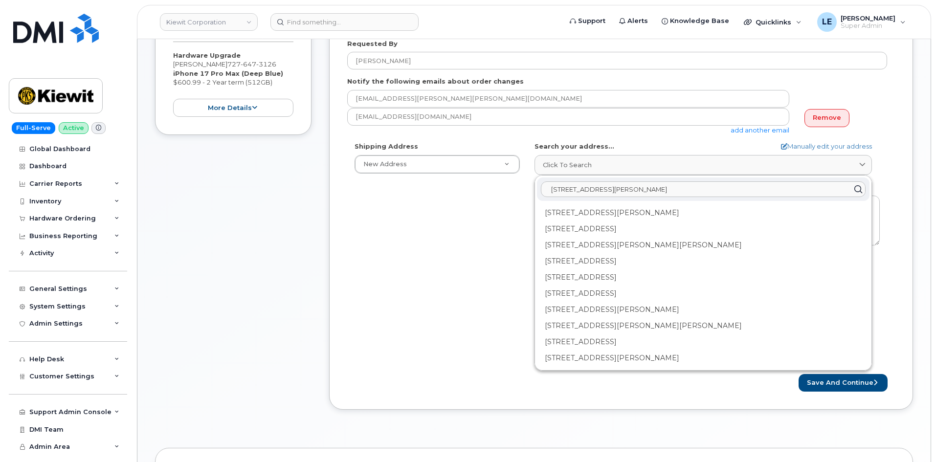
drag, startPoint x: 568, startPoint y: 190, endPoint x: 546, endPoint y: 194, distance: 22.0
click at [546, 194] on input "2440 Don Reid Dr. Ottawa, ON, K1H 1E1" at bounding box center [703, 189] width 325 height 16
click at [550, 189] on input "2440 Don Reid Dr. Ottawa, ON, K1H 1E1" at bounding box center [703, 189] width 325 height 16
drag, startPoint x: 550, startPoint y: 189, endPoint x: 568, endPoint y: 189, distance: 18.1
click at [568, 189] on input "2440 Don Reid Dr. Ottawa, ON, K1H 1E1" at bounding box center [703, 189] width 325 height 16
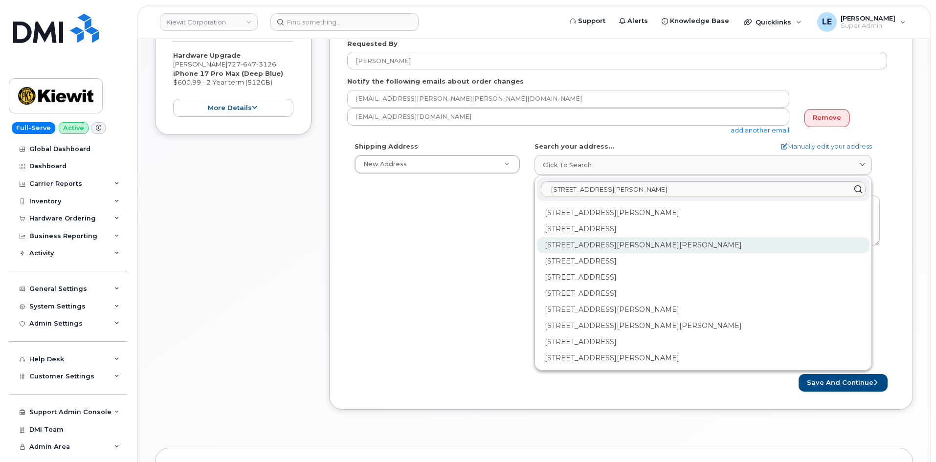
scroll to position [196, 0]
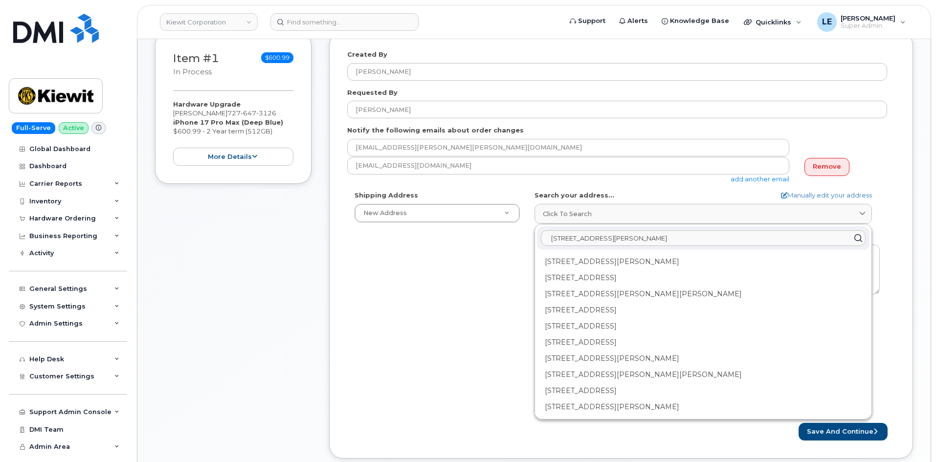
click at [700, 237] on input "2440 Don Reid Dr. Ottawa, ON, K1H 1E1" at bounding box center [703, 238] width 325 height 16
click at [699, 237] on input "2440 Don Reid Dr. Ottawa, ON, K1H 1E1" at bounding box center [703, 238] width 325 height 16
click at [698, 237] on input "2440 Don Reid Dr. Ottawa, ON, K1H 1E1" at bounding box center [703, 238] width 325 height 16
click at [798, 423] on button "Save and Continue" at bounding box center [842, 432] width 89 height 18
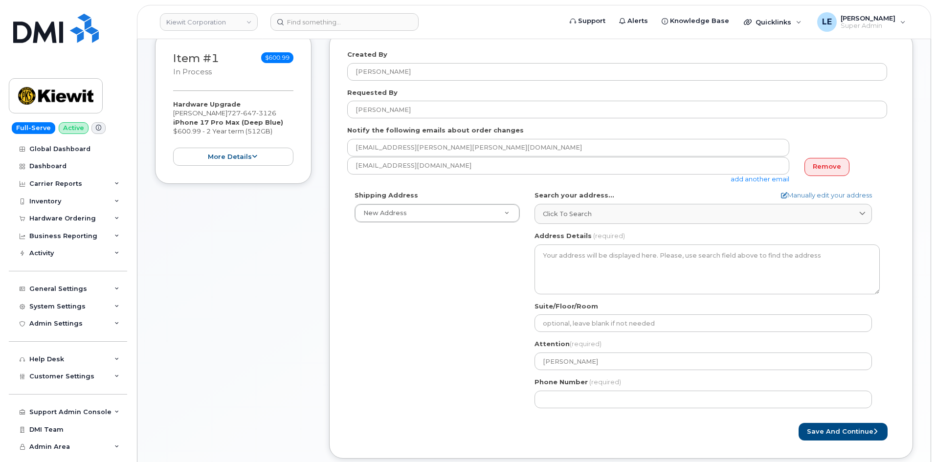
click at [675, 227] on div "AB Search your address... Manually edit your address Click to search 2440 Don R…" at bounding box center [707, 303] width 360 height 224
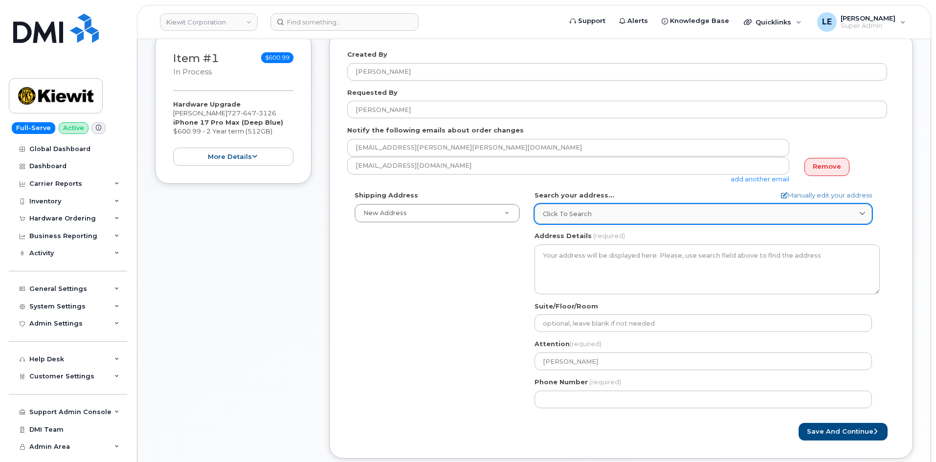
click at [656, 219] on link "Click to search" at bounding box center [702, 214] width 337 height 20
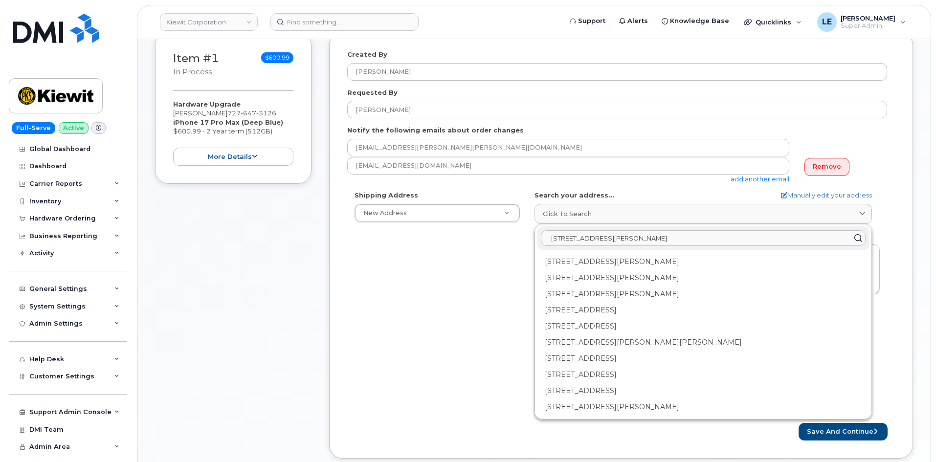
click at [687, 239] on input "2440 Don Reid Dr. Ottawa, ON, K1H 1E1" at bounding box center [703, 238] width 325 height 16
drag, startPoint x: 453, startPoint y: 275, endPoint x: 451, endPoint y: 284, distance: 8.5
click at [453, 275] on div "Shipping Address New Address New Address 6967 Old Highway 99 North Rd 601 Cien …" at bounding box center [617, 303] width 540 height 224
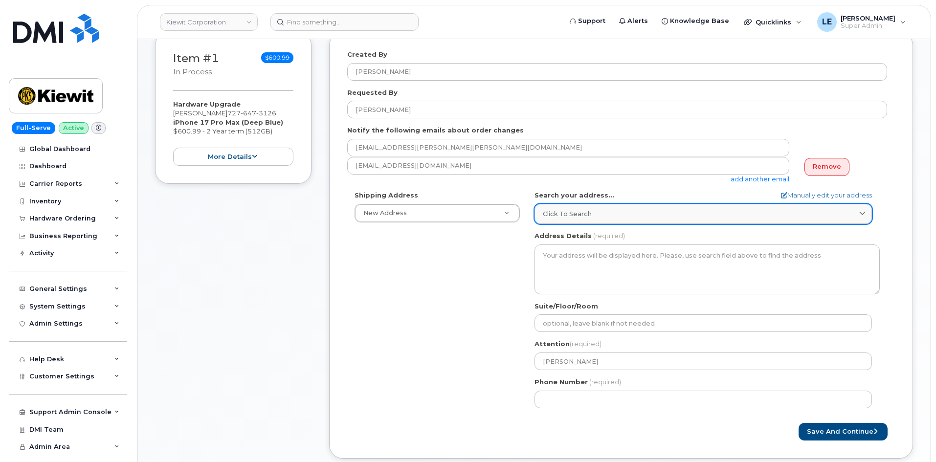
click at [568, 220] on link "Click to search" at bounding box center [702, 214] width 337 height 20
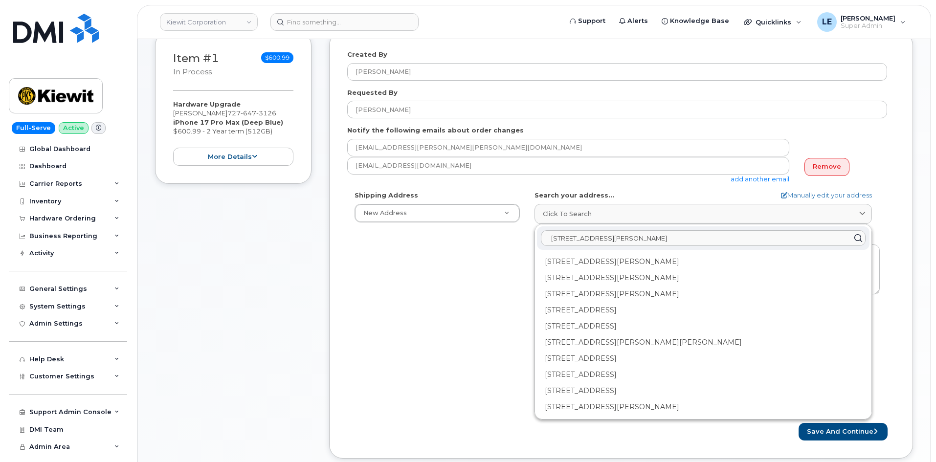
drag, startPoint x: 711, startPoint y: 243, endPoint x: 173, endPoint y: 228, distance: 538.0
click at [169, 228] on div "Item #1 in process $600.99 Hardware Upgrade GYWON NELSON 727 647 3126 iPhone 17…" at bounding box center [534, 252] width 758 height 441
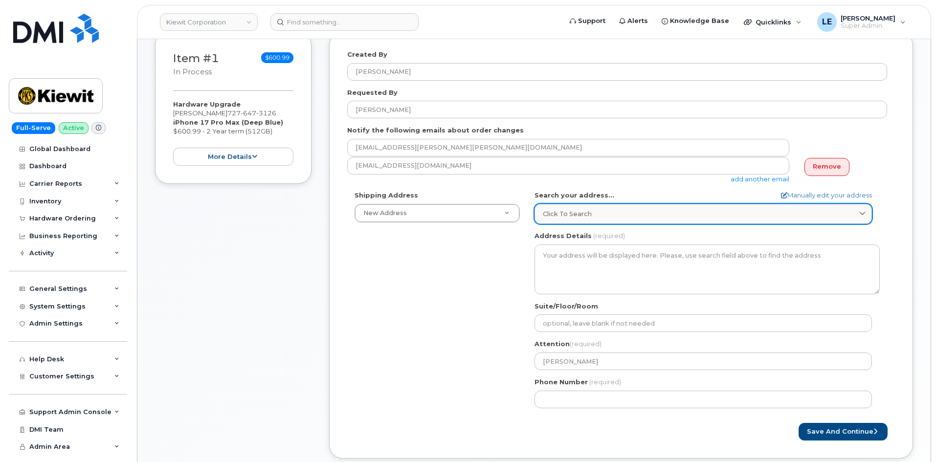
click at [590, 213] on div "Click to search" at bounding box center [703, 213] width 321 height 9
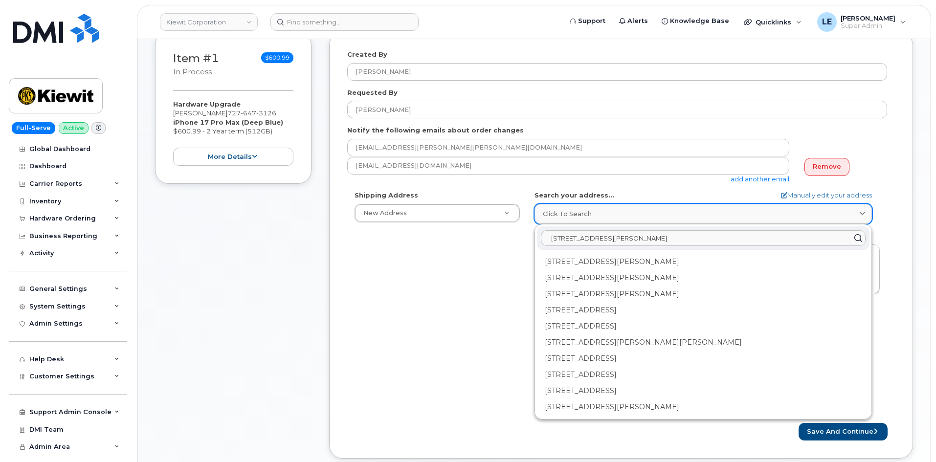
paste input "."
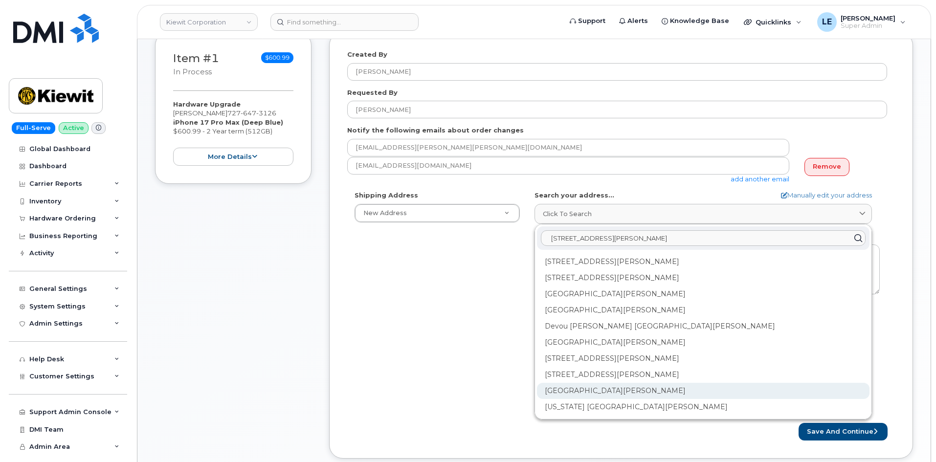
scroll to position [391, 0]
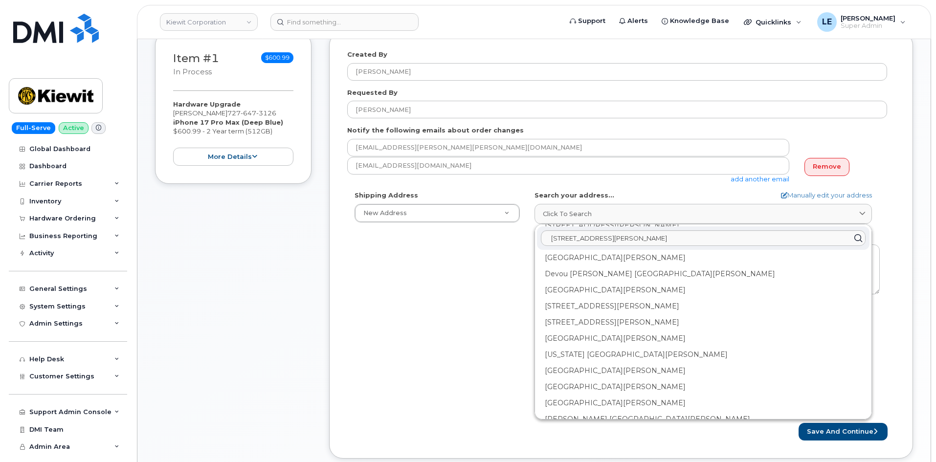
click at [387, 296] on div "Shipping Address New Address New Address 6967 Old Highway 99 North Rd 601 Cien …" at bounding box center [617, 303] width 540 height 224
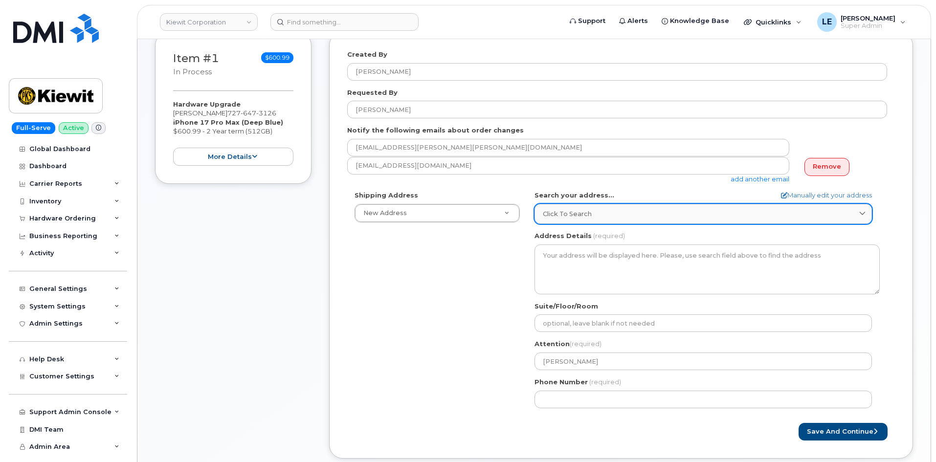
click at [578, 221] on link "Click to search" at bounding box center [702, 214] width 337 height 20
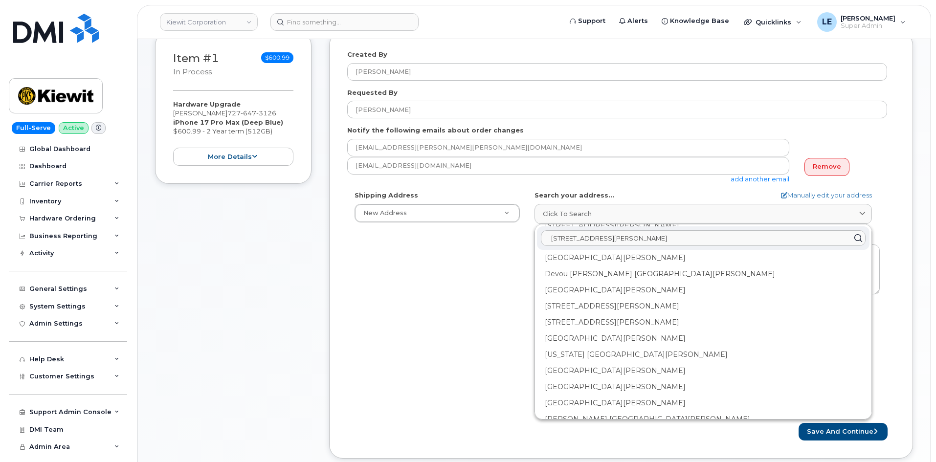
click at [598, 231] on input "2440 Don Reid Dr" at bounding box center [703, 238] width 325 height 16
paste input ". Ottawa, ON, K1H 1E1 Canada"
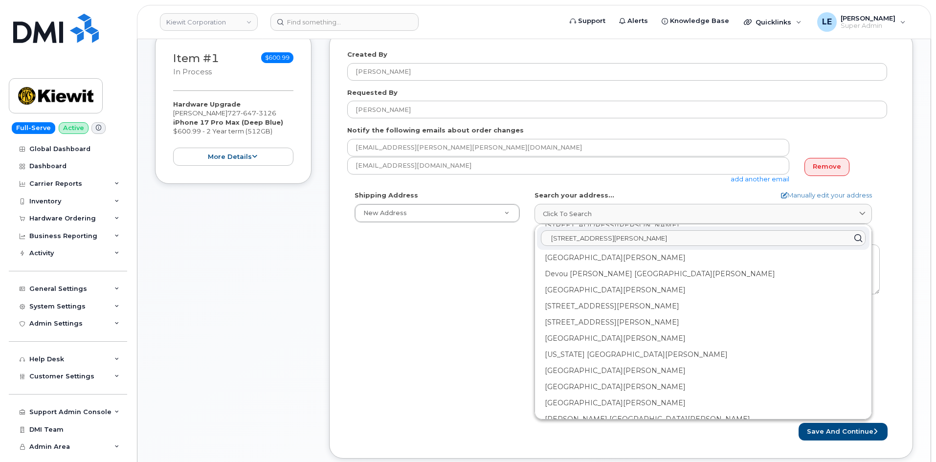
scroll to position [0, 0]
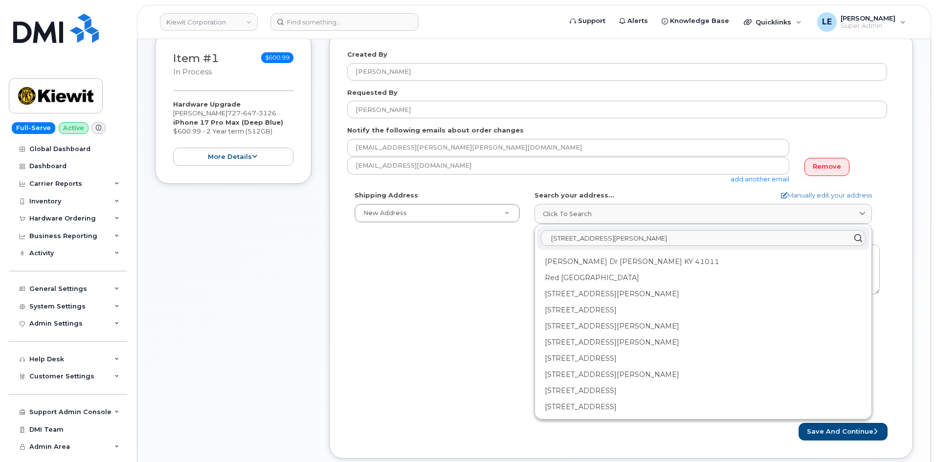
click at [608, 239] on input "2440 Don Reid Dr. Ottawa, ON, K1H 1E1 Canada" at bounding box center [703, 238] width 325 height 16
click at [611, 243] on input "2440 Don Reid Dr. Ottawa, ON, K1H 1E1 Canada" at bounding box center [703, 238] width 325 height 16
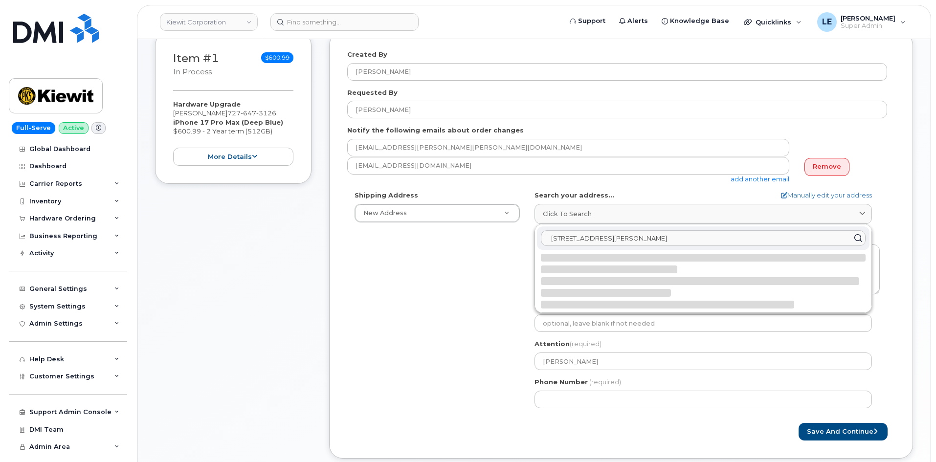
drag, startPoint x: 759, startPoint y: 242, endPoint x: 754, endPoint y: 244, distance: 5.0
click at [755, 244] on input "2440 Don Reid Dr, Ottawa, ON, K1H 1E1 Canada" at bounding box center [703, 238] width 325 height 16
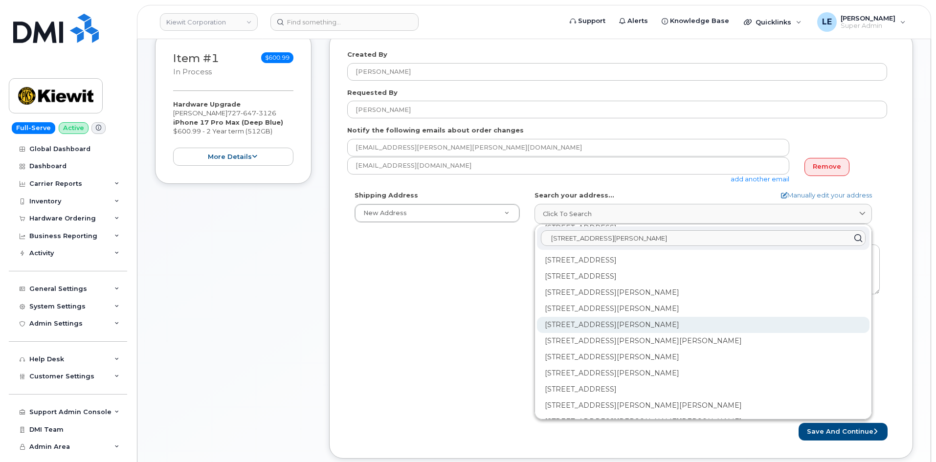
scroll to position [244, 0]
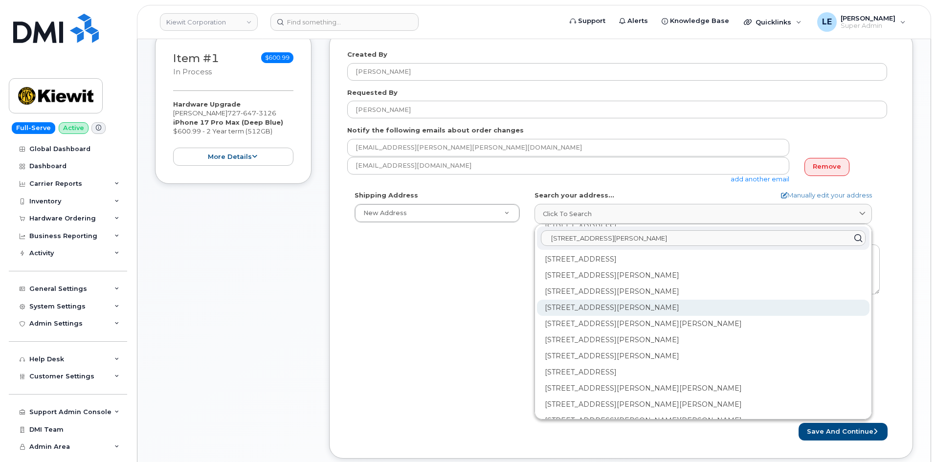
type input "2440 Don Reid Dr, Ottawa, ON, K1H 1E1 Canada"
click at [620, 310] on div "210 S Watchtower Dr Apt 101 Wilder KY 41076-2471" at bounding box center [703, 308] width 332 height 16
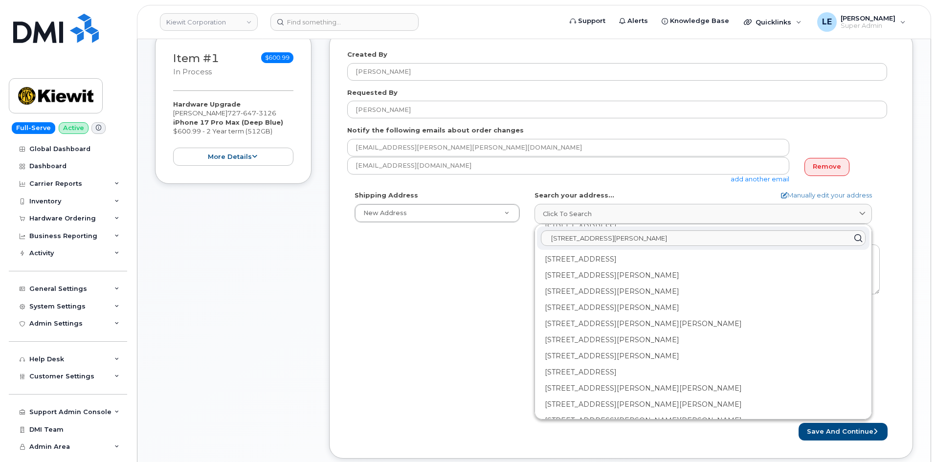
scroll to position [0, 0]
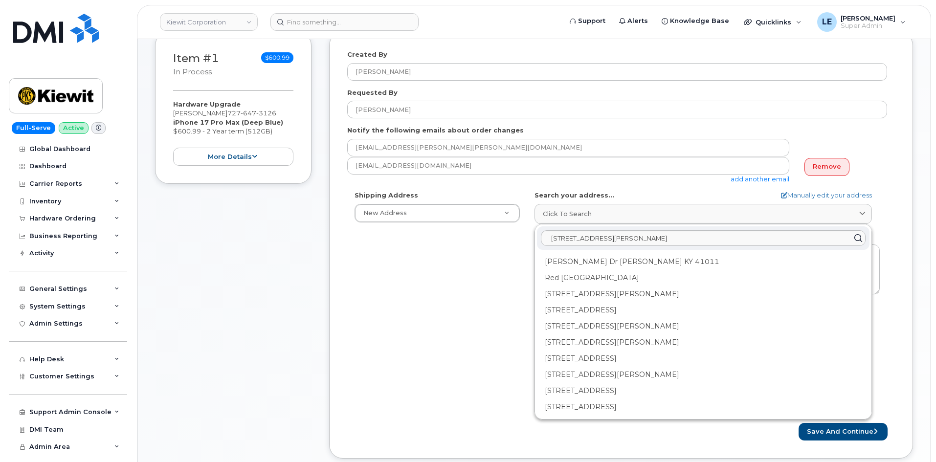
select select
type textarea "210 S Watchtower Dr Apt 101 WILDER KY 41076-2471 UNITED STATES"
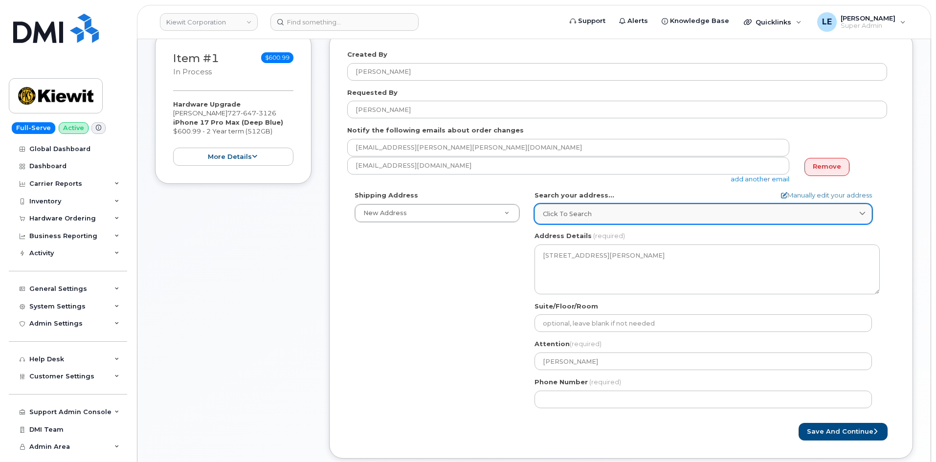
click at [581, 216] on span "Click to search" at bounding box center [567, 213] width 49 height 9
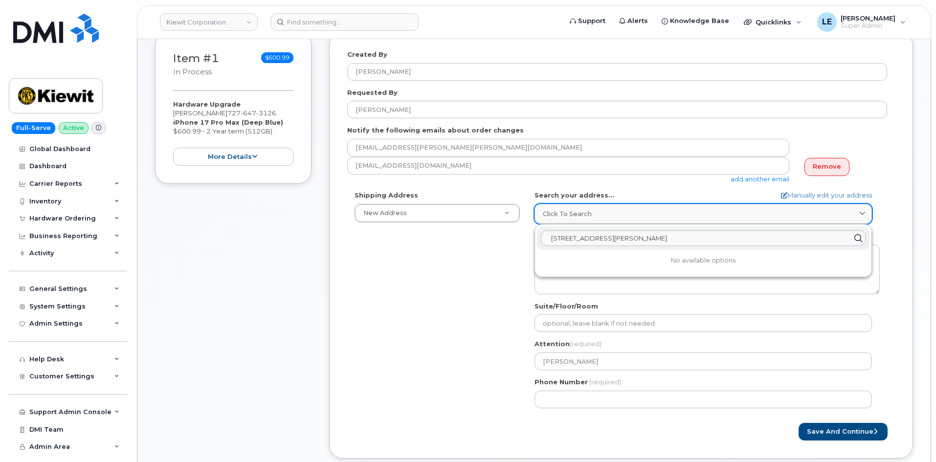
click at [581, 216] on span "Click to search" at bounding box center [567, 213] width 49 height 9
drag, startPoint x: 510, startPoint y: 278, endPoint x: 530, endPoint y: 278, distance: 20.0
click at [509, 278] on div "Shipping Address New Address New Address 6967 Old Highway 99 North Rd 601 Cien …" at bounding box center [617, 303] width 540 height 224
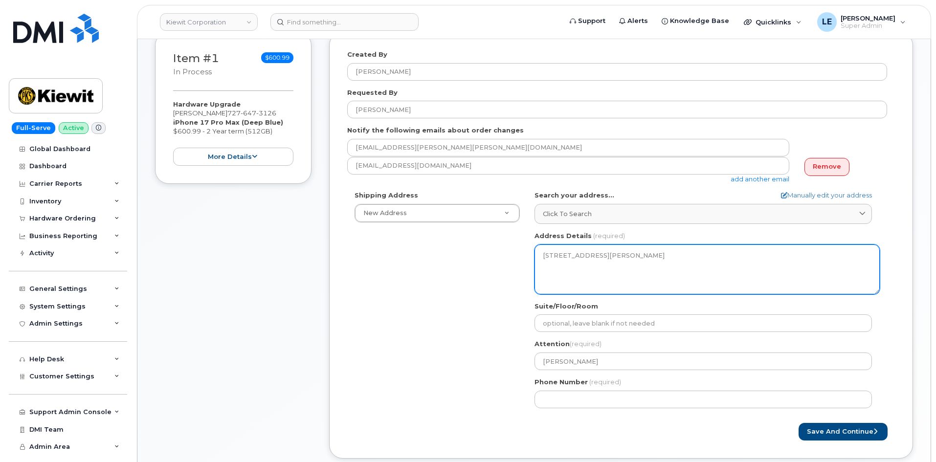
click at [602, 277] on textarea "210 S Watchtower Dr Apt 101 WILDER KY 41076-2471 UNITED STATES" at bounding box center [706, 269] width 345 height 50
click at [602, 276] on textarea "210 S Watchtower Dr Apt 101 WILDER KY 41076-2471 UNITED STATES" at bounding box center [706, 269] width 345 height 50
click at [609, 277] on textarea "210 S Watchtower Dr Apt 101 WILDER KY 41076-2471 UNITED STATES" at bounding box center [706, 269] width 345 height 50
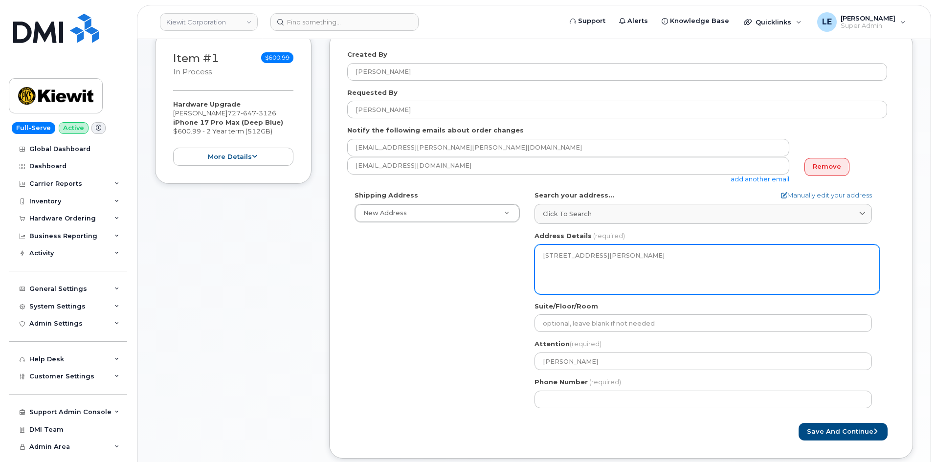
drag, startPoint x: 616, startPoint y: 279, endPoint x: 453, endPoint y: 237, distance: 168.6
click at [453, 237] on div "Shipping Address New Address New Address 6967 Old Highway 99 North Rd 601 Cien …" at bounding box center [617, 303] width 540 height 224
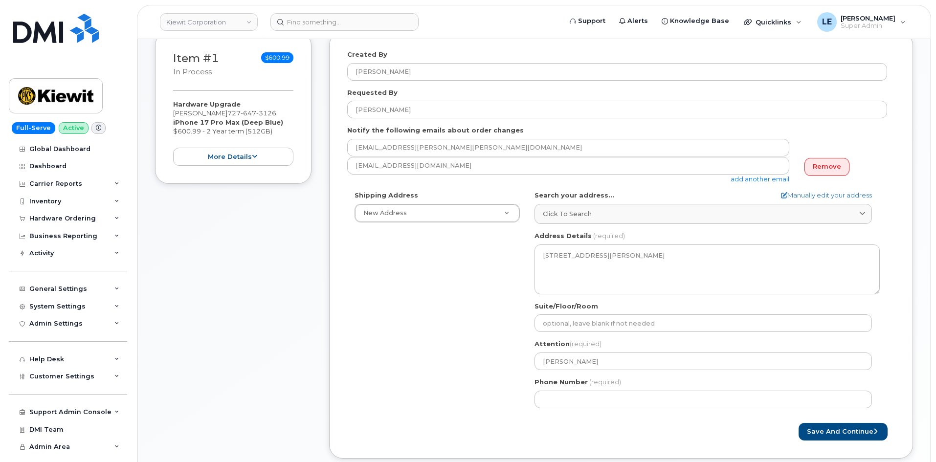
click at [485, 241] on div "Shipping Address New Address New Address 6967 Old Highway 99 North Rd 601 Cien …" at bounding box center [617, 303] width 540 height 224
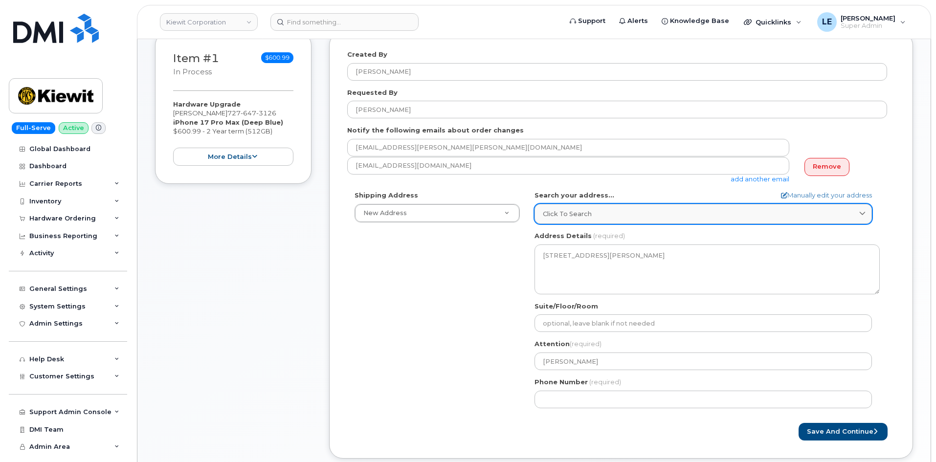
click at [627, 218] on div "Click to search" at bounding box center [703, 213] width 321 height 9
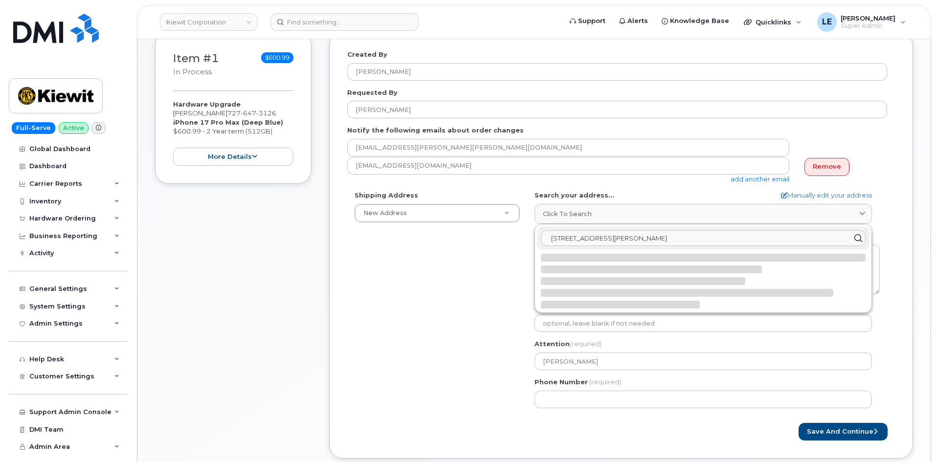
type input "2440 Don Reid Dr, Ottawa, ON, K1H 1E1 Canada"
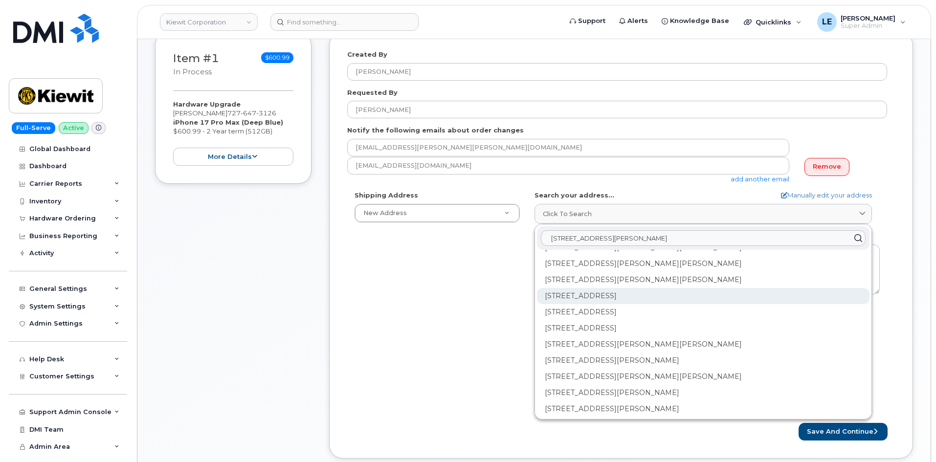
scroll to position [1044, 0]
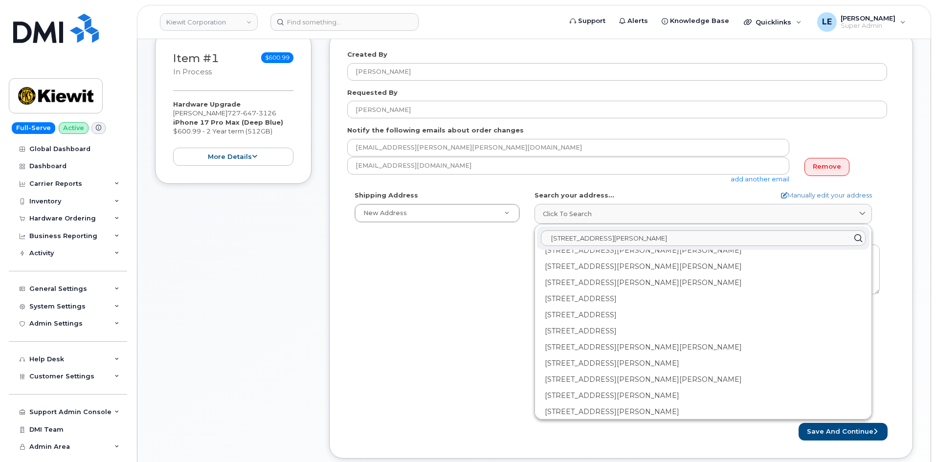
click at [818, 187] on form "Created By Logan Ellison Requested By Bill Sansom Notify the following emails a…" at bounding box center [621, 245] width 548 height 391
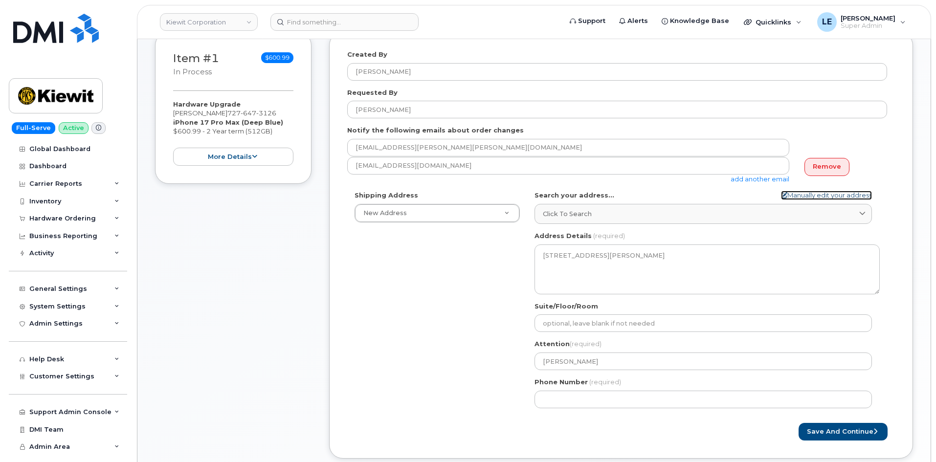
click at [819, 198] on link "Manually edit your address" at bounding box center [826, 195] width 91 height 9
select select
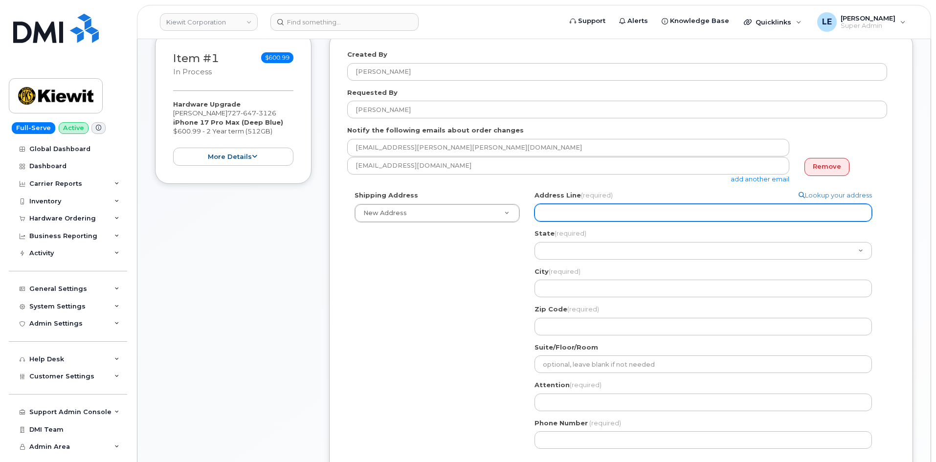
click at [670, 218] on input "Address Line (required)" at bounding box center [702, 213] width 337 height 18
click at [572, 210] on input "Address Line (required)" at bounding box center [702, 213] width 337 height 18
paste input "2440 Don Reid Dr"
select select
type input "2440 Don Reid Dr"
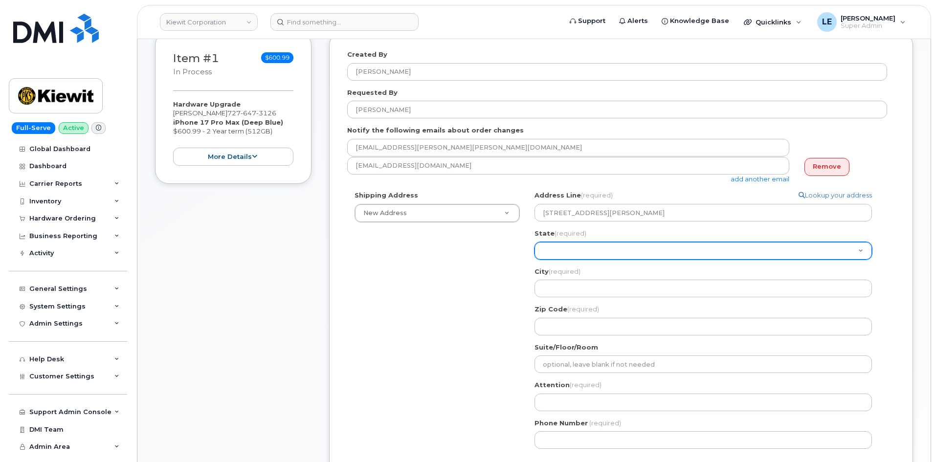
click at [564, 255] on select "Alabama Alaska American Samoa Arizona Arkansas California Colorado Connecticut …" at bounding box center [702, 251] width 337 height 18
click at [563, 255] on select "Alabama Alaska American Samoa Arizona Arkansas California Colorado Connecticut …" at bounding box center [702, 251] width 337 height 18
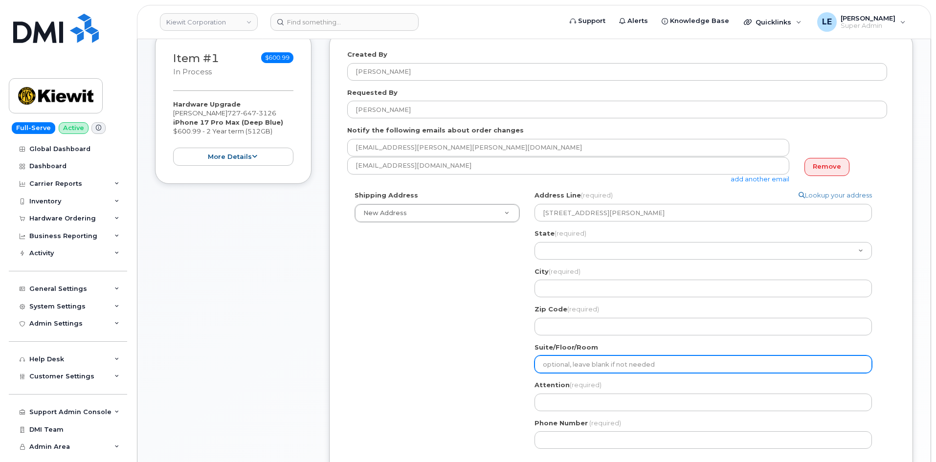
click at [571, 369] on input "Suite/Floor/Room" at bounding box center [702, 364] width 337 height 18
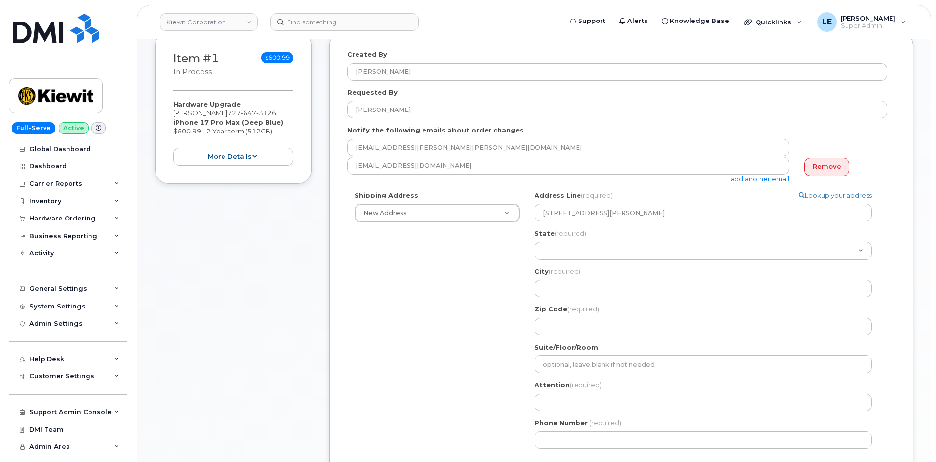
click at [507, 380] on div "Shipping Address New Address New Address 6967 Old Highway 99 North Rd 601 Cien …" at bounding box center [617, 323] width 540 height 265
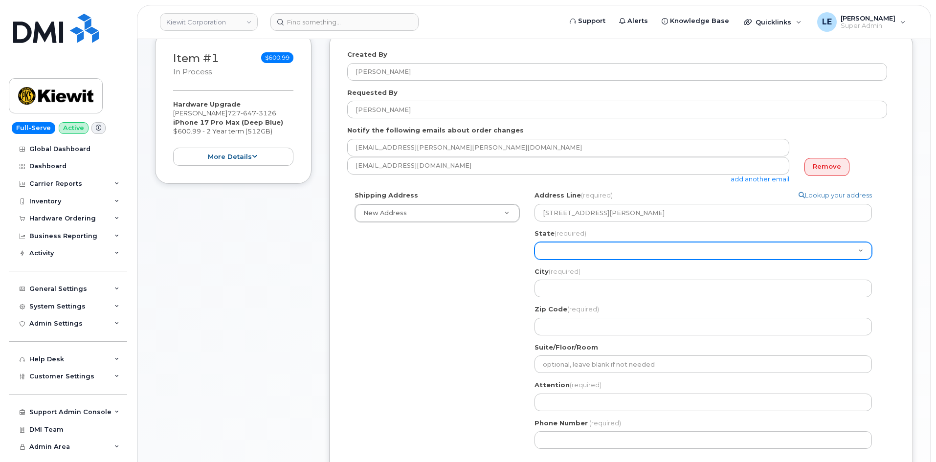
click at [579, 252] on select "Alabama Alaska American Samoa Arizona Arkansas California Colorado Connecticut …" at bounding box center [702, 251] width 337 height 18
select select "OH"
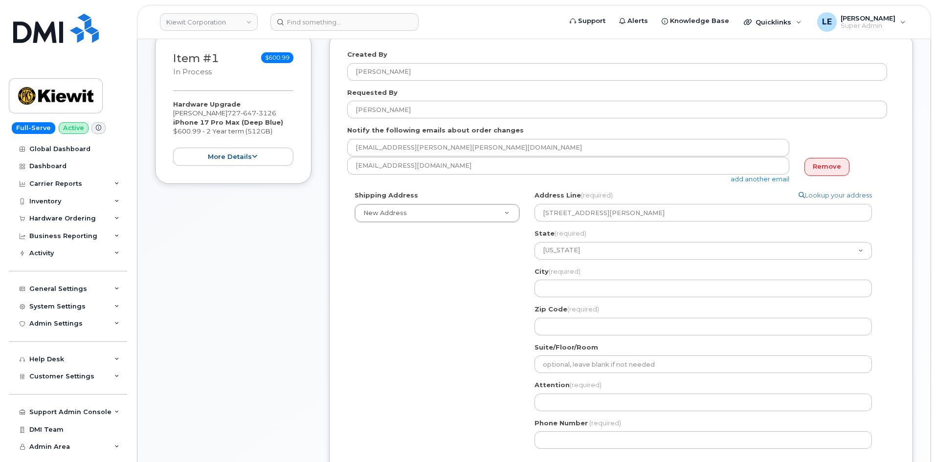
select select
drag, startPoint x: 457, startPoint y: 310, endPoint x: 454, endPoint y: 280, distance: 29.9
click at [456, 310] on div "Shipping Address New Address New Address 6967 Old Highway 99 North Rd 601 Cien …" at bounding box center [617, 323] width 540 height 265
click at [457, 285] on div "Shipping Address New Address New Address 6967 Old Highway 99 North Rd 601 Cien …" at bounding box center [617, 323] width 540 height 265
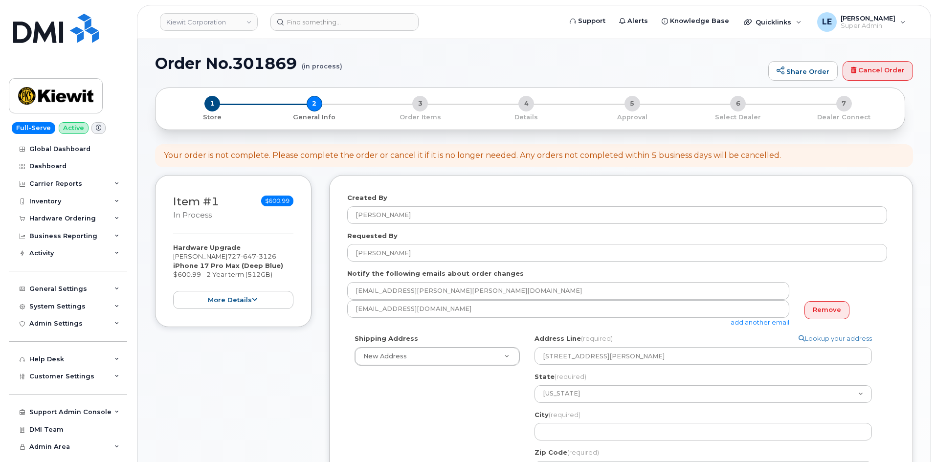
scroll to position [49, 0]
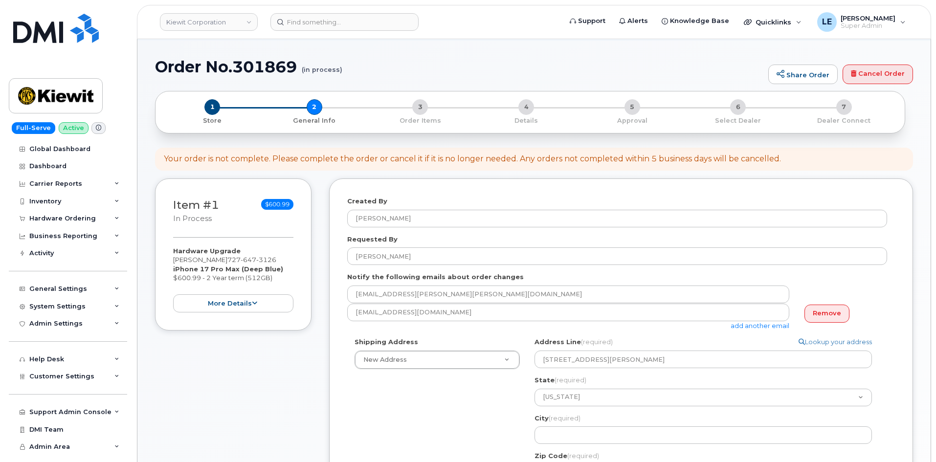
click at [432, 328] on div "lellison@dminc.com add another email" at bounding box center [572, 317] width 450 height 27
click at [899, 76] on link "Cancel Order" at bounding box center [877, 75] width 70 height 20
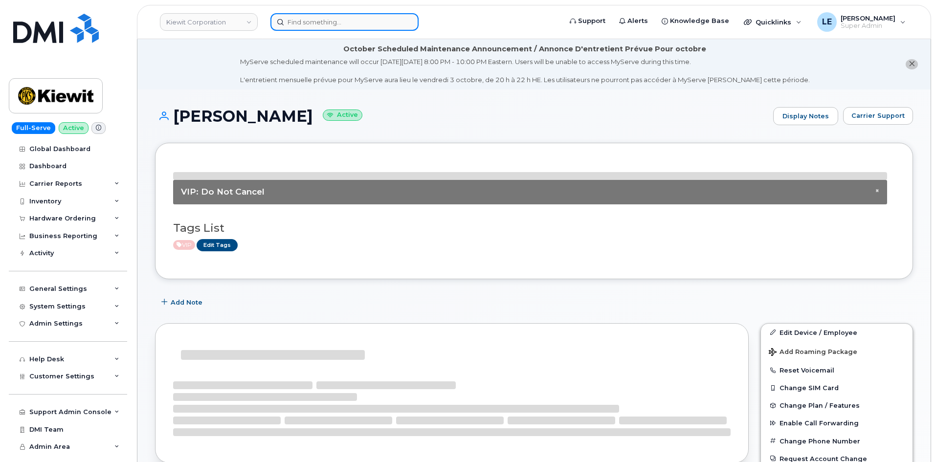
click at [353, 16] on input at bounding box center [344, 22] width 148 height 18
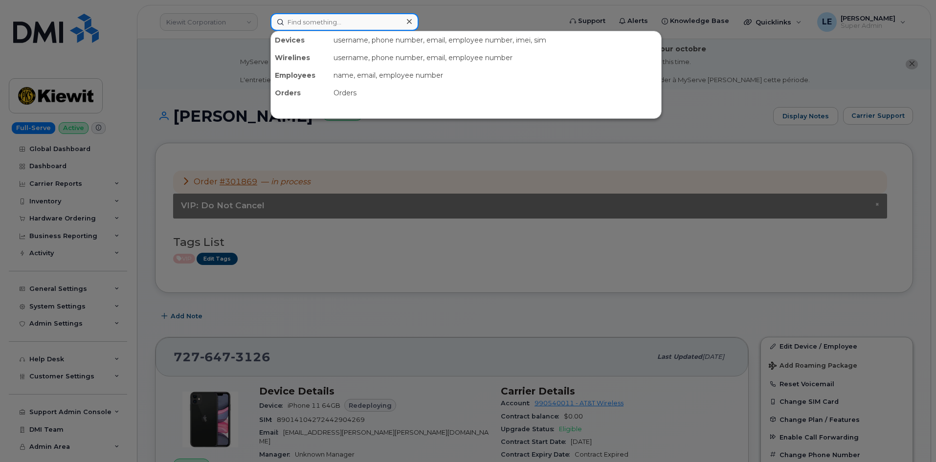
paste input "[PERSON_NAME][EMAIL_ADDRESS][PERSON_NAME][DOMAIN_NAME]"
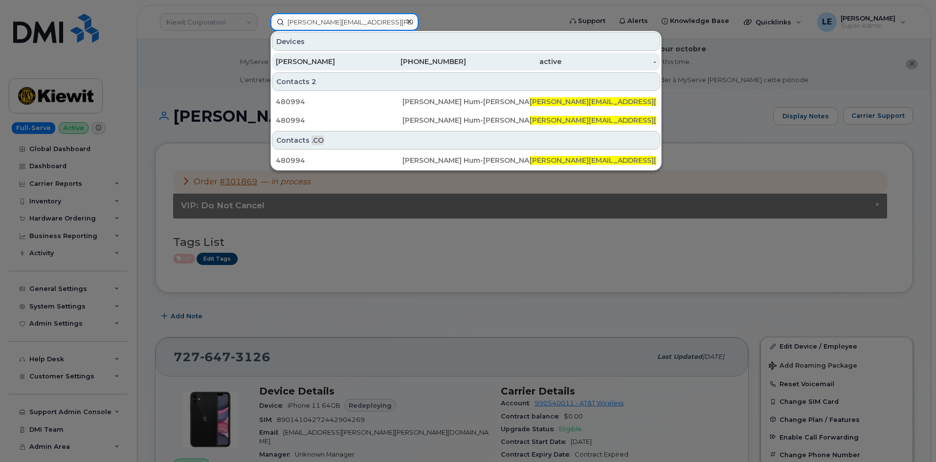
type input "[PERSON_NAME][EMAIL_ADDRESS][PERSON_NAME][DOMAIN_NAME]"
click at [379, 59] on div "[PHONE_NUMBER]" at bounding box center [418, 62] width 95 height 10
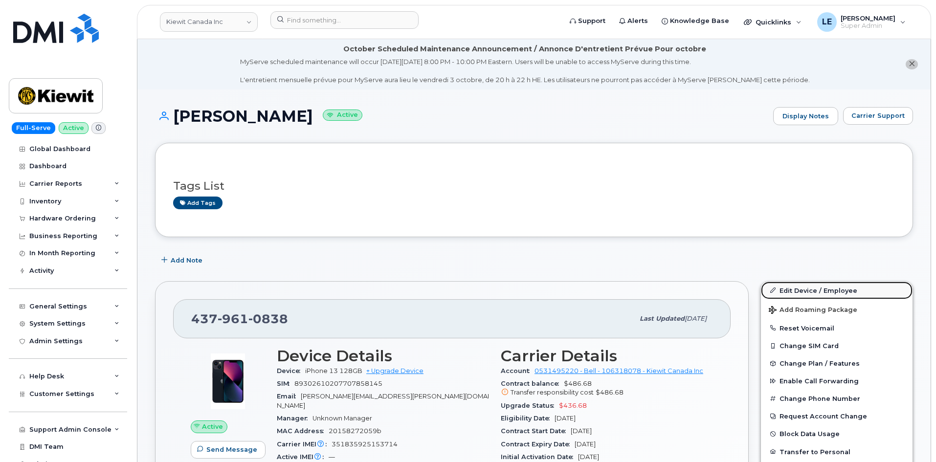
click at [807, 290] on link "Edit Device / Employee" at bounding box center [837, 291] width 152 height 18
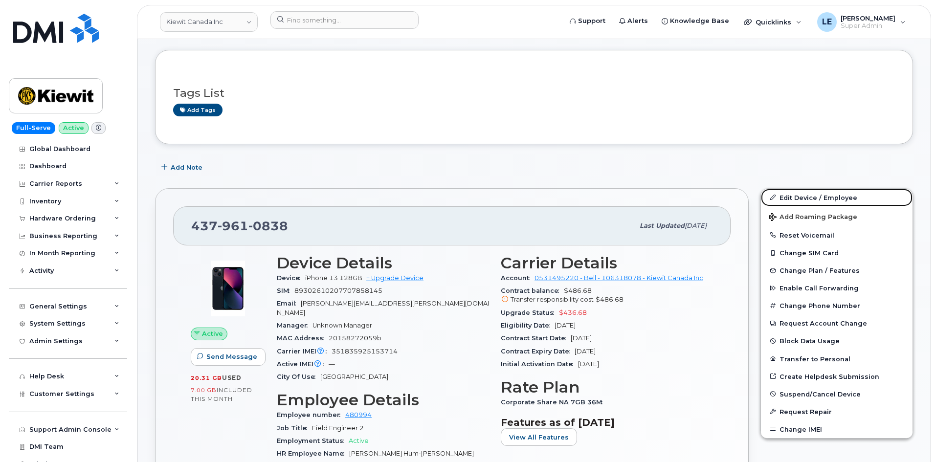
scroll to position [293, 0]
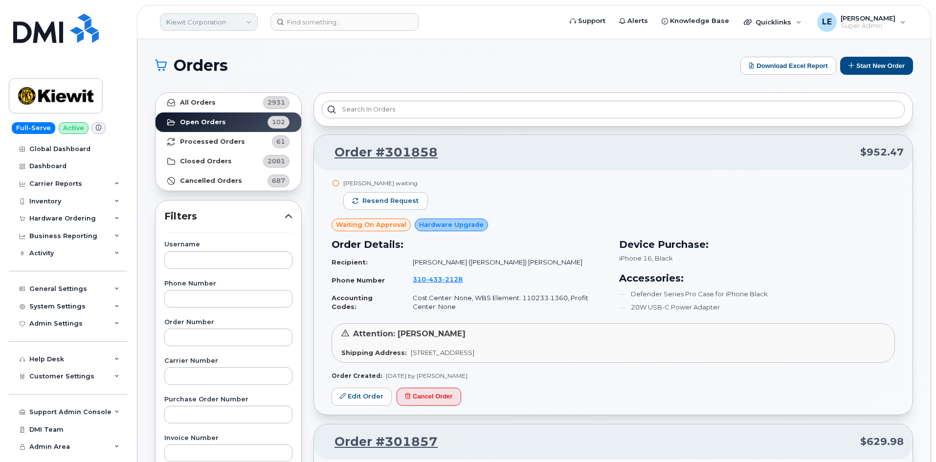
click at [241, 26] on link "Kiewit Corporation" at bounding box center [209, 22] width 98 height 18
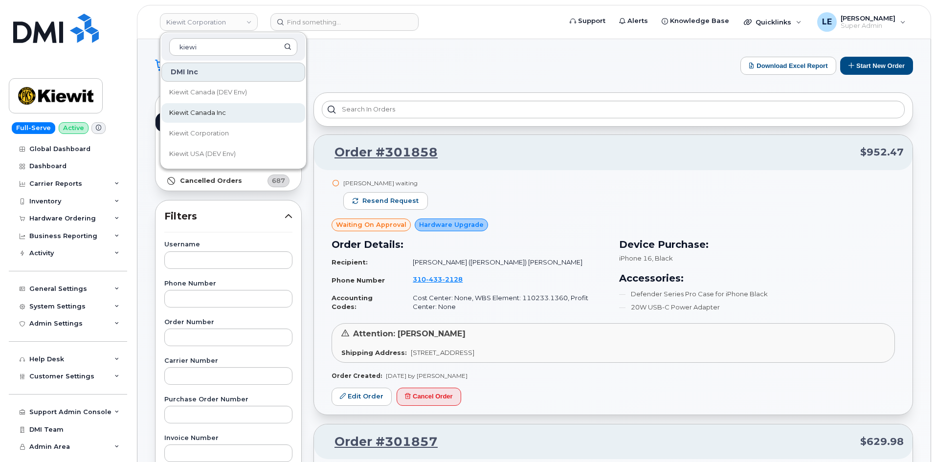
type input "kiewi"
click at [242, 118] on link "Kiewit Canada Inc" at bounding box center [233, 113] width 144 height 20
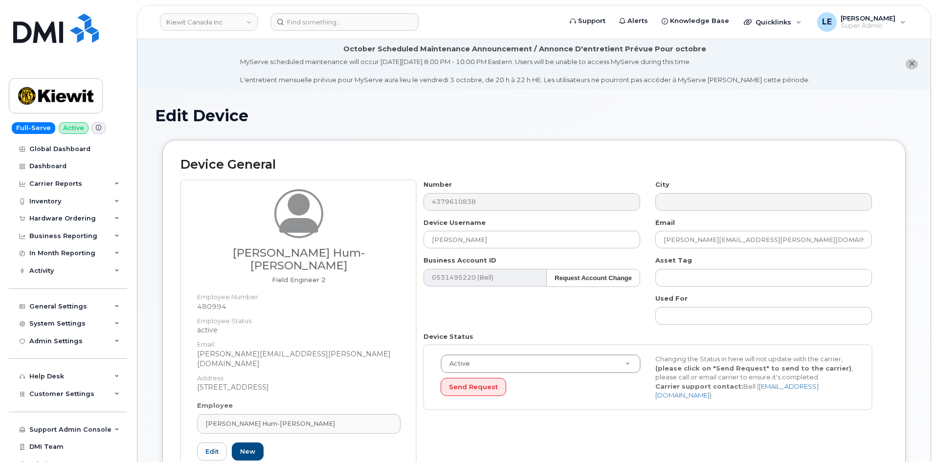
select select "14059"
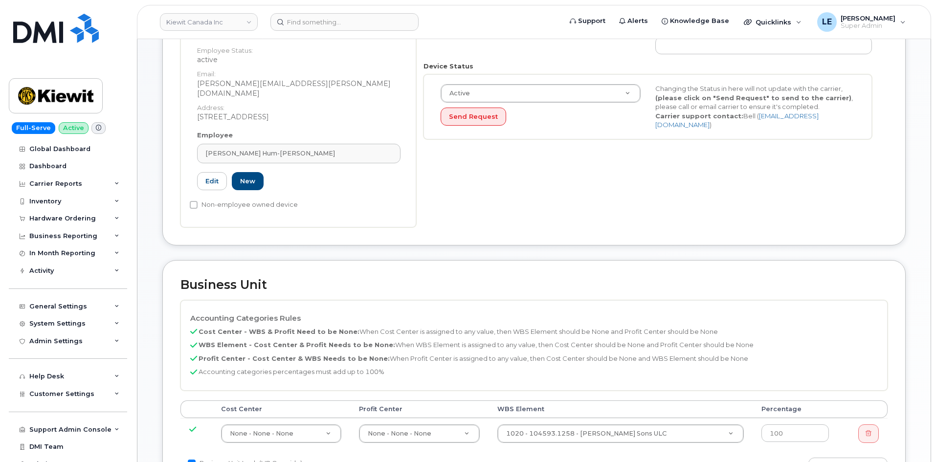
scroll to position [293, 0]
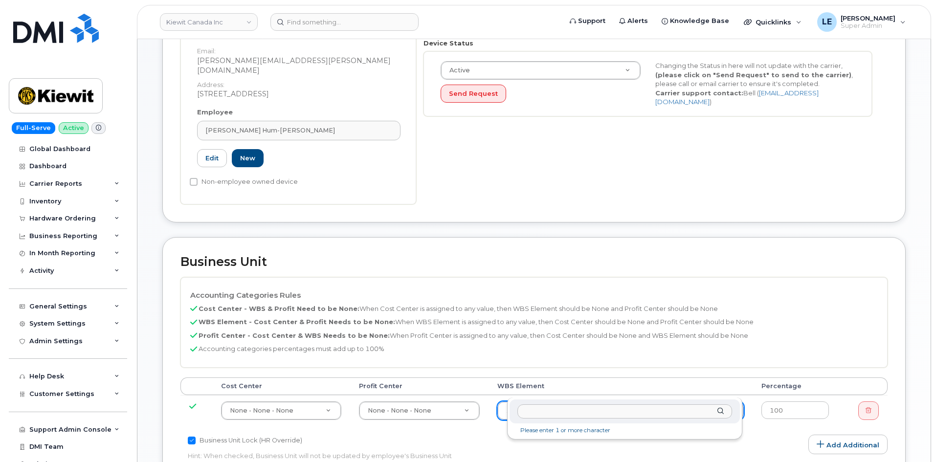
type input "106495.6612"
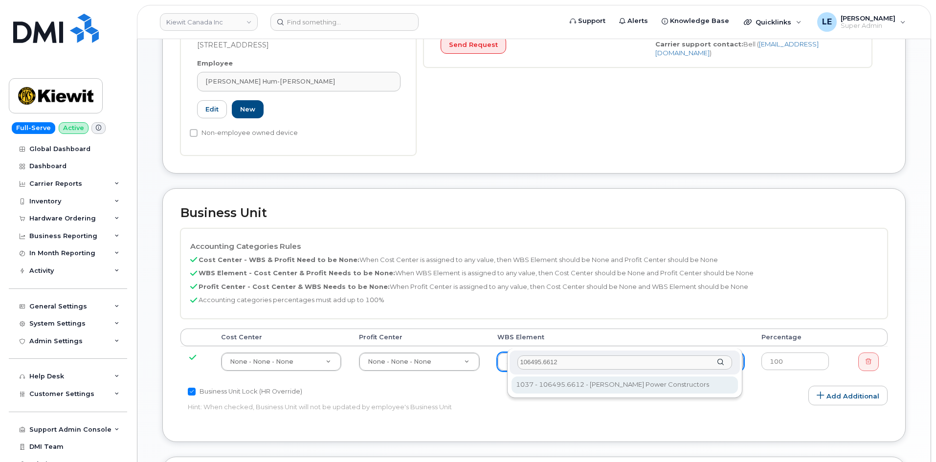
type input "35811949"
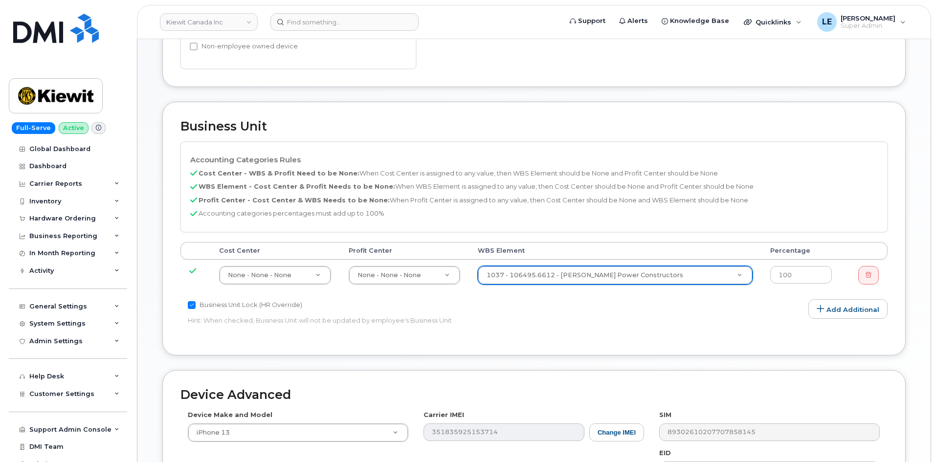
scroll to position [606, 0]
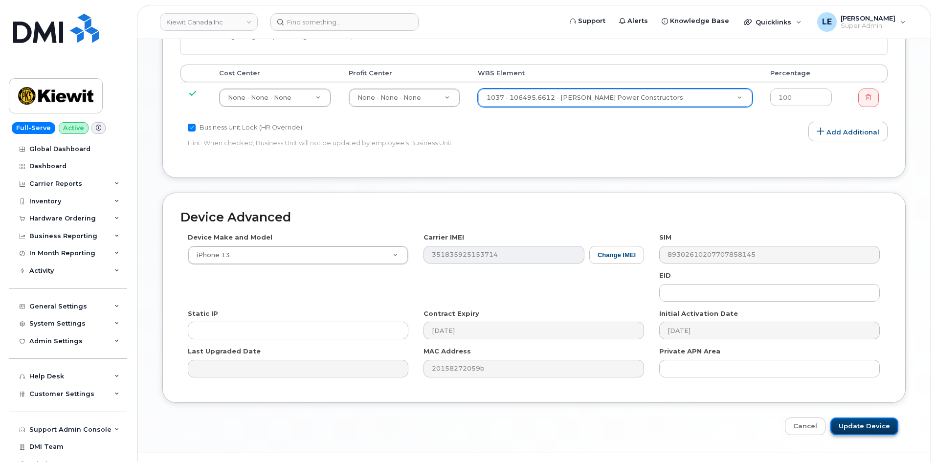
click at [849, 417] on input "Update Device" at bounding box center [864, 426] width 68 height 18
type input "Saving..."
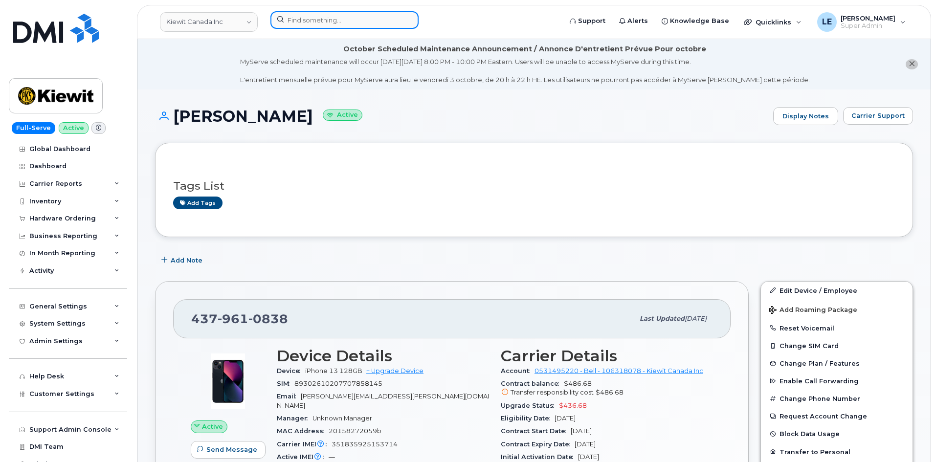
click at [320, 26] on input at bounding box center [344, 20] width 148 height 18
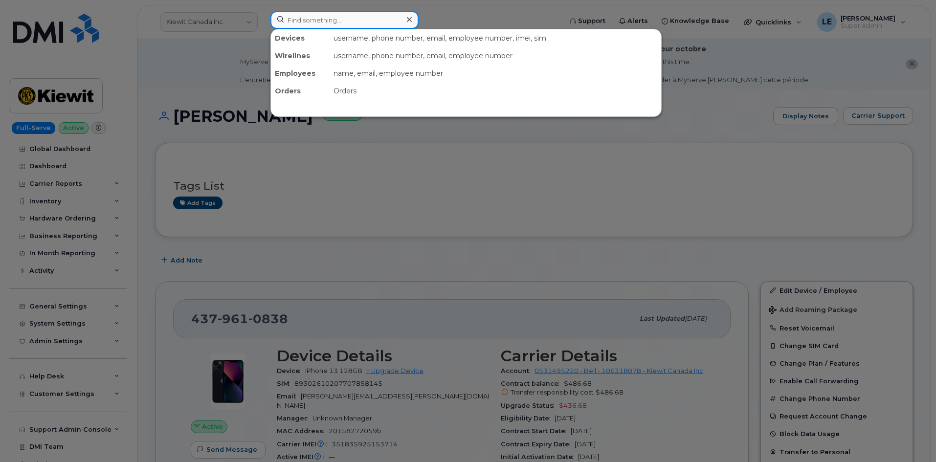
paste input "[PERSON_NAME][EMAIL_ADDRESS][PERSON_NAME][DOMAIN_NAME]"
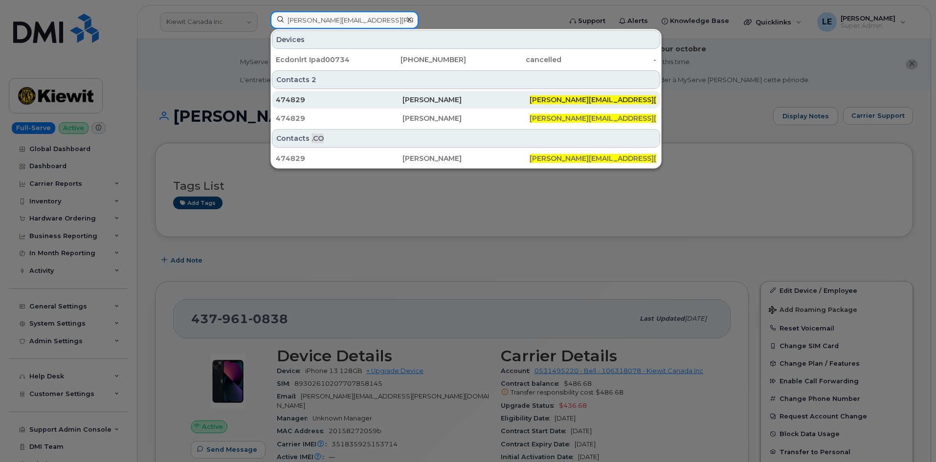
type input "[PERSON_NAME][EMAIL_ADDRESS][PERSON_NAME][DOMAIN_NAME]"
click at [364, 101] on div "474829" at bounding box center [339, 100] width 127 height 10
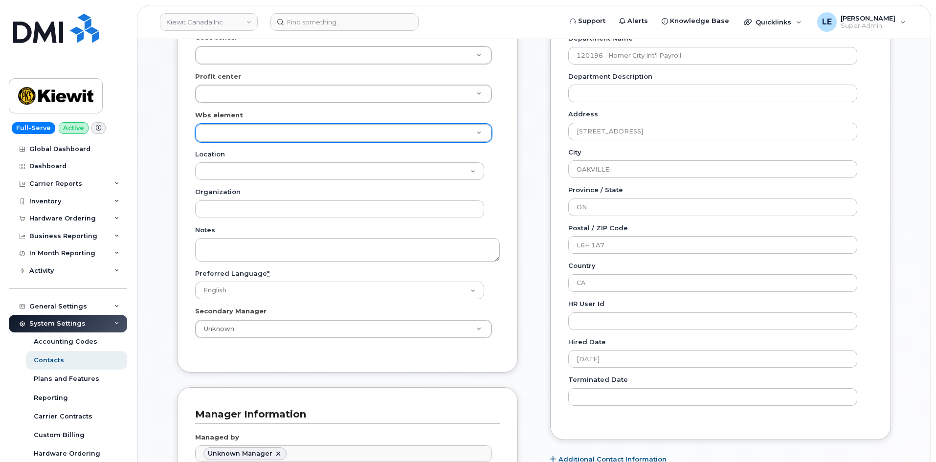
scroll to position [293, 0]
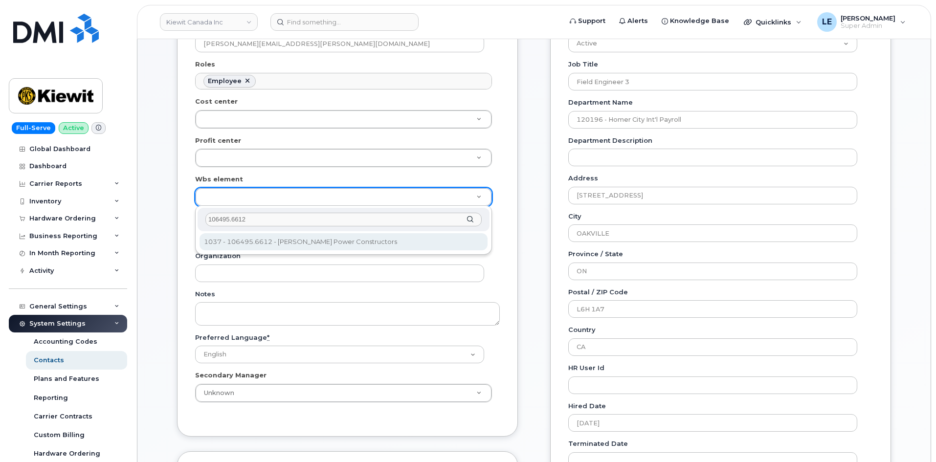
type input "106495.6612"
type input "35811949"
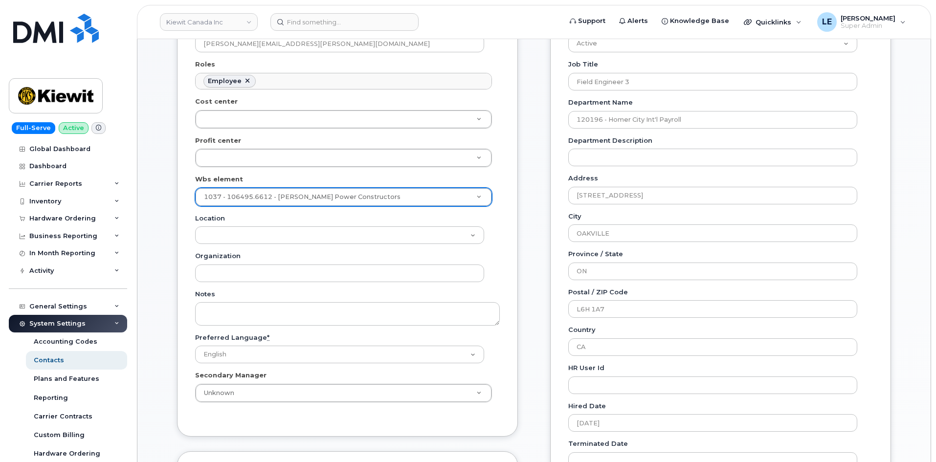
click at [508, 238] on div "General Name * Adam Murphy Preferred Name Email ADAM.MURPHY3@KIEWIT.COM Roles E…" at bounding box center [347, 169] width 341 height 536
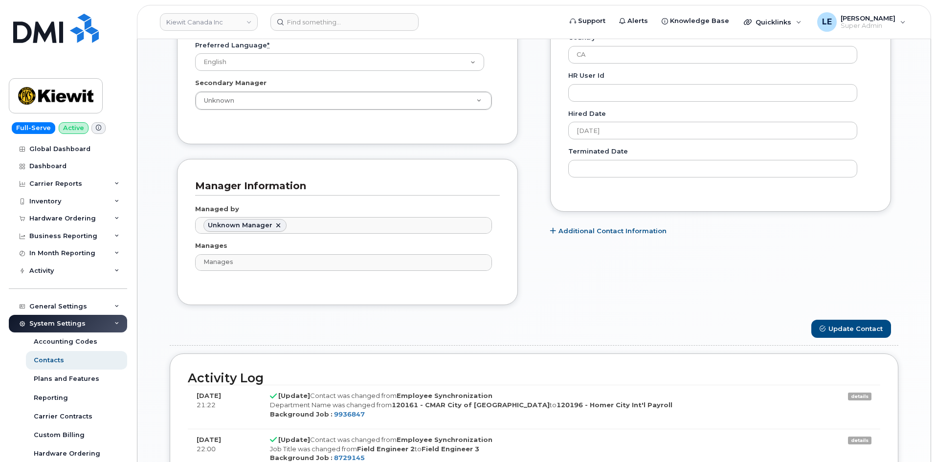
scroll to position [587, 0]
drag, startPoint x: 832, startPoint y: 324, endPoint x: 746, endPoint y: 318, distance: 85.7
click at [832, 324] on button "Update Contact" at bounding box center [851, 328] width 80 height 18
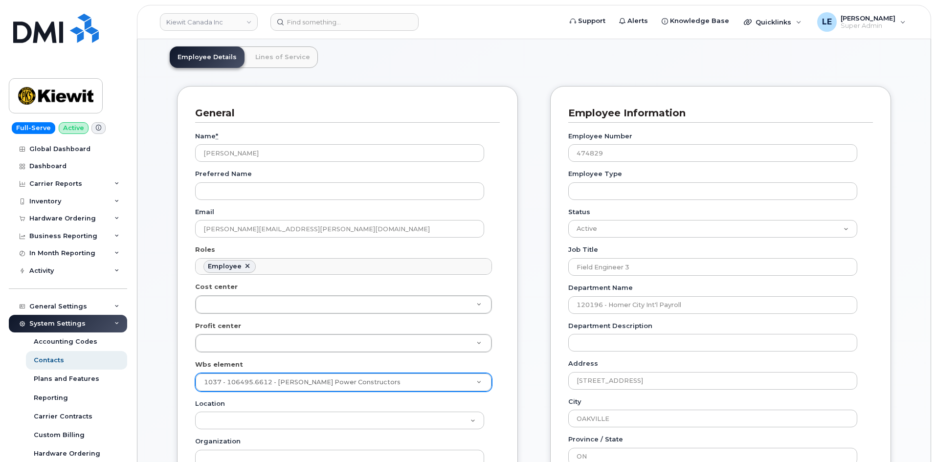
scroll to position [98, 0]
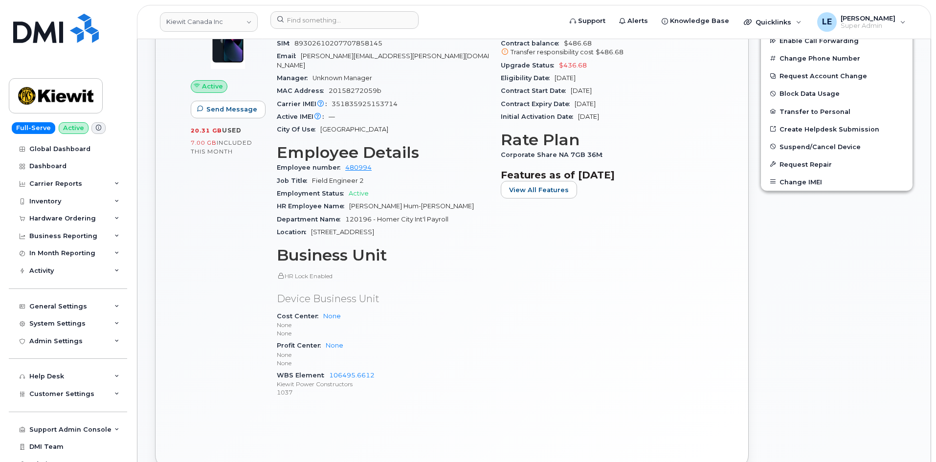
scroll to position [342, 0]
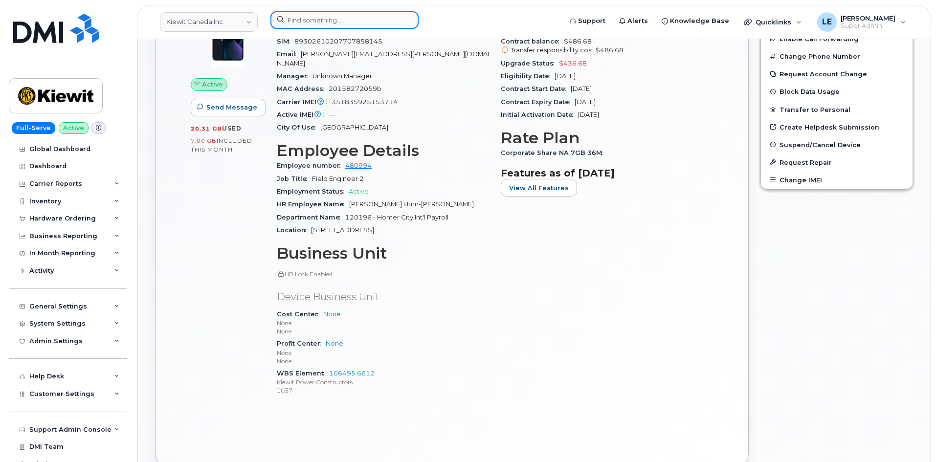
click at [306, 22] on input at bounding box center [344, 20] width 148 height 18
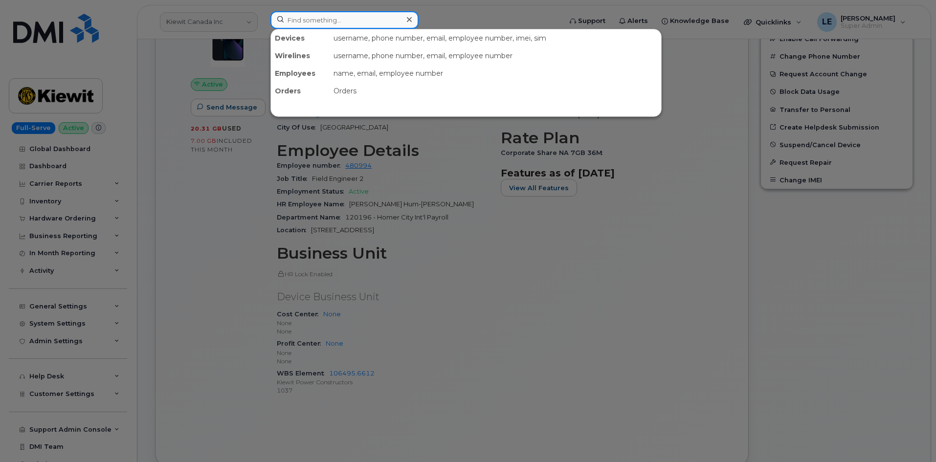
paste input "[EMAIL_ADDRESS][PERSON_NAME][DOMAIN_NAME]"
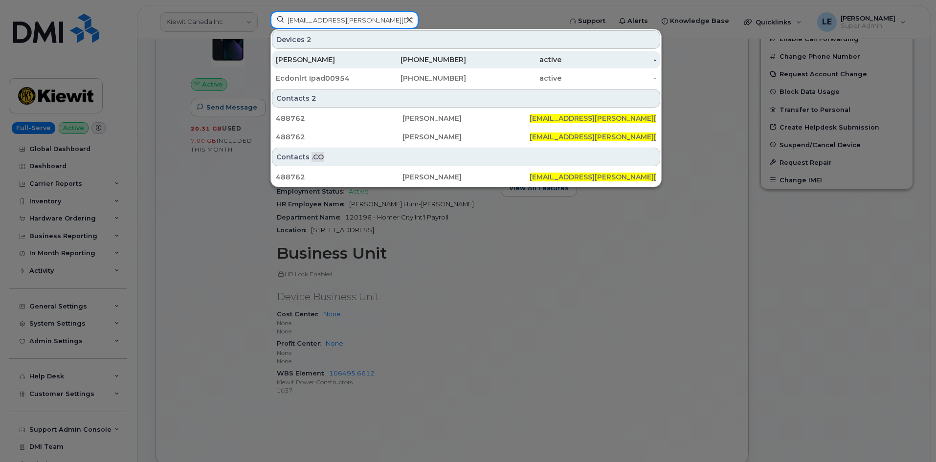
type input "[EMAIL_ADDRESS][PERSON_NAME][DOMAIN_NAME]"
click at [323, 56] on div "[PERSON_NAME]" at bounding box center [323, 60] width 95 height 10
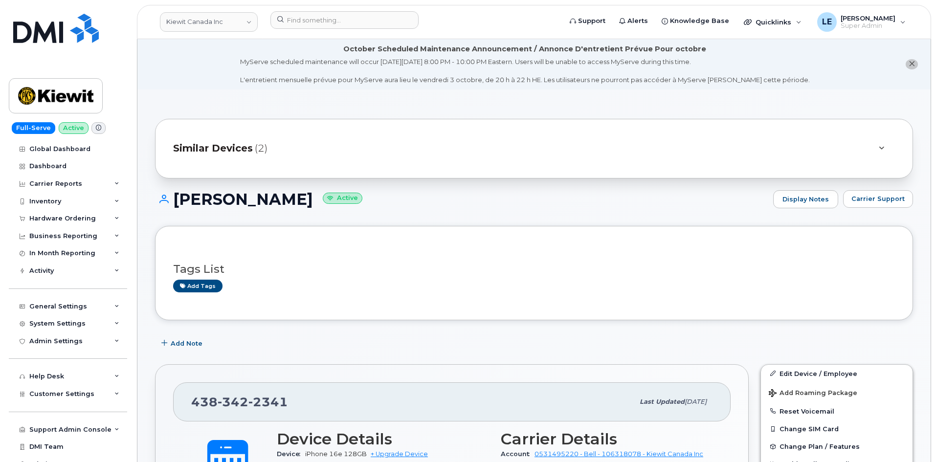
click at [284, 151] on div "Similar Devices (2)" at bounding box center [520, 148] width 694 height 23
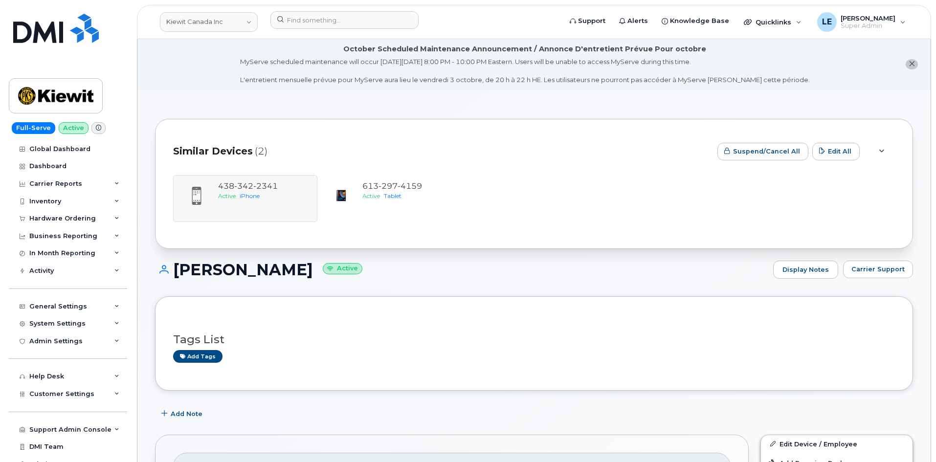
click at [285, 151] on div "Similar Devices (2)" at bounding box center [441, 151] width 536 height 29
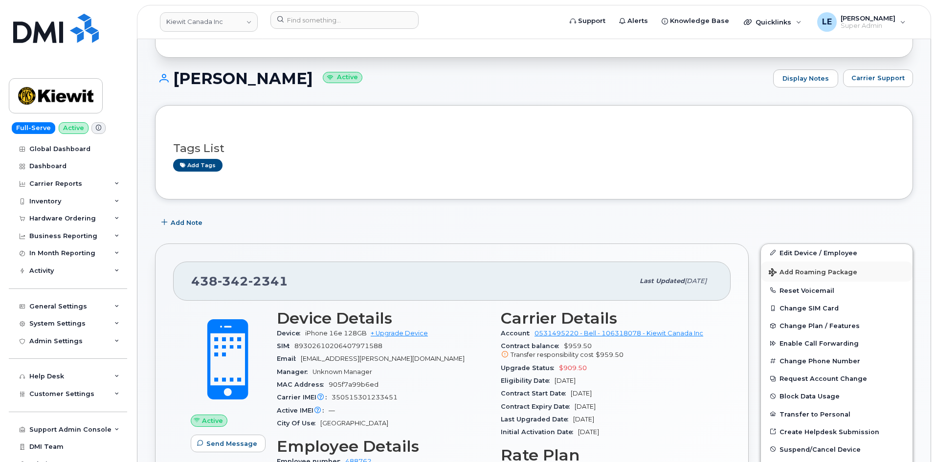
scroll to position [147, 0]
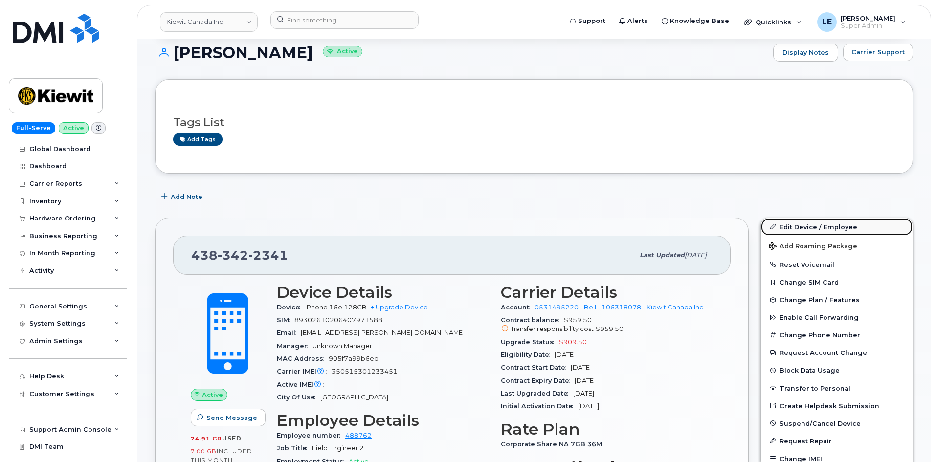
click at [834, 229] on link "Edit Device / Employee" at bounding box center [837, 227] width 152 height 18
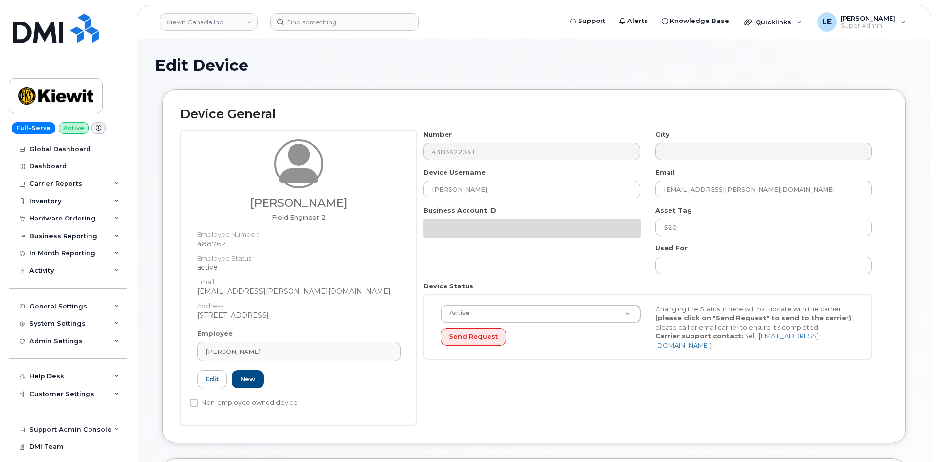
select select "14059"
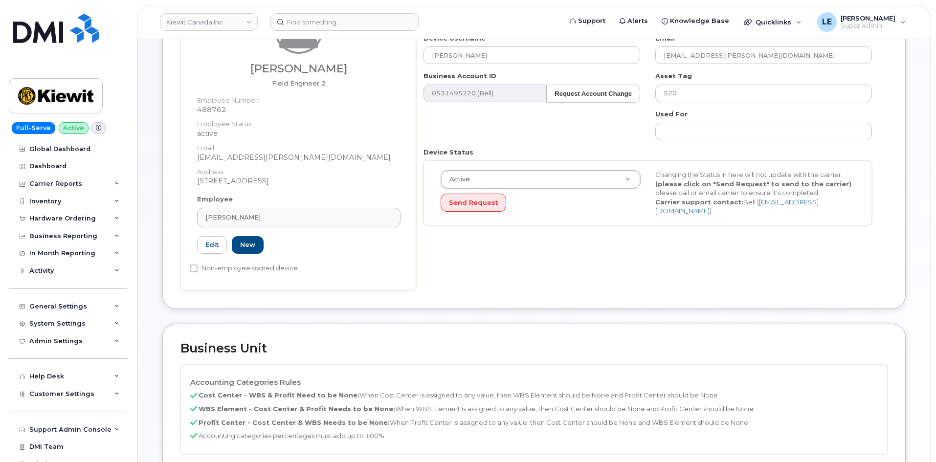
scroll to position [293, 0]
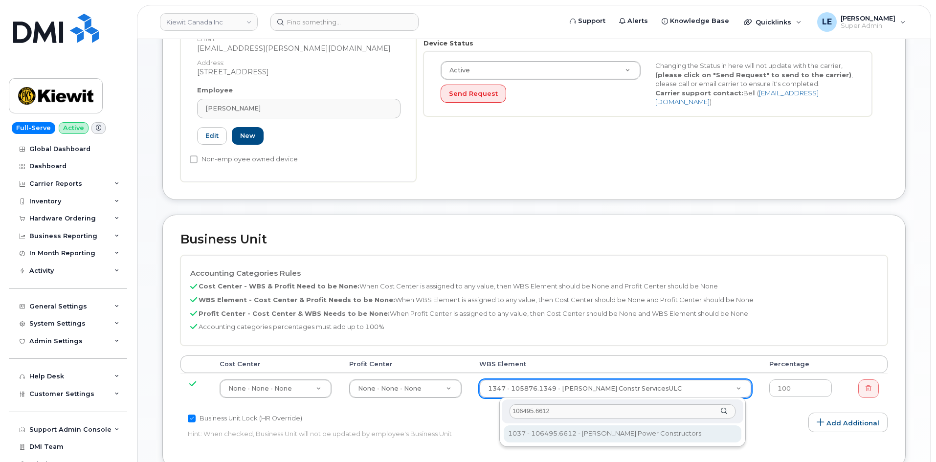
type input "106495.6612"
type input "35811949"
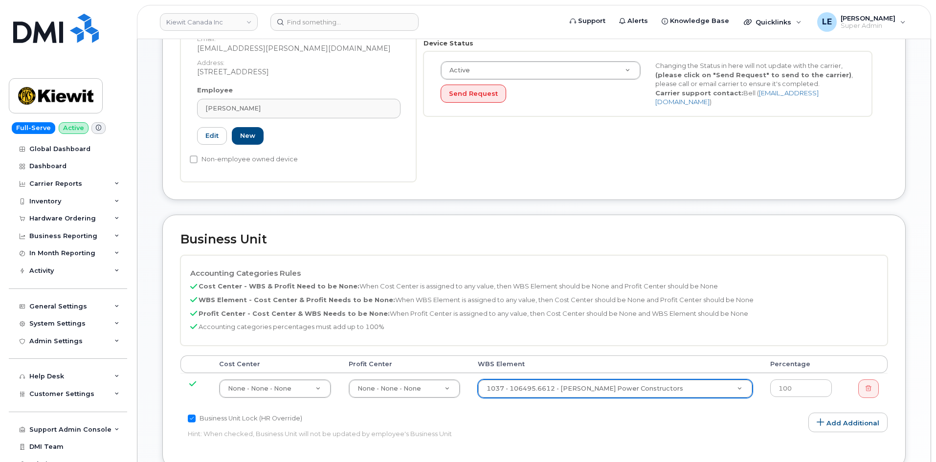
click at [511, 419] on div "Business Unit Lock (HR Override)" at bounding box center [416, 419] width 456 height 12
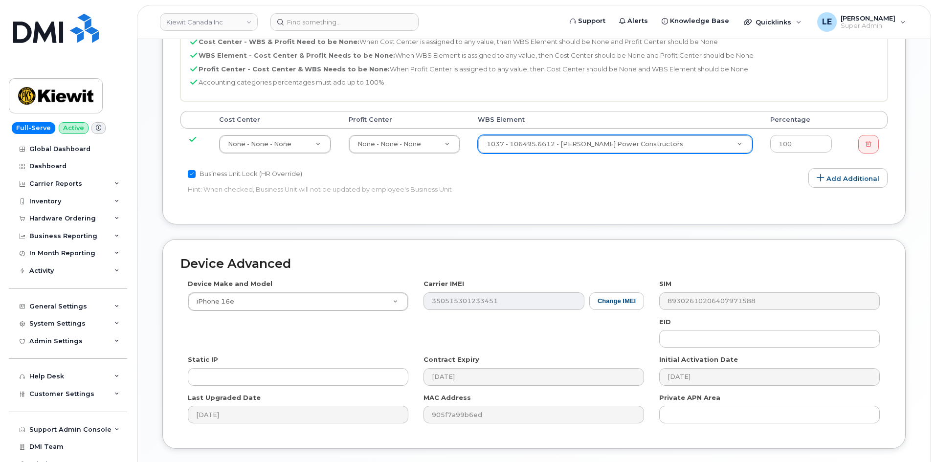
scroll to position [606, 0]
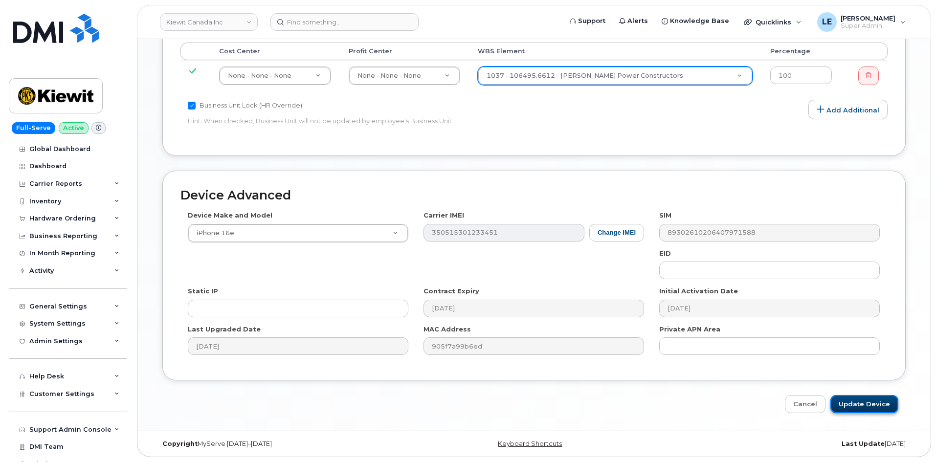
click at [854, 399] on input "Update Device" at bounding box center [864, 404] width 68 height 18
type input "Saving..."
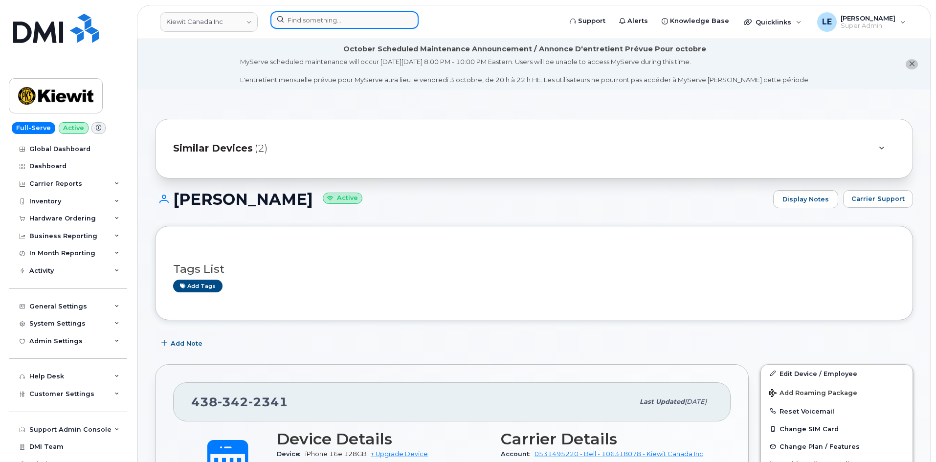
click at [332, 20] on input at bounding box center [344, 20] width 148 height 18
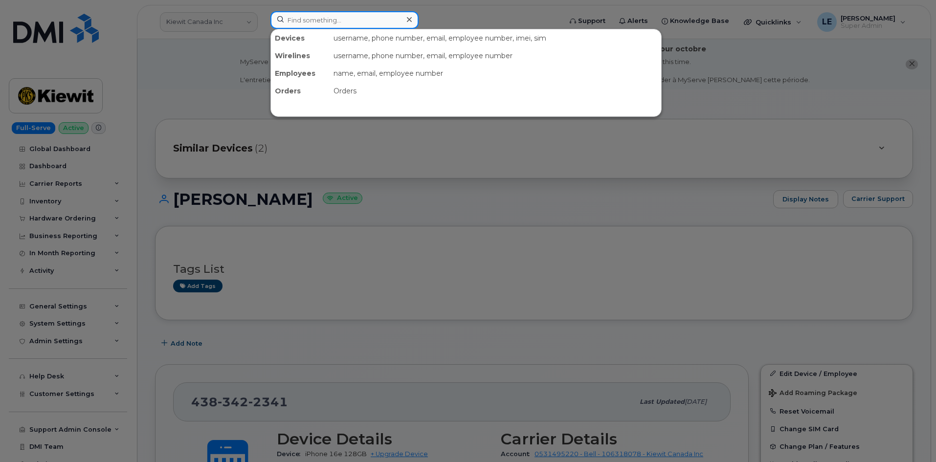
paste input "[PHONE_NUMBER]"
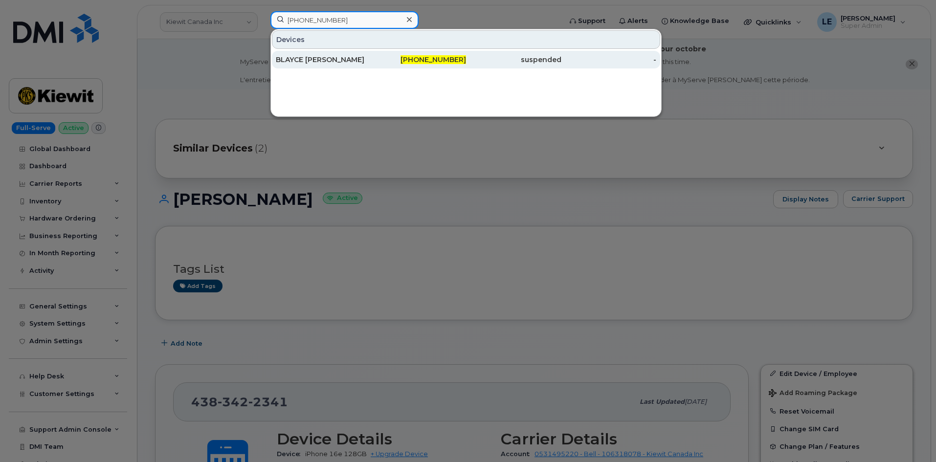
type input "[PHONE_NUMBER]"
click at [338, 65] on div "BLAYCE [PERSON_NAME]" at bounding box center [323, 60] width 95 height 18
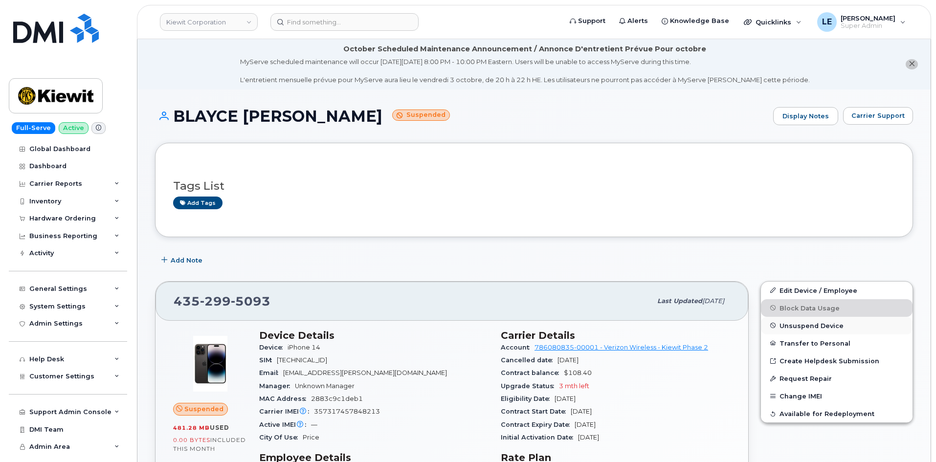
click at [790, 326] on span "Unsuspend Device" at bounding box center [811, 325] width 64 height 7
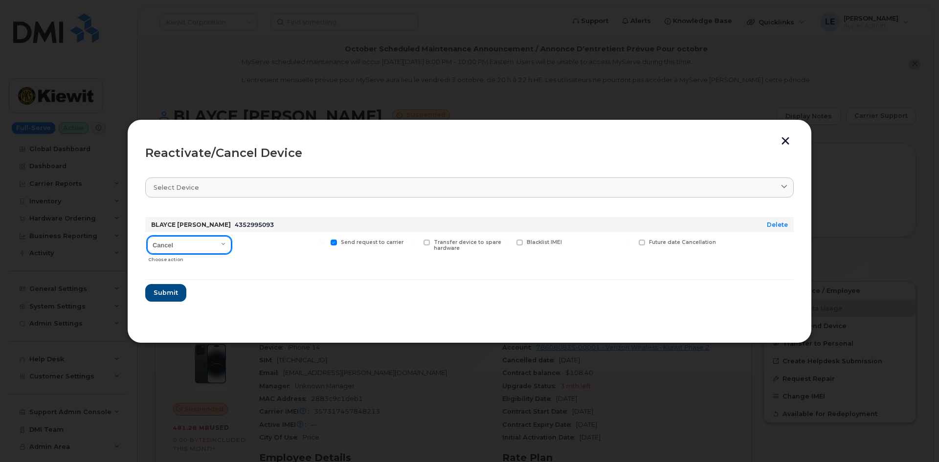
click at [194, 253] on select "Cancel Reactivate" at bounding box center [189, 245] width 84 height 18
select select "[object Object]"
click at [147, 236] on select "Cancel Reactivate" at bounding box center [189, 245] width 84 height 18
click at [165, 291] on span "Submit" at bounding box center [165, 292] width 24 height 9
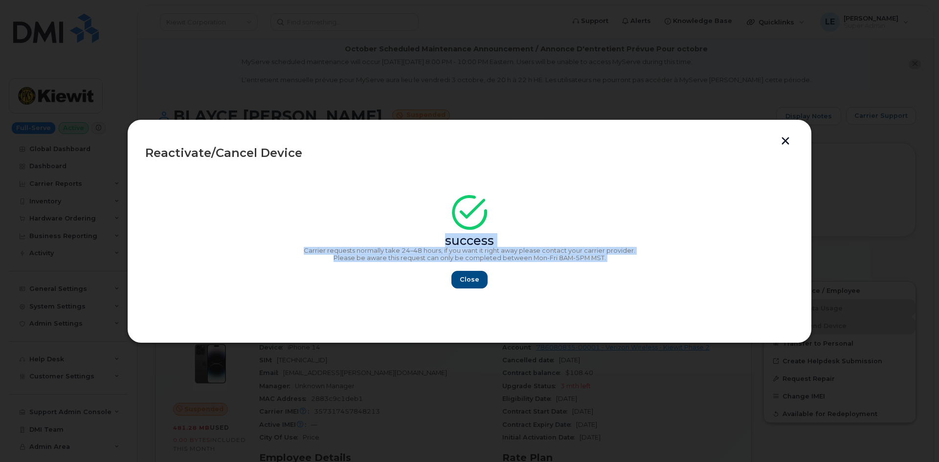
copy div "success Carrier requests normally take 24–48 hours, if you want it right away p…"
drag, startPoint x: 629, startPoint y: 263, endPoint x: 356, endPoint y: 241, distance: 273.8
click at [356, 241] on div "success Carrier requests normally take 24–48 hours, if you want it right away p…" at bounding box center [469, 245] width 648 height 88
click at [471, 278] on span "Close" at bounding box center [470, 279] width 20 height 9
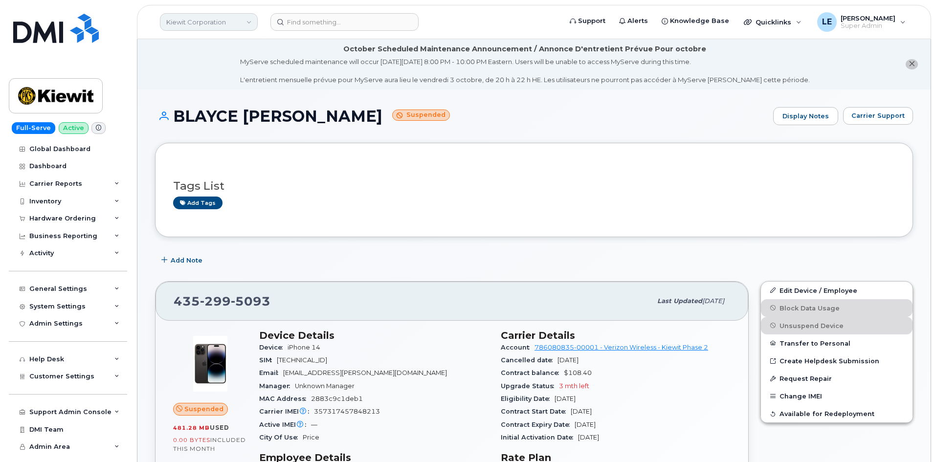
click at [268, 8] on header "Kiewit Corporation Support Alerts Knowledge Base Quicklinks Suspend / Cancel De…" at bounding box center [534, 22] width 794 height 34
click at [245, 21] on link "Kiewit Corporation" at bounding box center [209, 22] width 98 height 18
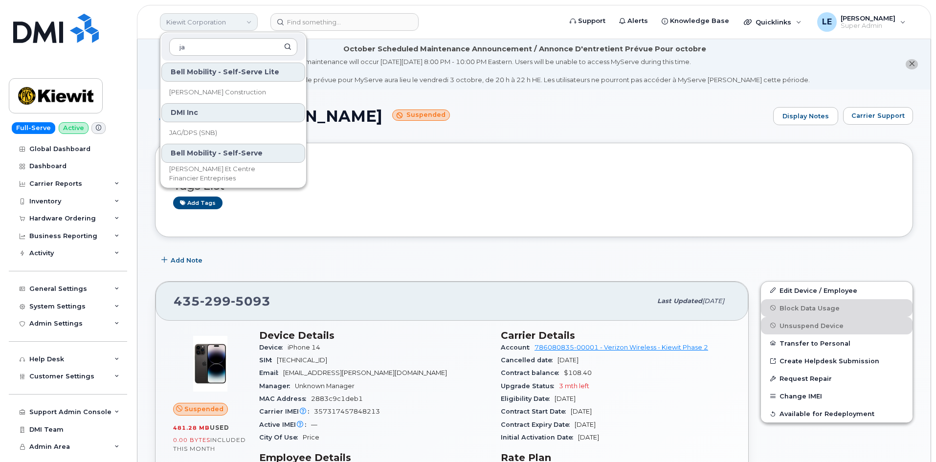
type input "j"
click at [216, 45] on input "ja" at bounding box center [233, 47] width 128 height 18
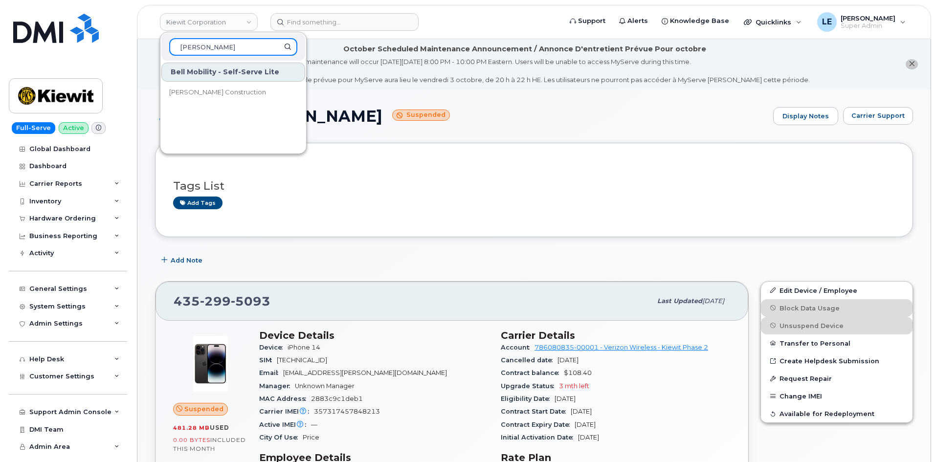
type input "james"
click at [315, 21] on input at bounding box center [344, 22] width 148 height 18
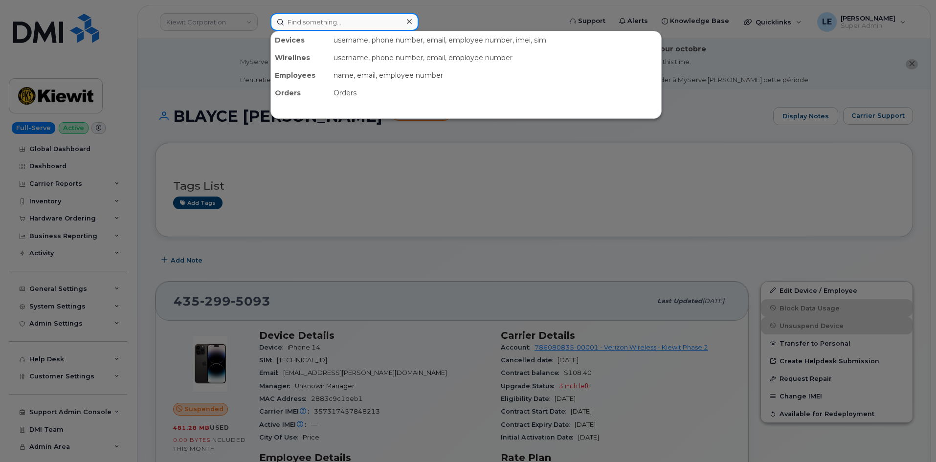
paste input "Carson Journell"
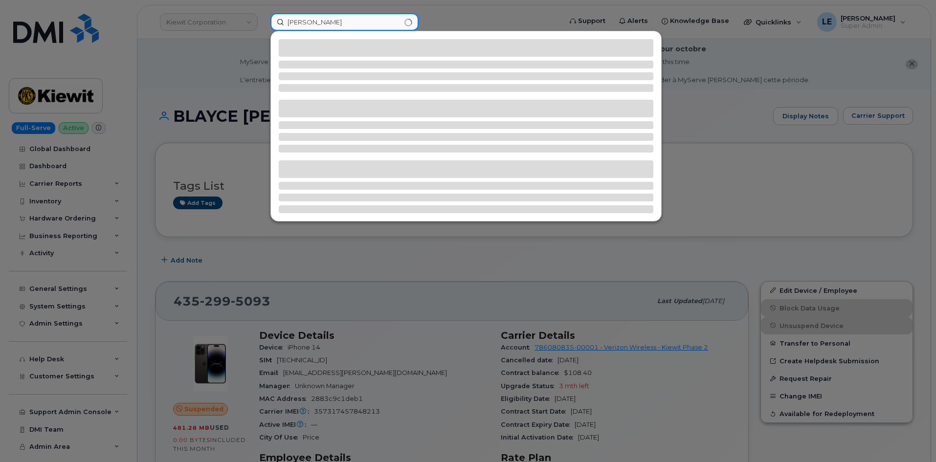
click at [288, 25] on input "Carson Journell" at bounding box center [344, 22] width 148 height 18
click at [290, 24] on input "Carson Journell" at bounding box center [344, 22] width 148 height 18
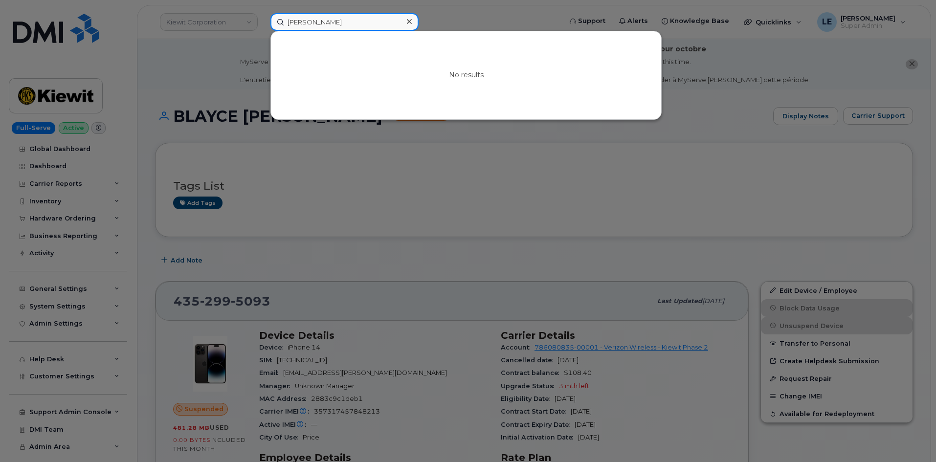
type input "Carson Journell"
click at [412, 20] on div at bounding box center [409, 22] width 14 height 14
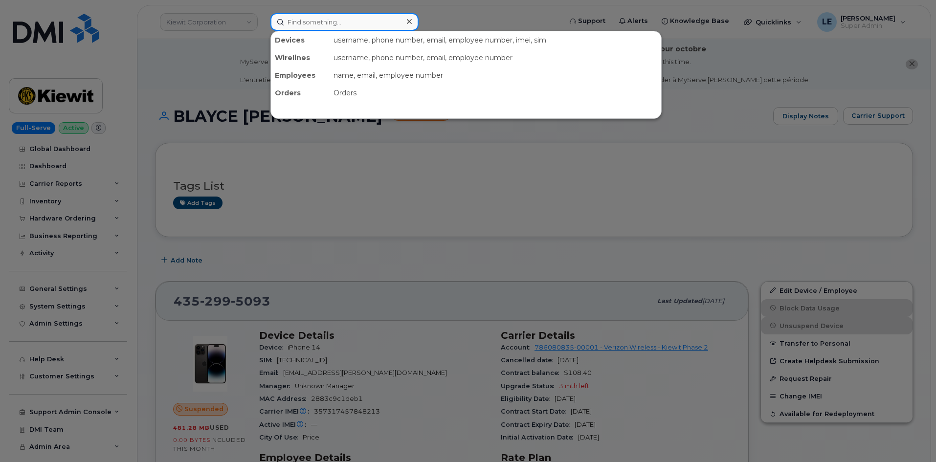
click at [348, 19] on input at bounding box center [344, 22] width 148 height 18
paste input "#301176"
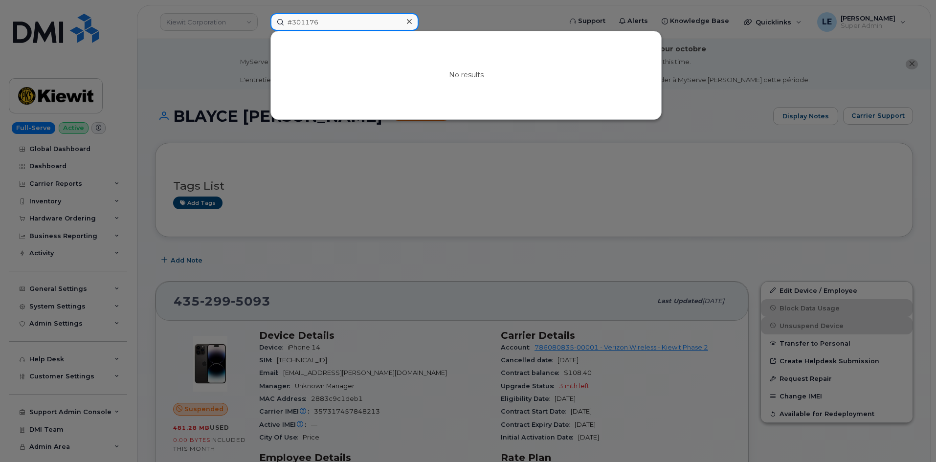
click at [291, 22] on input "#301176" at bounding box center [344, 22] width 148 height 18
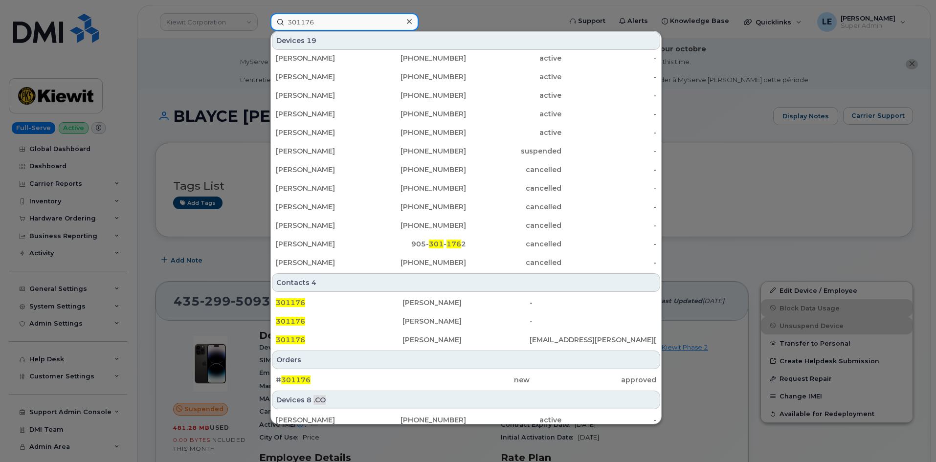
scroll to position [196, 0]
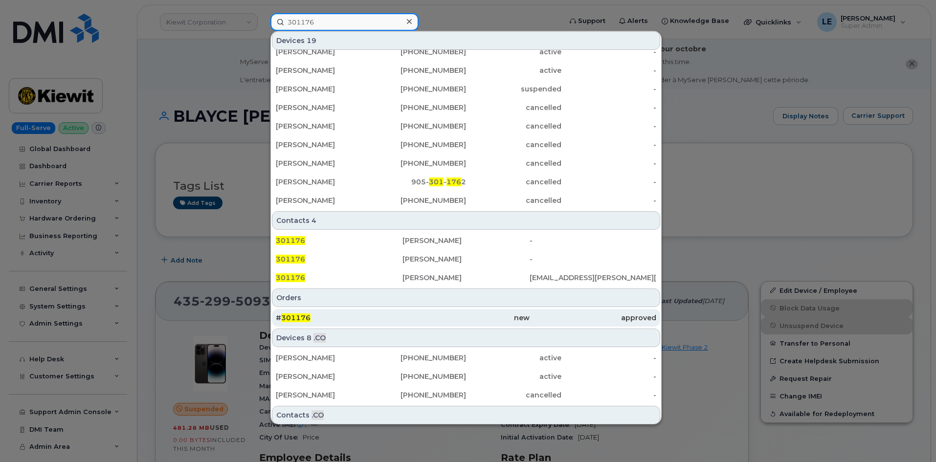
type input "301176"
click at [338, 326] on div "# 301176" at bounding box center [339, 318] width 127 height 18
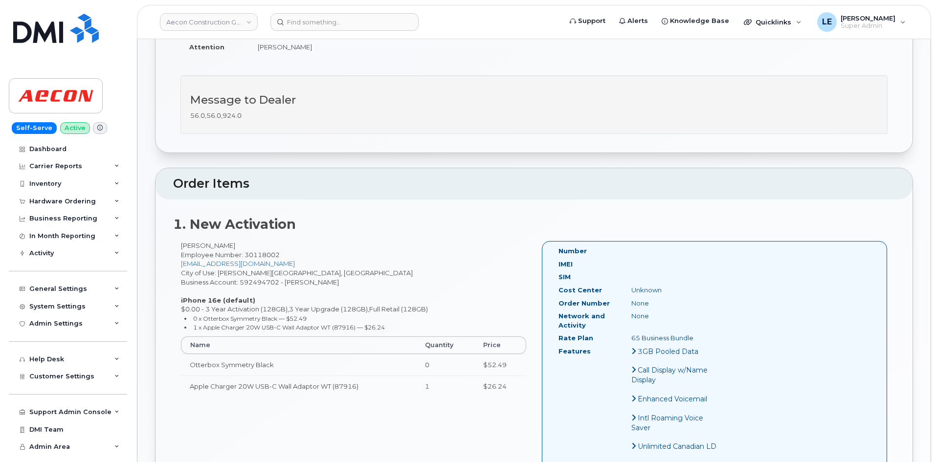
scroll to position [255, 0]
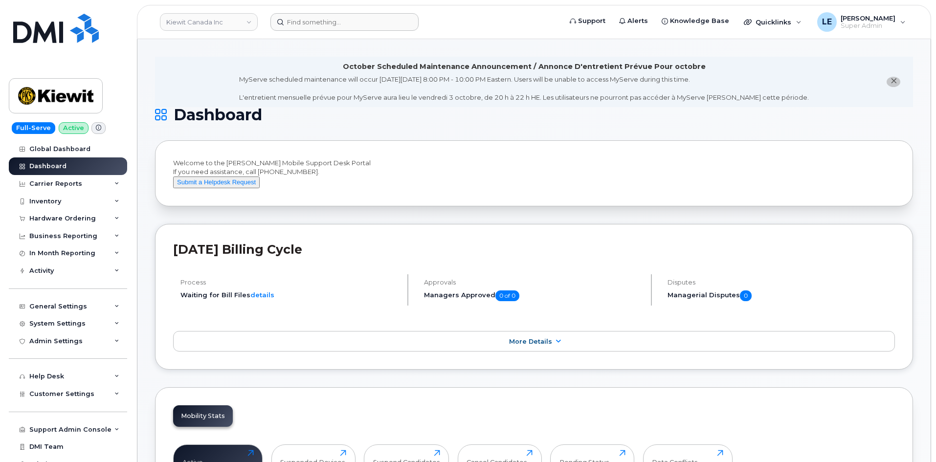
drag, startPoint x: 308, startPoint y: 32, endPoint x: 307, endPoint y: 25, distance: 7.0
click at [308, 32] on header "[PERSON_NAME] Canada Inc Support Alerts Knowledge Base Quicklinks Suspend / Can…" at bounding box center [534, 22] width 794 height 34
click at [307, 19] on input at bounding box center [344, 22] width 148 height 18
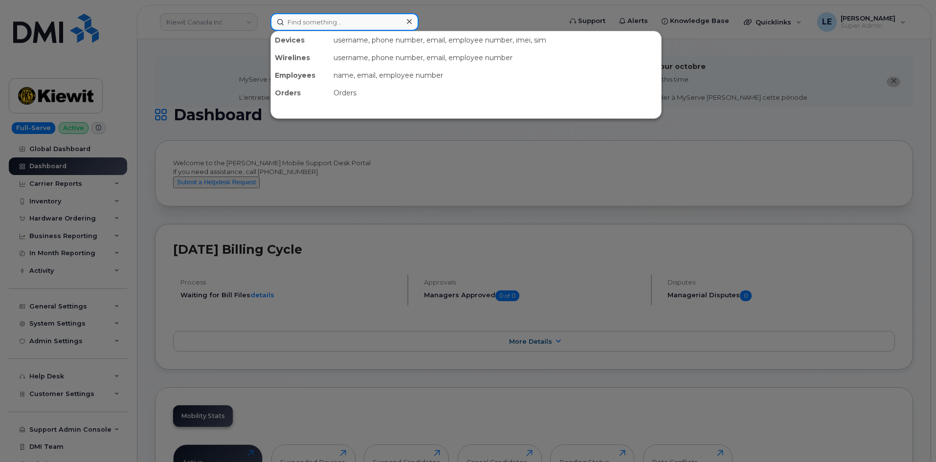
paste input "301300"
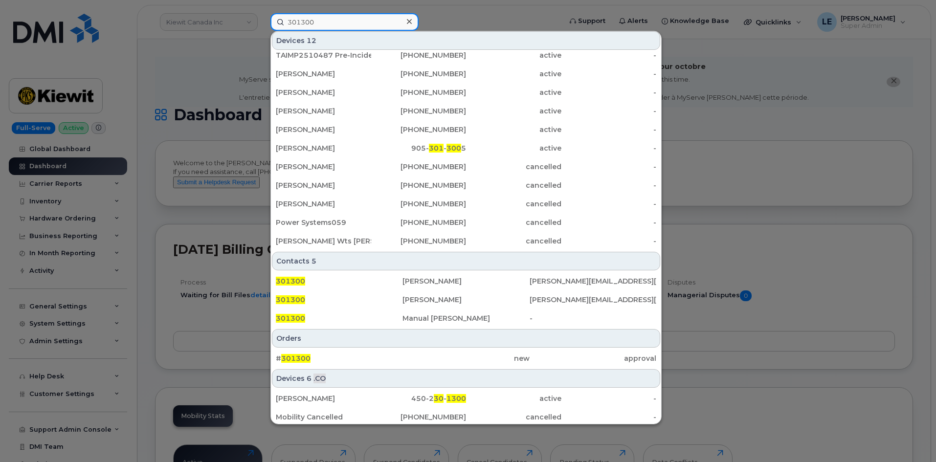
scroll to position [49, 0]
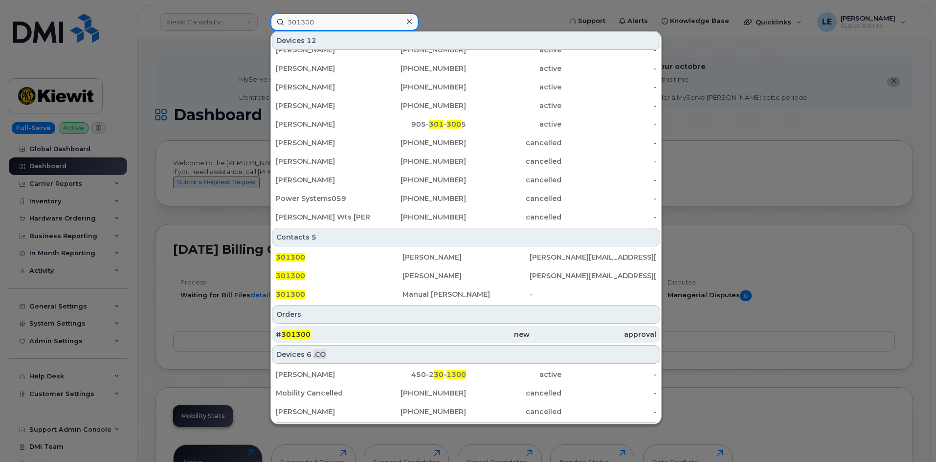
type input "301300"
click at [324, 329] on div "# 301300" at bounding box center [339, 335] width 127 height 18
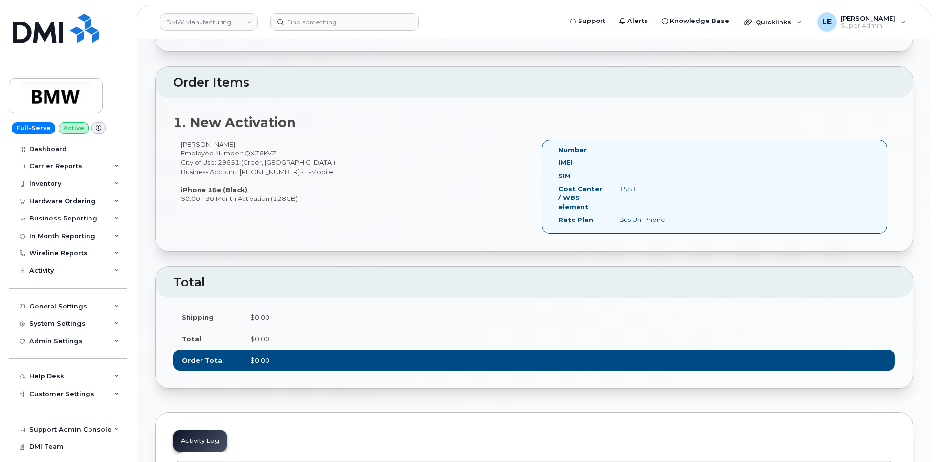
scroll to position [293, 0]
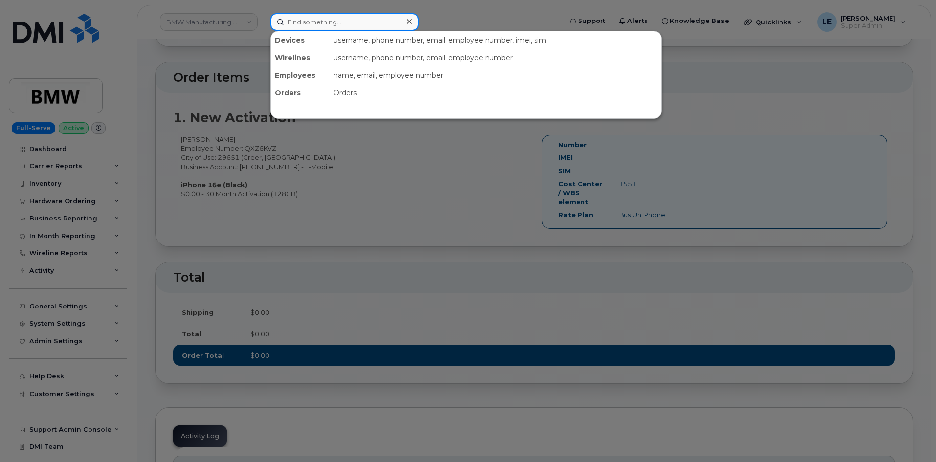
click at [299, 28] on input at bounding box center [344, 22] width 148 height 18
paste input "Jeremy Soto"
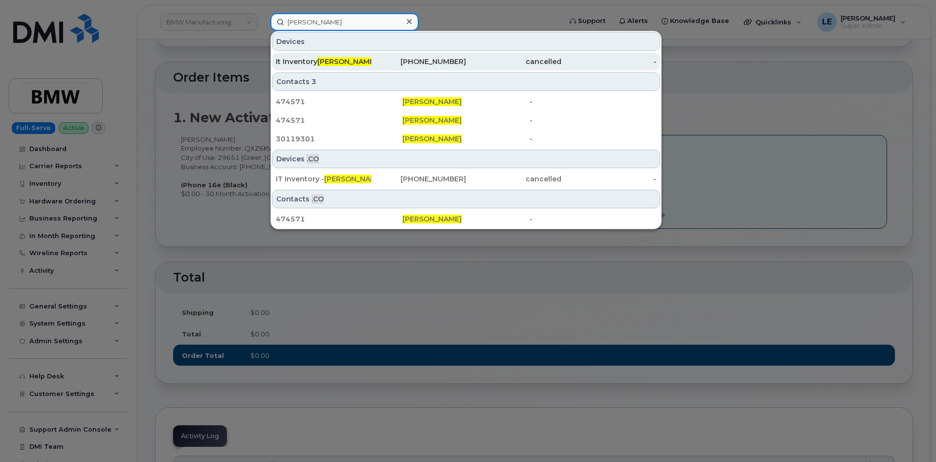
type input "Jeremy Soto"
click at [341, 60] on span "Jeremy Soto" at bounding box center [346, 61] width 59 height 9
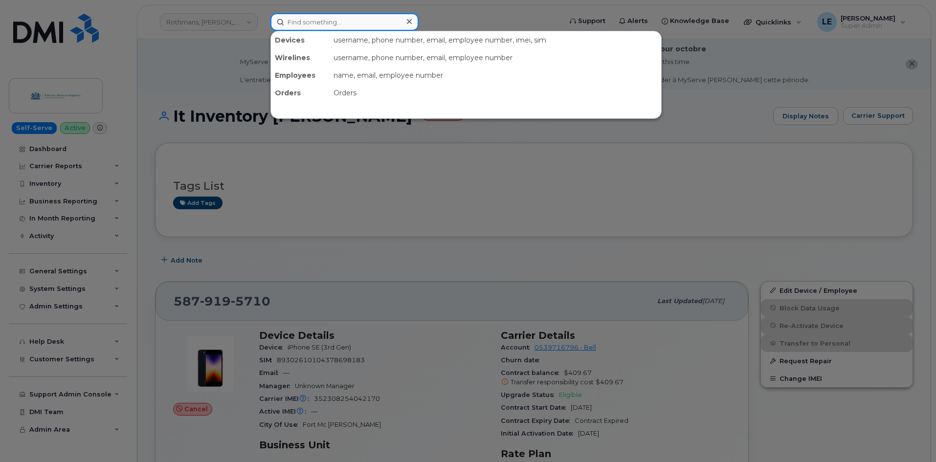
click at [294, 25] on input at bounding box center [344, 22] width 148 height 18
click at [231, 23] on div at bounding box center [468, 231] width 936 height 462
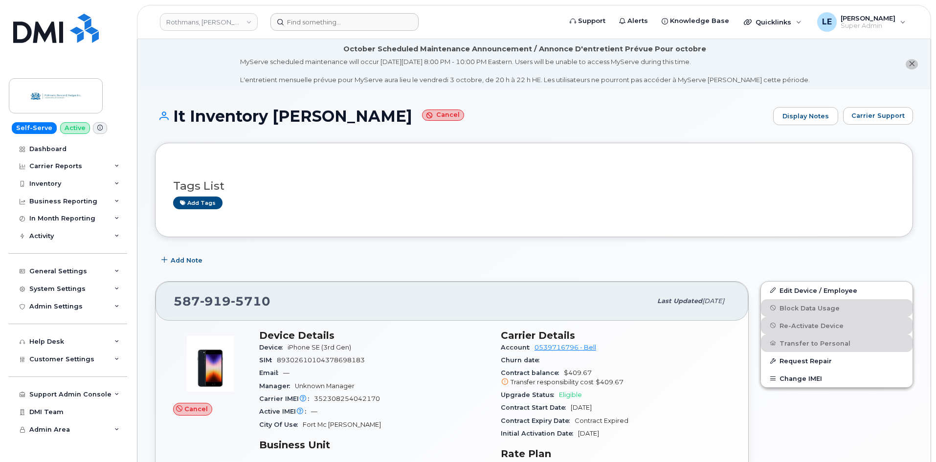
click at [231, 23] on link "Rothmans, [PERSON_NAME] & [PERSON_NAME] Inc" at bounding box center [209, 22] width 98 height 18
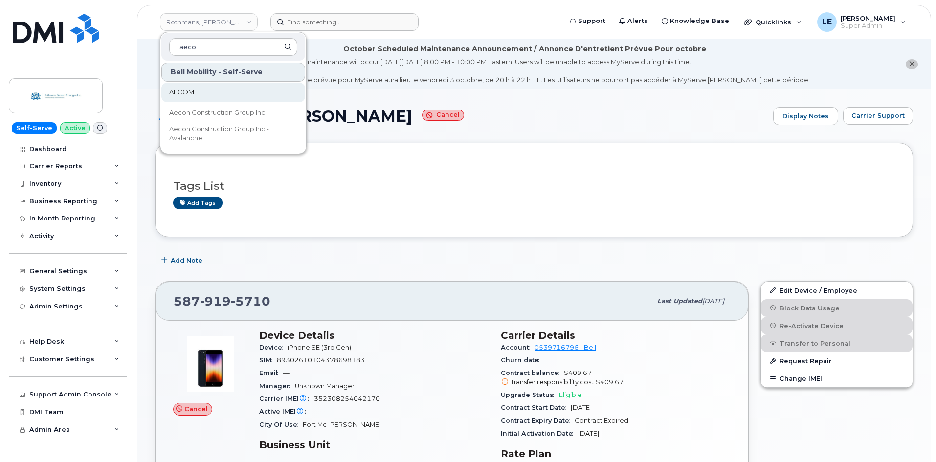
type input "aeco"
click at [224, 91] on link "AECOM" at bounding box center [233, 93] width 144 height 20
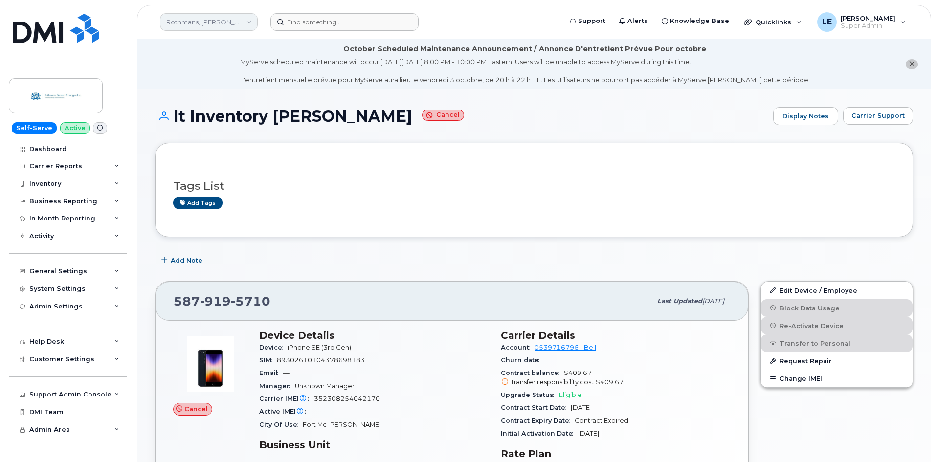
click at [218, 18] on link "Rothmans, [PERSON_NAME] & [PERSON_NAME] Inc" at bounding box center [209, 22] width 98 height 18
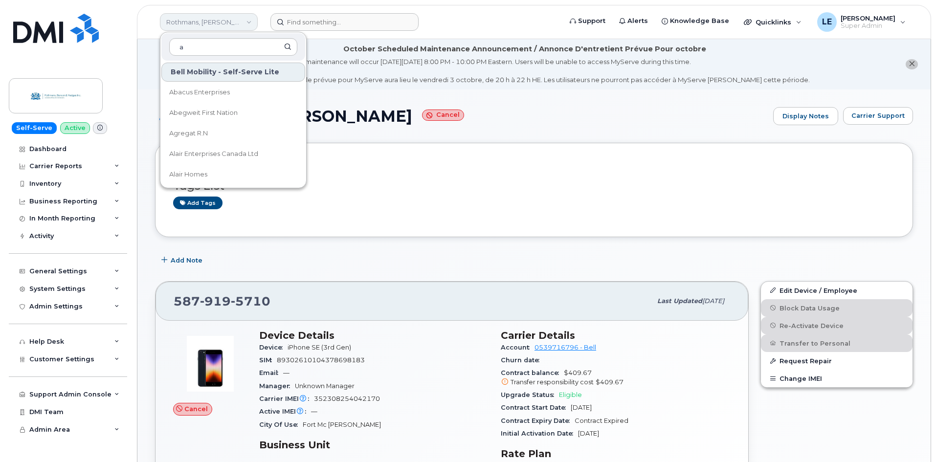
type input "ae"
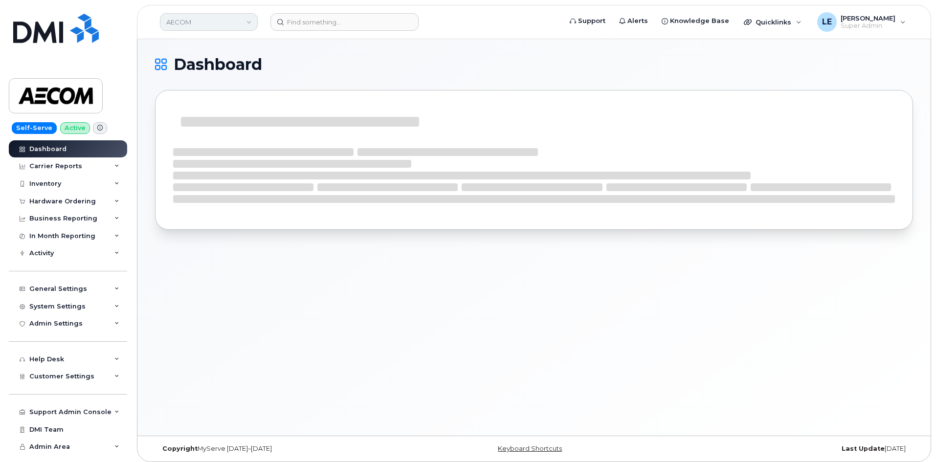
click at [216, 20] on link "AECOM" at bounding box center [209, 22] width 98 height 18
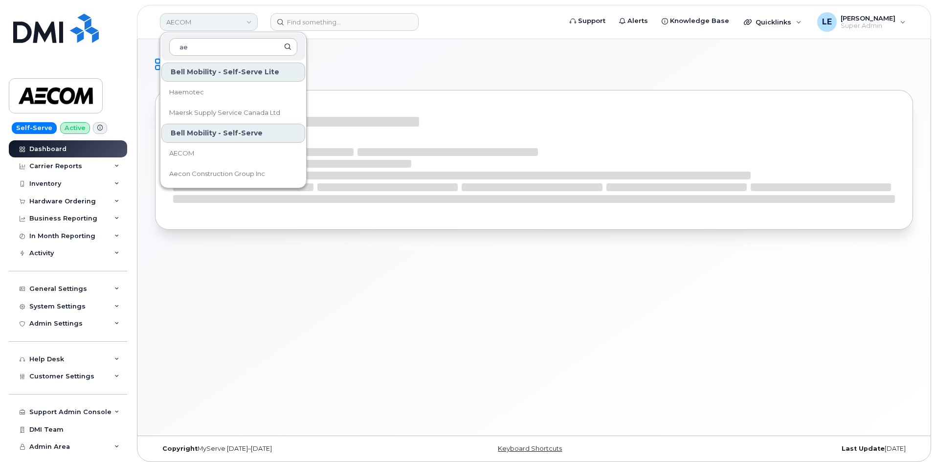
type input "aec"
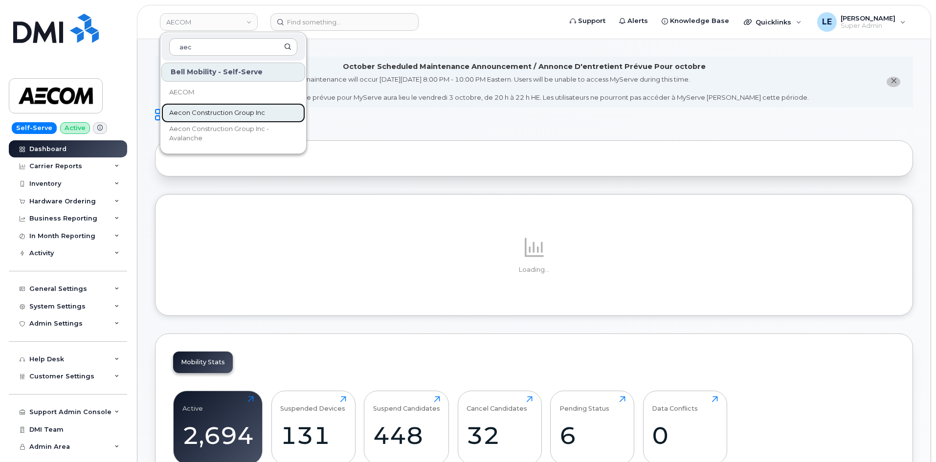
click at [227, 113] on span "Aecon Construction Group Inc" at bounding box center [217, 113] width 96 height 10
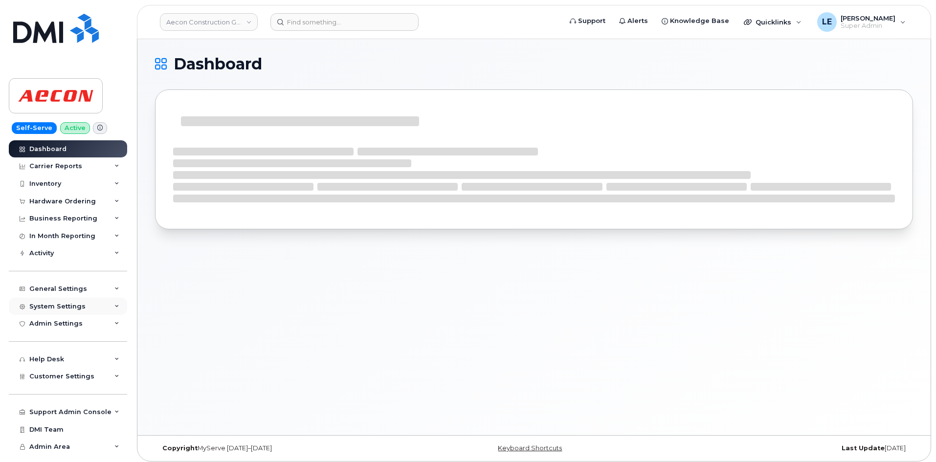
scroll to position [5, 0]
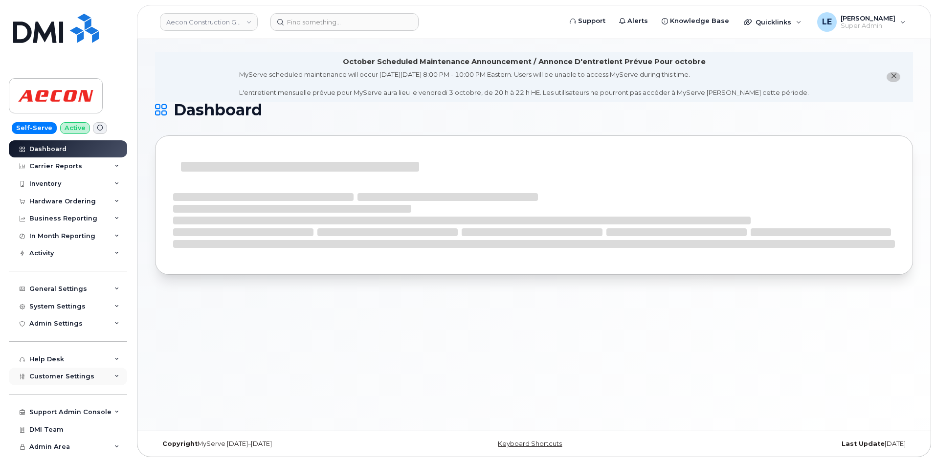
click at [86, 373] on span "Customer Settings" at bounding box center [61, 376] width 65 height 7
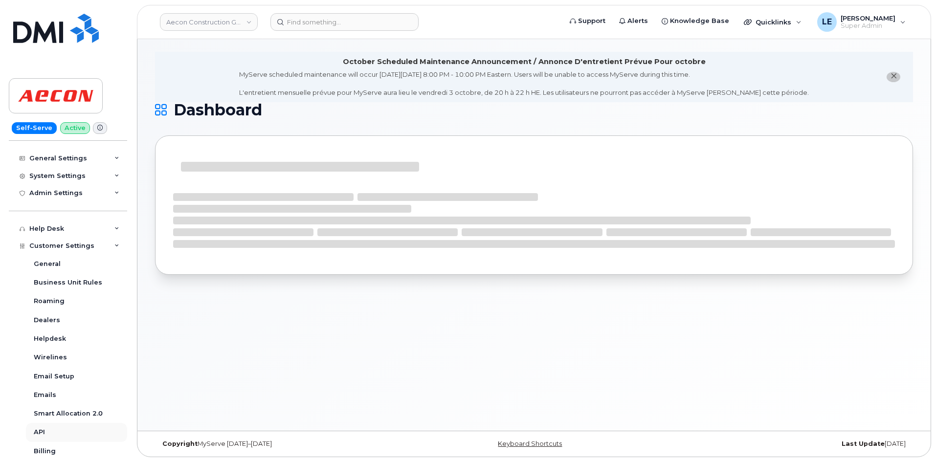
scroll to position [196, 0]
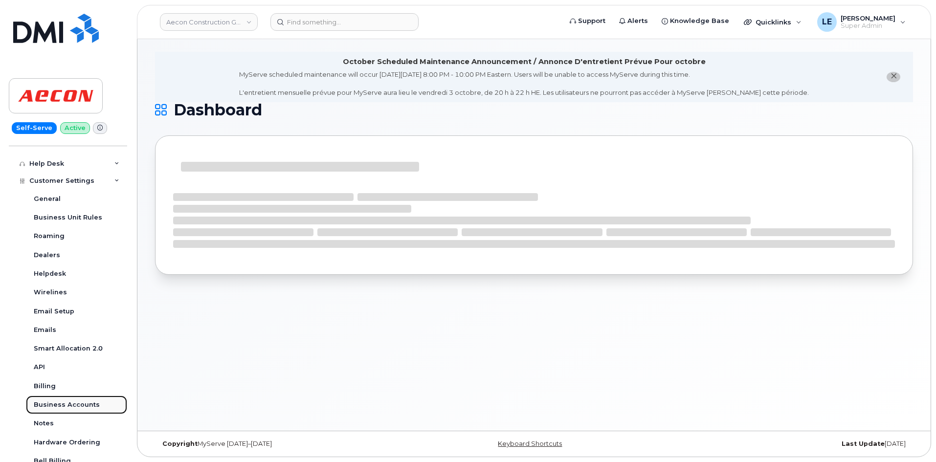
click at [86, 405] on div "Business Accounts" at bounding box center [67, 404] width 66 height 9
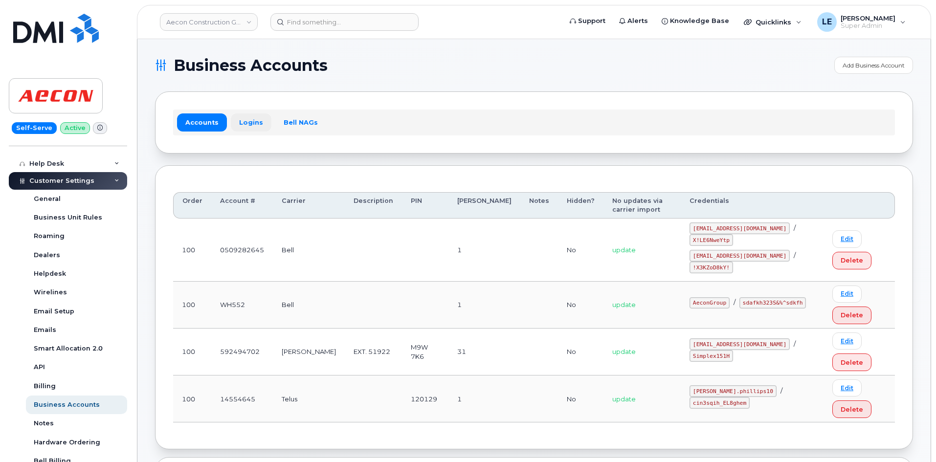
click at [246, 130] on link "Logins" at bounding box center [251, 122] width 41 height 18
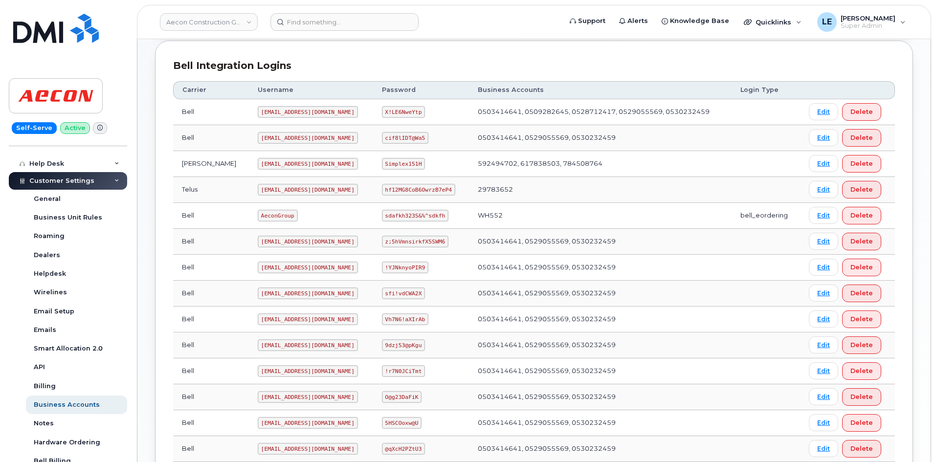
scroll to position [244, 0]
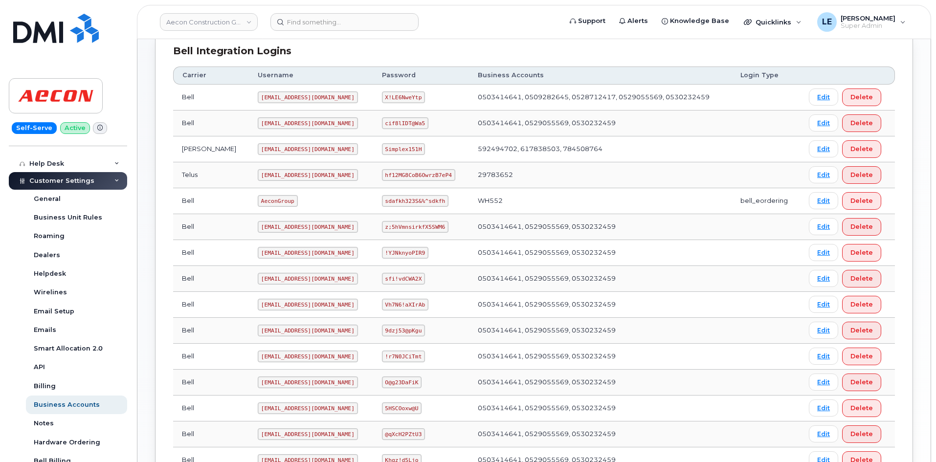
click at [258, 202] on code "AeconGroup" at bounding box center [278, 201] width 40 height 12
copy code "AeconGroup"
click at [397, 199] on code "sdafkh323S&%^sdkfh" at bounding box center [415, 201] width 66 height 12
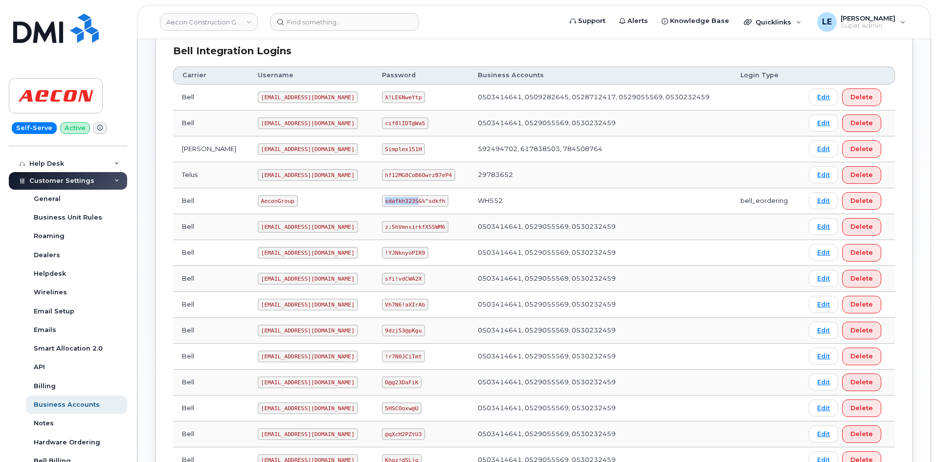
click at [398, 200] on code "sdafkh323S&%^sdkfh" at bounding box center [415, 201] width 66 height 12
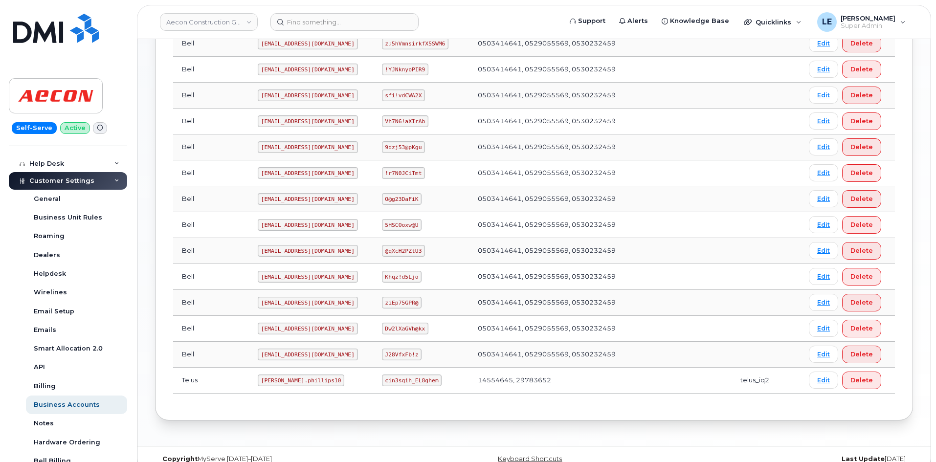
scroll to position [443, 0]
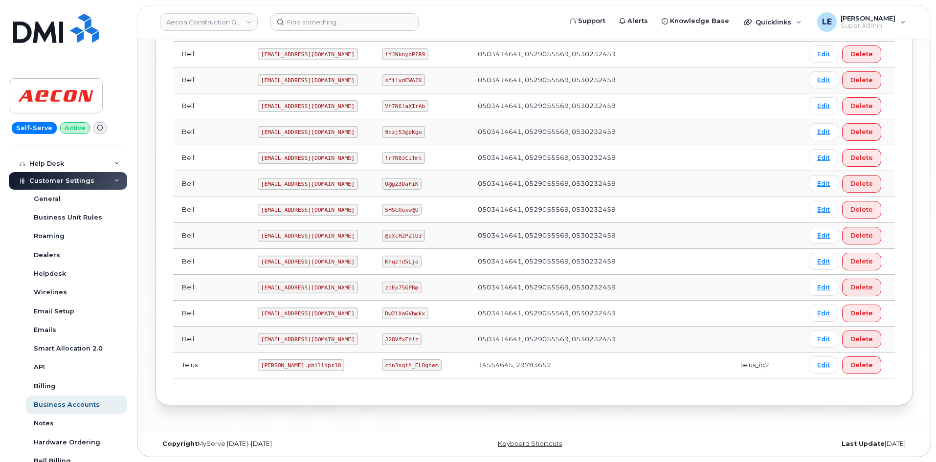
click at [260, 367] on code "Taylor.phillips10" at bounding box center [301, 365] width 87 height 12
click at [260, 368] on code "Taylor.phillips10" at bounding box center [301, 365] width 87 height 12
click at [261, 368] on code "Taylor.phillips10" at bounding box center [301, 365] width 87 height 12
copy code "Taylor.phillips10"
click at [394, 367] on code "cin3sqih_EL8ghem" at bounding box center [412, 365] width 60 height 12
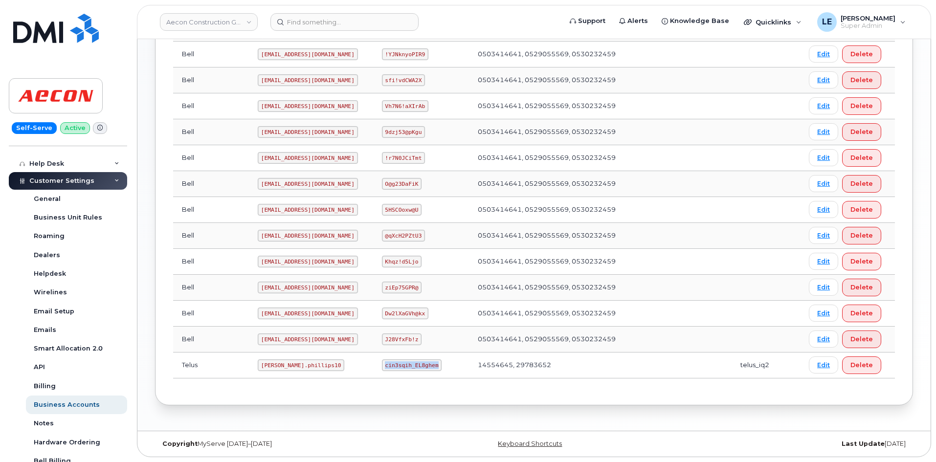
click at [394, 367] on code "cin3sqih_EL8ghem" at bounding box center [412, 365] width 60 height 12
copy code "cin3sqih_EL8ghem"
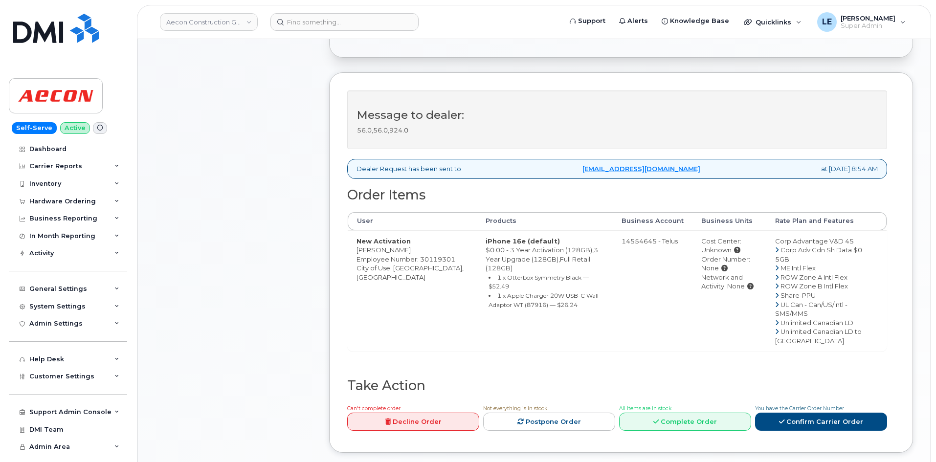
scroll to position [342, 0]
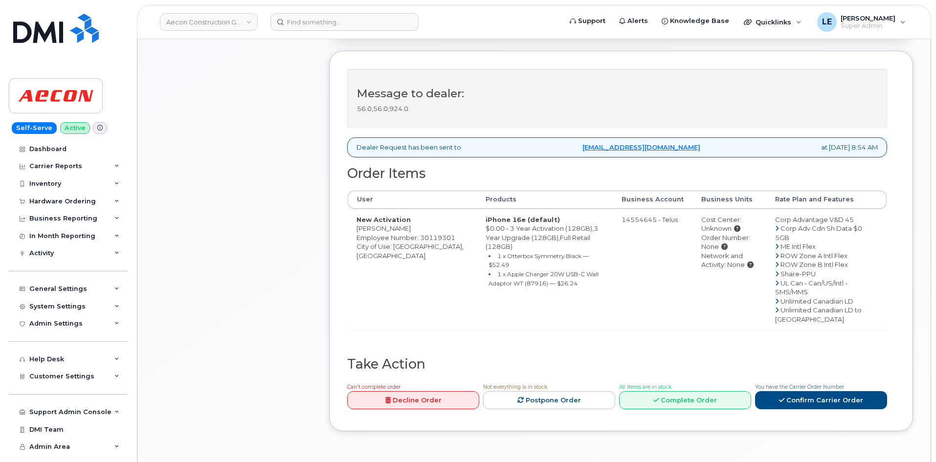
drag, startPoint x: 797, startPoint y: 211, endPoint x: 882, endPoint y: 211, distance: 85.1
click at [882, 211] on td "Corp Advantage V&D 45 Corp Adv Cdn Sh Data $0 5GB ME Intl Flex ROW Zone A Intl …" at bounding box center [826, 269] width 120 height 121
click at [888, 220] on div "Order Items User Products Business Account Business Units Rate Plan and Feature…" at bounding box center [621, 261] width 548 height 191
drag, startPoint x: 406, startPoint y: 217, endPoint x: 354, endPoint y: 220, distance: 52.4
click at [353, 220] on td "New Activation Jeremy Soto Employee Number: 30119301 City of Use: Calgary, Albe…" at bounding box center [412, 269] width 129 height 121
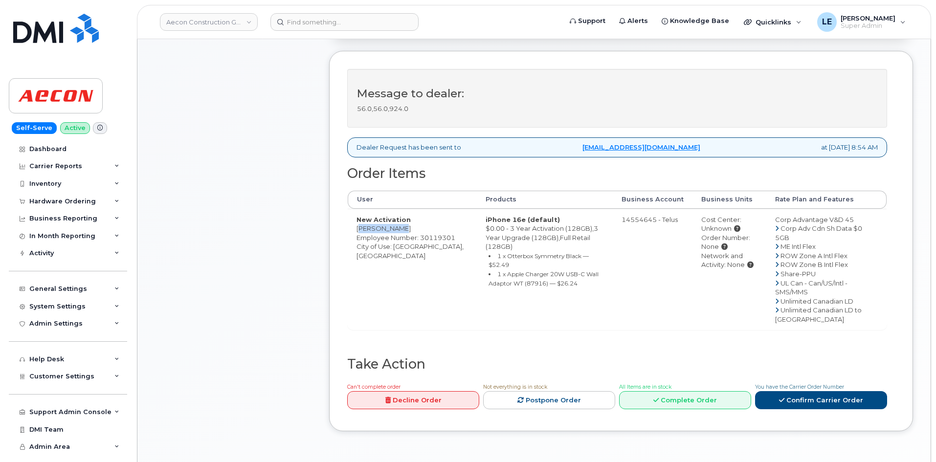
copy td "Jeremy Soto"
click at [389, 256] on td "New Activation Jeremy Soto Employee Number: 30119301 City of Use: Calgary, Albe…" at bounding box center [412, 269] width 129 height 121
drag, startPoint x: 394, startPoint y: 249, endPoint x: 416, endPoint y: 248, distance: 22.0
click at [416, 248] on td "New Activation Jeremy Soto Employee Number: 30119301 City of Use: Calgary, Albe…" at bounding box center [412, 269] width 129 height 121
copy td "Calgary"
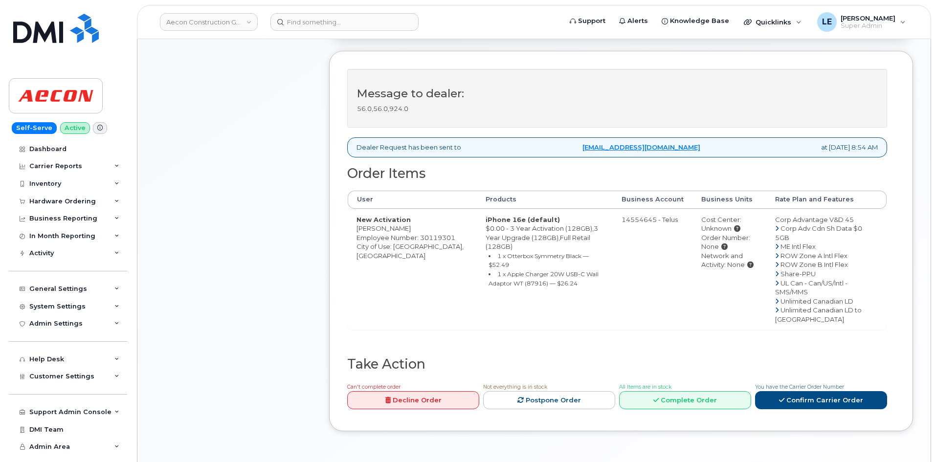
click at [394, 241] on td "New Activation Jeremy Soto Employee Number: 30119301 City of Use: Calgary, Albe…" at bounding box center [412, 269] width 129 height 121
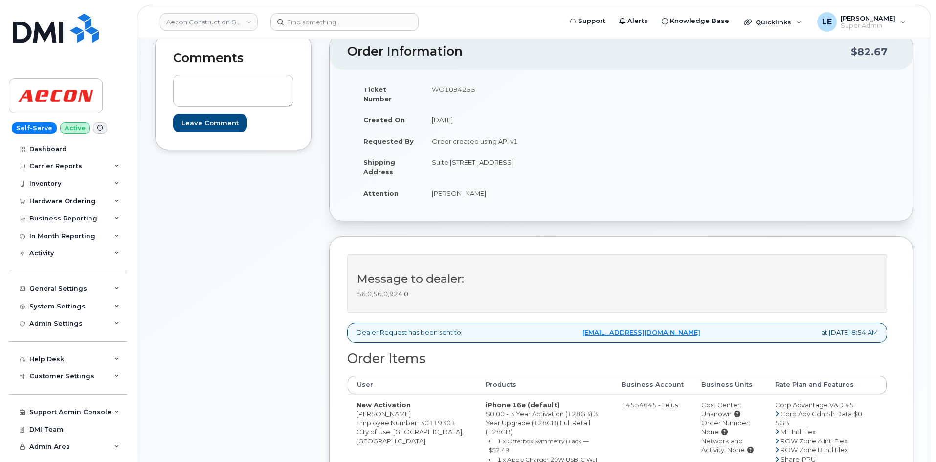
scroll to position [98, 0]
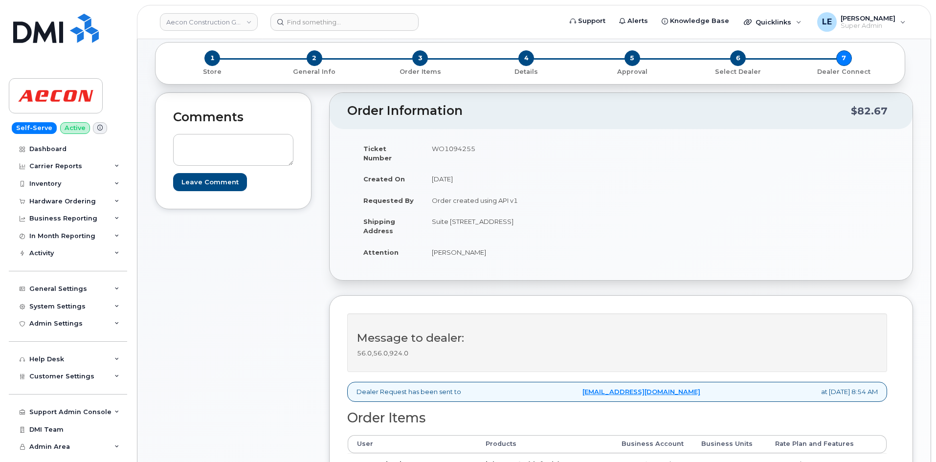
click at [479, 151] on td "WO1094255" at bounding box center [518, 153] width 191 height 30
drag, startPoint x: 434, startPoint y: 148, endPoint x: 479, endPoint y: 150, distance: 45.0
click at [479, 150] on td "WO1094255" at bounding box center [518, 153] width 191 height 30
copy td "WO1094255"
drag, startPoint x: 431, startPoint y: 211, endPoint x: 465, endPoint y: 207, distance: 34.5
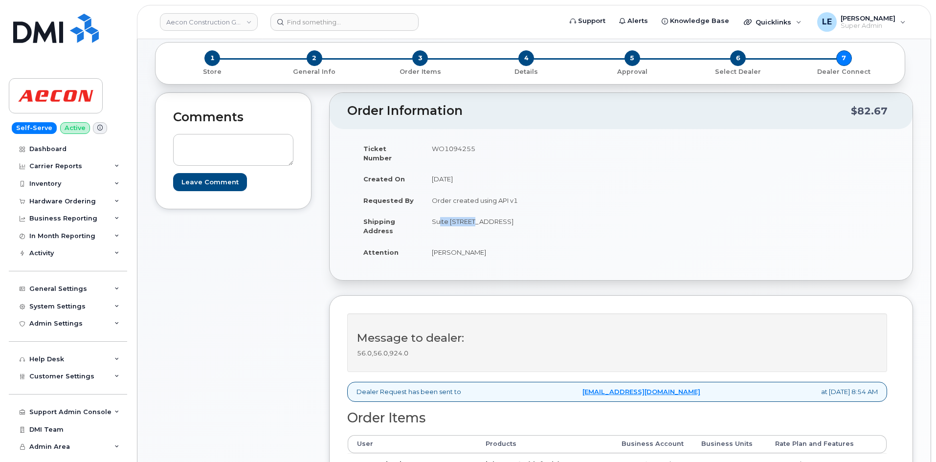
click at [467, 211] on td "Suite 310, 28 Quarry Park Blvd SE Calgary, AB Calgary AB T2C 5P9" at bounding box center [518, 226] width 191 height 30
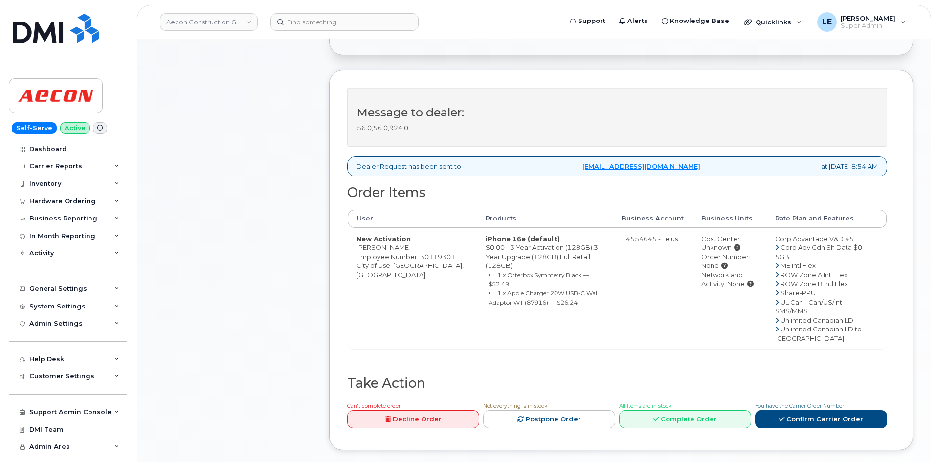
scroll to position [342, 0]
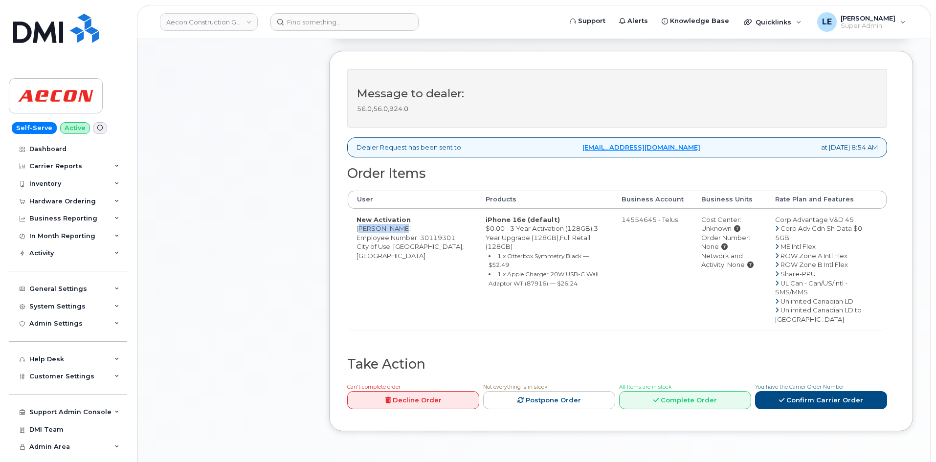
drag, startPoint x: 357, startPoint y: 220, endPoint x: 396, endPoint y: 220, distance: 39.1
click at [396, 220] on td "New Activation Jeremy Soto Employee Number: 30119301 City of Use: Calgary, Albe…" at bounding box center [412, 269] width 129 height 121
copy td "Jeremy Soto"
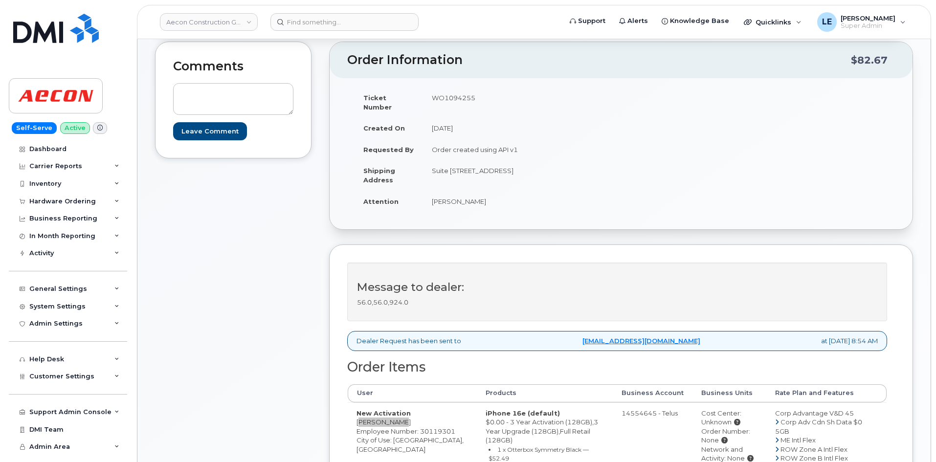
scroll to position [98, 0]
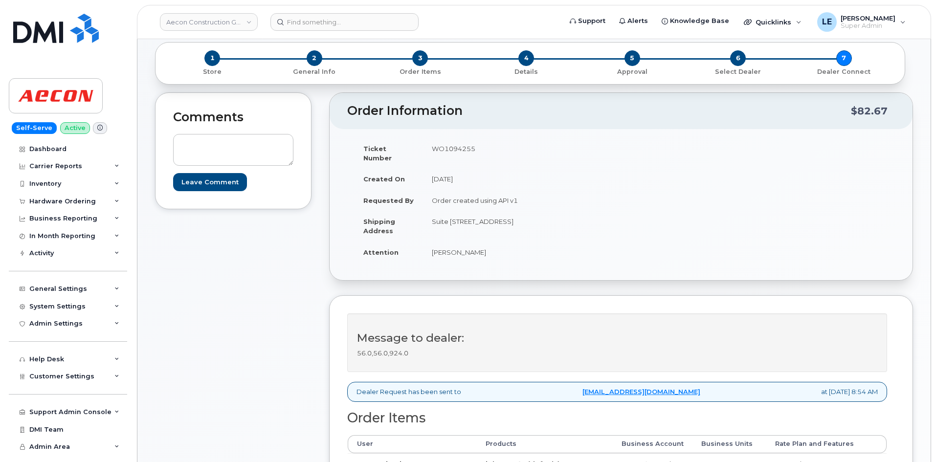
drag, startPoint x: 467, startPoint y: 212, endPoint x: 539, endPoint y: 215, distance: 71.9
click at [539, 215] on td "Suite 310, 28 Quarry Park Blvd SE Calgary, AB Calgary AB T2C 5P9" at bounding box center [518, 226] width 191 height 30
copy td "28 Quarry Park Blvd SE"
drag, startPoint x: 435, startPoint y: 213, endPoint x: 445, endPoint y: 214, distance: 9.9
click at [445, 214] on td "Suite 310, 28 Quarry Park Blvd SE Calgary, AB Calgary AB T2C 5P9" at bounding box center [518, 226] width 191 height 30
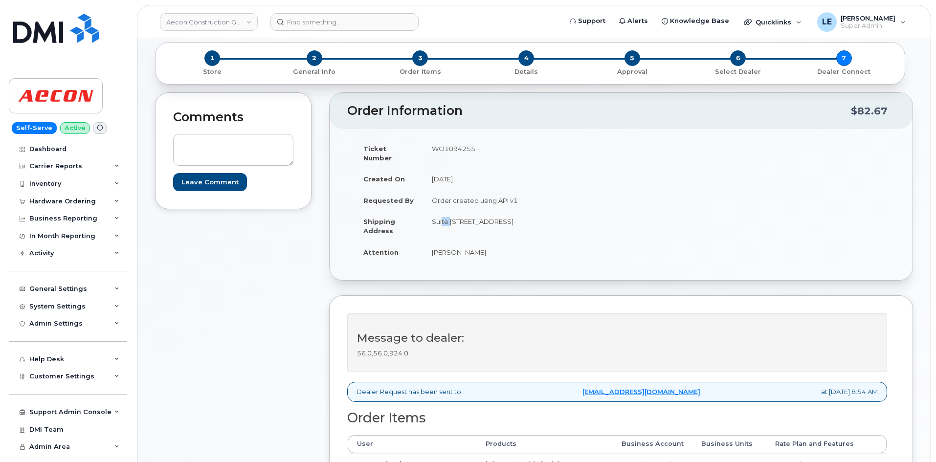
click at [439, 214] on td "Suite 310, 28 Quarry Park Blvd SE Calgary, AB Calgary AB T2C 5P9" at bounding box center [518, 226] width 191 height 30
drag, startPoint x: 432, startPoint y: 213, endPoint x: 462, endPoint y: 215, distance: 30.9
click at [462, 215] on td "Suite 310, 28 Quarry Park Blvd SE Calgary, AB Calgary AB T2C 5P9" at bounding box center [518, 226] width 191 height 30
copy td "Suite 310"
drag, startPoint x: 543, startPoint y: 215, endPoint x: 565, endPoint y: 217, distance: 22.1
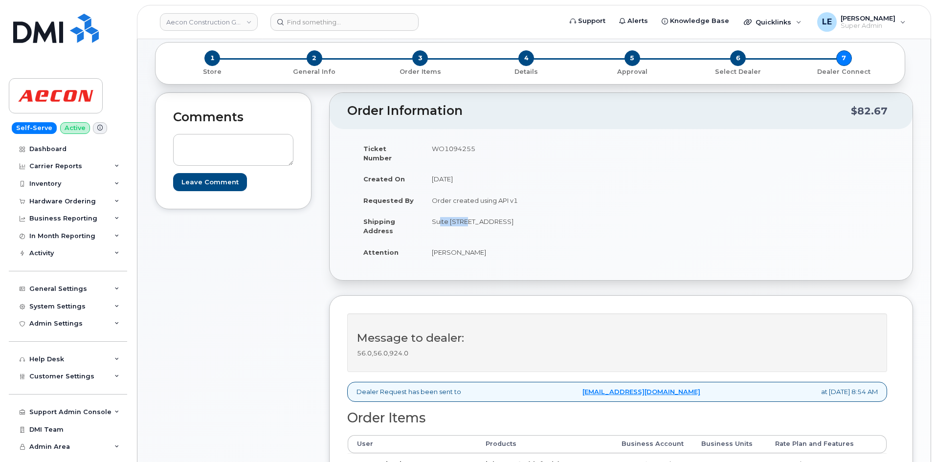
click at [565, 217] on td "Suite 310, 28 Quarry Park Blvd SE Calgary, AB Calgary AB T2C 5P9" at bounding box center [518, 226] width 191 height 30
copy td "Calgary"
drag, startPoint x: 433, startPoint y: 222, endPoint x: 443, endPoint y: 224, distance: 10.9
click at [443, 224] on td "Suite 310, 28 Quarry Park Blvd SE Calgary, AB Calgary AB T2C 5P9" at bounding box center [518, 226] width 191 height 30
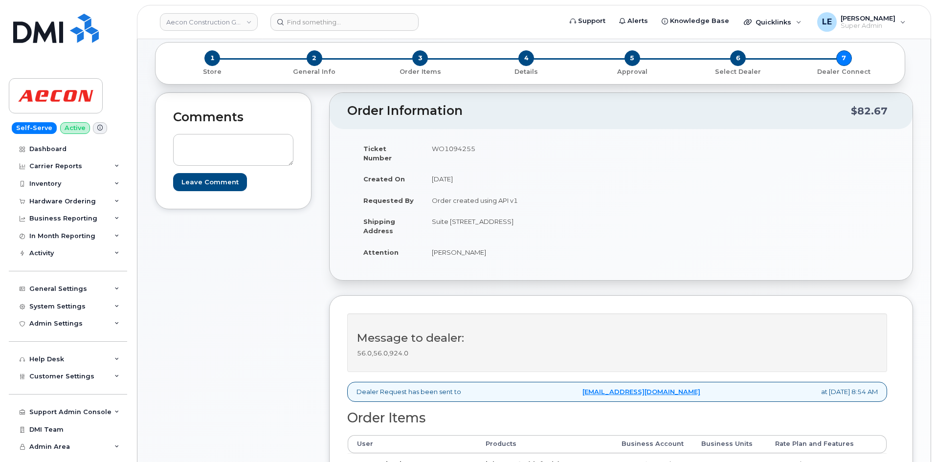
click at [447, 224] on td "Suite 310, 28 Quarry Park Blvd SE Calgary, AB Calgary AB T2C 5P9" at bounding box center [518, 226] width 191 height 30
drag, startPoint x: 443, startPoint y: 223, endPoint x: 470, endPoint y: 224, distance: 26.9
click at [470, 224] on td "Suite 310, 28 Quarry Park Blvd SE Calgary, AB Calgary AB T2C 5P9" at bounding box center [518, 226] width 191 height 30
copy td "T2C 5P9"
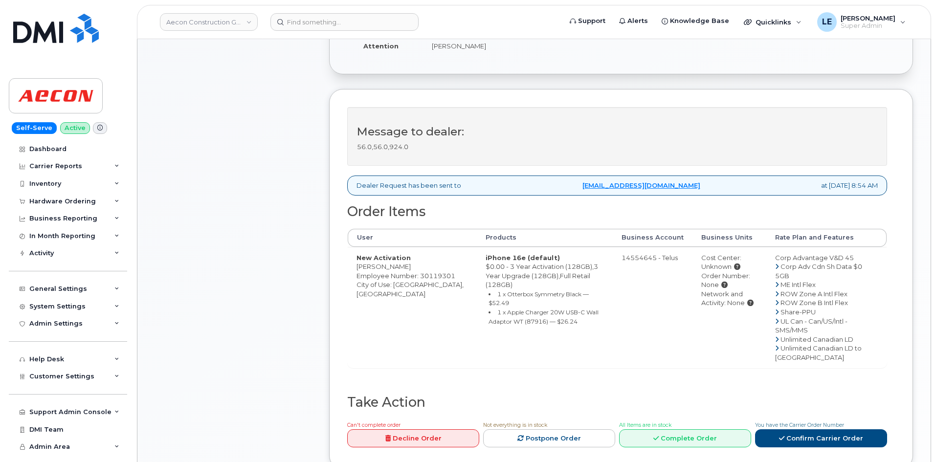
scroll to position [293, 0]
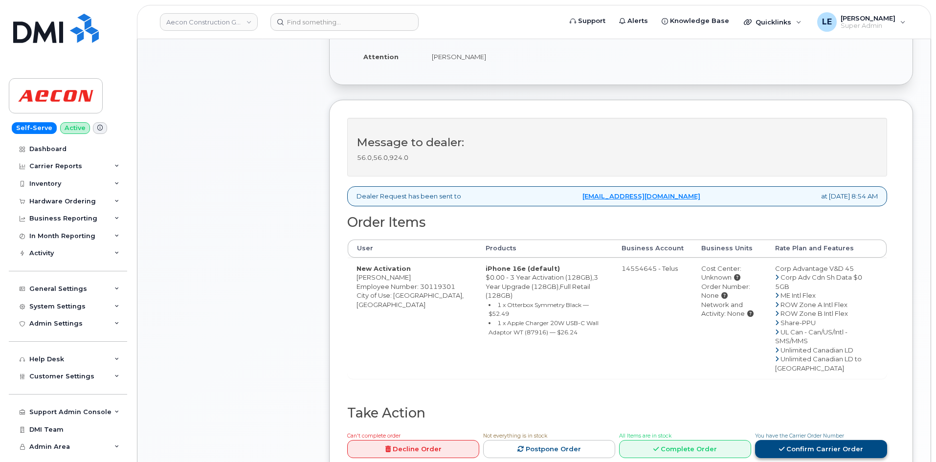
click at [817, 440] on link "Confirm Carrier Order" at bounding box center [821, 449] width 132 height 18
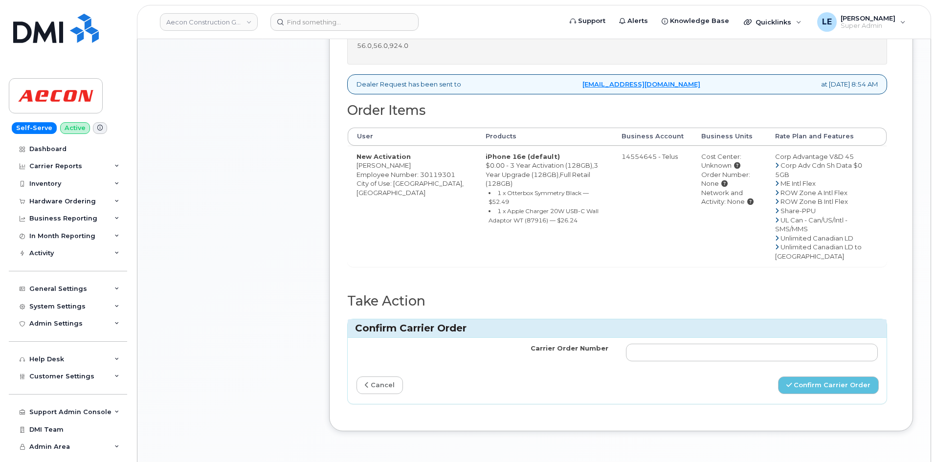
scroll to position [440, 0]
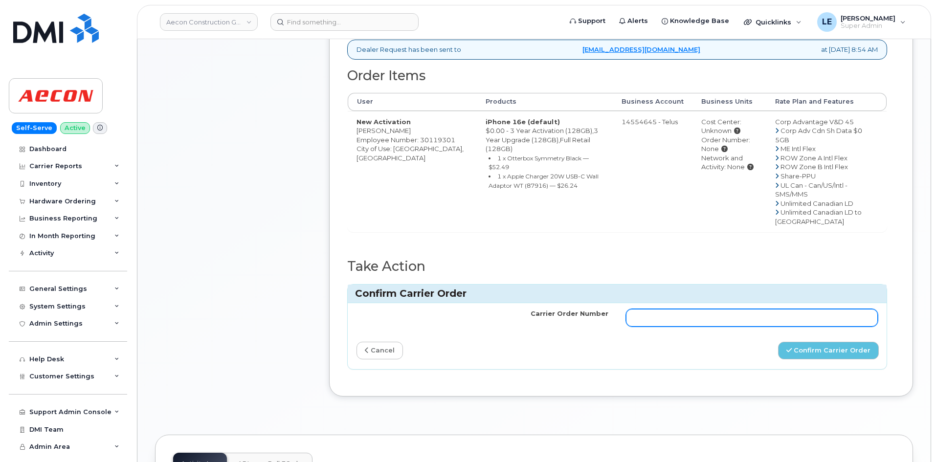
click at [659, 316] on td at bounding box center [751, 317] width 269 height 29
click at [658, 309] on input "Carrier Order Number" at bounding box center [752, 318] width 252 height 18
paste input "TL60033282"
type input "TL60033282"
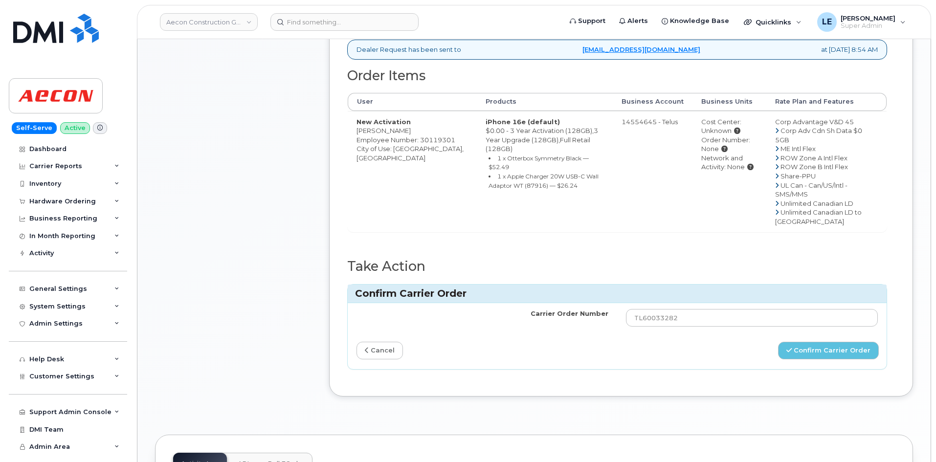
click at [657, 323] on div "Carrier Order Number TL60033282 cancel Confirm Carrier Order" at bounding box center [617, 336] width 539 height 66
click at [832, 342] on button "Confirm Carrier Order" at bounding box center [828, 351] width 101 height 18
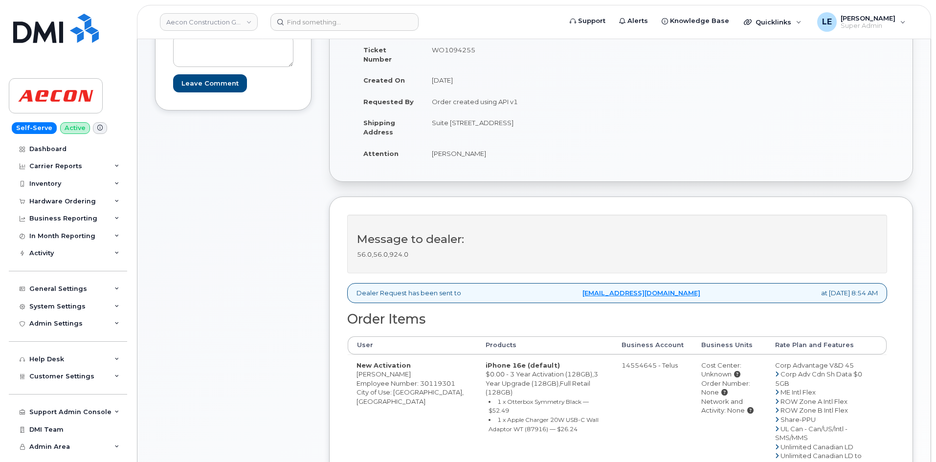
scroll to position [196, 0]
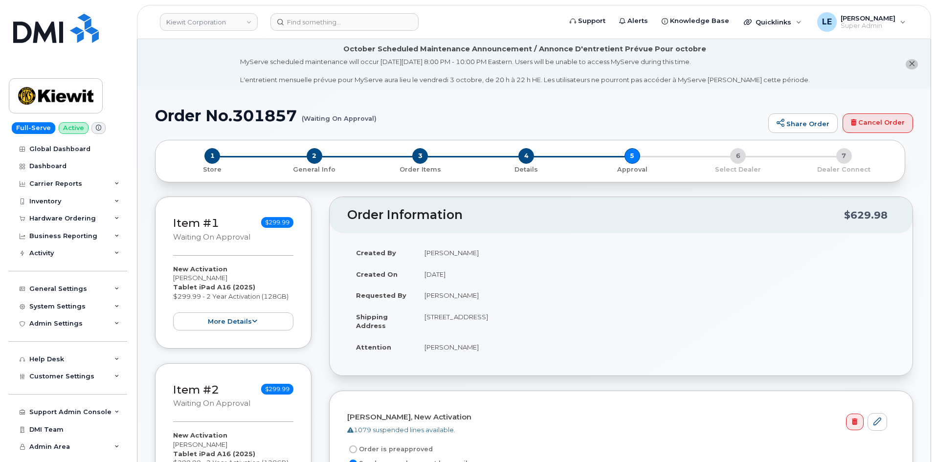
drag, startPoint x: 789, startPoint y: 320, endPoint x: 758, endPoint y: 322, distance: 30.9
click at [788, 320] on td "[STREET_ADDRESS]" at bounding box center [655, 321] width 479 height 30
click at [351, 28] on input at bounding box center [344, 22] width 148 height 18
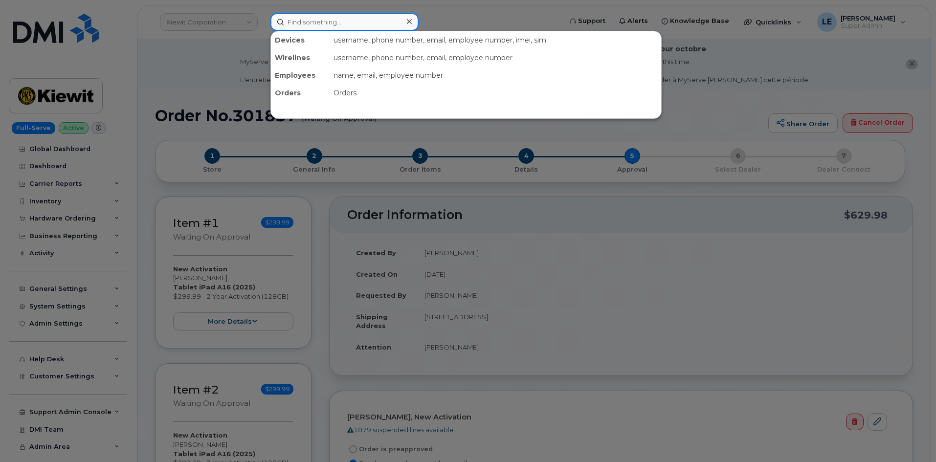
paste input "[PERSON_NAME][EMAIL_ADDRESS][PERSON_NAME][DOMAIN_NAME]"
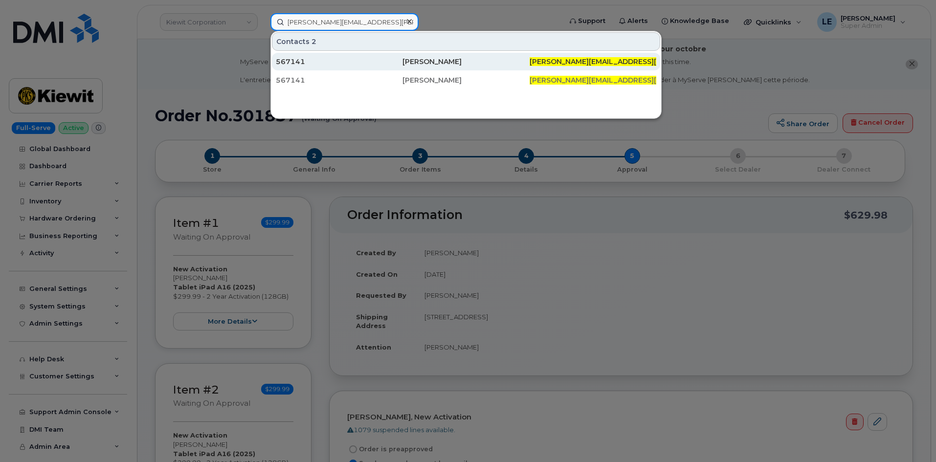
type input "[PERSON_NAME][EMAIL_ADDRESS][PERSON_NAME][DOMAIN_NAME]"
click at [349, 59] on div "567141" at bounding box center [339, 62] width 127 height 10
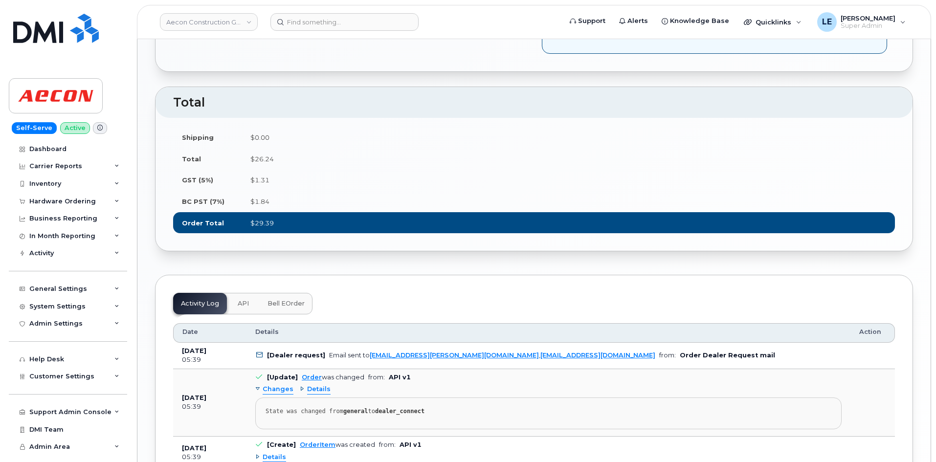
scroll to position [500, 0]
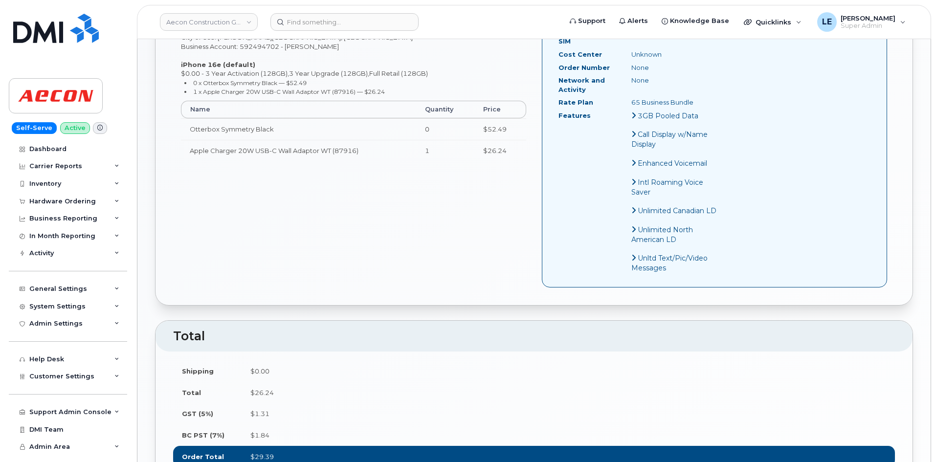
click at [368, 244] on div "[PERSON_NAME] Employee Number: 30118002 [EMAIL_ADDRESS][DOMAIN_NAME] City of Us…" at bounding box center [534, 150] width 722 height 290
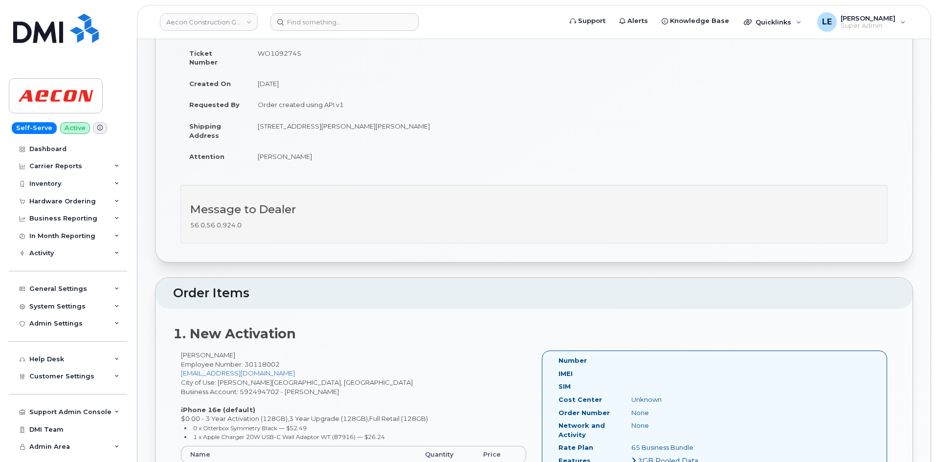
scroll to position [0, 0]
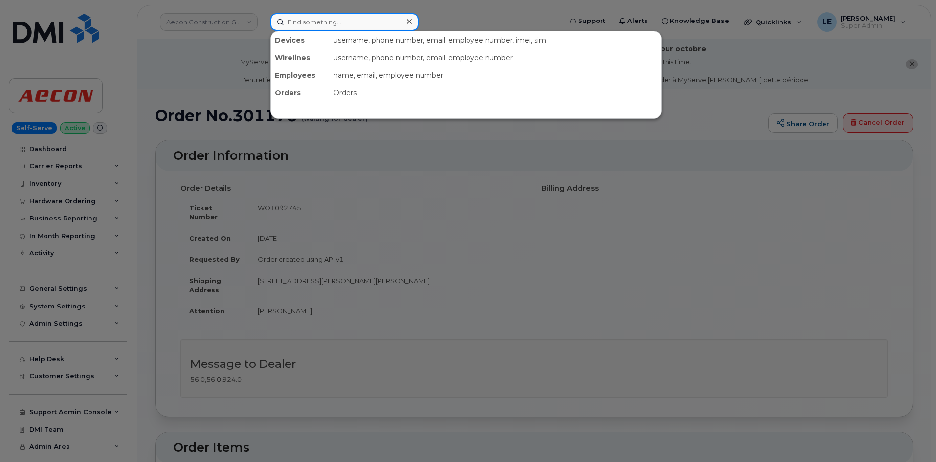
click at [304, 29] on input at bounding box center [344, 22] width 148 height 18
paste input "301871"
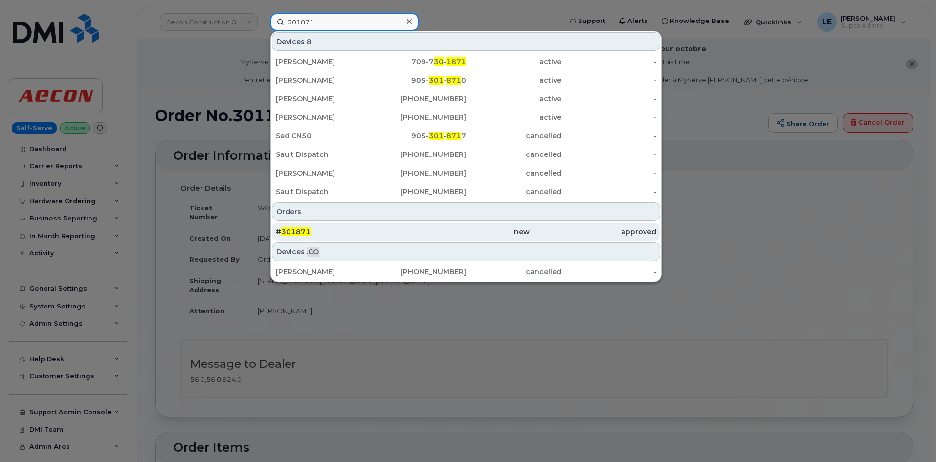
type input "301871"
click at [323, 236] on div "# 301871" at bounding box center [339, 232] width 127 height 10
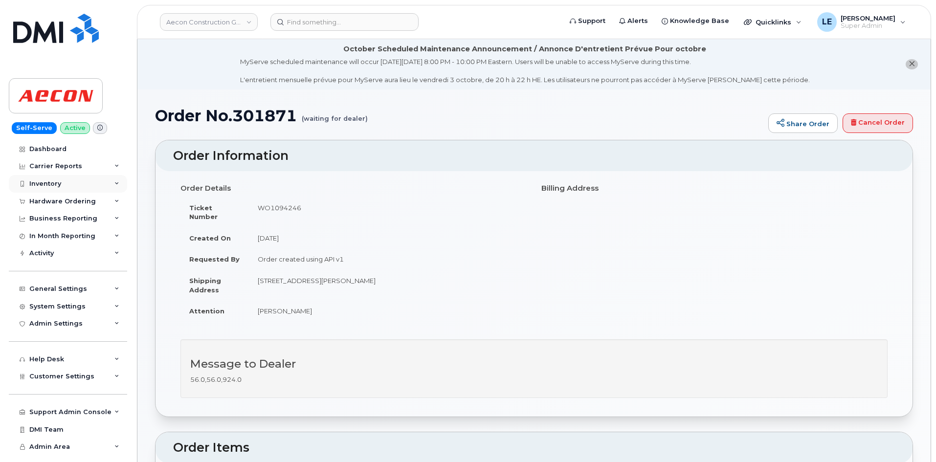
click at [72, 182] on div "Inventory" at bounding box center [68, 184] width 118 height 18
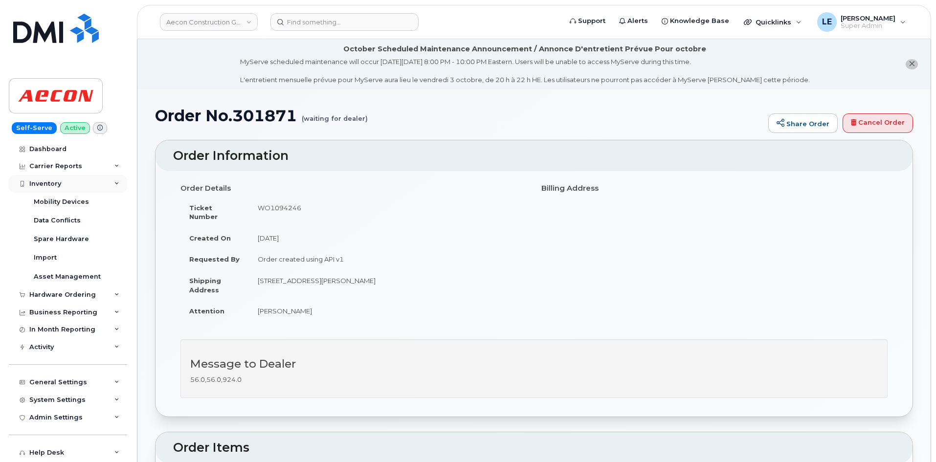
click at [72, 183] on div "Inventory" at bounding box center [68, 184] width 118 height 18
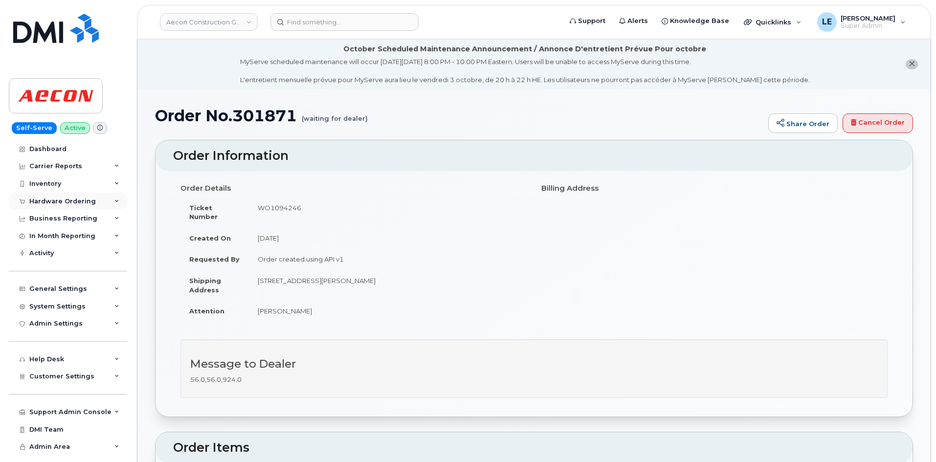
click at [59, 204] on div "Hardware Ordering" at bounding box center [62, 202] width 66 height 8
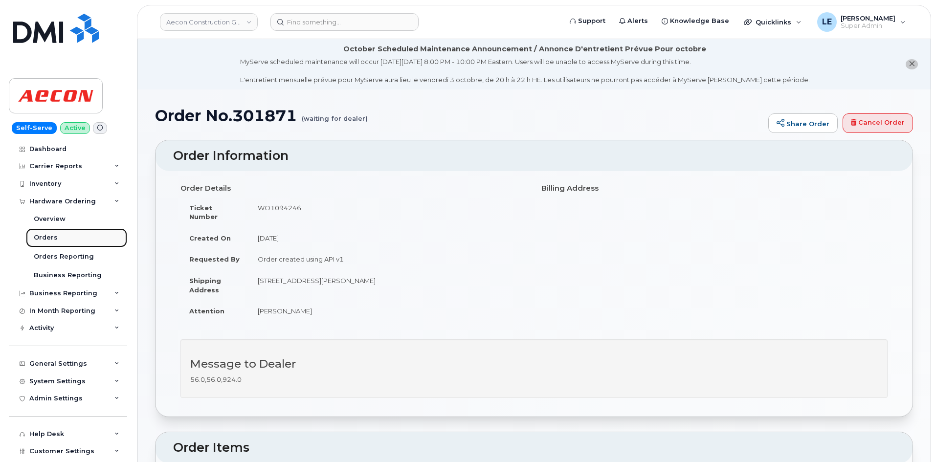
click at [64, 233] on link "Orders" at bounding box center [76, 237] width 101 height 19
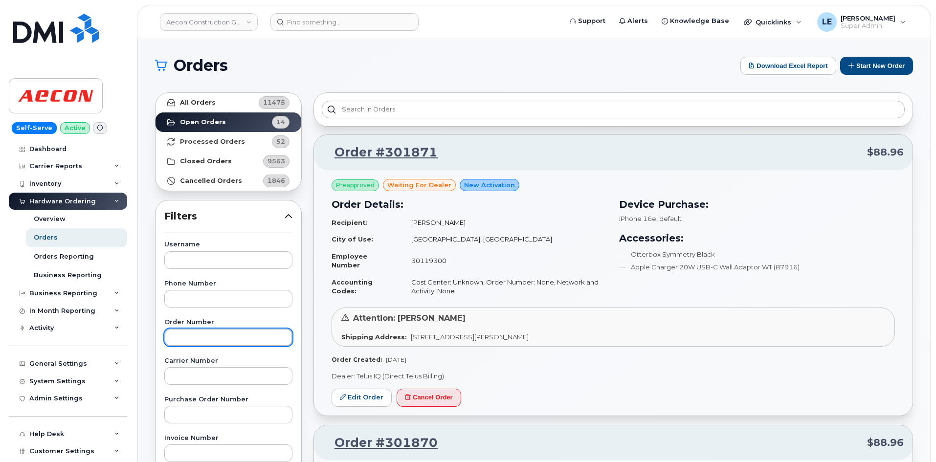
click at [198, 337] on input "text" at bounding box center [228, 338] width 128 height 18
paste input "301871"
type input "301871"
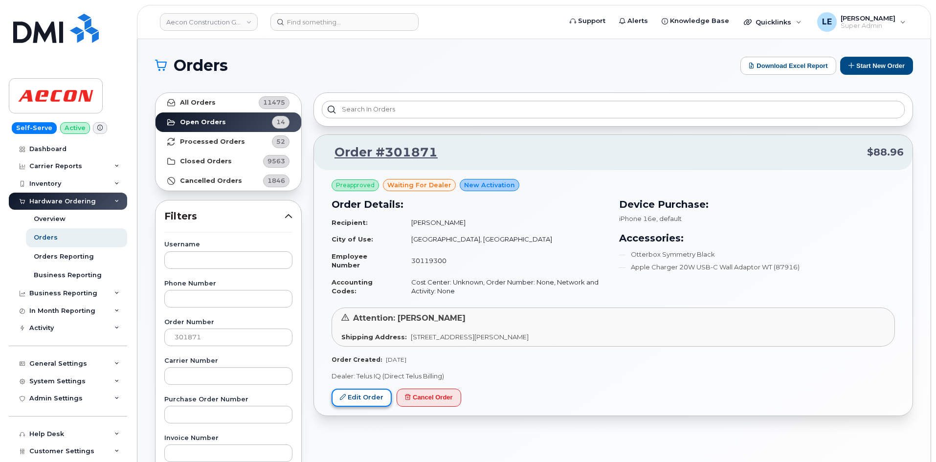
click at [355, 398] on link "Edit Order" at bounding box center [361, 398] width 60 height 18
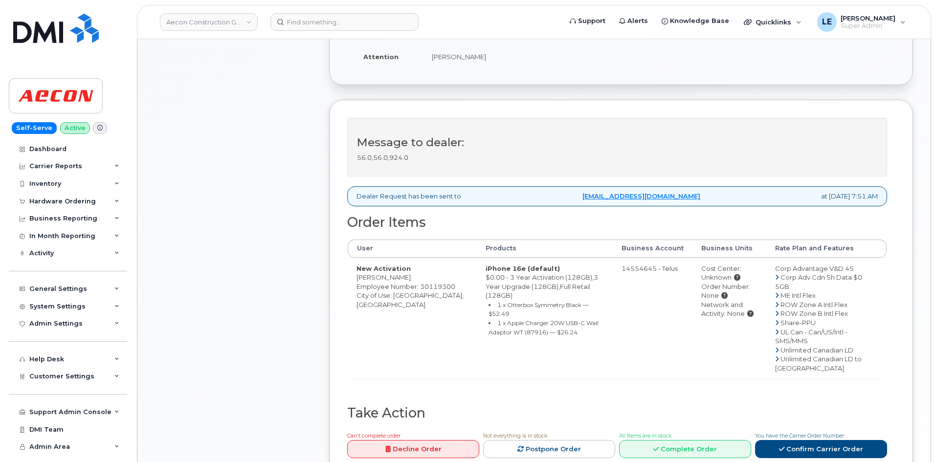
scroll to position [342, 0]
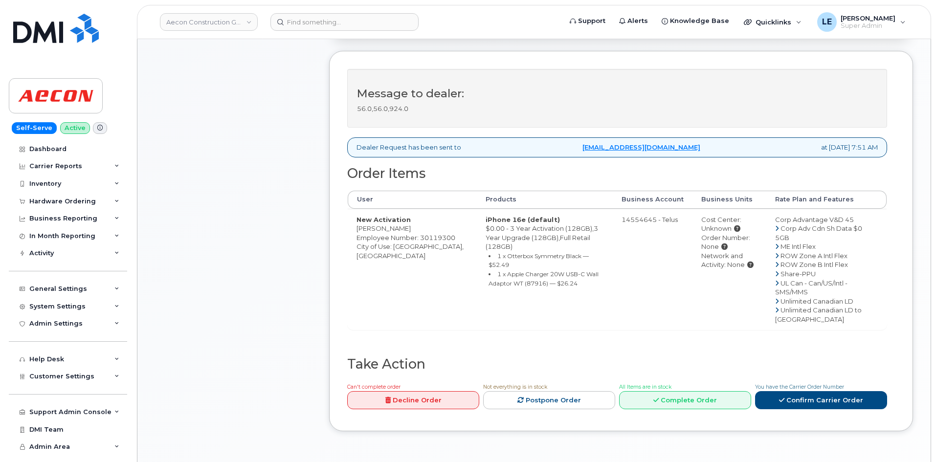
drag, startPoint x: 357, startPoint y: 218, endPoint x: 425, endPoint y: 223, distance: 68.7
click at [425, 223] on td "New Activation [PERSON_NAME] Employee Number: 30119300 City of Use: [GEOGRAPHIC…" at bounding box center [412, 269] width 129 height 121
copy td "[PERSON_NAME]"
drag, startPoint x: 393, startPoint y: 248, endPoint x: 428, endPoint y: 249, distance: 35.2
click at [428, 249] on td "New Activation [PERSON_NAME] Employee Number: 30119300 City of Use: [GEOGRAPHIC…" at bounding box center [412, 269] width 129 height 121
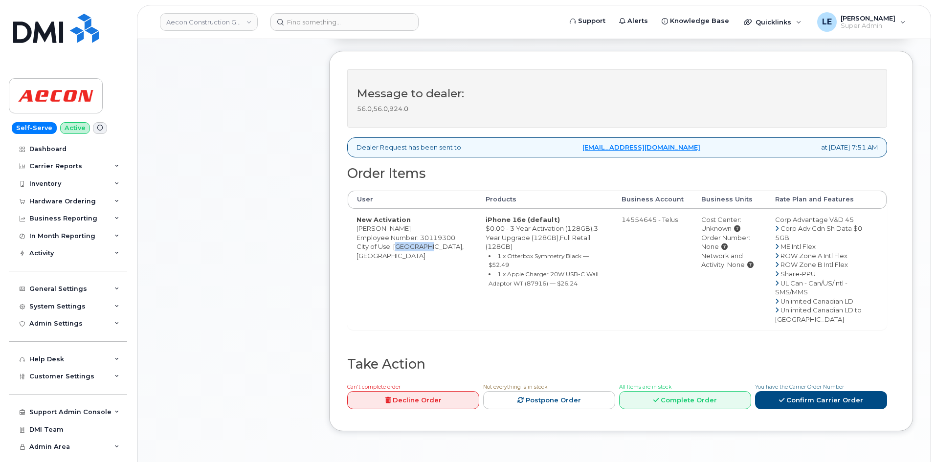
copy td "[GEOGRAPHIC_DATA]"
click at [477, 263] on td "iPhone 16e (default) $0.00 - 3 Year Activation (128GB),3 Year Upgrade (128GB),F…" at bounding box center [545, 269] width 136 height 121
drag, startPoint x: 393, startPoint y: 247, endPoint x: 405, endPoint y: 257, distance: 15.0
click at [405, 257] on td "New Activation [PERSON_NAME] Employee Number: 30119300 City of Use: [GEOGRAPHIC…" at bounding box center [412, 269] width 129 height 121
copy td "[GEOGRAPHIC_DATA], [GEOGRAPHIC_DATA]"
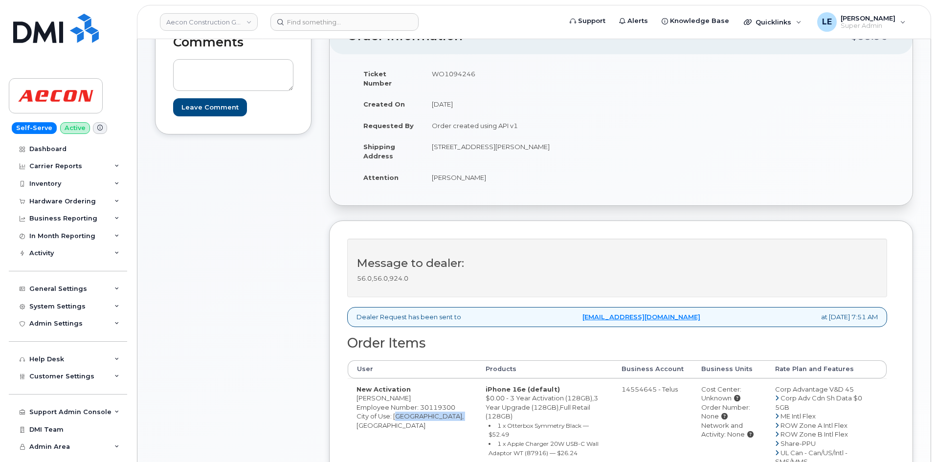
scroll to position [49, 0]
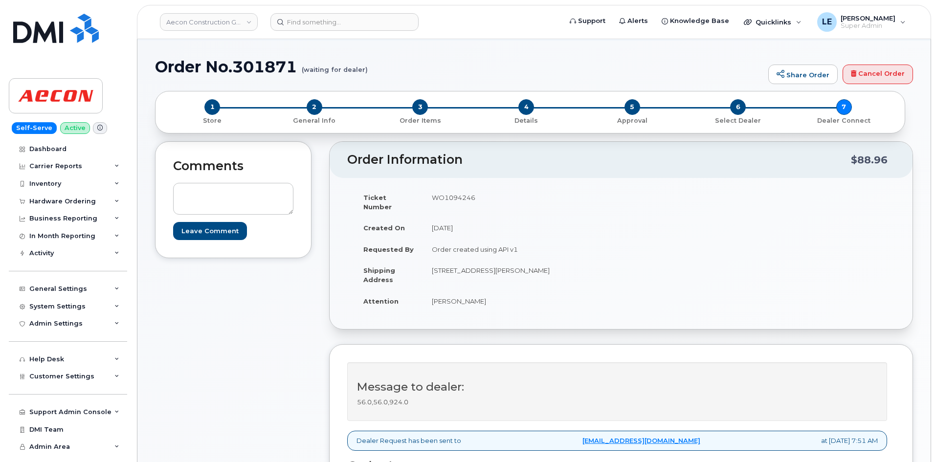
drag, startPoint x: 434, startPoint y: 198, endPoint x: 499, endPoint y: 197, distance: 65.0
click at [499, 197] on td "WO1094246" at bounding box center [518, 202] width 191 height 30
copy td "WO1094246"
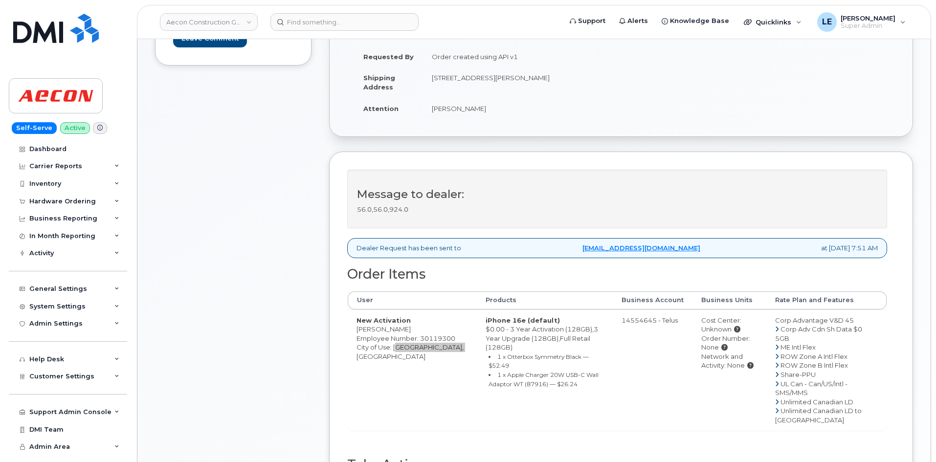
scroll to position [244, 0]
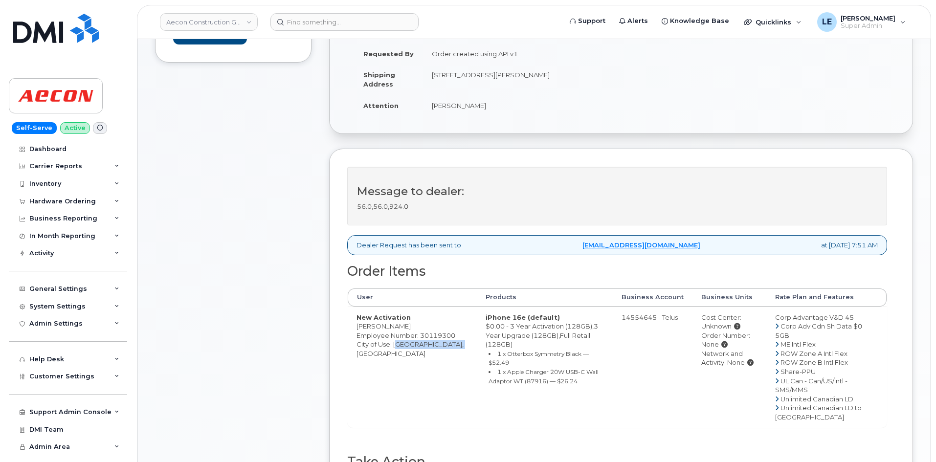
drag, startPoint x: 356, startPoint y: 318, endPoint x: 425, endPoint y: 320, distance: 68.9
click at [425, 320] on td "New Activation [PERSON_NAME] Employee Number: 30119300 City of Use: [GEOGRAPHIC…" at bounding box center [412, 367] width 129 height 121
copy td "[PERSON_NAME]"
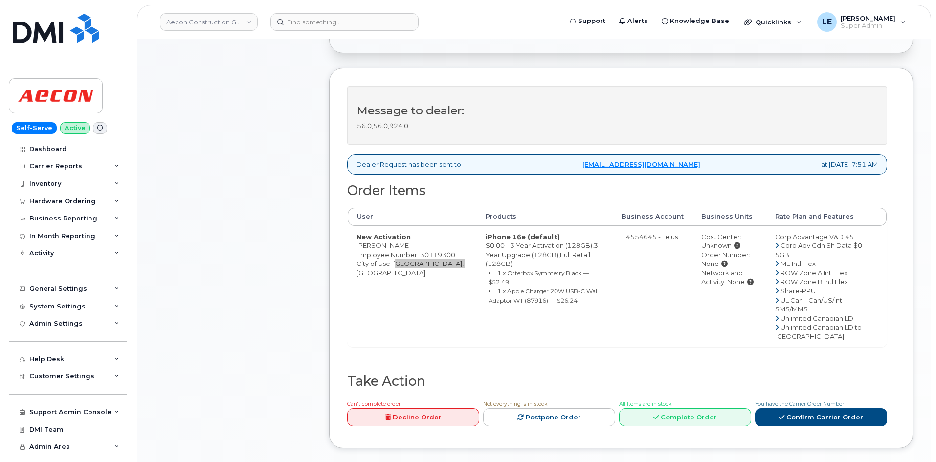
scroll to position [342, 0]
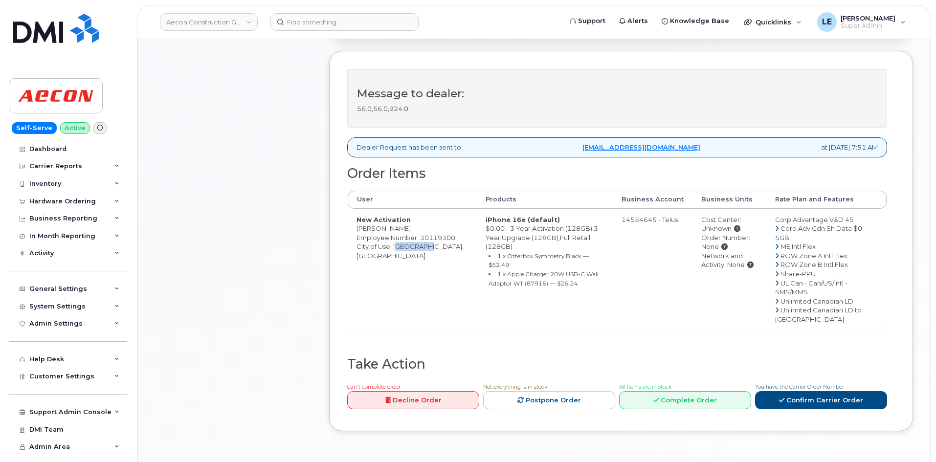
drag, startPoint x: 394, startPoint y: 248, endPoint x: 429, endPoint y: 251, distance: 35.8
click at [429, 251] on td "New Activation [PERSON_NAME] Employee Number: 30119300 City of Use: [GEOGRAPHIC…" at bounding box center [412, 269] width 129 height 121
click at [426, 254] on td "New Activation [PERSON_NAME] Employee Number: 30119300 City of Use: [GEOGRAPHIC…" at bounding box center [412, 269] width 129 height 121
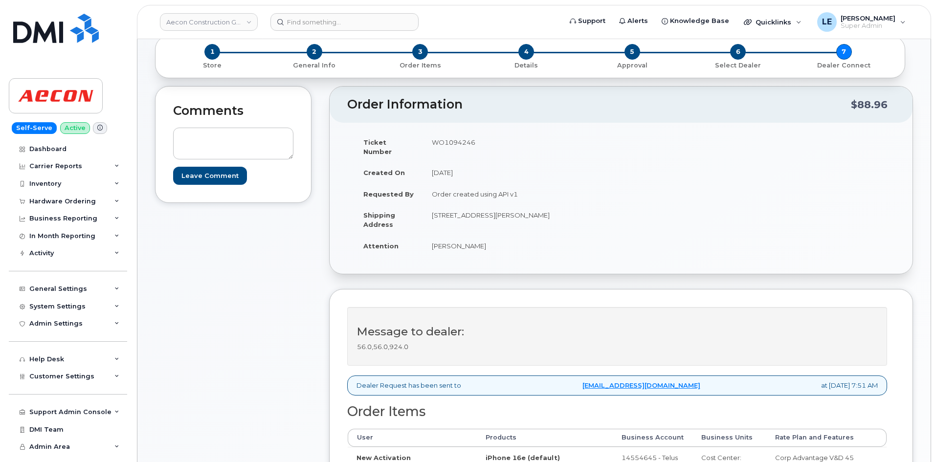
scroll to position [98, 0]
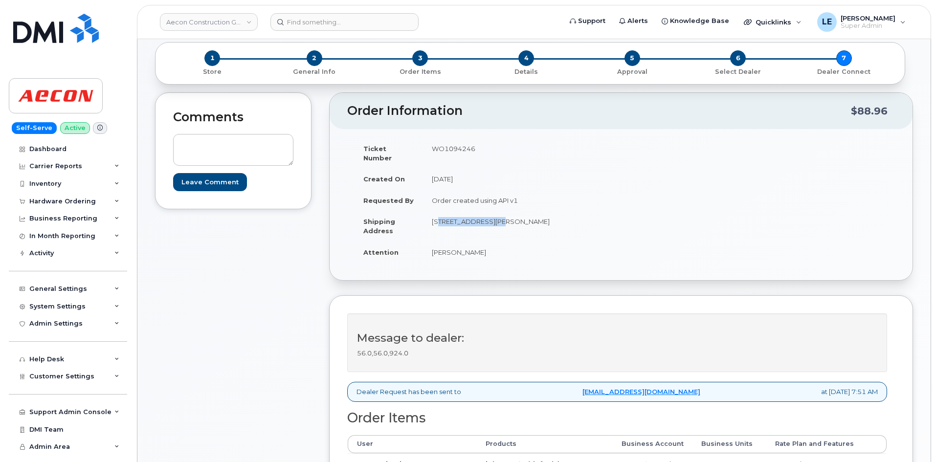
drag, startPoint x: 433, startPoint y: 214, endPoint x: 491, endPoint y: 222, distance: 58.3
click at [491, 219] on td "[STREET_ADDRESS][PERSON_NAME]" at bounding box center [518, 226] width 191 height 30
copy td "[STREET_ADDRESS][PERSON_NAME]"
drag, startPoint x: 493, startPoint y: 213, endPoint x: 526, endPoint y: 214, distance: 32.8
click at [527, 213] on td "[STREET_ADDRESS][PERSON_NAME]" at bounding box center [518, 226] width 191 height 30
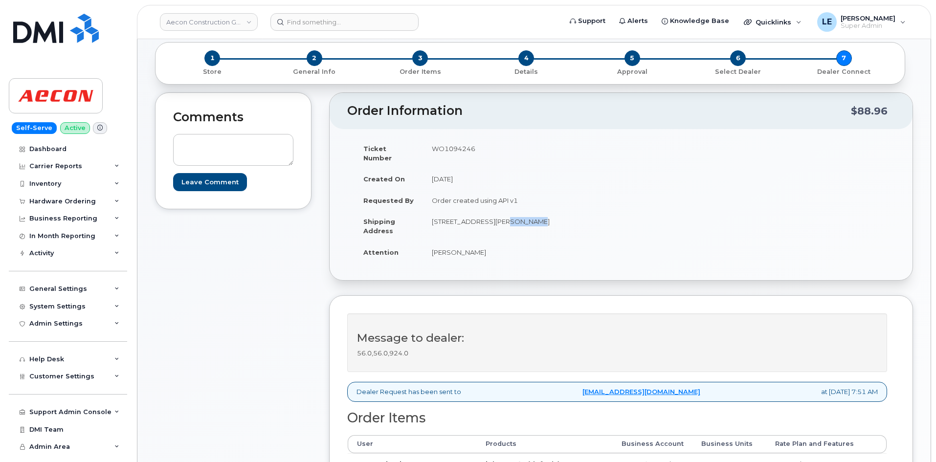
copy td "Cambridg"
drag, startPoint x: 560, startPoint y: 209, endPoint x: 591, endPoint y: 212, distance: 30.5
click at [591, 212] on td "[STREET_ADDRESS][PERSON_NAME]" at bounding box center [518, 226] width 191 height 30
copy td "N1R 7K9"
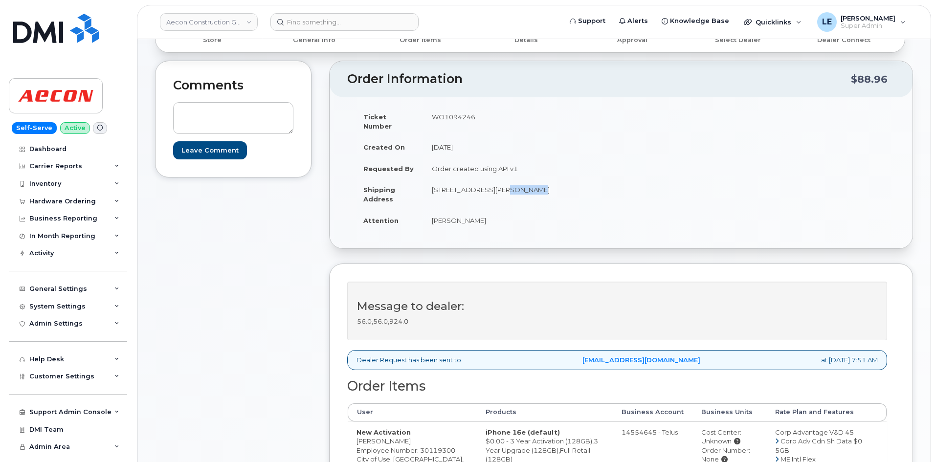
scroll to position [147, 0]
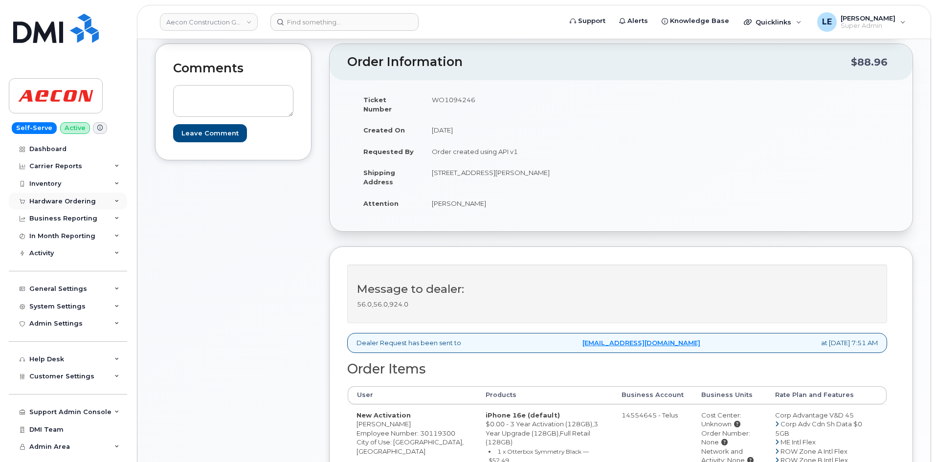
click at [71, 202] on div "Hardware Ordering" at bounding box center [62, 202] width 66 height 8
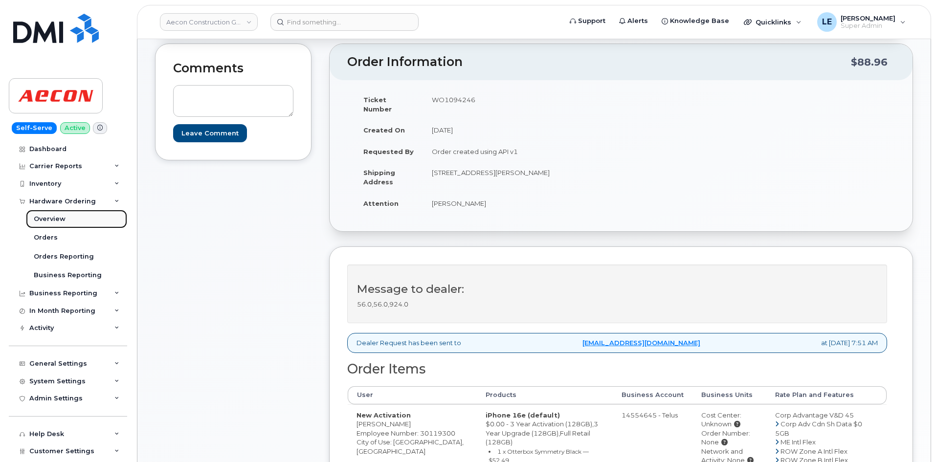
click at [75, 214] on link "Overview" at bounding box center [76, 219] width 101 height 19
click at [69, 231] on link "Orders" at bounding box center [76, 237] width 101 height 19
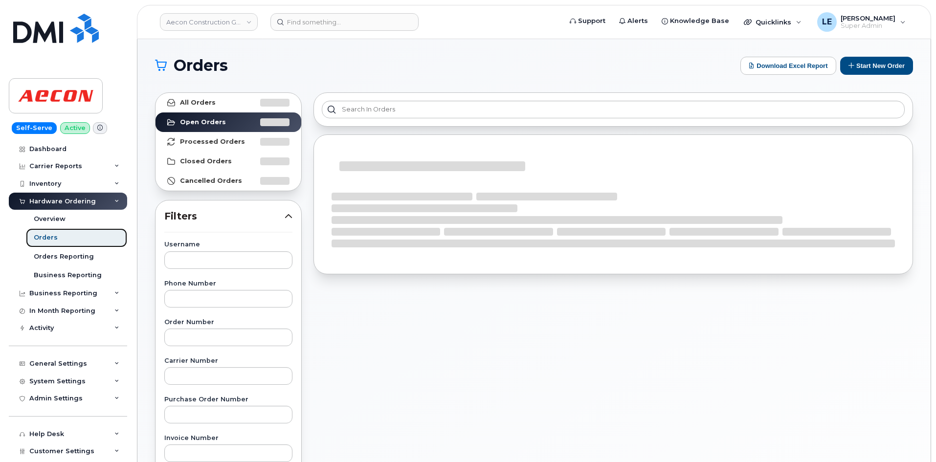
click at [67, 235] on link "Orders" at bounding box center [76, 237] width 101 height 19
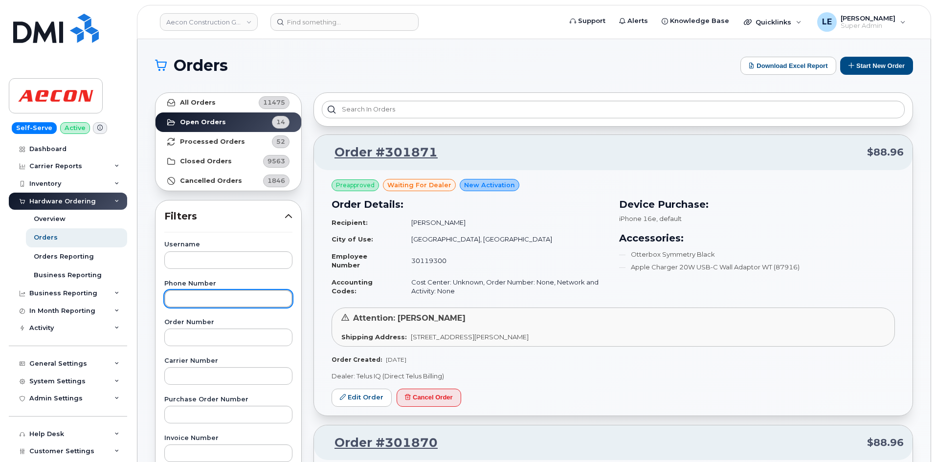
click at [199, 297] on input "text" at bounding box center [228, 299] width 128 height 18
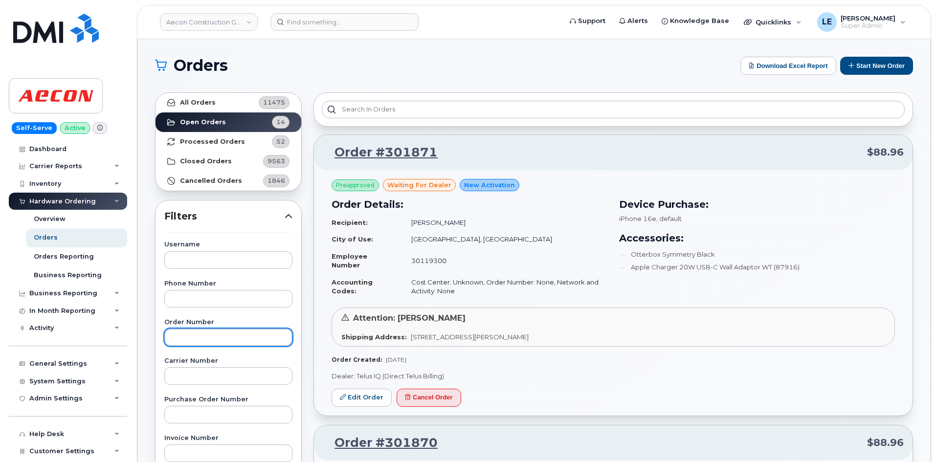
click at [200, 337] on input "text" at bounding box center [228, 338] width 128 height 18
paste input "301870"
click at [177, 341] on input "301870" at bounding box center [228, 338] width 128 height 18
click at [265, 334] on input "301870" at bounding box center [228, 338] width 128 height 18
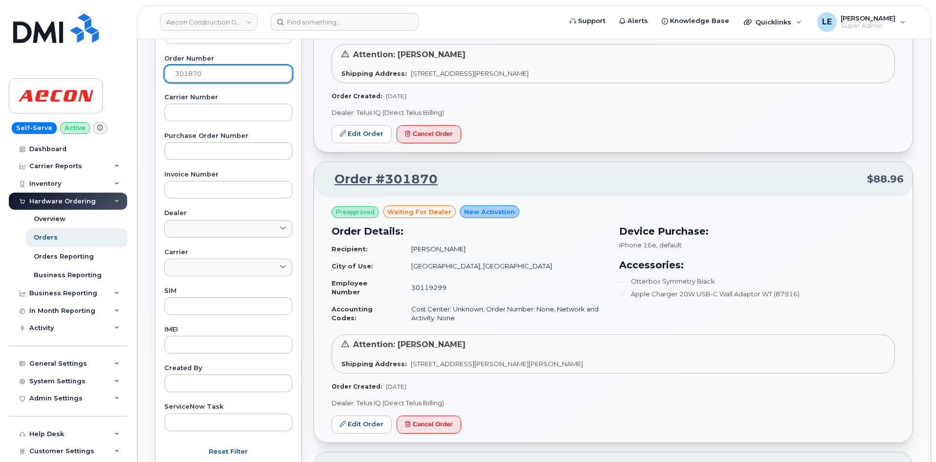
scroll to position [293, 0]
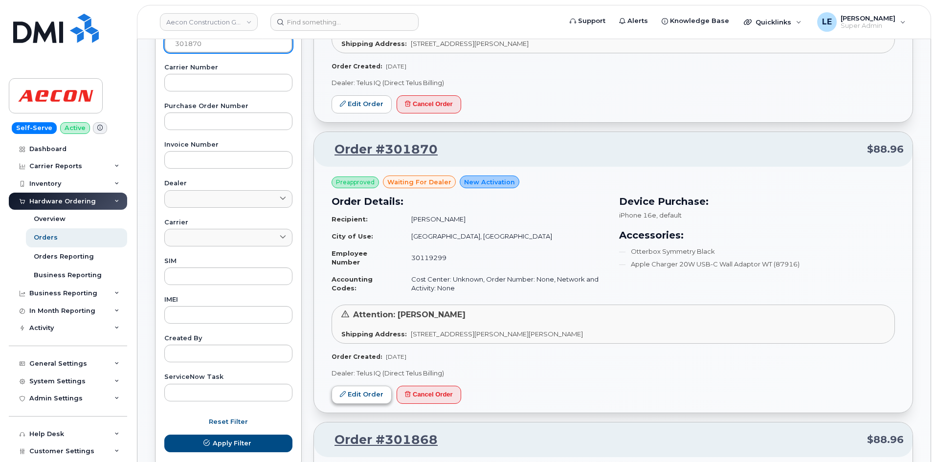
type input "301870"
click at [359, 391] on link "Edit Order" at bounding box center [361, 395] width 60 height 18
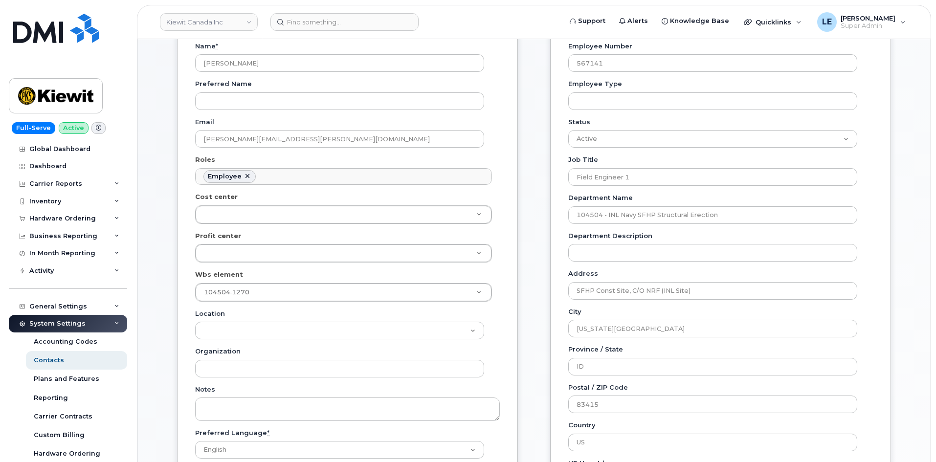
scroll to position [244, 0]
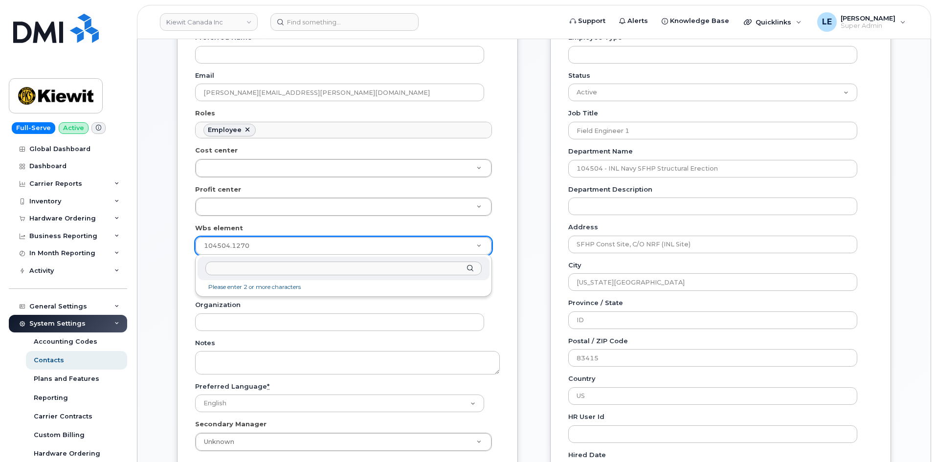
click at [264, 264] on input "text" at bounding box center [343, 269] width 276 height 14
type input "106441.2271"
type input "35455654"
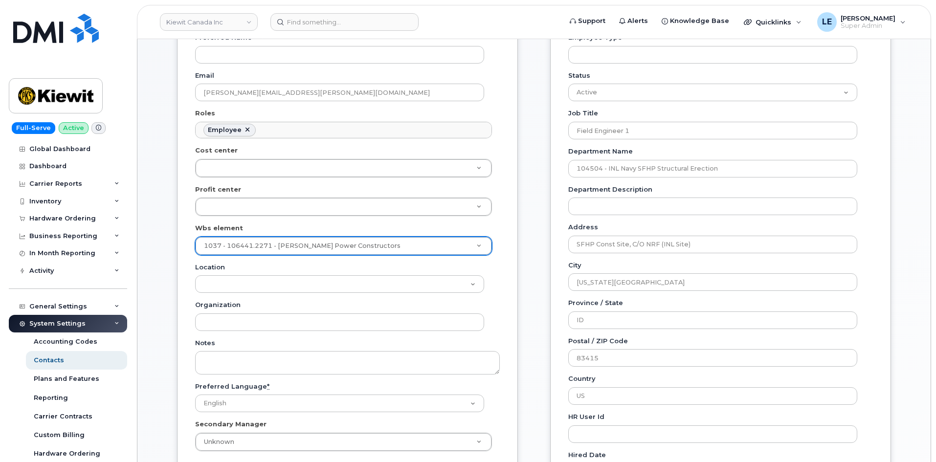
click at [526, 278] on div "General Name * Carson Enfield Preferred Name Email CARSON.ENFIELD@KIEWIT.COM Ro…" at bounding box center [534, 305] width 728 height 711
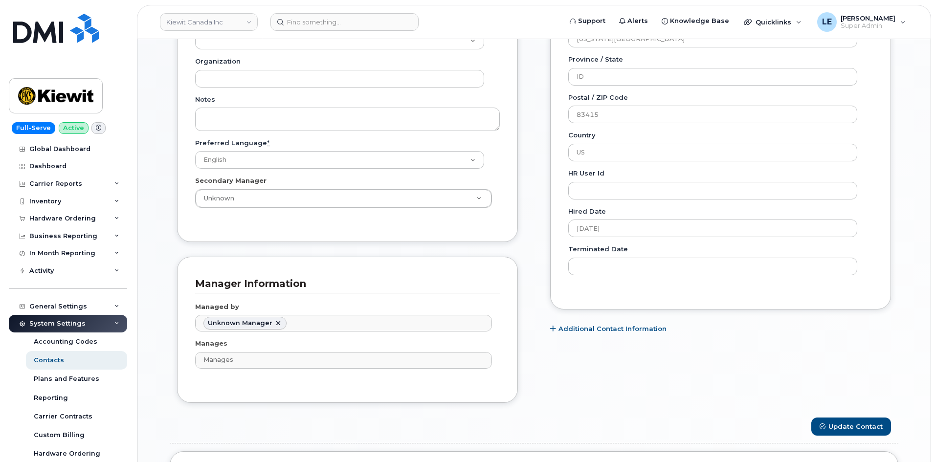
scroll to position [587, 0]
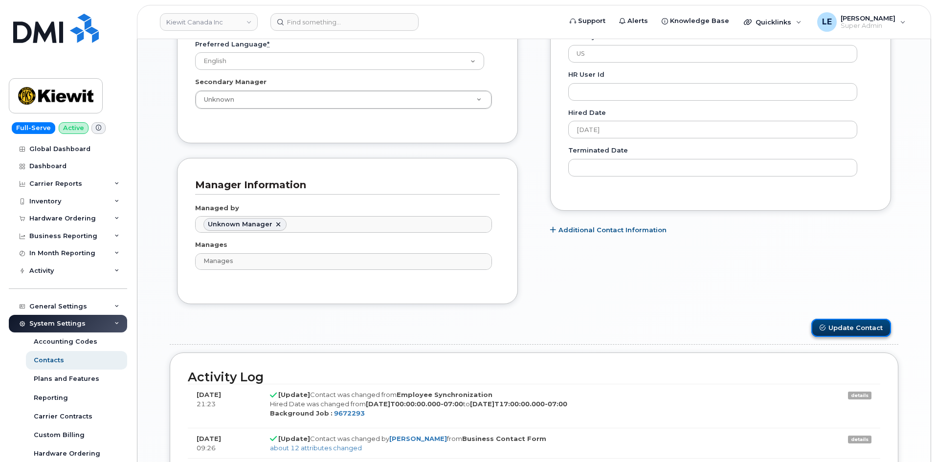
click at [828, 324] on button "Update Contact" at bounding box center [851, 328] width 80 height 18
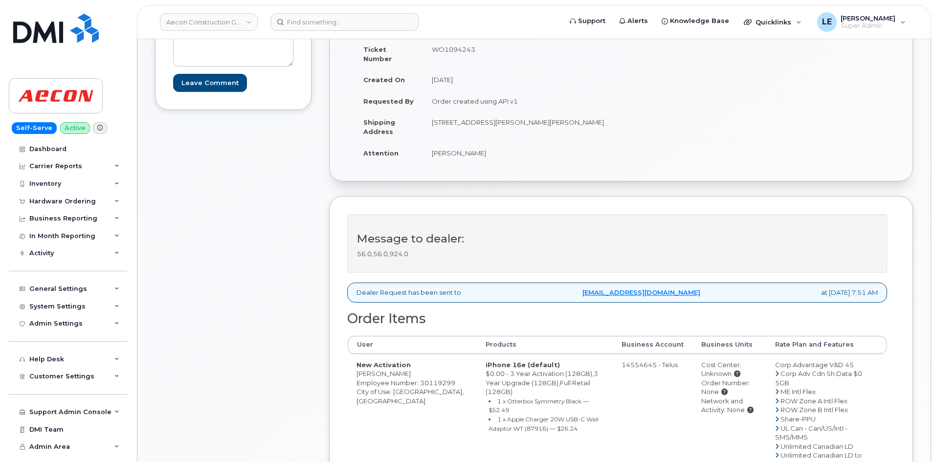
scroll to position [244, 0]
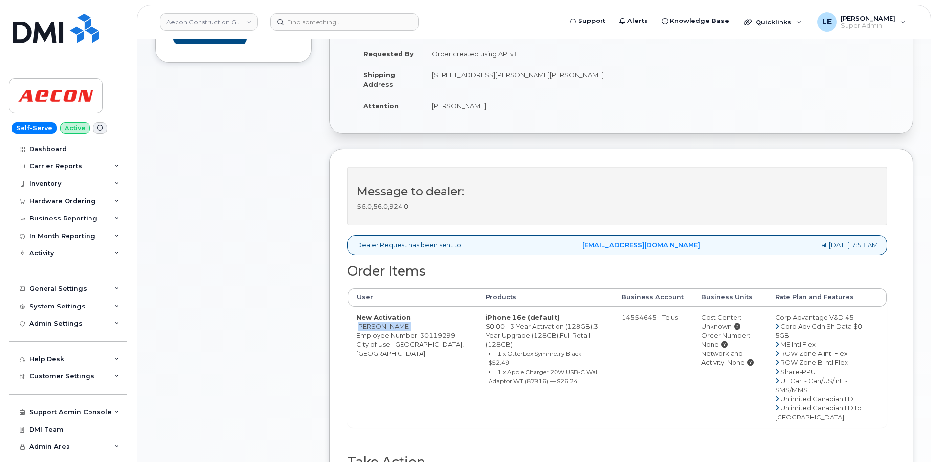
drag, startPoint x: 355, startPoint y: 319, endPoint x: 398, endPoint y: 320, distance: 43.5
click at [398, 320] on td "New Activation [PERSON_NAME] Employee Number: 30119299 City of Use: [GEOGRAPHIC…" at bounding box center [412, 367] width 129 height 121
copy td "[PERSON_NAME]"
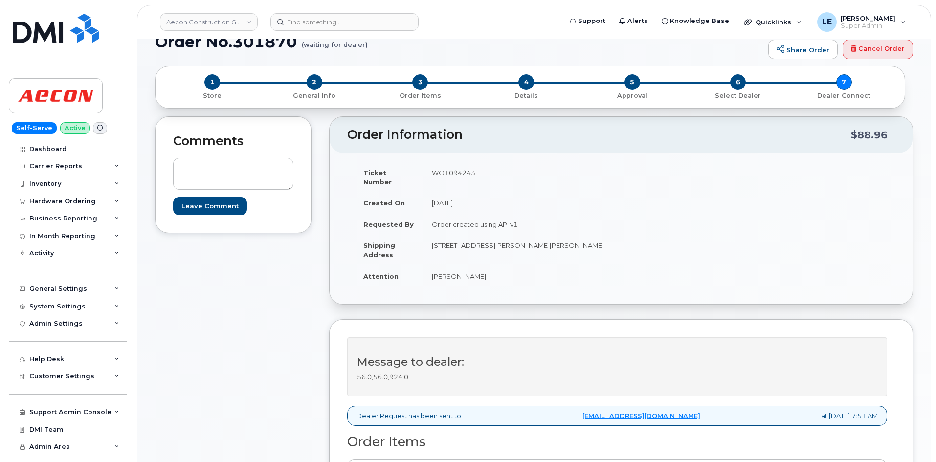
scroll to position [0, 0]
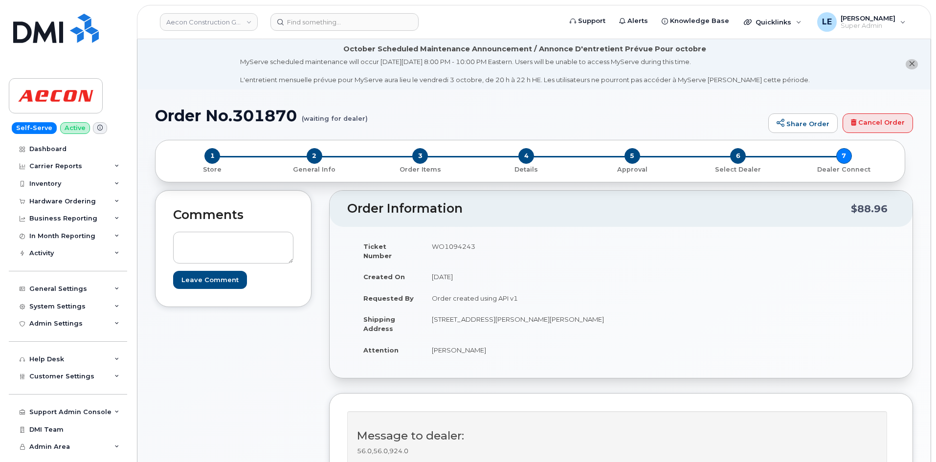
drag, startPoint x: 481, startPoint y: 245, endPoint x: 435, endPoint y: 247, distance: 46.0
click at [435, 247] on td "WO1094243" at bounding box center [518, 251] width 191 height 30
copy td "WO1094243"
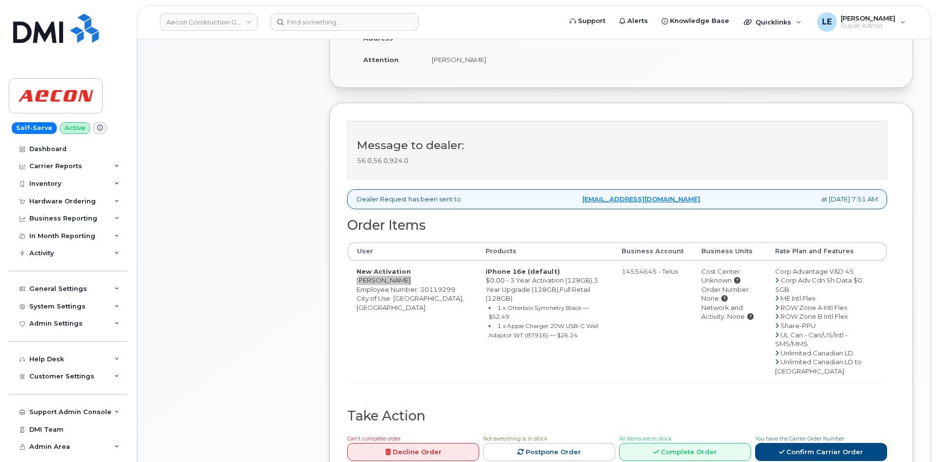
scroll to position [293, 0]
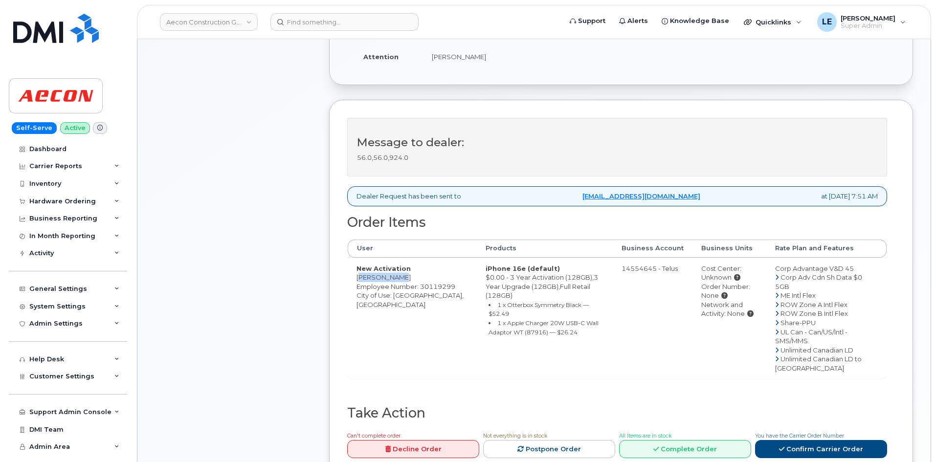
drag, startPoint x: 357, startPoint y: 270, endPoint x: 398, endPoint y: 268, distance: 41.1
click at [398, 268] on td "New Activation [PERSON_NAME] Employee Number: 30119299 City of Use: [GEOGRAPHIC…" at bounding box center [412, 318] width 129 height 121
click at [411, 283] on span "Employee Number: 30119299" at bounding box center [405, 287] width 99 height 8
drag, startPoint x: 407, startPoint y: 269, endPoint x: 356, endPoint y: 268, distance: 50.8
click at [356, 268] on td "New Activation [PERSON_NAME] Employee Number: 30119299 City of Use: [GEOGRAPHIC…" at bounding box center [412, 318] width 129 height 121
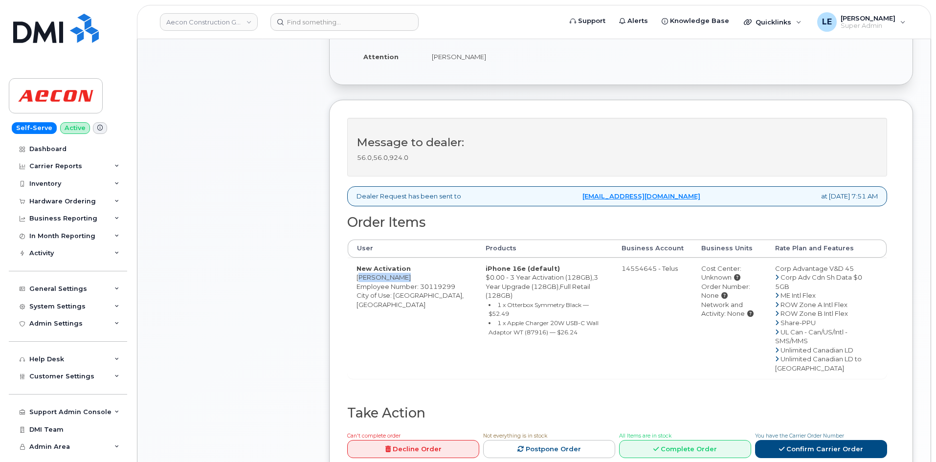
copy td "[PERSON_NAME]"
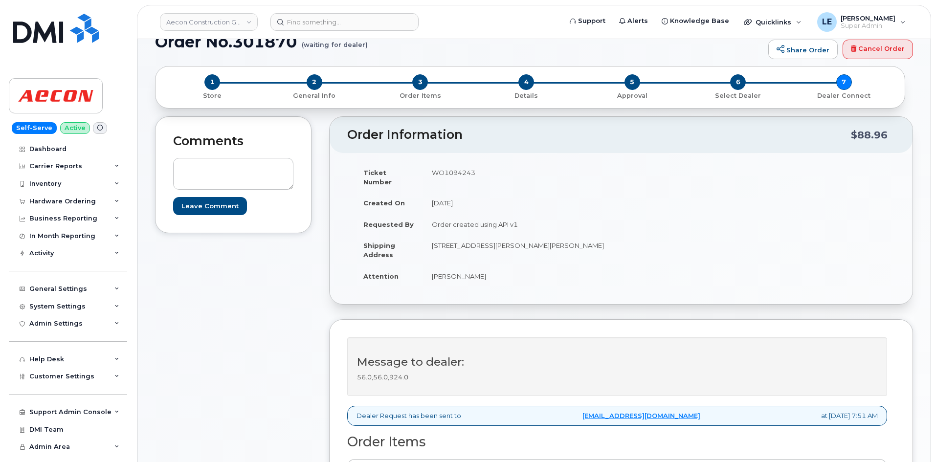
scroll to position [0, 0]
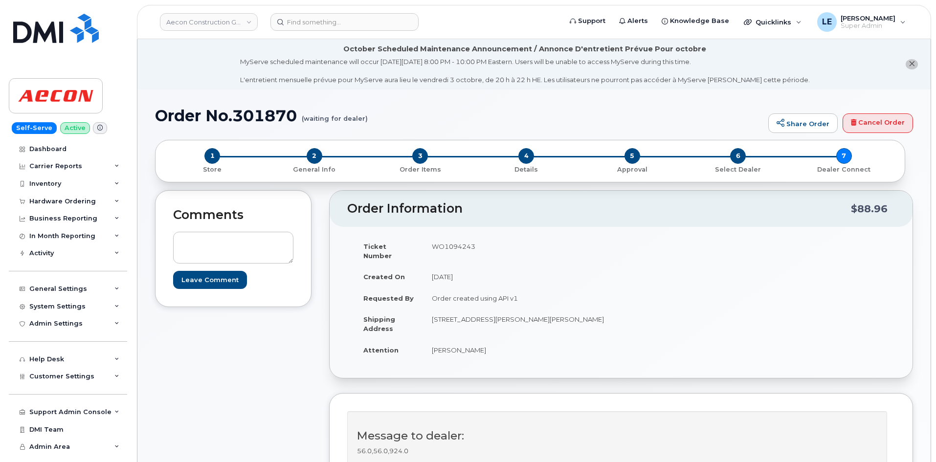
drag, startPoint x: 464, startPoint y: 311, endPoint x: 572, endPoint y: 313, distance: 108.6
click at [572, 313] on td "Unit 300, 1465 Pickering Parkway Pickering ON L1V 7G7" at bounding box center [518, 323] width 191 height 30
click at [546, 310] on td "Unit 300, 1465 Pickering Parkway Pickering ON L1V 7G7" at bounding box center [518, 323] width 191 height 30
drag, startPoint x: 541, startPoint y: 310, endPoint x: 463, endPoint y: 312, distance: 77.7
click at [463, 312] on td "Unit 300, 1465 Pickering Parkway Pickering ON L1V 7G7" at bounding box center [518, 323] width 191 height 30
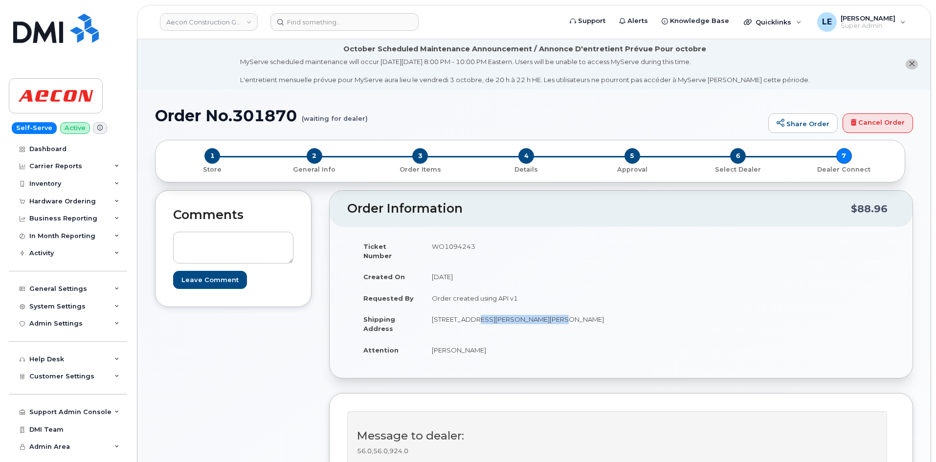
copy td "1465 Pickering Parkway"
drag, startPoint x: 432, startPoint y: 312, endPoint x: 459, endPoint y: 313, distance: 26.9
click at [459, 313] on td "Unit 300, 1465 Pickering Parkway Pickering ON L1V 7G7" at bounding box center [518, 323] width 191 height 30
copy td "Unit 300"
drag, startPoint x: 585, startPoint y: 308, endPoint x: 608, endPoint y: 322, distance: 27.0
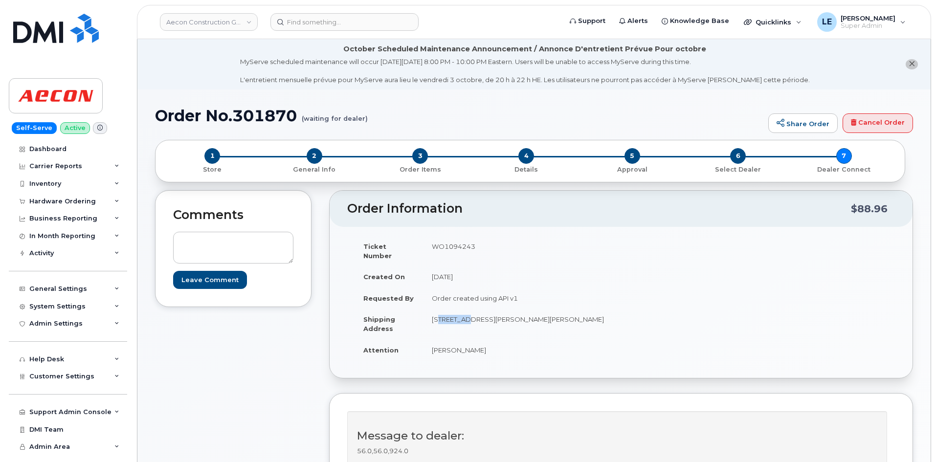
click at [608, 322] on td "Unit 300, 1465 Pickering Parkway Pickering ON L1V 7G7" at bounding box center [518, 323] width 191 height 30
copy td "L1V 7G7"
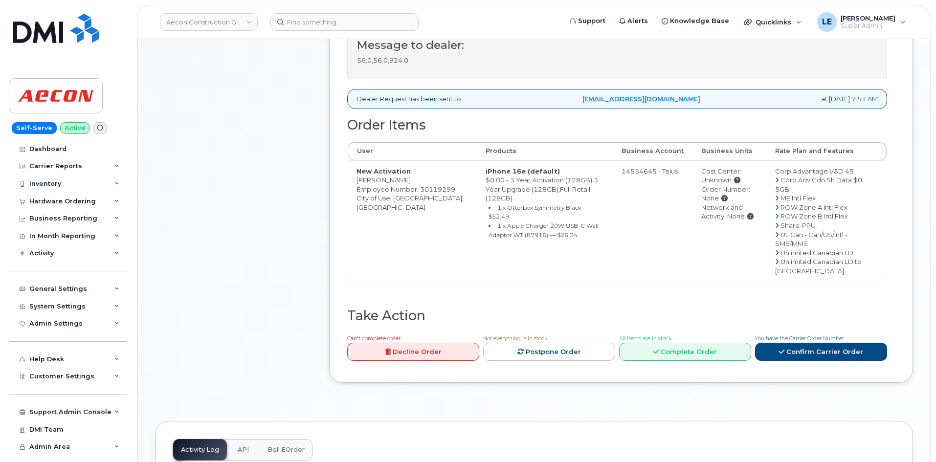
scroll to position [391, 0]
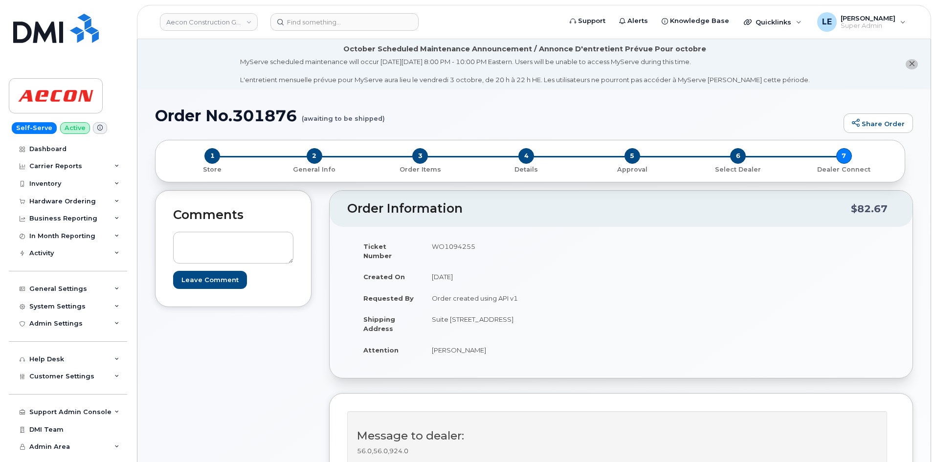
scroll to position [196, 0]
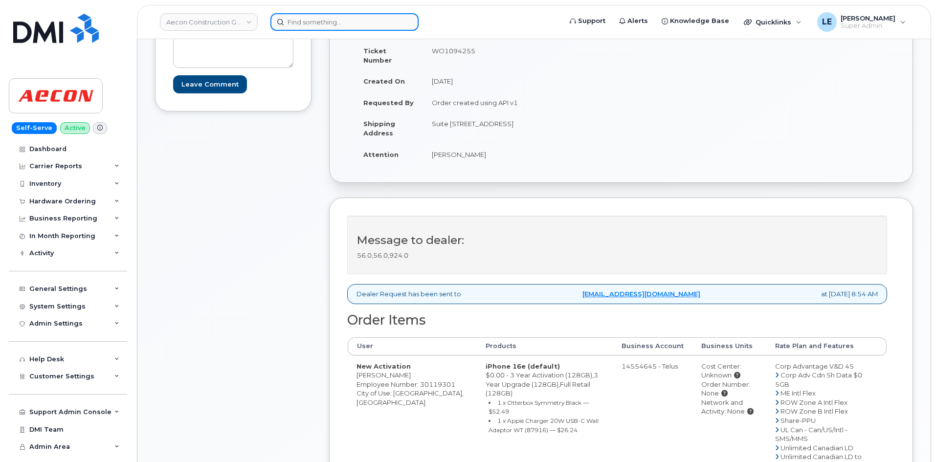
click at [346, 27] on input at bounding box center [344, 22] width 148 height 18
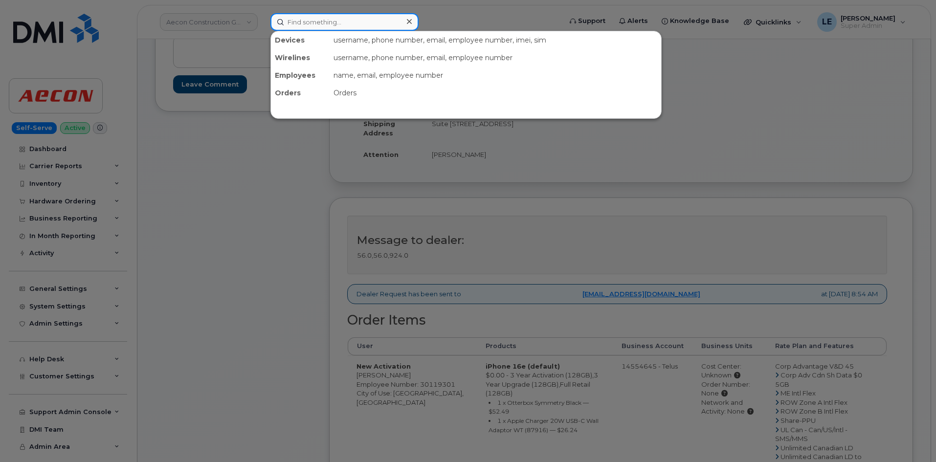
paste input "300040"
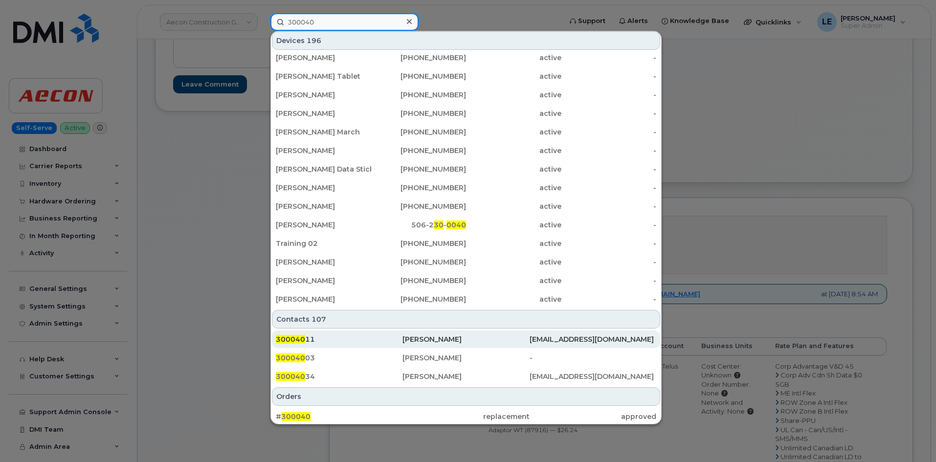
scroll to position [244, 0]
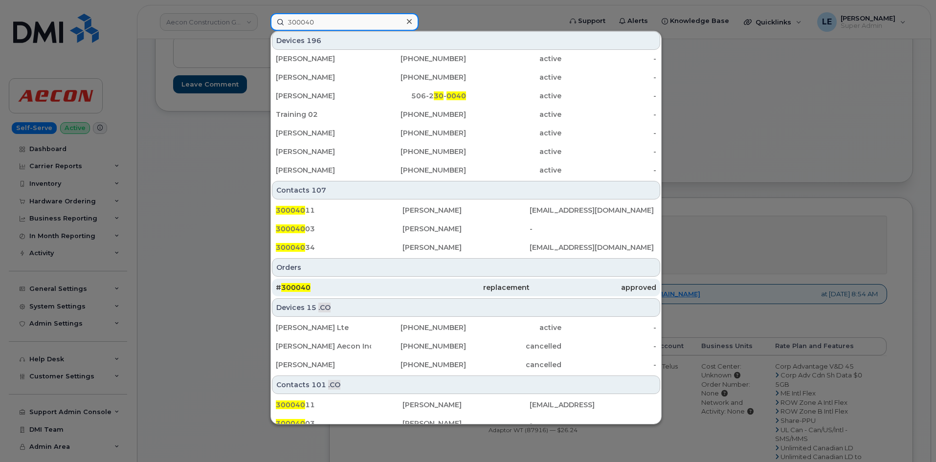
type input "300040"
click at [335, 283] on div "# 300040" at bounding box center [339, 288] width 127 height 18
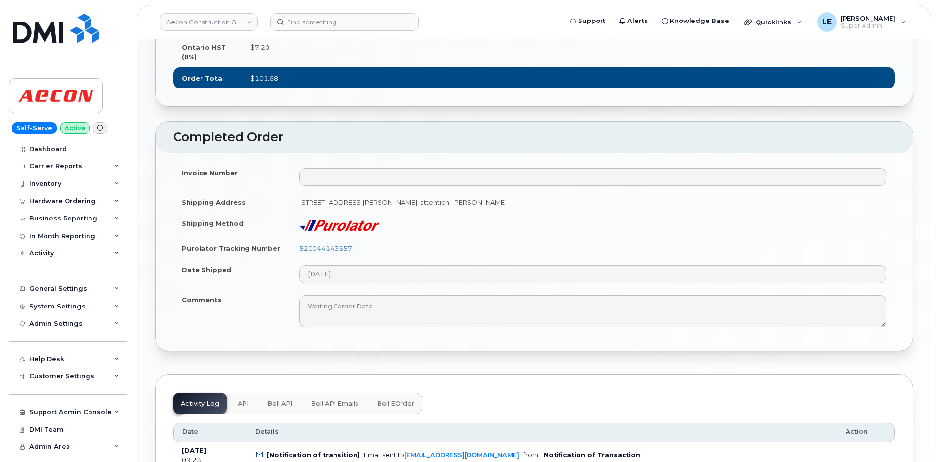
scroll to position [733, 0]
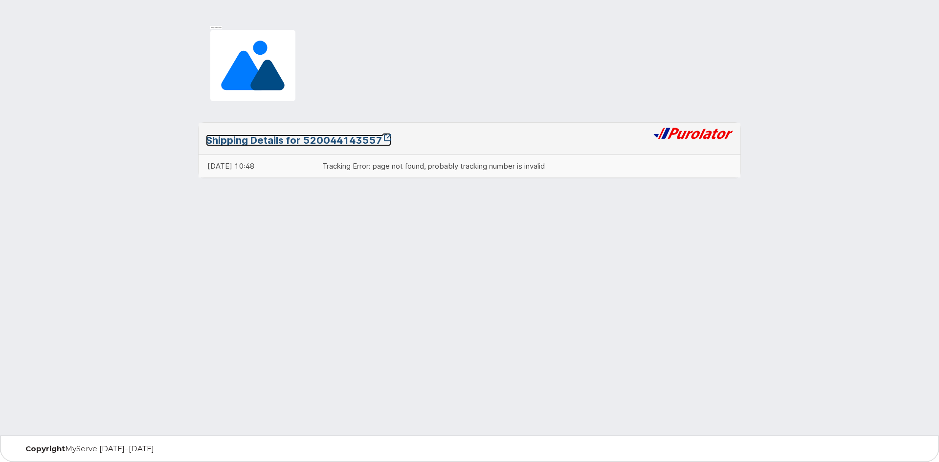
click at [313, 138] on link "Shipping Details for 520044143557" at bounding box center [298, 140] width 185 height 12
